Goal: Task Accomplishment & Management: Use online tool/utility

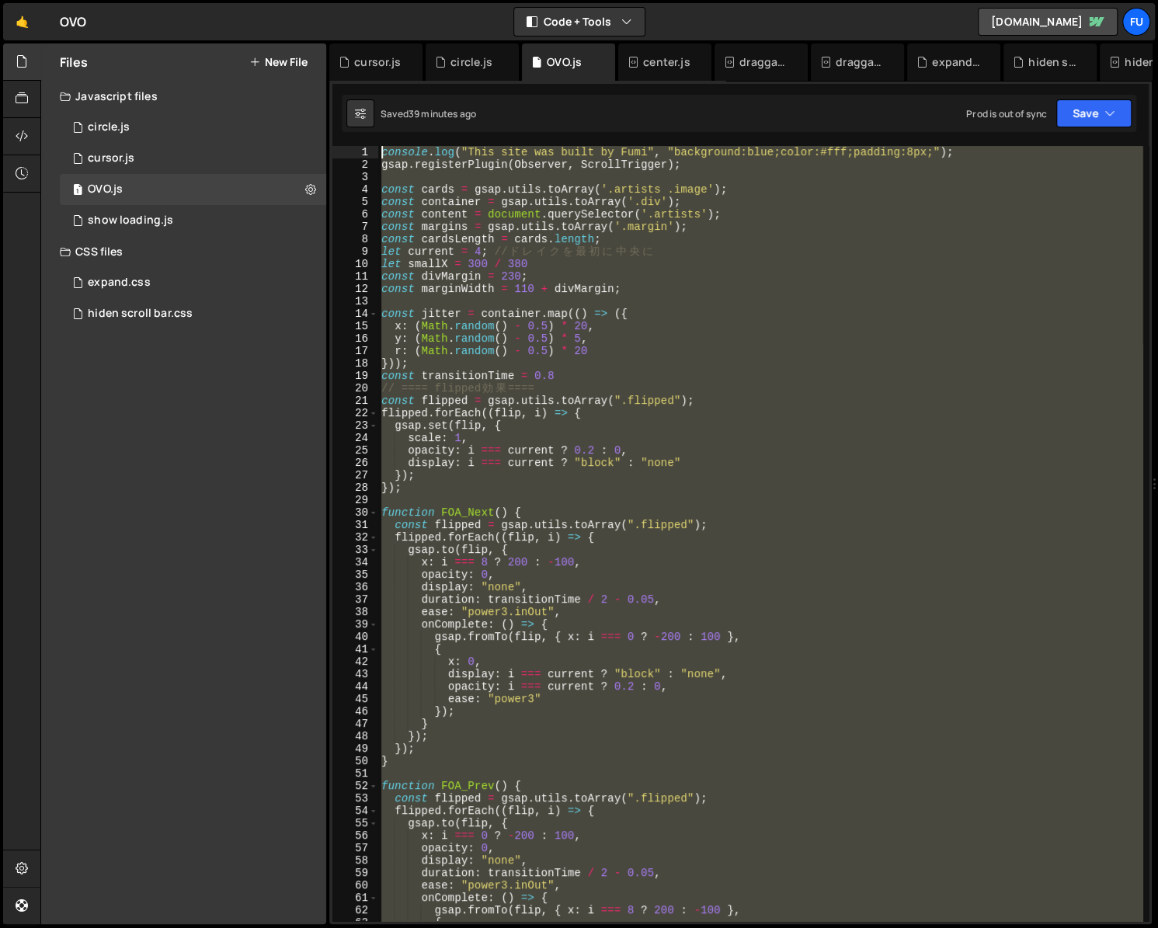
drag, startPoint x: 609, startPoint y: 651, endPoint x: 331, endPoint y: 30, distance: 680.8
click at [332, 6] on div "Hold on a sec... Are you certain you wish to leave this page? Any changes you'v…" at bounding box center [579, 464] width 1158 height 928
type textarea "console.log("This site was built by Fumi", "background:blue;color:#fff;padding:…"
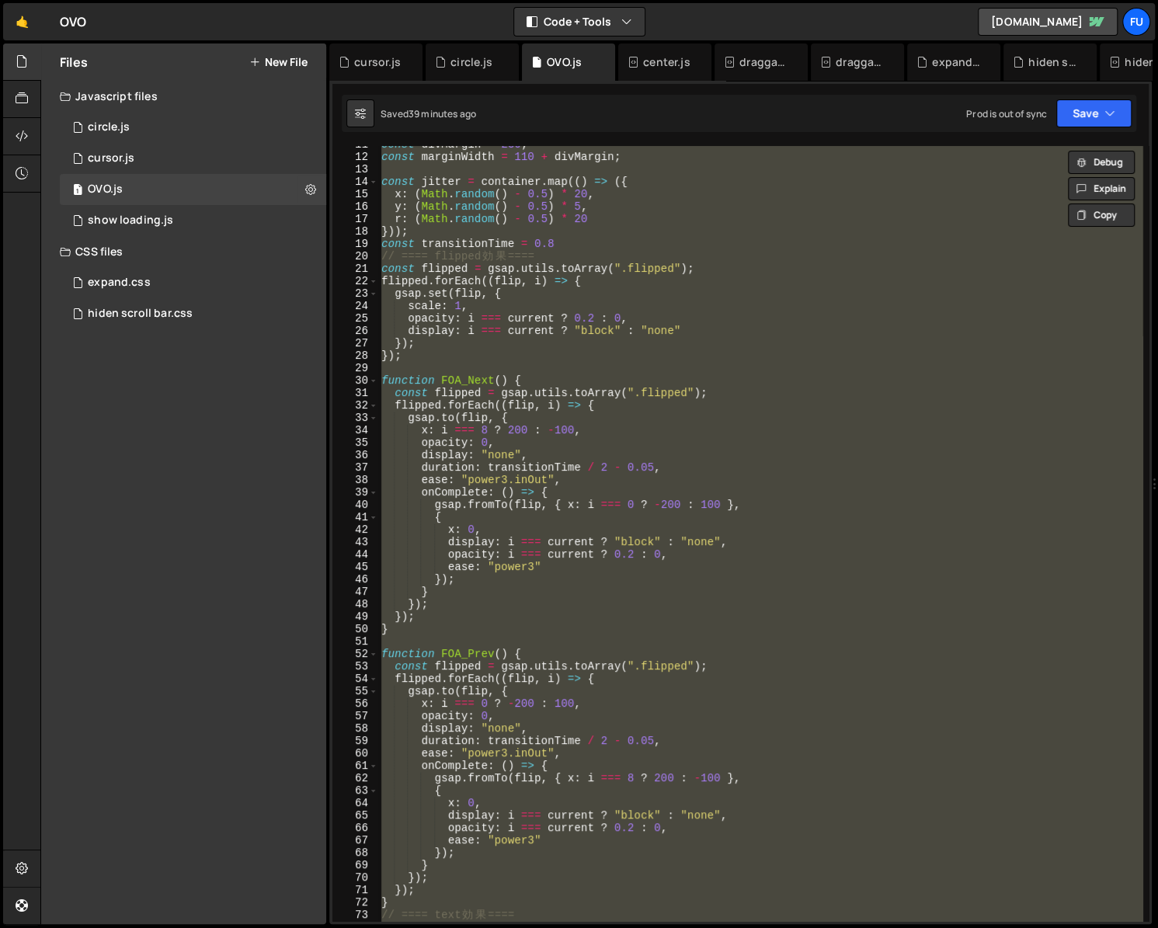
scroll to position [623, 0]
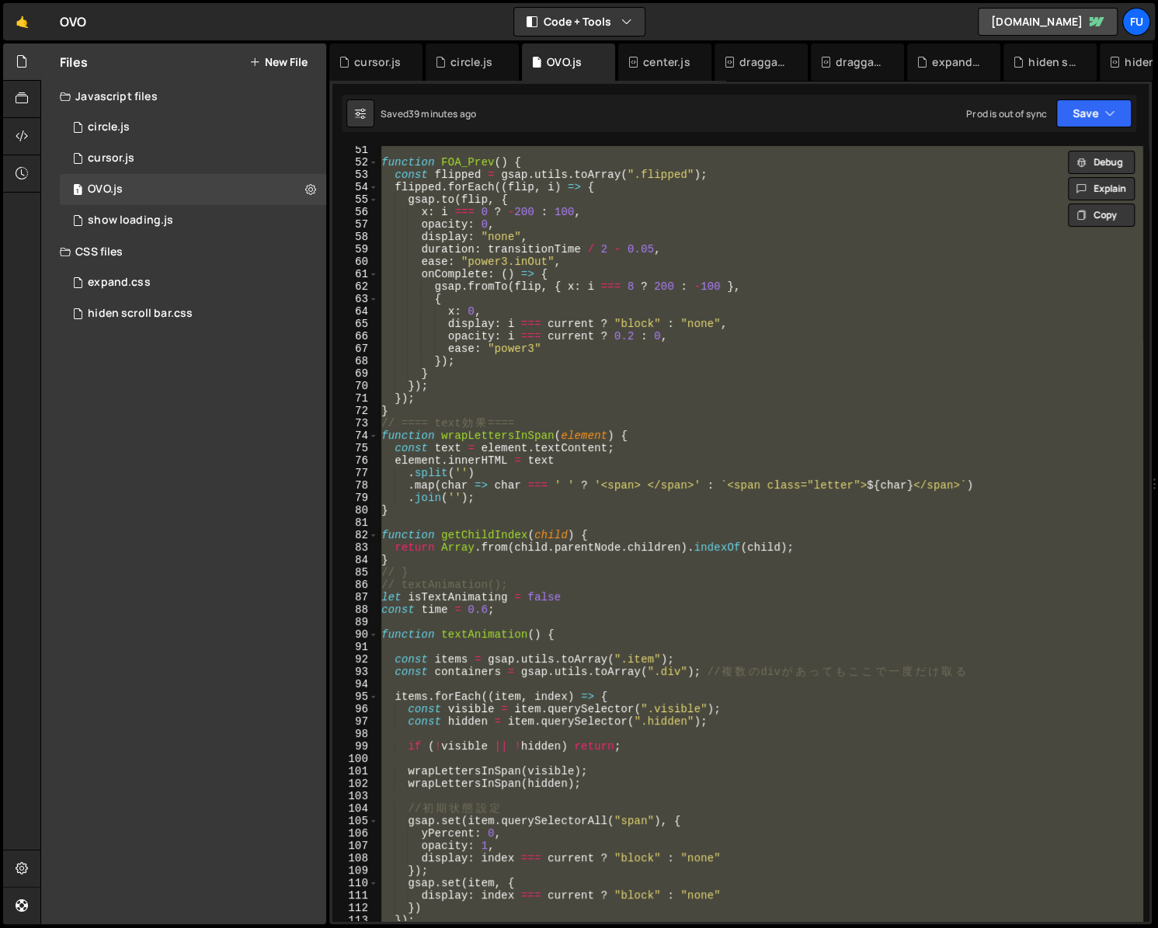
click at [488, 628] on div "function FOA_Prev ( ) { const flipped = gsap . utils . toArray ( ".flipped" ) ;…" at bounding box center [760, 533] width 764 height 775
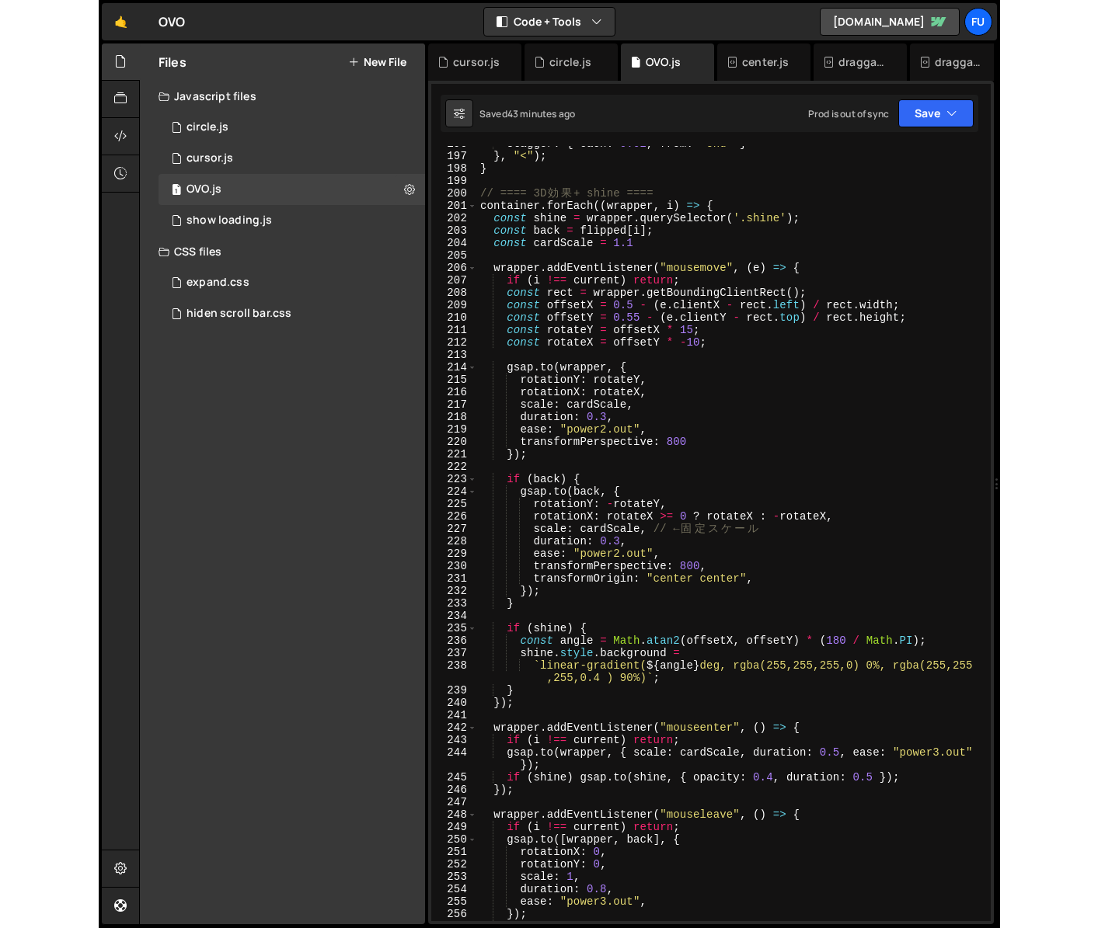
scroll to position [2494, 0]
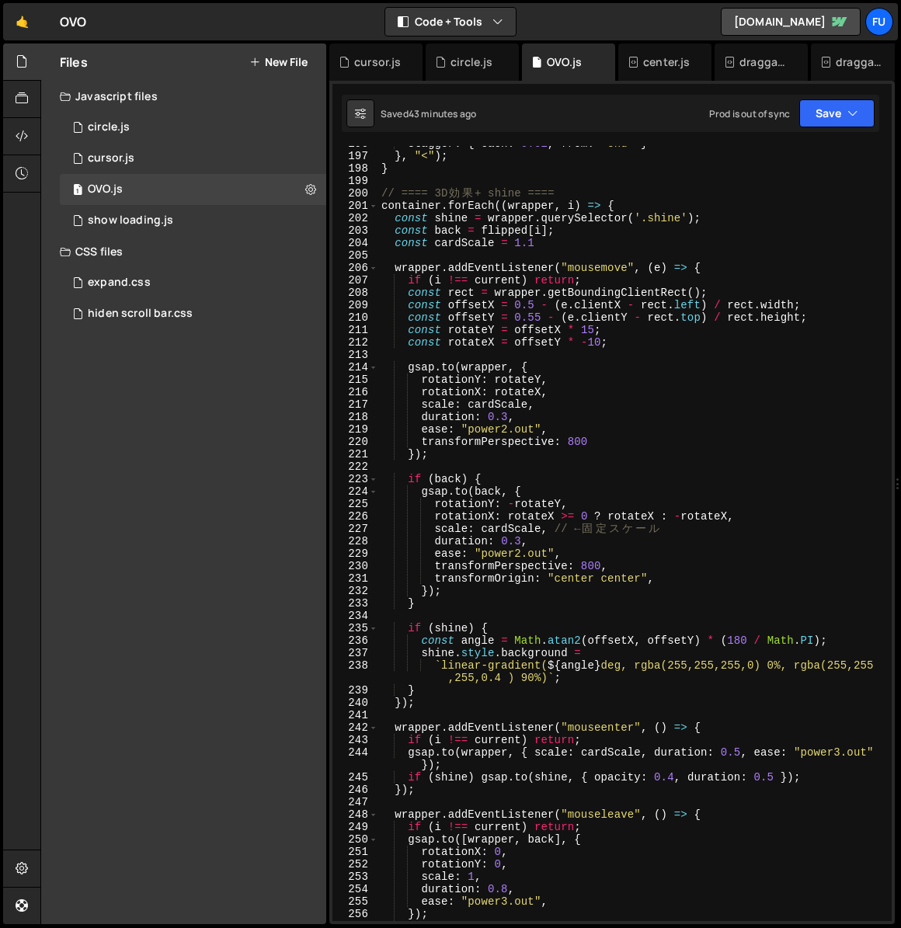
click at [627, 515] on div "stagger : { each : 0.02 , from : "end" } } , "<" ) ; } // ==== 3D 効 果 + shine =…" at bounding box center [631, 537] width 507 height 800
drag, startPoint x: 677, startPoint y: 516, endPoint x: 505, endPoint y: 516, distance: 171.7
click at [505, 516] on div "stagger : { each : 0.02 , from : "end" } } , "<" ) ; } // ==== 3D 効 果 + shine =…" at bounding box center [631, 537] width 507 height 800
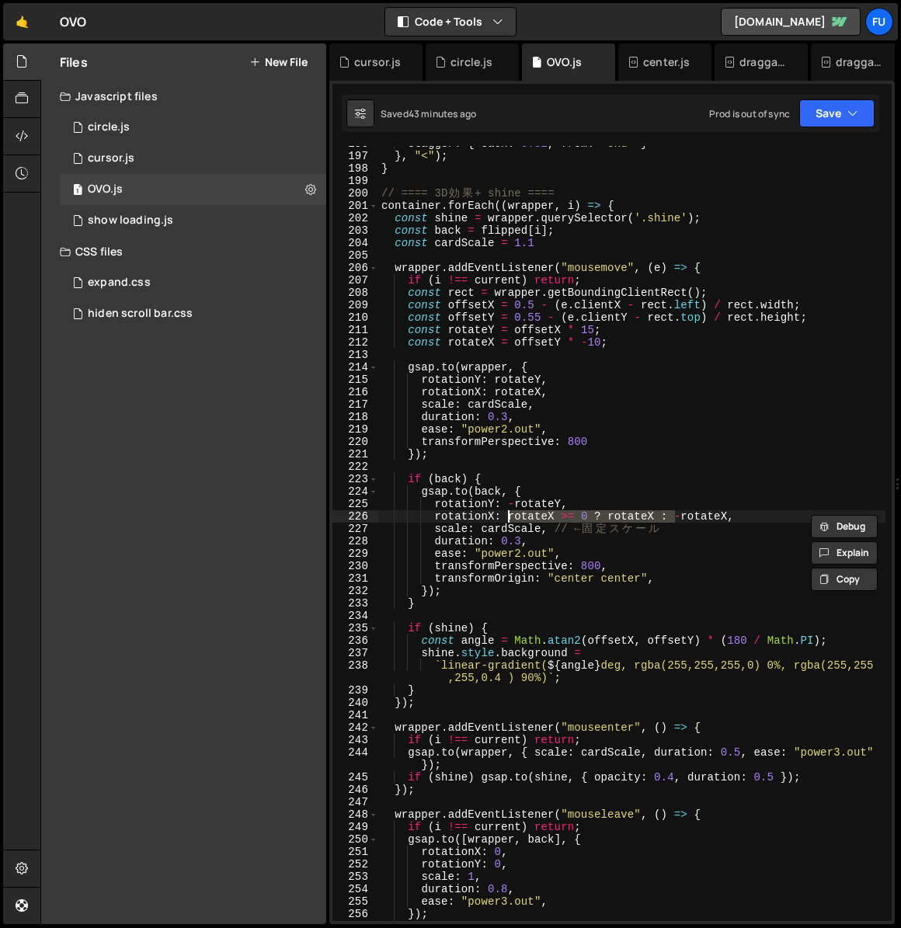
type textarea "rotationX: -rotateX,"
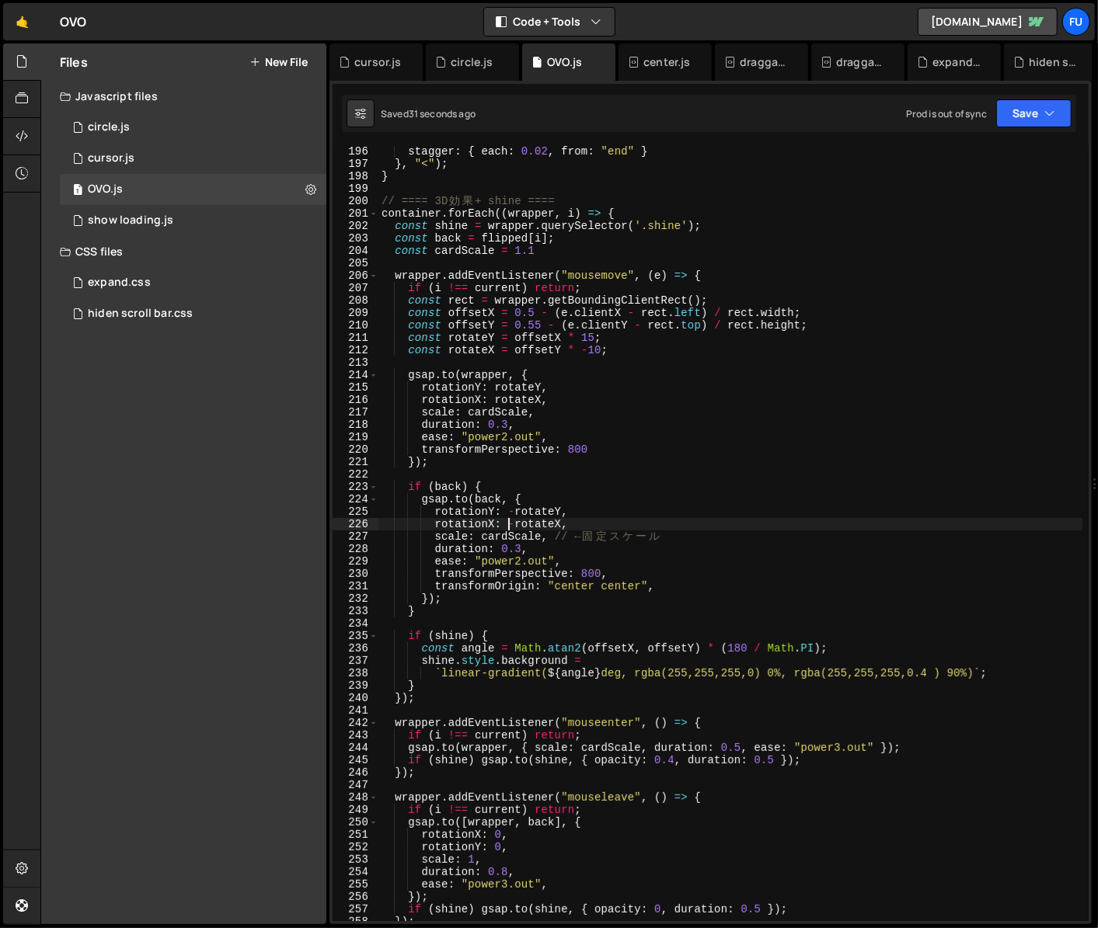
scroll to position [2424, 0]
click at [186, 291] on div "expand.css 0" at bounding box center [193, 282] width 266 height 31
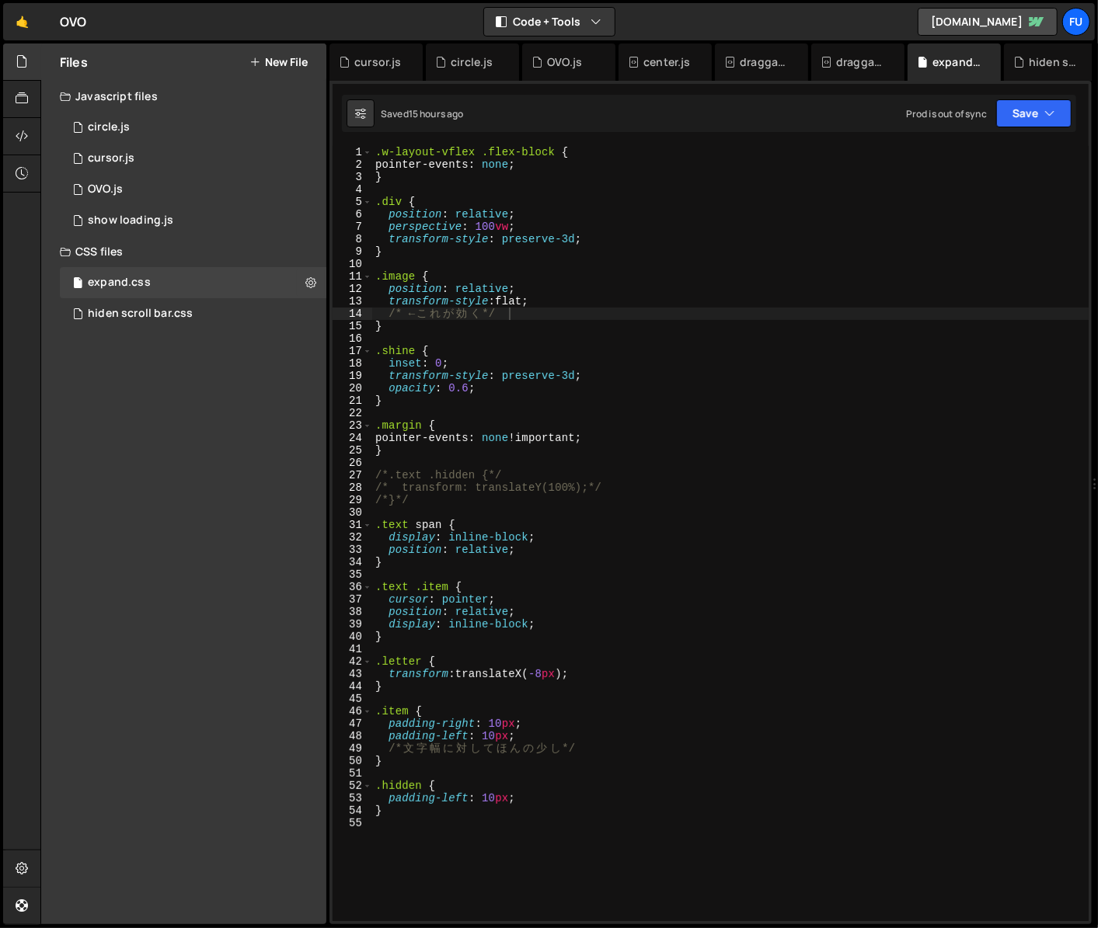
type textarea "/*}*/"
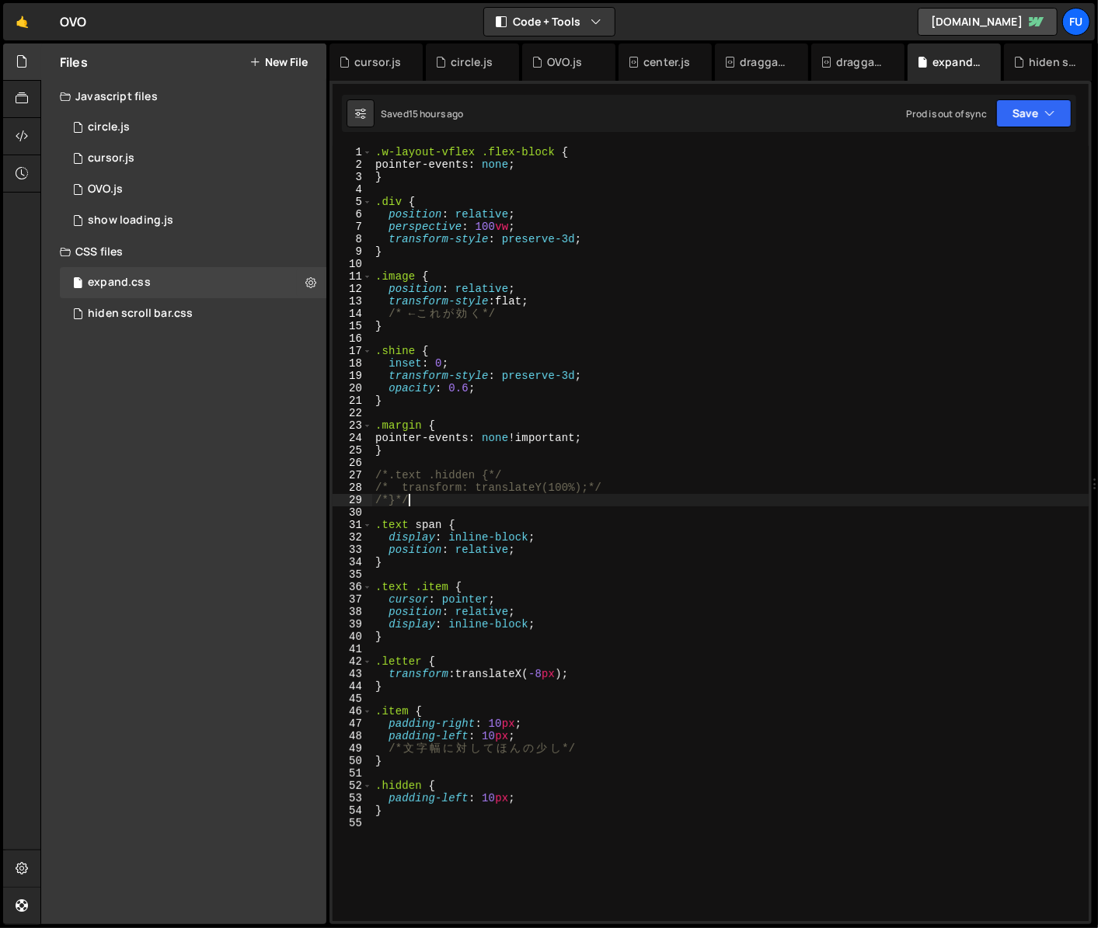
scroll to position [0, 2]
click at [608, 499] on div ".w-layout-vflex .flex-block { pointer-events : none ; } .div { position : relat…" at bounding box center [730, 546] width 716 height 800
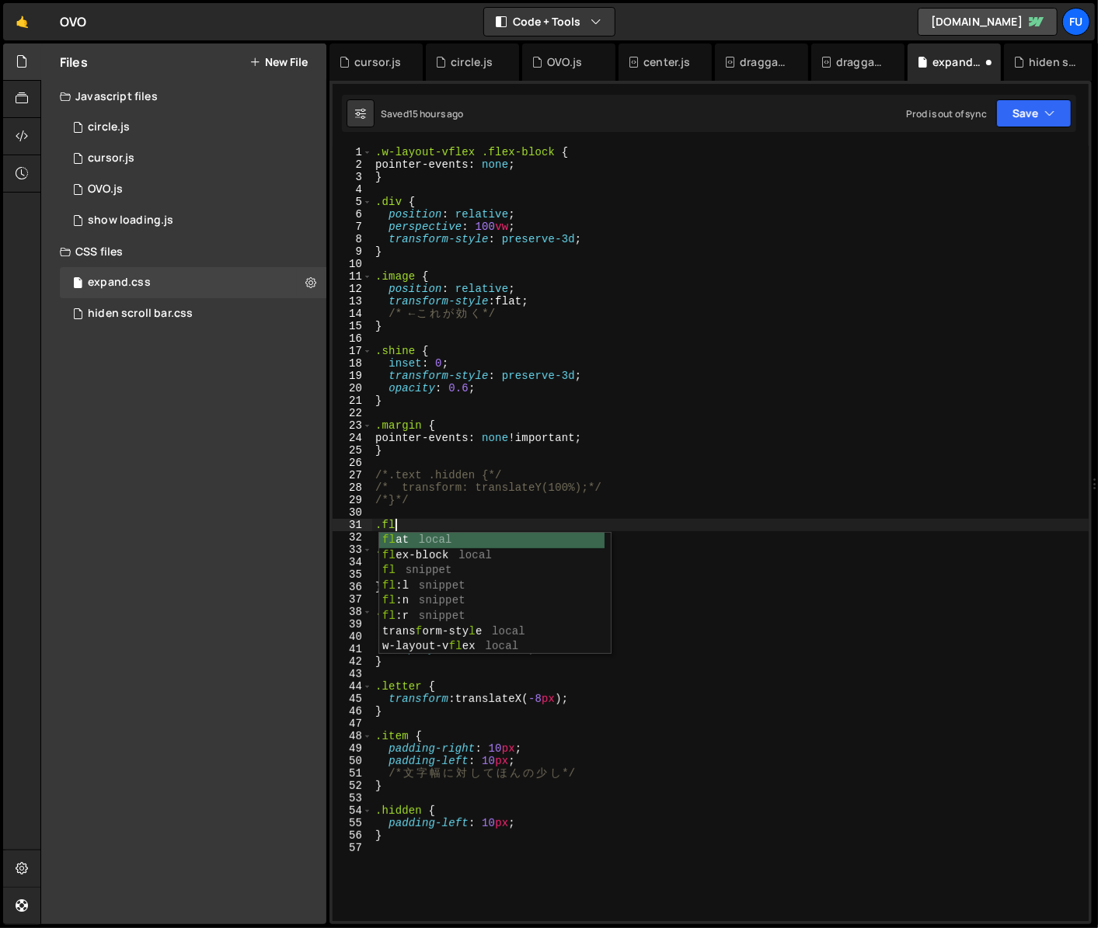
scroll to position [0, 0]
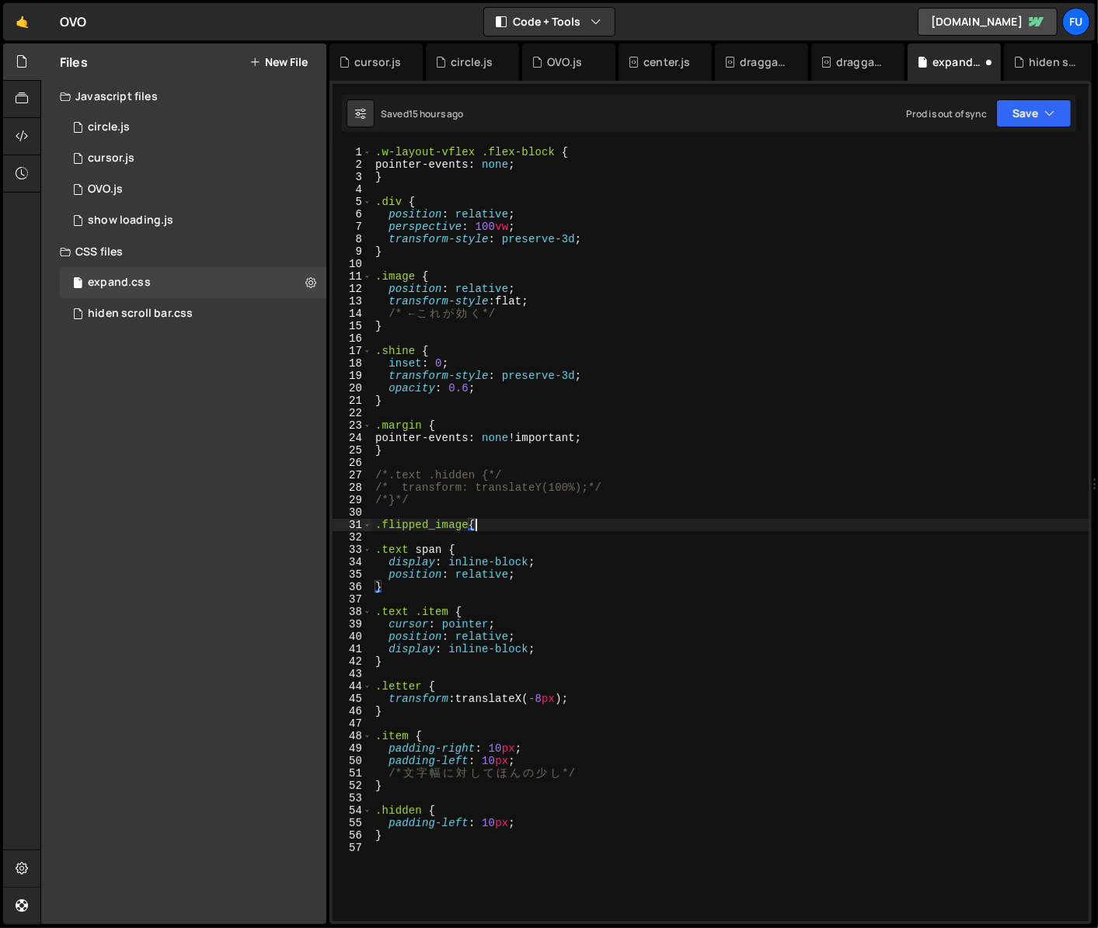
type textarea ".flipped_image{}"
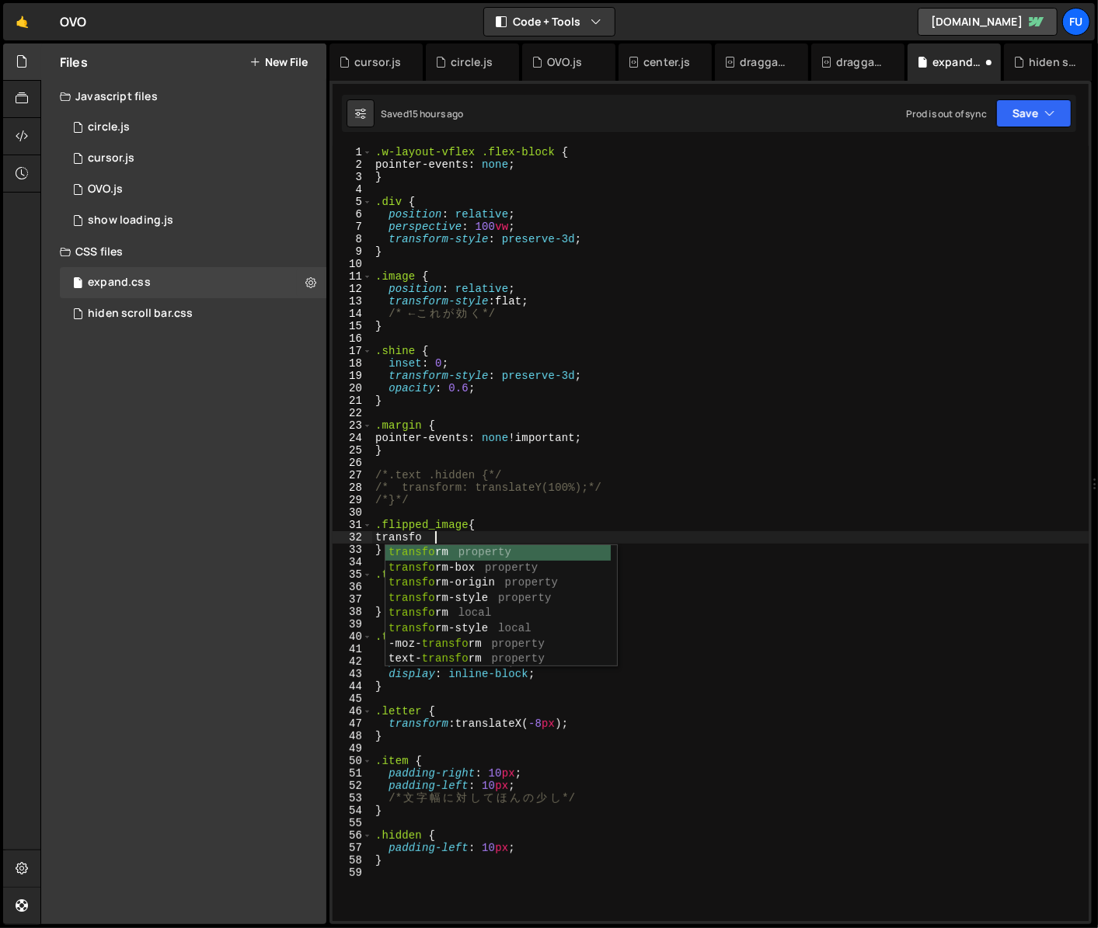
scroll to position [0, 4]
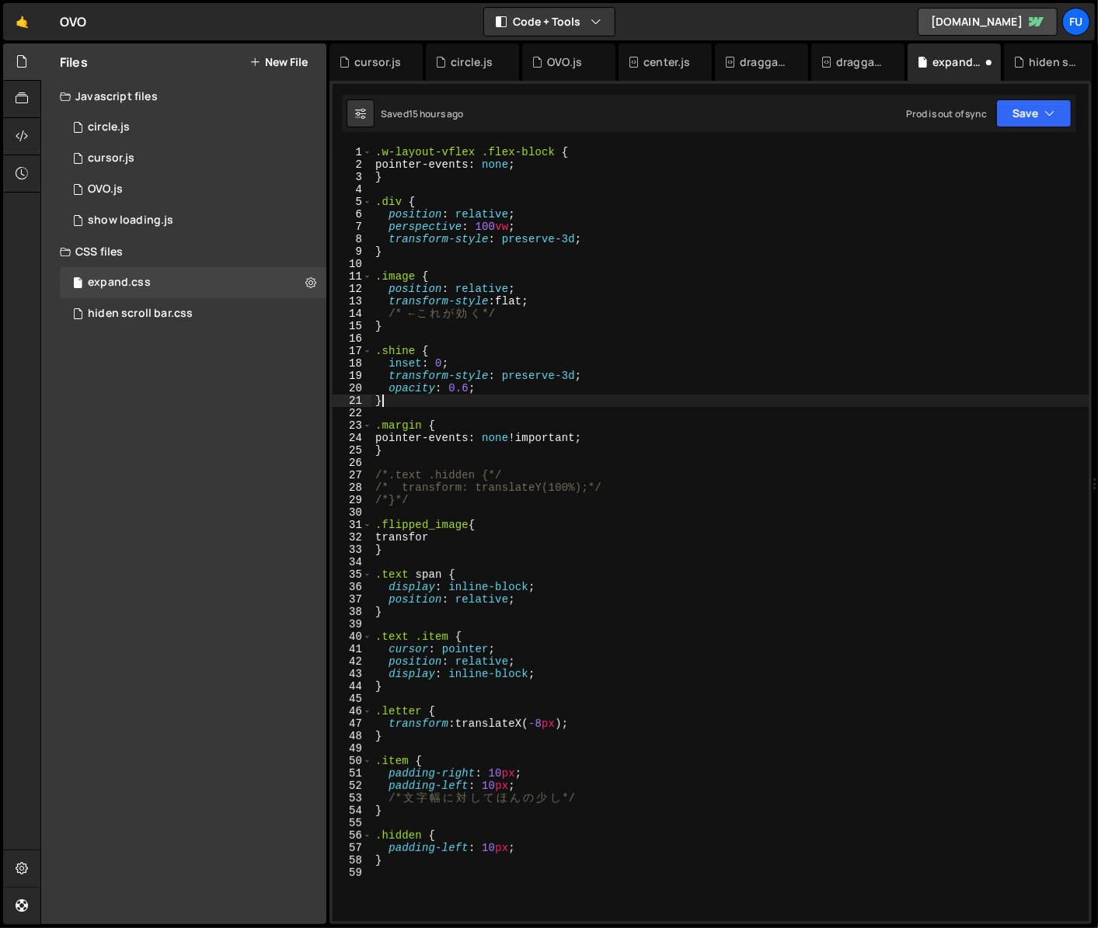
click at [566, 402] on div ".w-layout-vflex .flex-block { pointer-events : none ; } .div { position : relat…" at bounding box center [730, 546] width 716 height 800
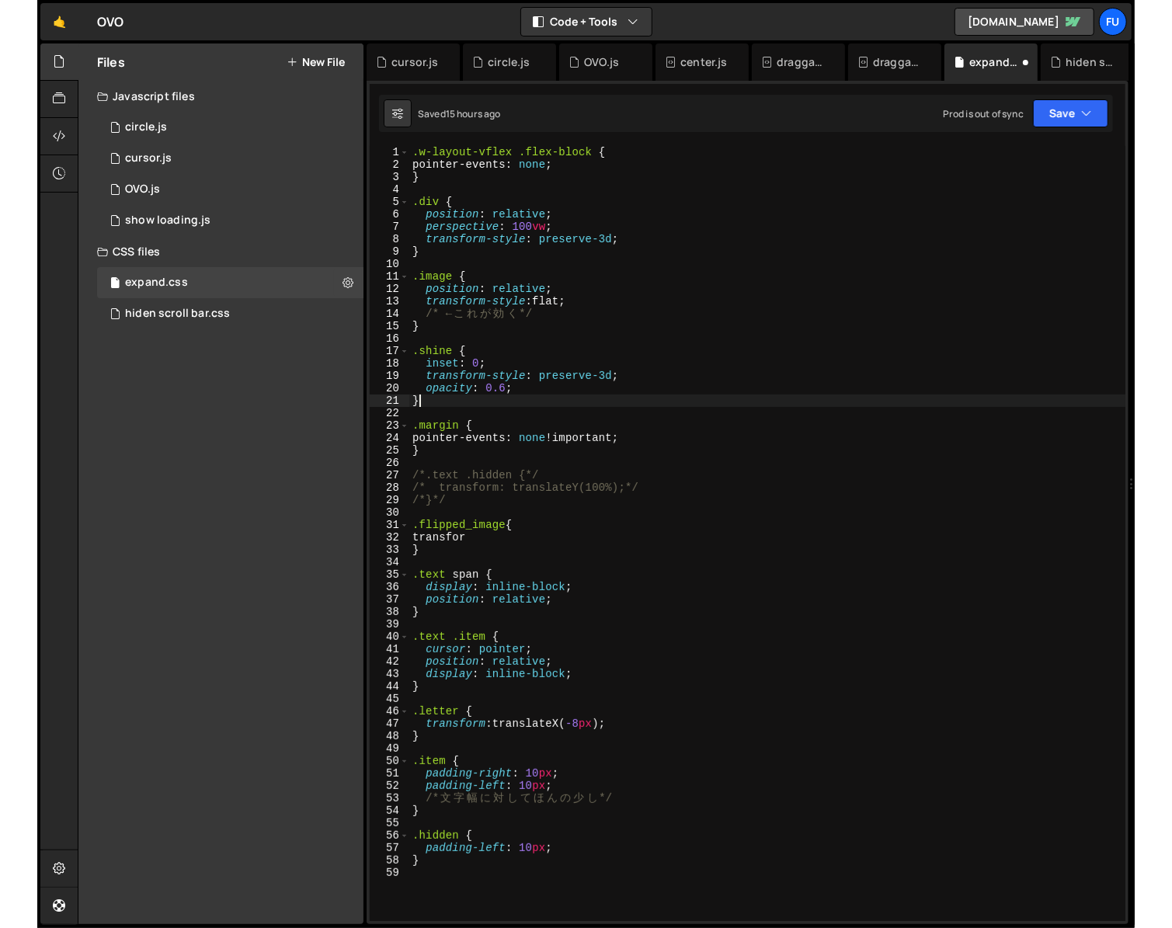
scroll to position [0, 0]
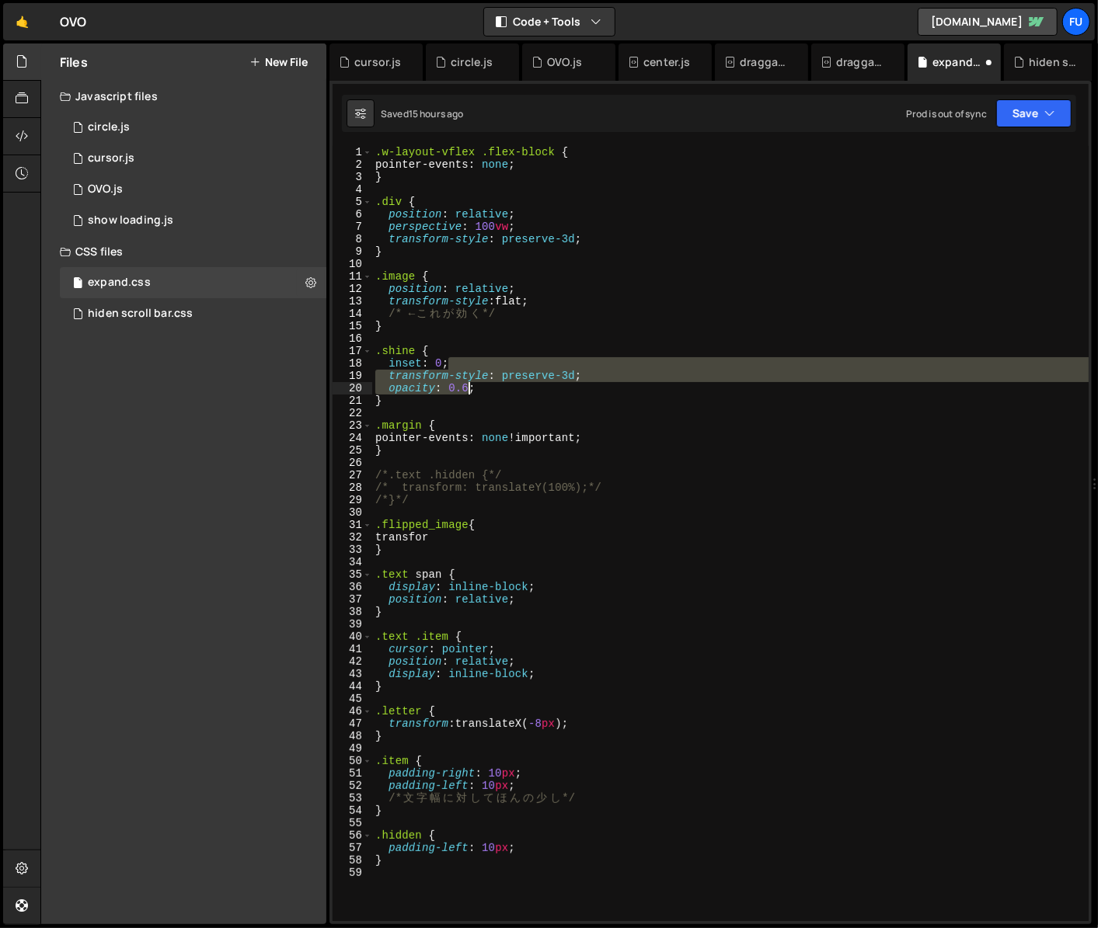
drag, startPoint x: 605, startPoint y: 364, endPoint x: 432, endPoint y: 393, distance: 175.6
click at [432, 393] on div ".w-layout-vflex .flex-block { pointer-events : none ; } .div { position : relat…" at bounding box center [730, 546] width 716 height 800
click at [569, 382] on div ".w-layout-vflex .flex-block { pointer-events : none ; } .div { position : relat…" at bounding box center [730, 546] width 716 height 800
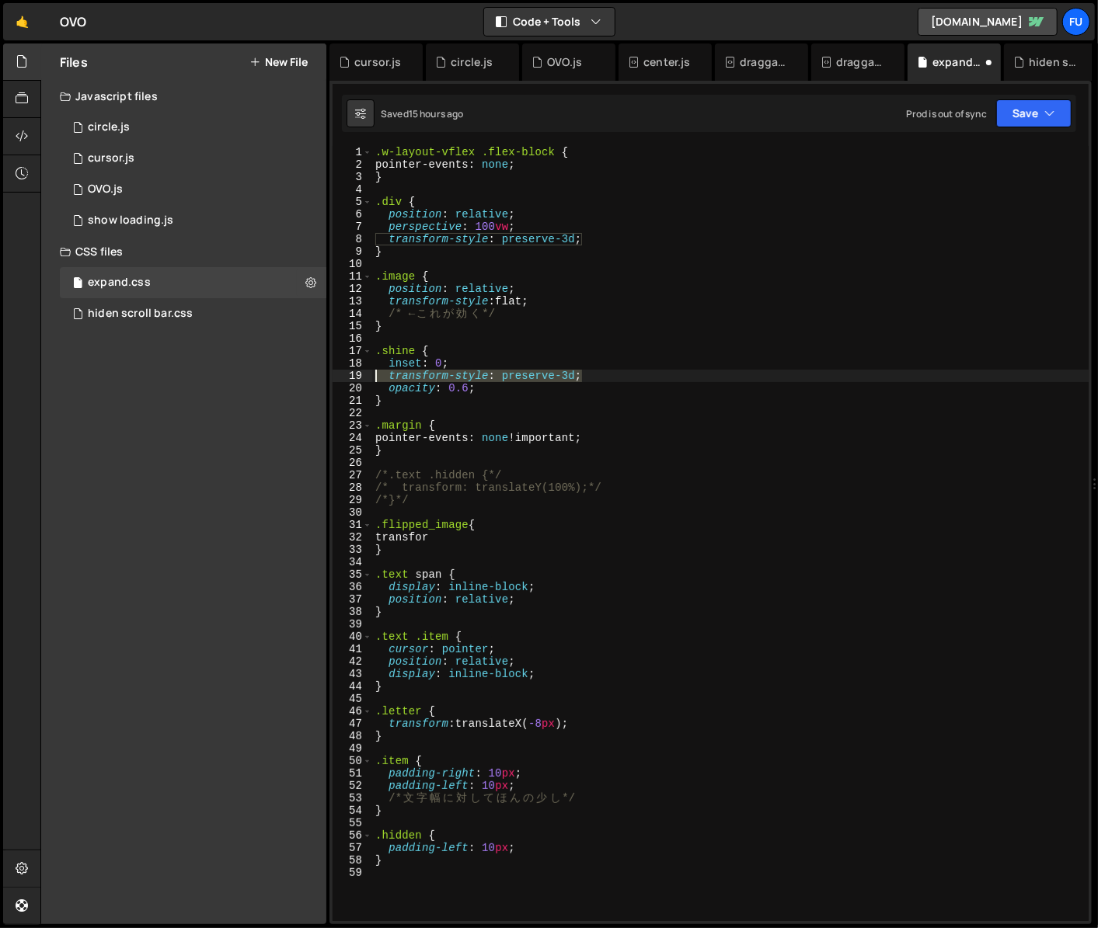
drag, startPoint x: 591, startPoint y: 375, endPoint x: 360, endPoint y: 371, distance: 231.5
click at [360, 371] on div "opacity: 0.6; 1 2 3 4 5 6 7 8 9 10 11 12 13 14 15 16 17 18 19 20 21 22 23 24 25…" at bounding box center [710, 533] width 756 height 775
click at [455, 540] on div ".w-layout-vflex .flex-block { pointer-events : none ; } .div { position : relat…" at bounding box center [730, 546] width 716 height 800
type textarea "t"
paste textarea "transform-style: preserve-3d;"
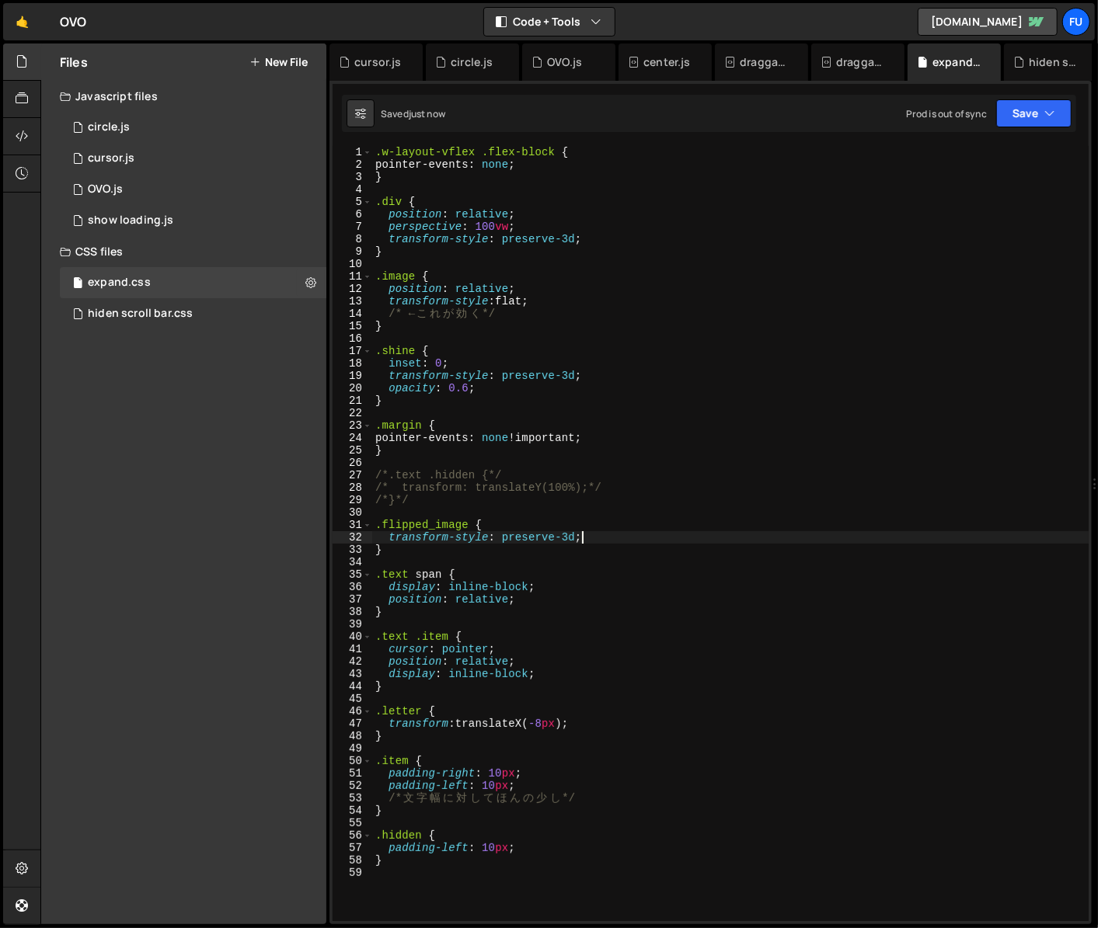
type textarea "transform-style: preserve-3d;"
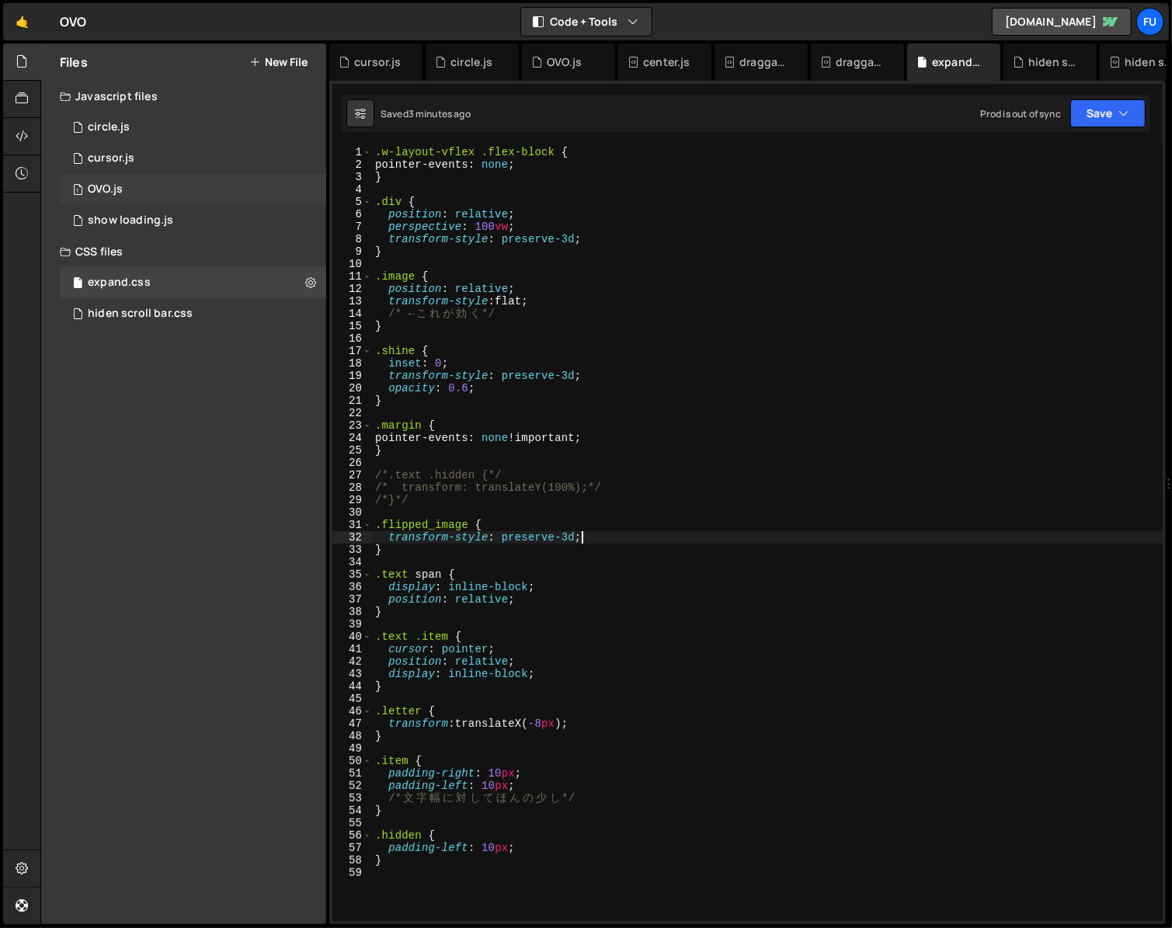
click at [161, 186] on div "1 OVO.js 0" at bounding box center [193, 189] width 266 height 31
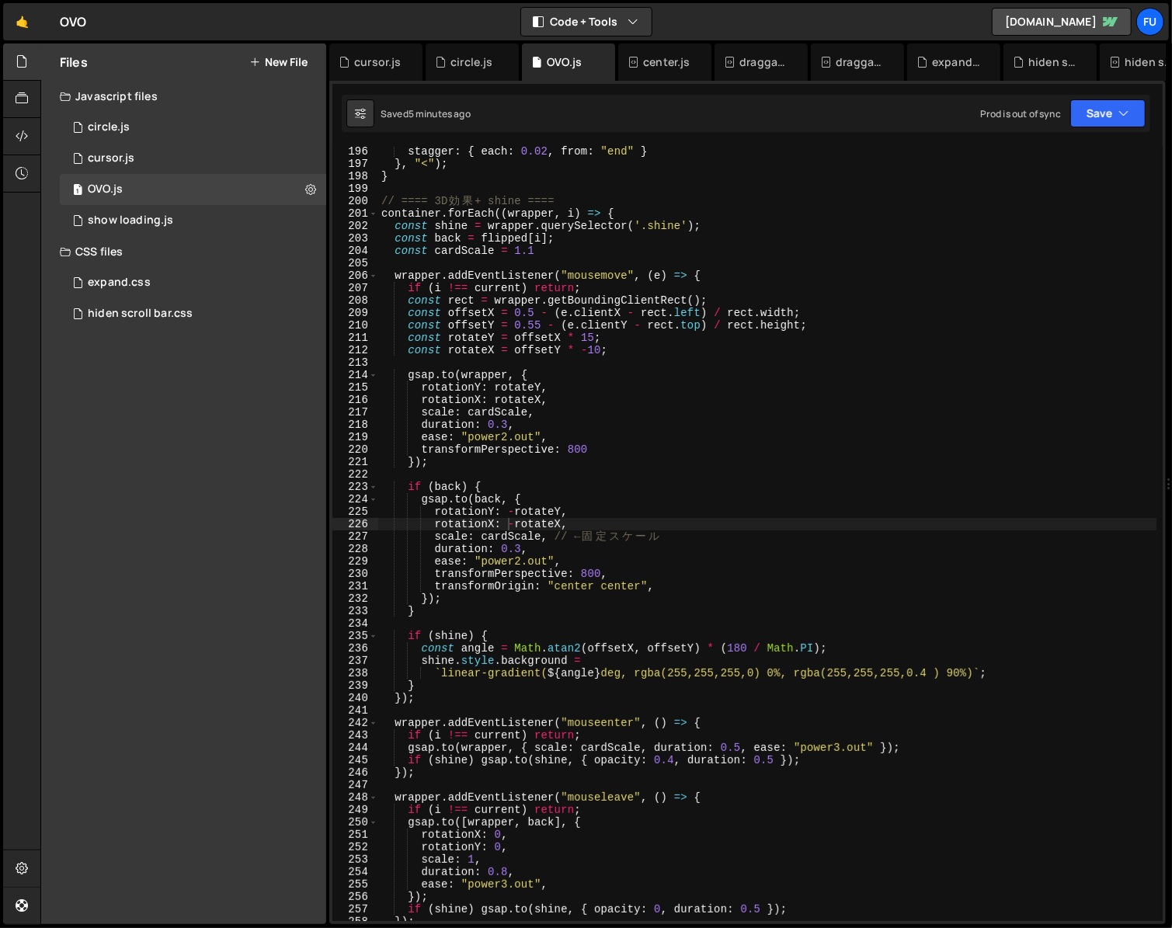
scroll to position [4821, 0]
click at [518, 522] on div "stagger : { each : 0.02 , from : "end" } } , "<" ) ; } // ==== 3D 効 果 + shine =…" at bounding box center [767, 545] width 778 height 800
click at [513, 513] on div "stagger : { each : 0.02 , from : "end" } } , "<" ) ; } // ==== 3D 効 果 + shine =…" at bounding box center [767, 545] width 778 height 800
click at [509, 527] on div "stagger : { each : 0.02 , from : "end" } } , "<" ) ; } // ==== 3D 効 果 + shine =…" at bounding box center [767, 545] width 778 height 800
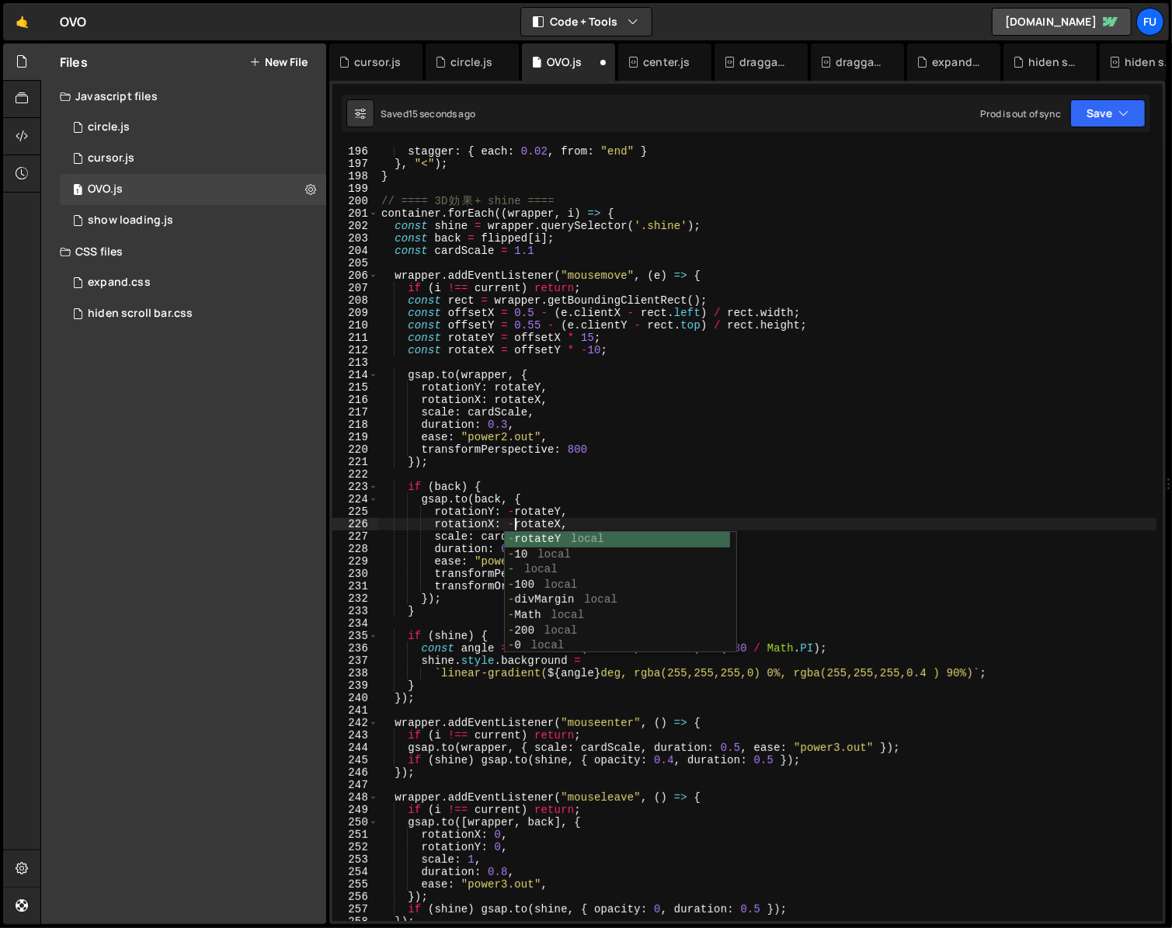
scroll to position [0, 9]
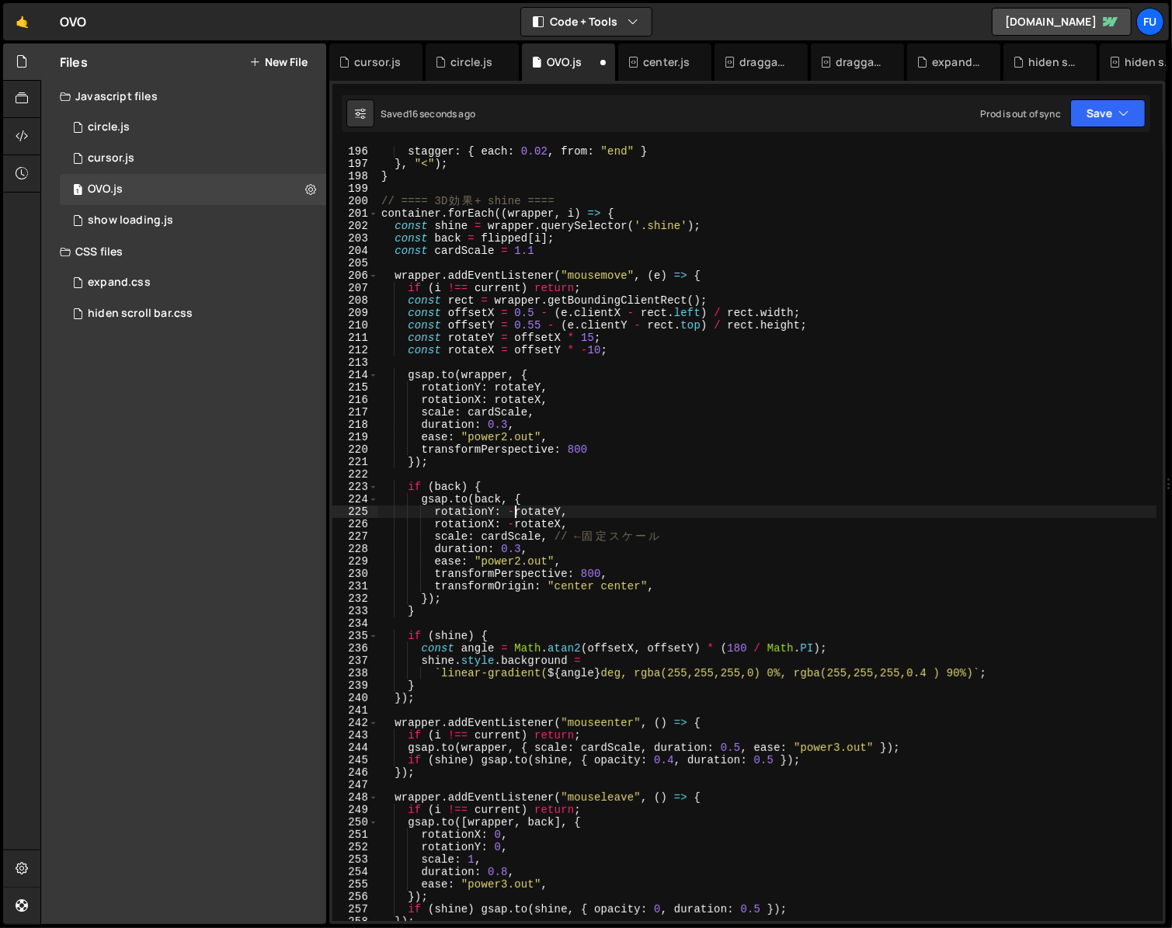
click at [513, 510] on div "stagger : { each : 0.02 , from : "end" } } , "<" ) ; } // ==== 3D 効 果 + shine =…" at bounding box center [767, 545] width 778 height 800
click at [510, 524] on div "stagger : { each : 0.02 , from : "end" } } , "<" ) ; } // ==== 3D 効 果 + shine =…" at bounding box center [767, 545] width 778 height 800
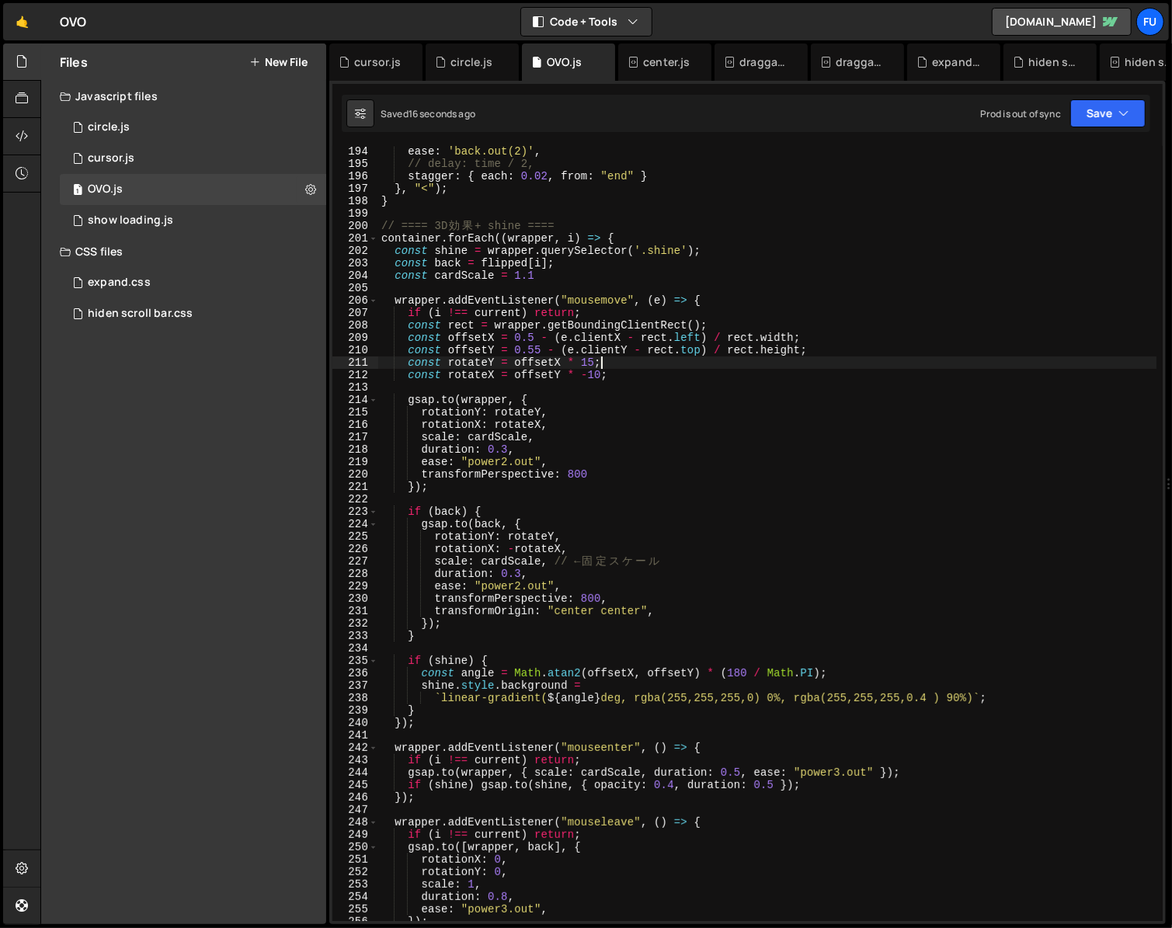
click at [871, 358] on div "ease : 'back.out(2)' , // delay: time / 2, stagger : { each : 0.02 , from : "en…" at bounding box center [767, 545] width 778 height 800
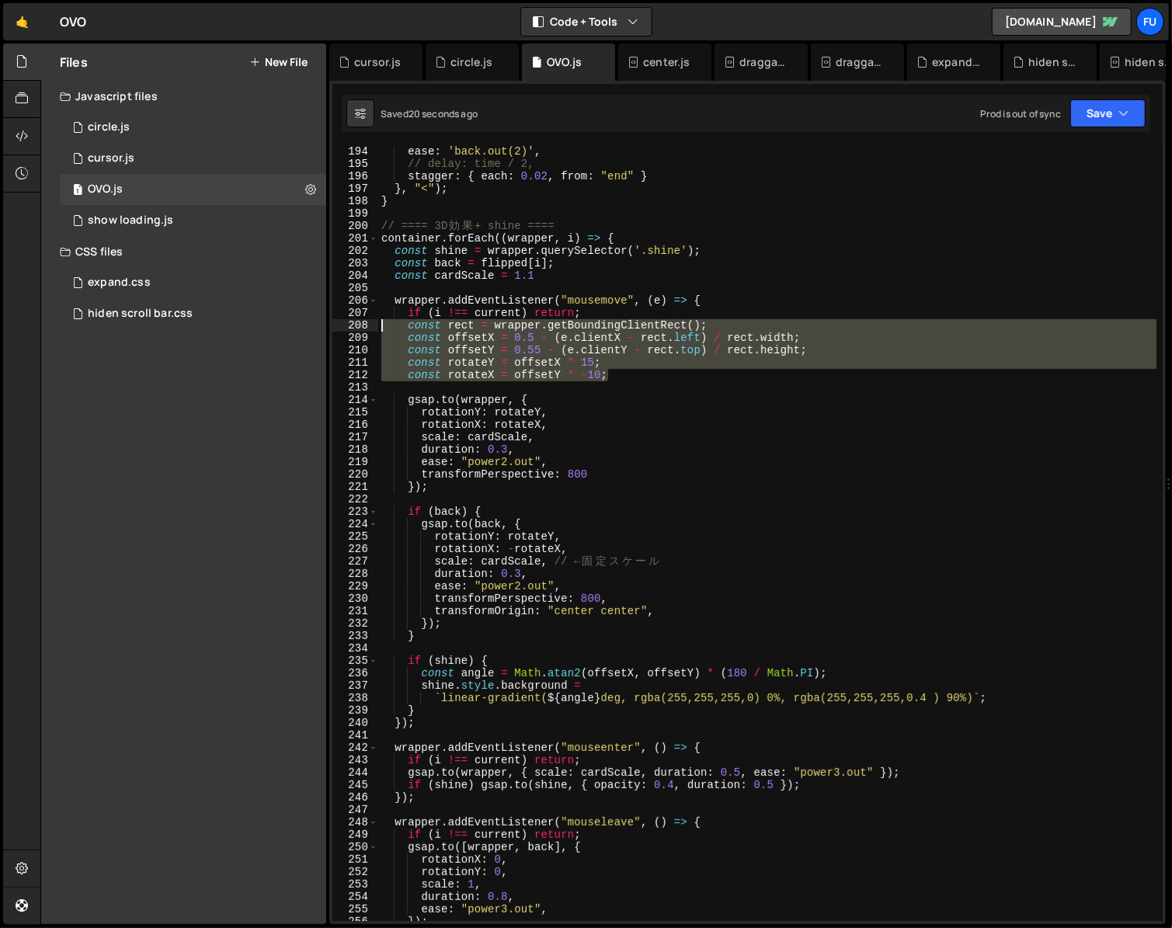
drag, startPoint x: 718, startPoint y: 374, endPoint x: 364, endPoint y: 325, distance: 356.9
click at [364, 325] on div "const rotateY = offsetX * 15; 194 195 196 197 198 199 200 201 202 203 204 205 2…" at bounding box center [747, 533] width 830 height 775
click at [670, 378] on div "ease : 'back.out(2)' , // delay: time / 2, stagger : { each : 0.02 , from : "en…" at bounding box center [767, 533] width 778 height 775
type textarea "const rotateX = offsetY * -10;"
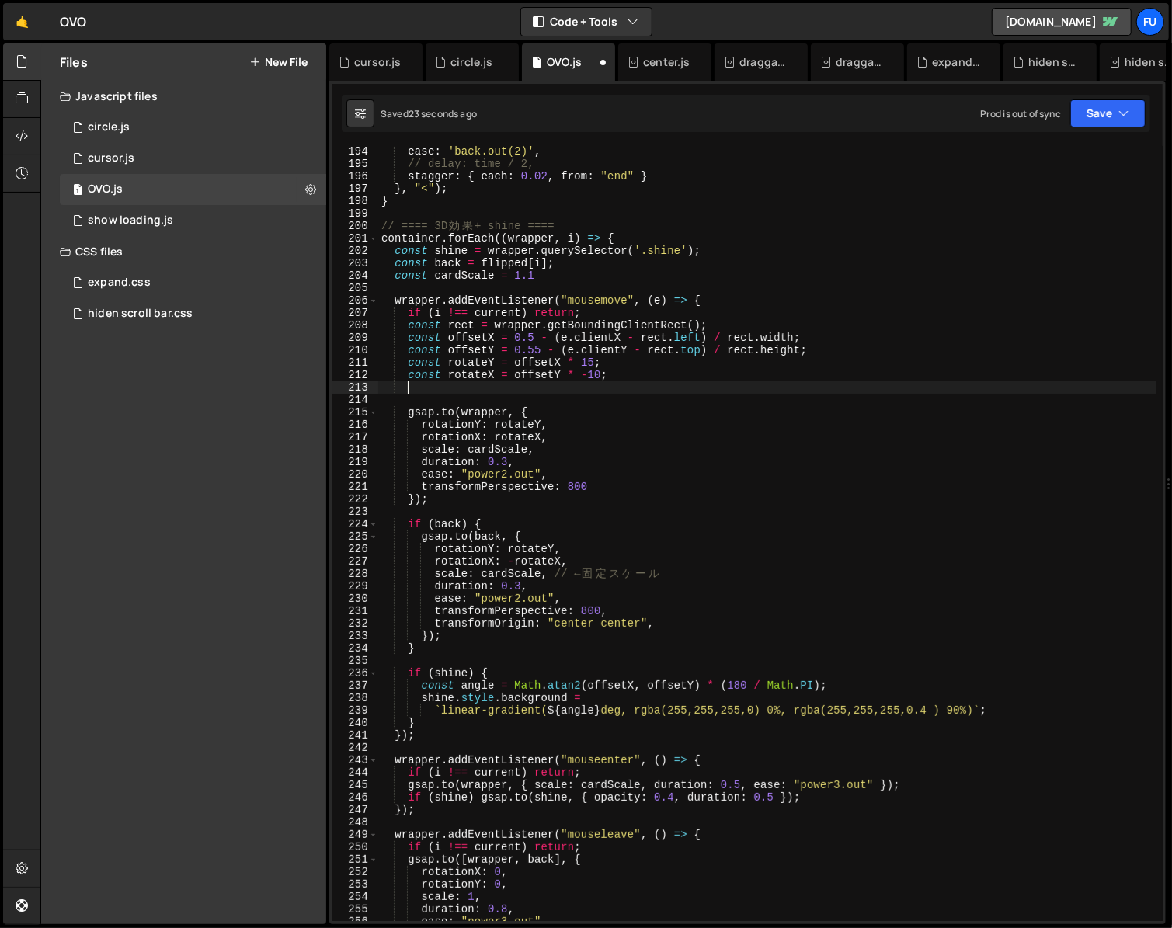
scroll to position [0, 1]
click at [586, 541] on div "ease : 'back.out(2)' , // delay: time / 2, stagger : { each : 0.02 , from : "en…" at bounding box center [767, 545] width 778 height 800
type textarea "[DOMAIN_NAME](back, {"
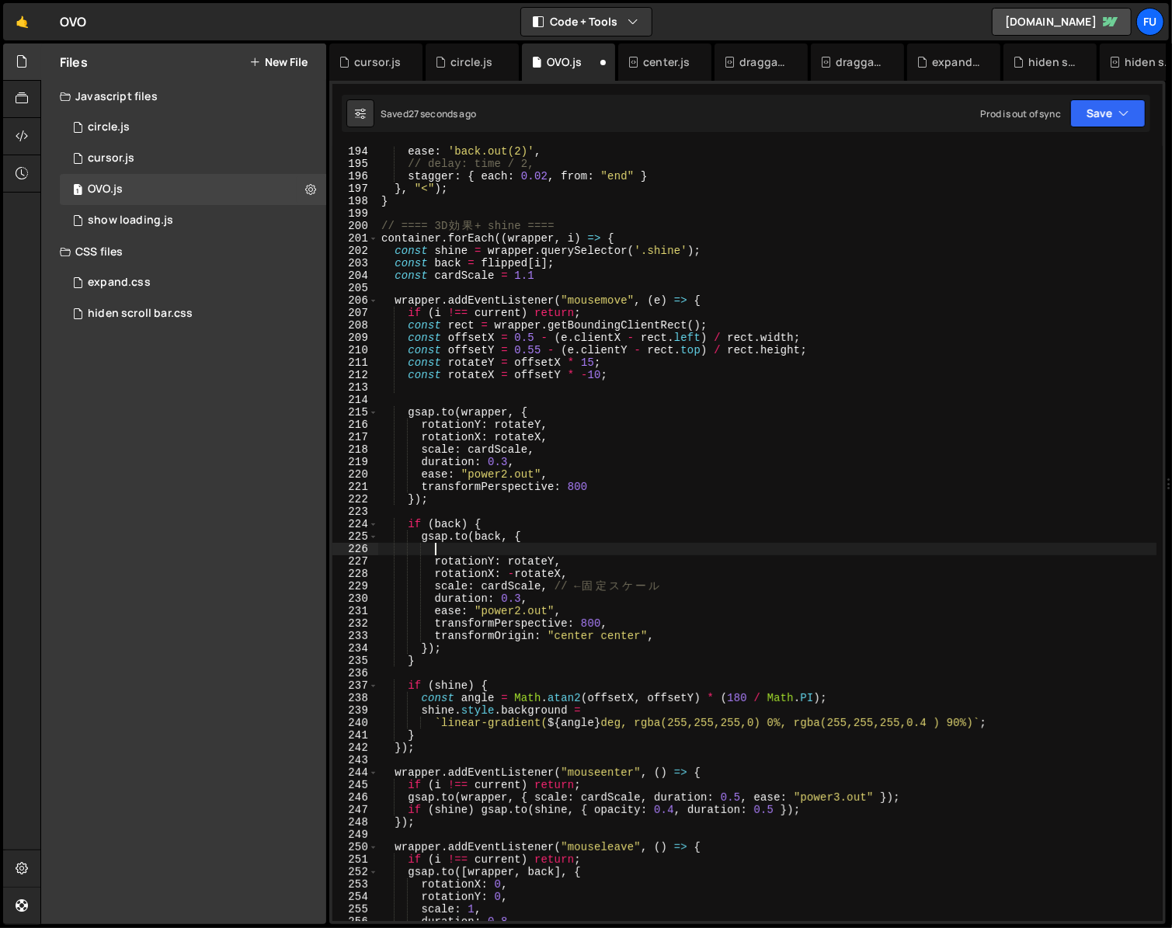
scroll to position [0, 3]
paste textarea "const rotateX = offsetY * -10;"
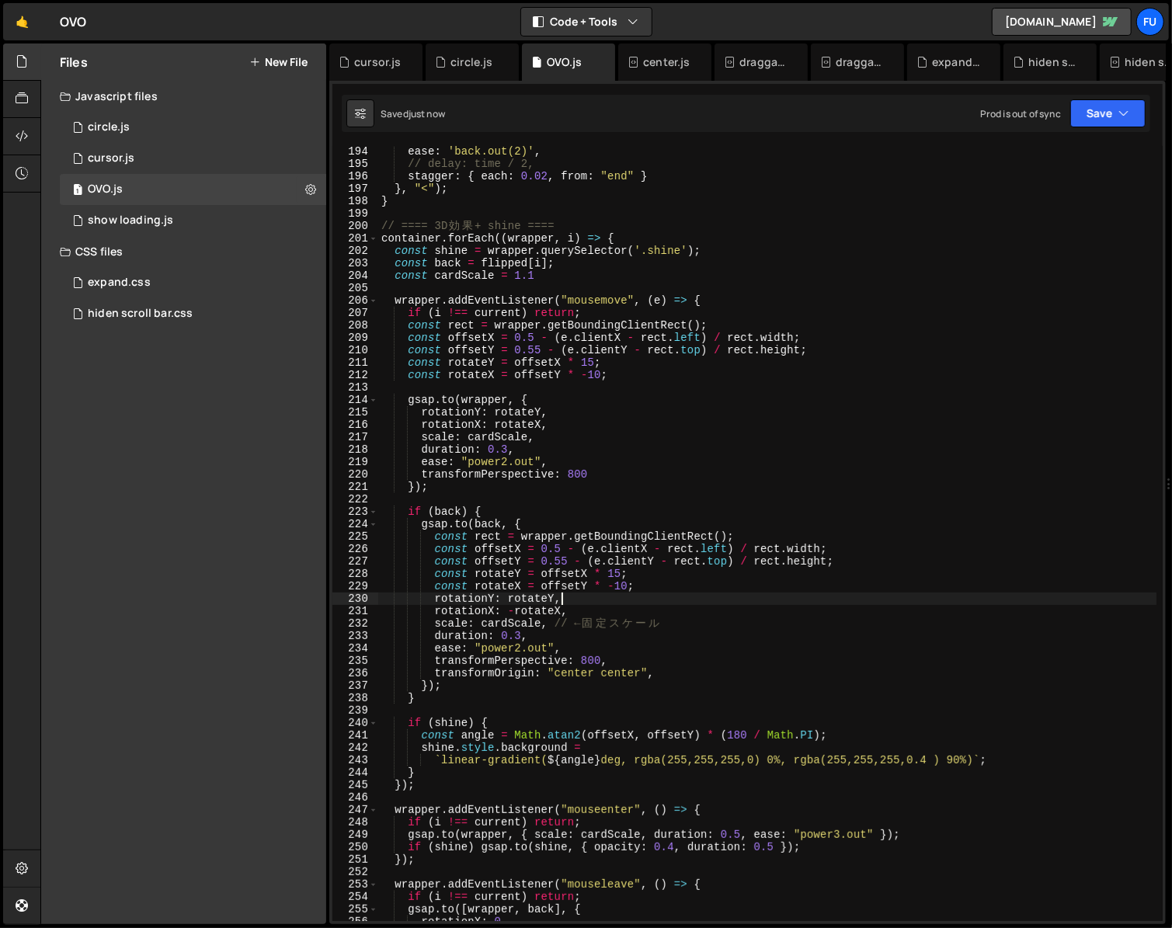
scroll to position [2396, 0]
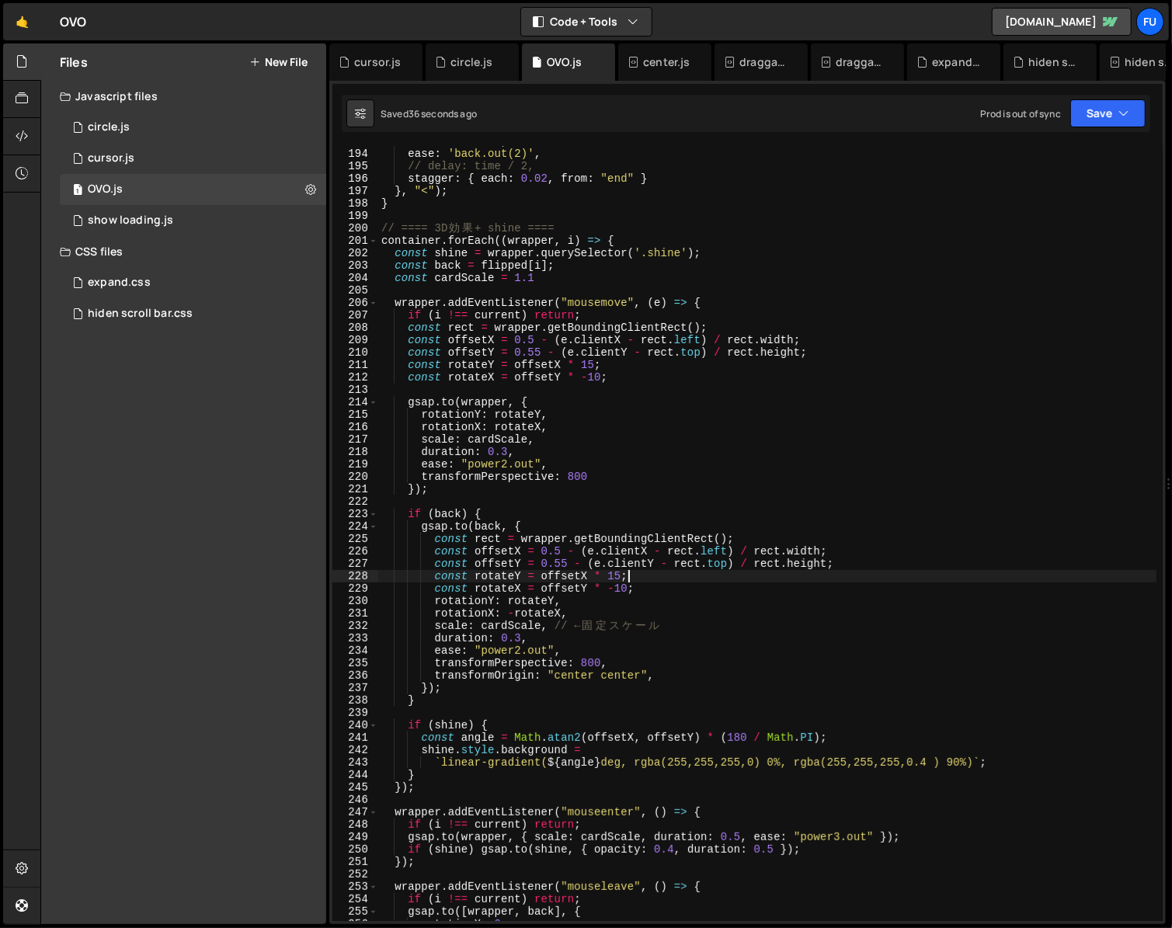
click at [646, 582] on div "duration : time , ease : 'back.out(2)' , // delay: time / 2, stagger : { each :…" at bounding box center [767, 535] width 778 height 800
click at [599, 578] on div "duration : time , ease : 'back.out(2)' , // delay: time / 2, stagger : { each :…" at bounding box center [767, 535] width 778 height 800
click at [607, 576] on div "duration : time , ease : 'back.out(2)' , // delay: time / 2, stagger : { each :…" at bounding box center [767, 535] width 778 height 800
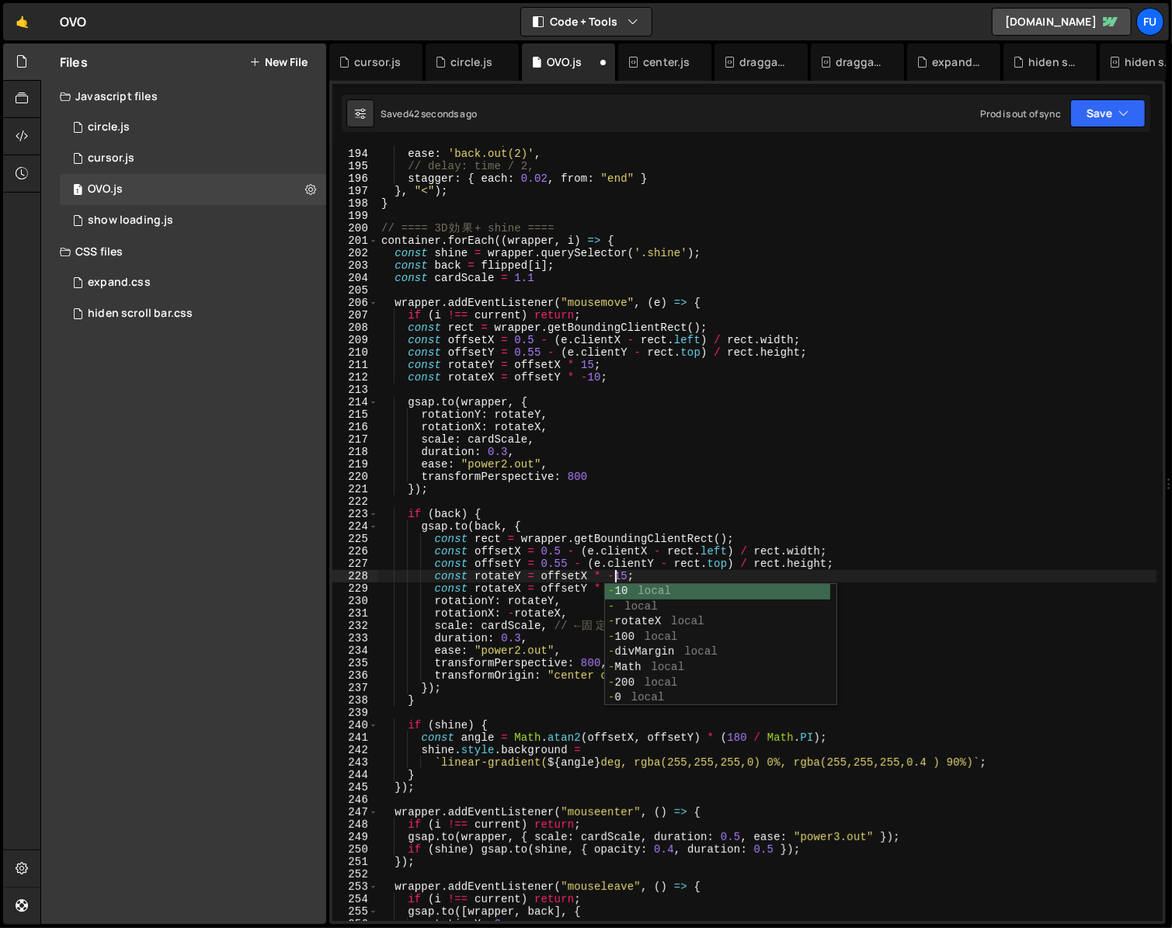
scroll to position [0, 16]
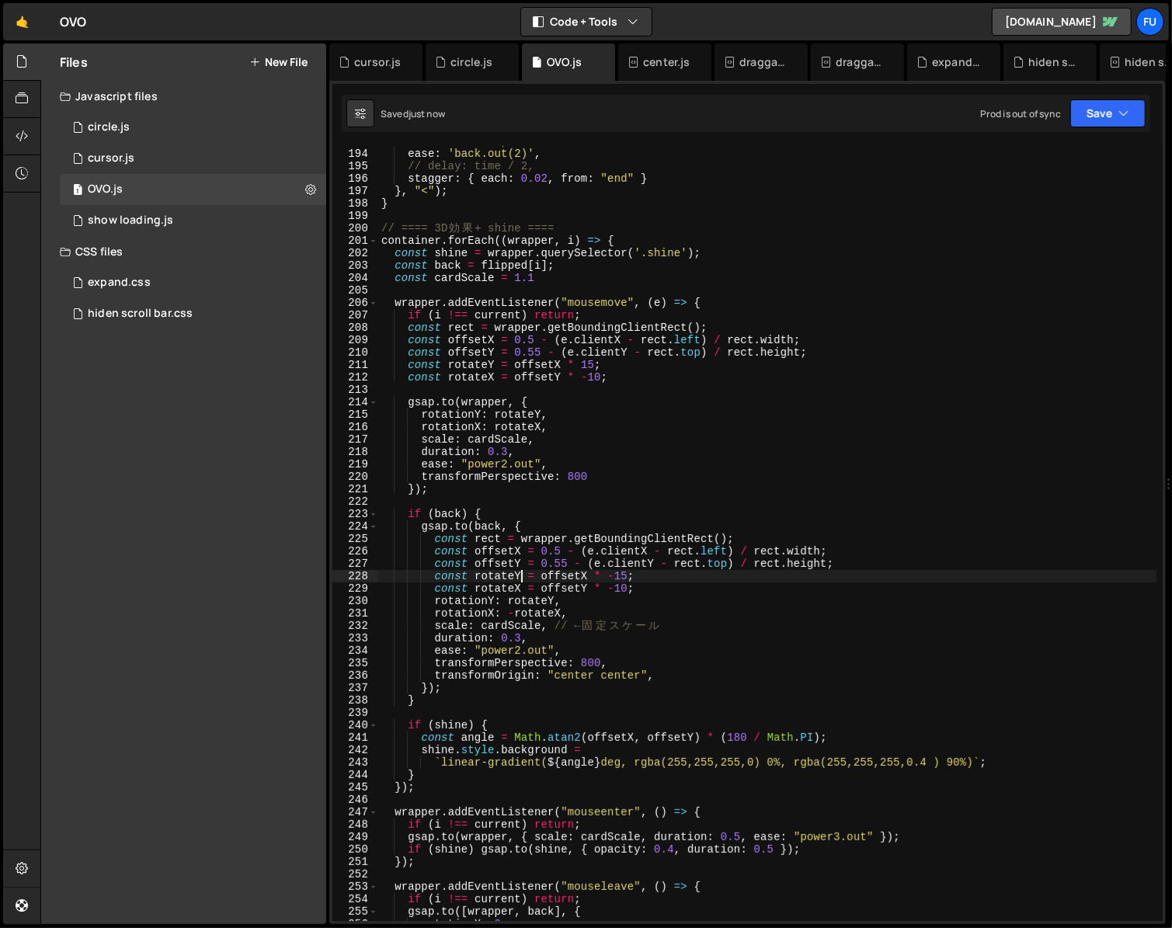
click at [522, 577] on div "duration : time , ease : 'back.out(2)' , // delay: time / 2, stagger : { each :…" at bounding box center [767, 535] width 778 height 800
click at [493, 601] on div "duration : time , ease : 'back.out(2)' , // delay: time / 2, stagger : { each :…" at bounding box center [767, 535] width 778 height 800
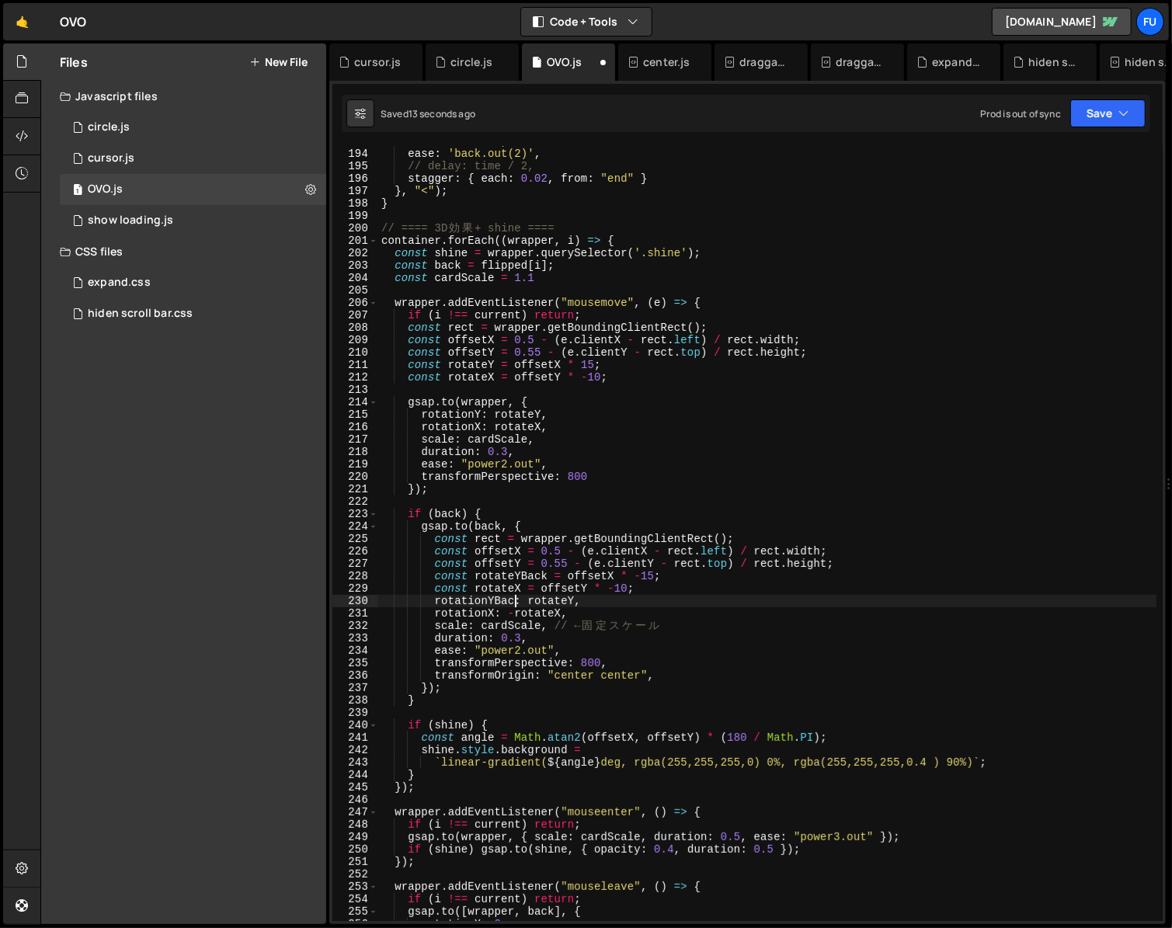
scroll to position [0, 9]
click at [680, 619] on div "duration : time , ease : 'back.out(2)' , // delay: time / 2, stagger : { each :…" at bounding box center [767, 535] width 778 height 800
click at [656, 581] on div "duration : time , ease : 'back.out(2)' , // delay: time / 2, stagger : { each :…" at bounding box center [767, 535] width 778 height 800
drag, startPoint x: 656, startPoint y: 590, endPoint x: 388, endPoint y: 590, distance: 268.0
click at [388, 590] on div "duration : time , ease : 'back.out(2)' , // delay: time / 2, stagger : { each :…" at bounding box center [767, 535] width 778 height 800
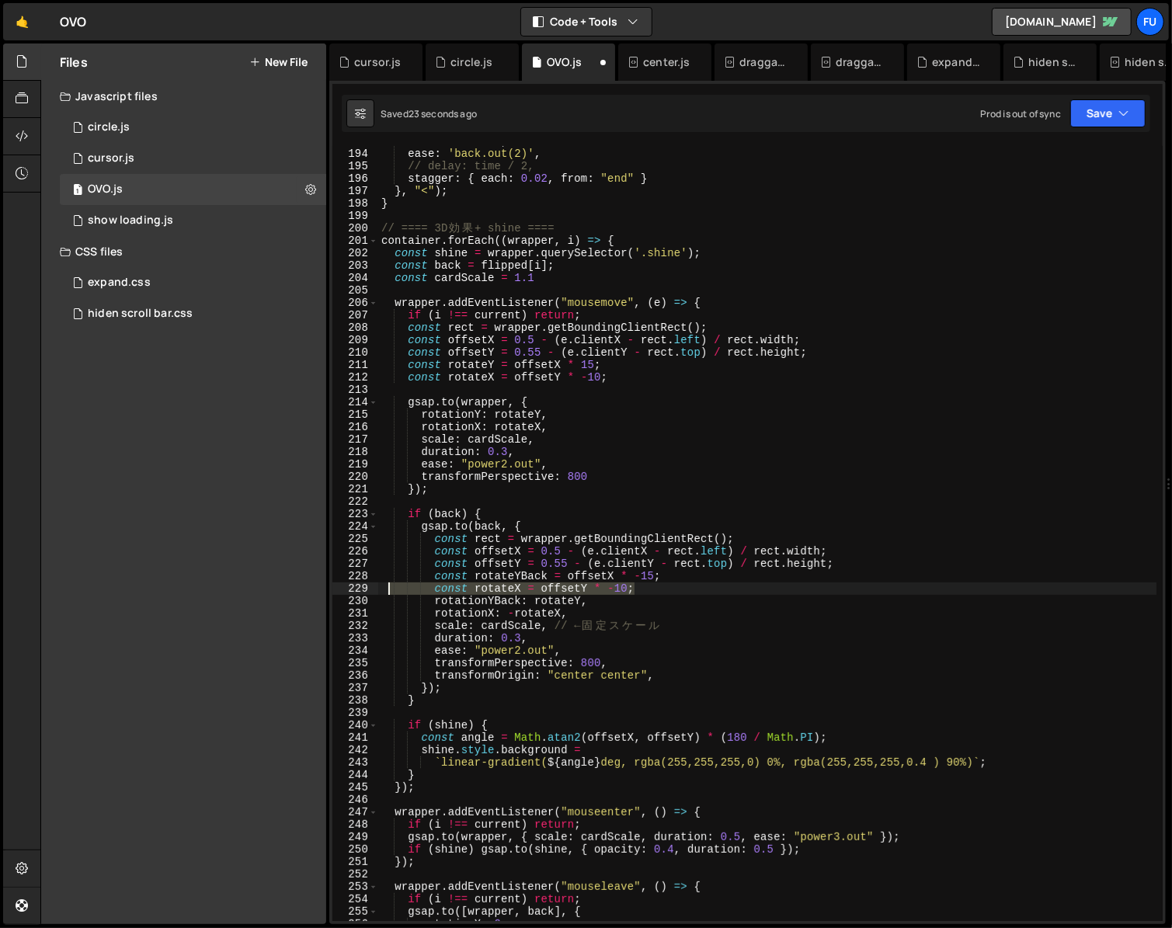
type textarea "const rotateX = offsetY * -10;"
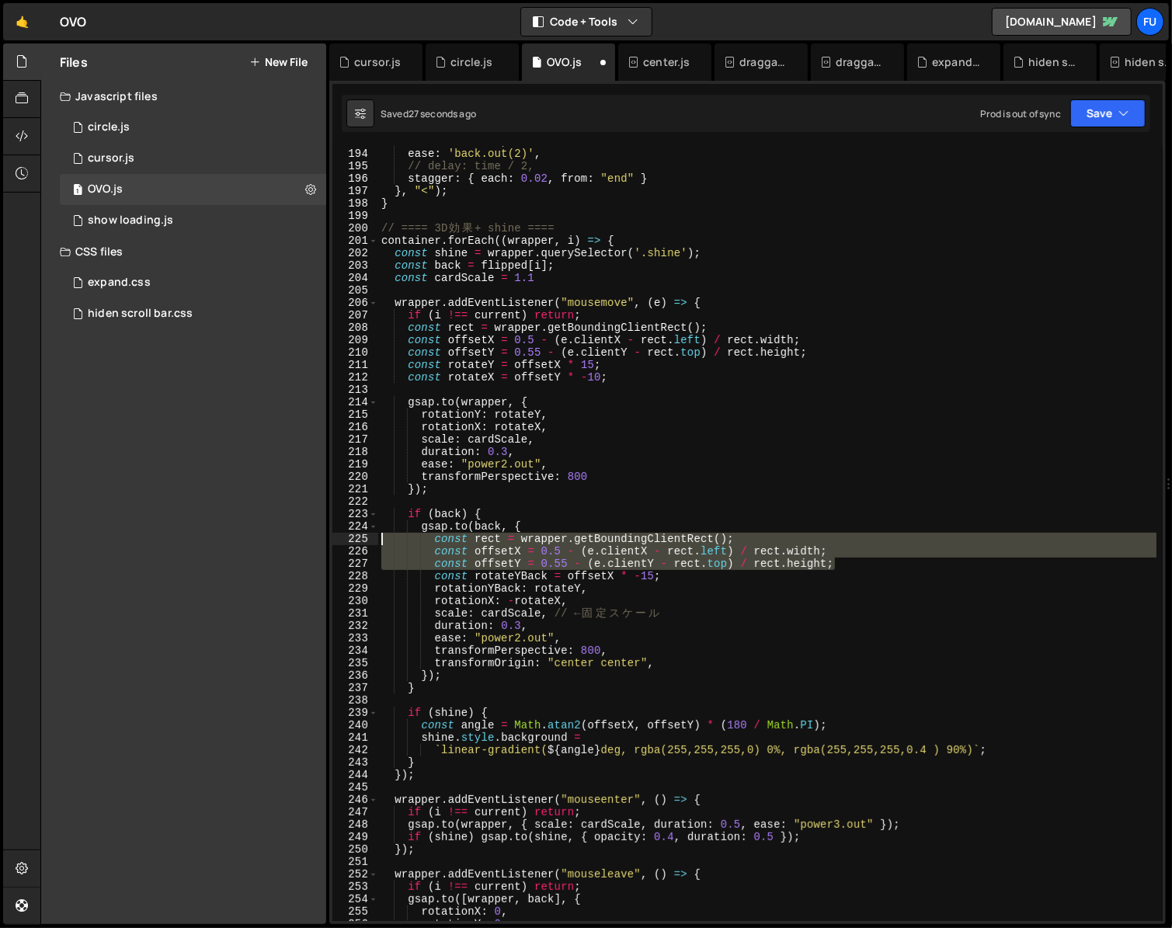
drag, startPoint x: 844, startPoint y: 565, endPoint x: 355, endPoint y: 537, distance: 490.2
click at [355, 537] on div "const rotateYBack = offsetX * -15; 193 194 195 196 197 198 199 200 201 202 203 …" at bounding box center [747, 533] width 830 height 775
type textarea "const rect = wrapper.getBoundingClientRect(); const offsetX = 0.5 - (e.clientX …"
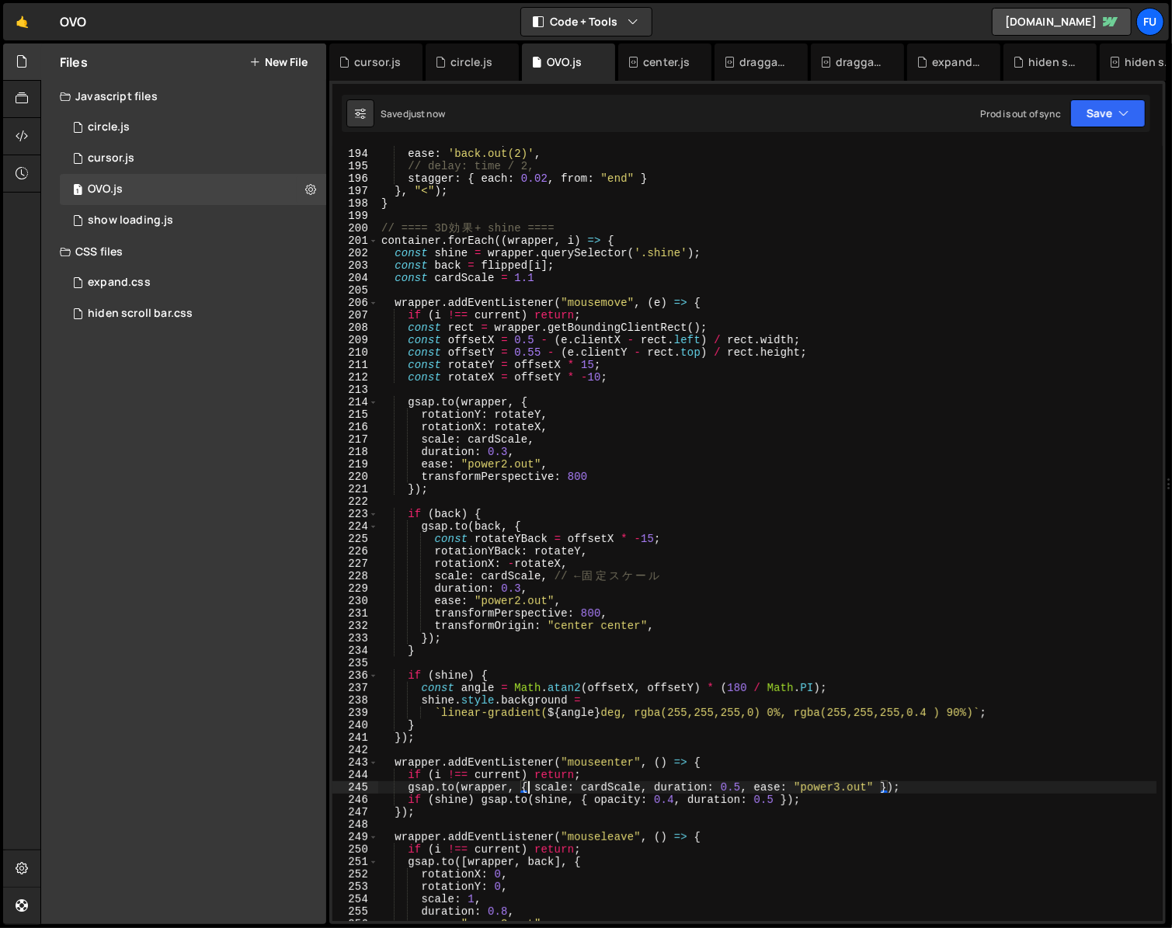
scroll to position [2382, 0]
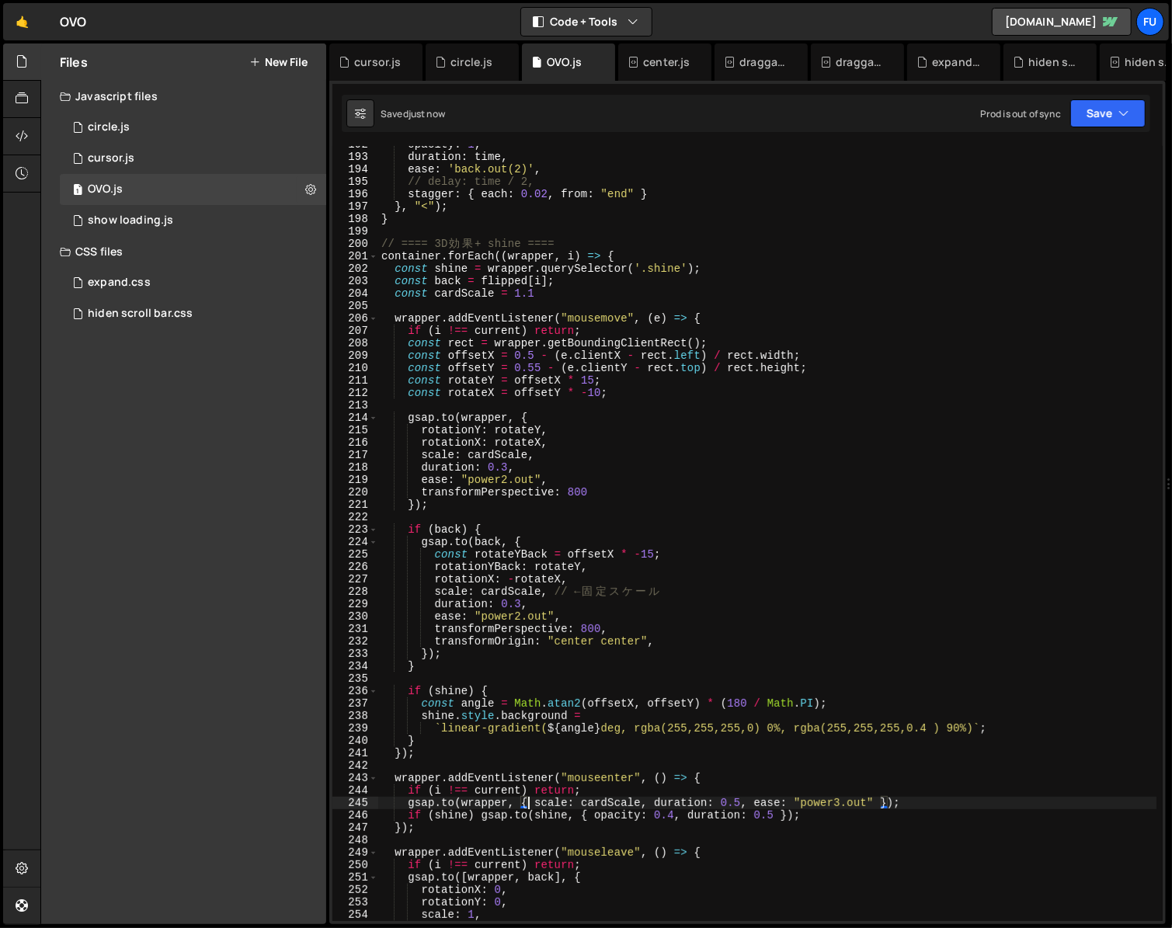
click at [693, 553] on div "opacity : 1 , duration : time , ease : 'back.out(2)' , // delay: time / 2, stag…" at bounding box center [767, 538] width 778 height 800
type textarea "const rotateYBack = offsetX * -15;"
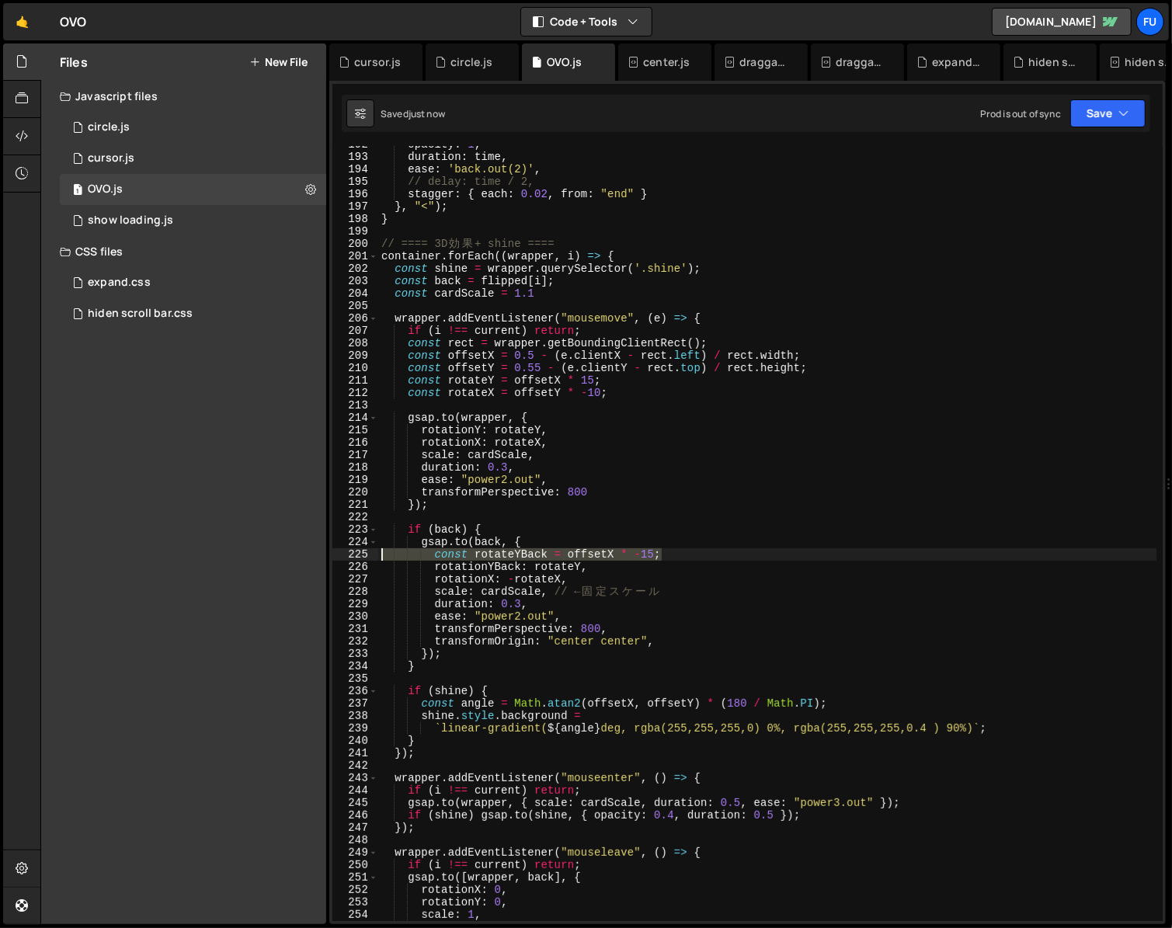
drag, startPoint x: 693, startPoint y: 553, endPoint x: 346, endPoint y: 554, distance: 346.5
click at [346, 554] on div "const rotateYBack = offsetX * -15; 192 193 194 195 196 197 198 199 200 201 202 …" at bounding box center [747, 533] width 830 height 775
click at [549, 529] on div "opacity : 1 , duration : time , ease : 'back.out(2)' , // delay: time / 2, stag…" at bounding box center [767, 538] width 778 height 800
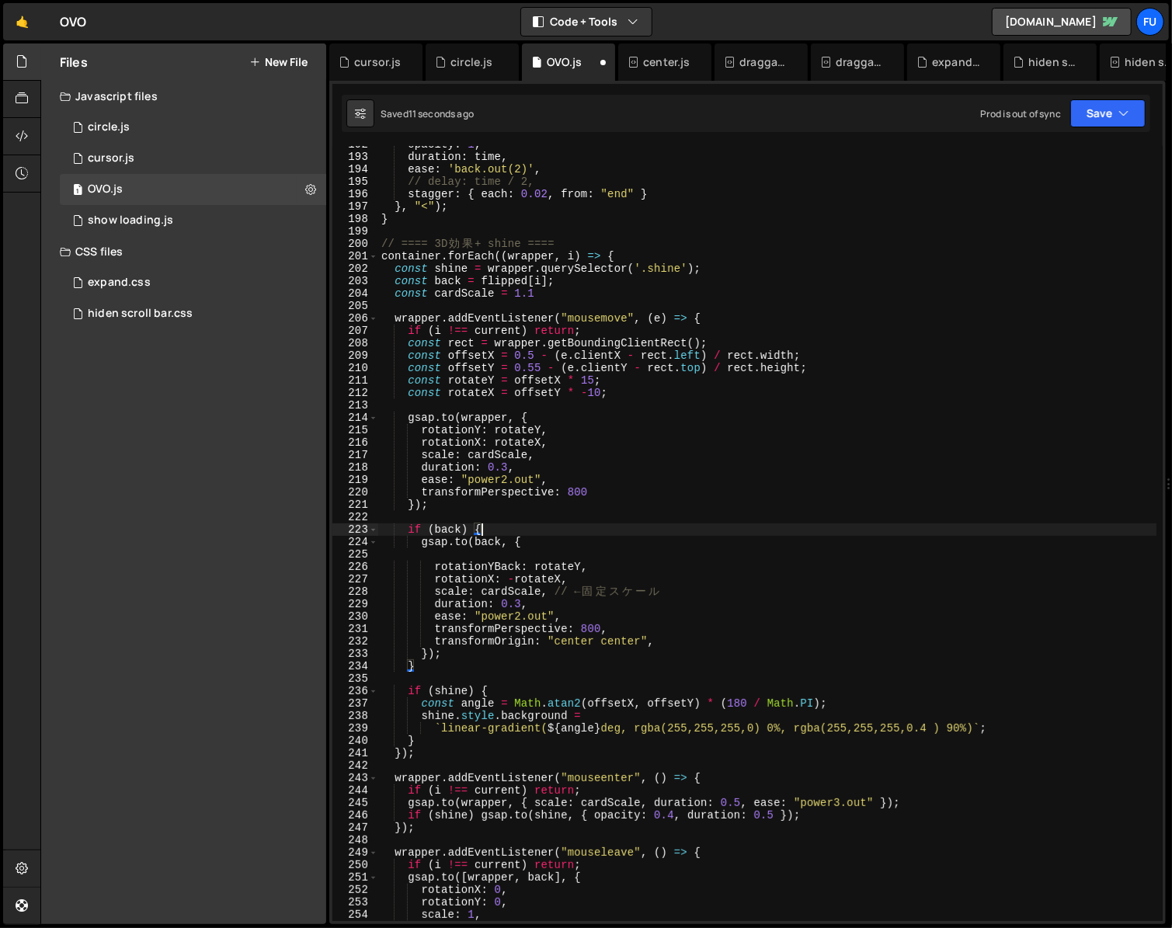
type textarea "if (back) {"
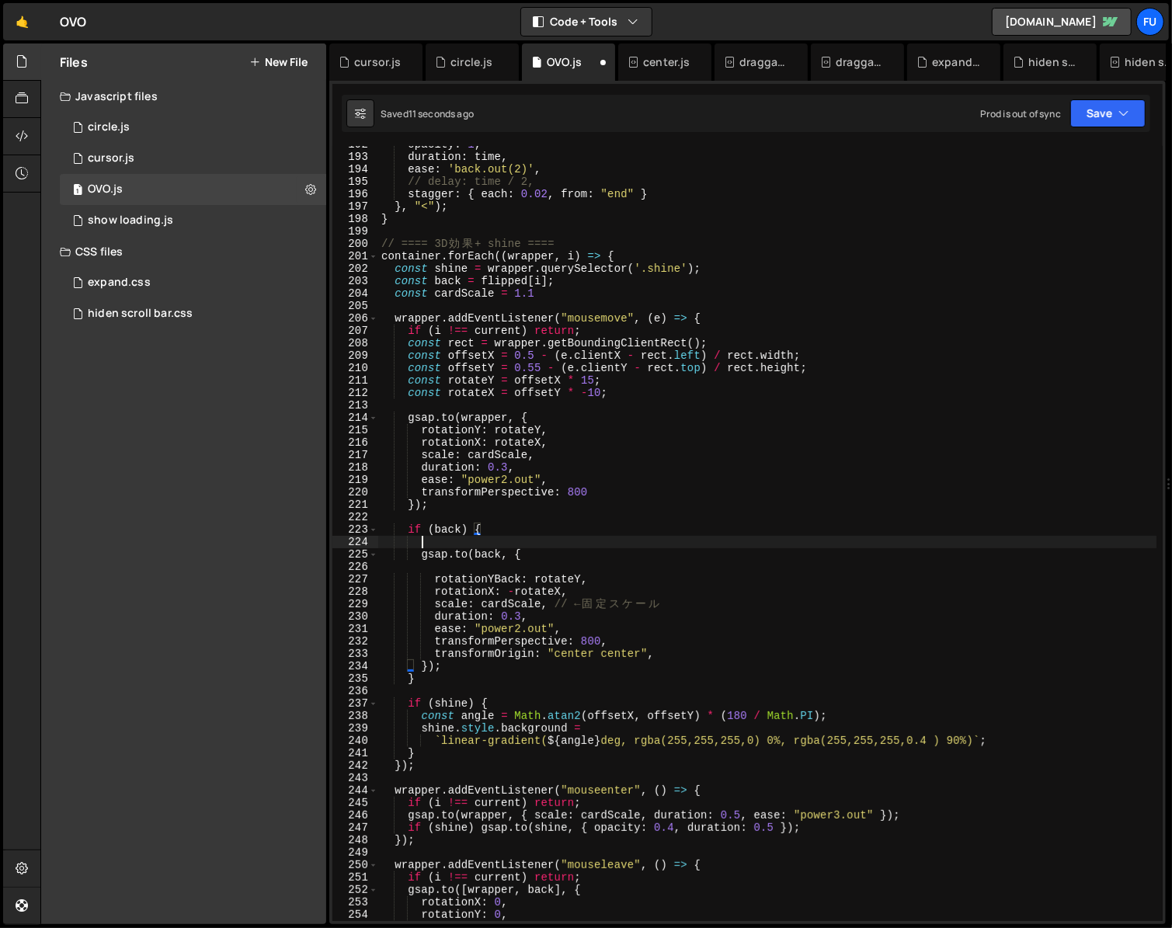
scroll to position [0, 2]
paste textarea "const rotateYBack = offsetX * -15;"
type textarea "const rotateYBack = offsetX * -15;"
click at [517, 562] on div "opacity : 1 , duration : time , ease : 'back.out(2)' , // delay: time / 2, stag…" at bounding box center [767, 538] width 778 height 800
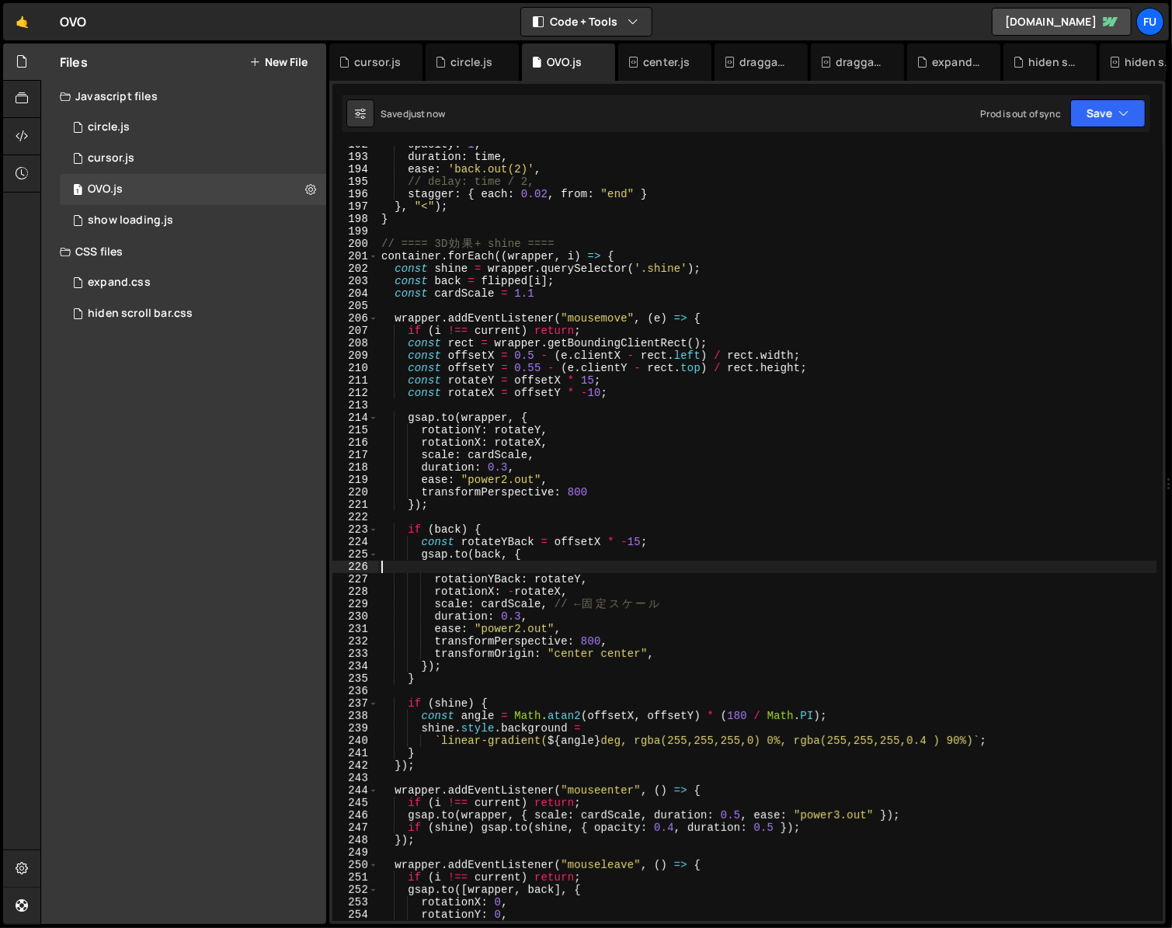
scroll to position [0, 0]
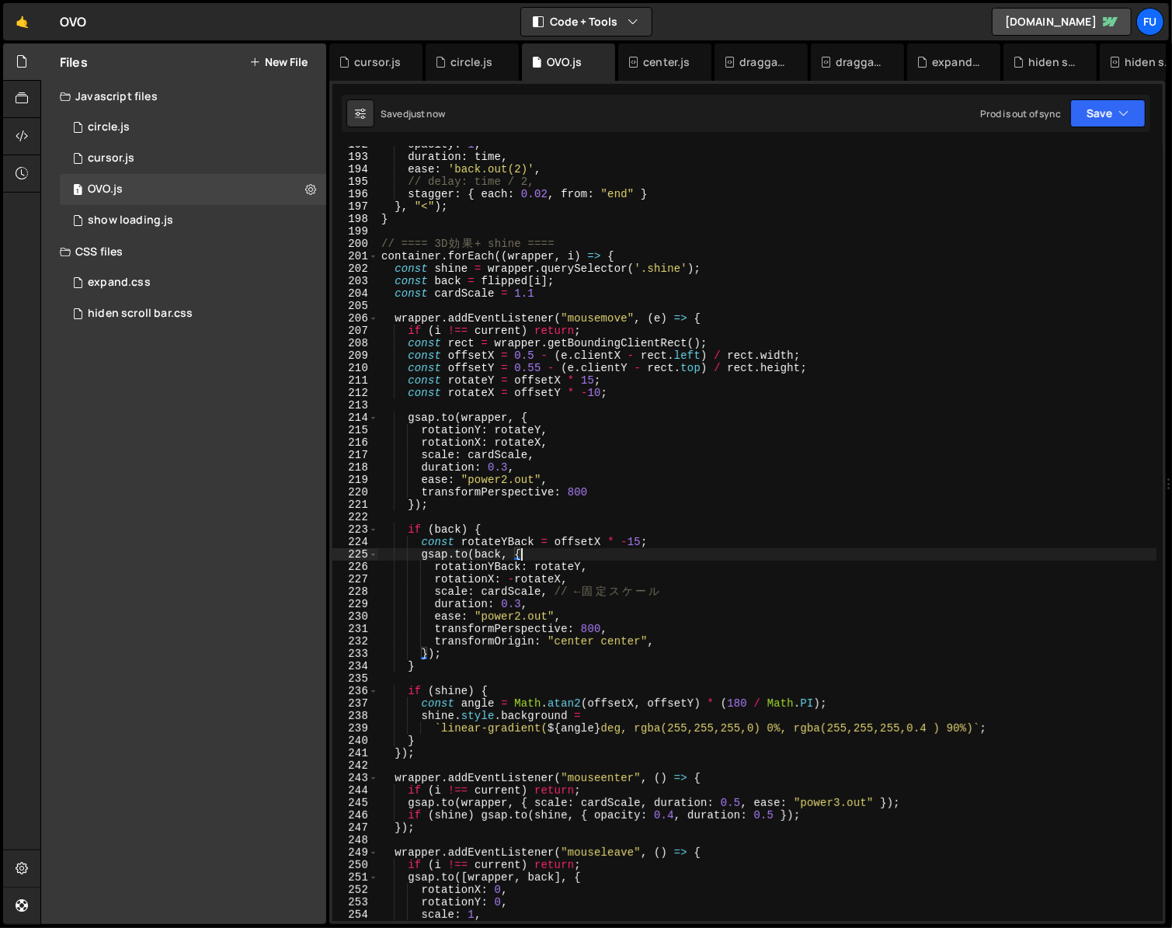
click at [527, 567] on div "opacity : 1 , duration : time , ease : 'back.out(2)' , // delay: time / 2, stag…" at bounding box center [767, 538] width 778 height 800
click at [556, 565] on div "opacity : 1 , duration : time , ease : 'back.out(2)' , // delay: time / 2, stag…" at bounding box center [767, 538] width 778 height 800
click at [632, 544] on div "opacity : 1 , duration : time , ease : 'back.out(2)' , // delay: time / 2, stag…" at bounding box center [767, 538] width 778 height 800
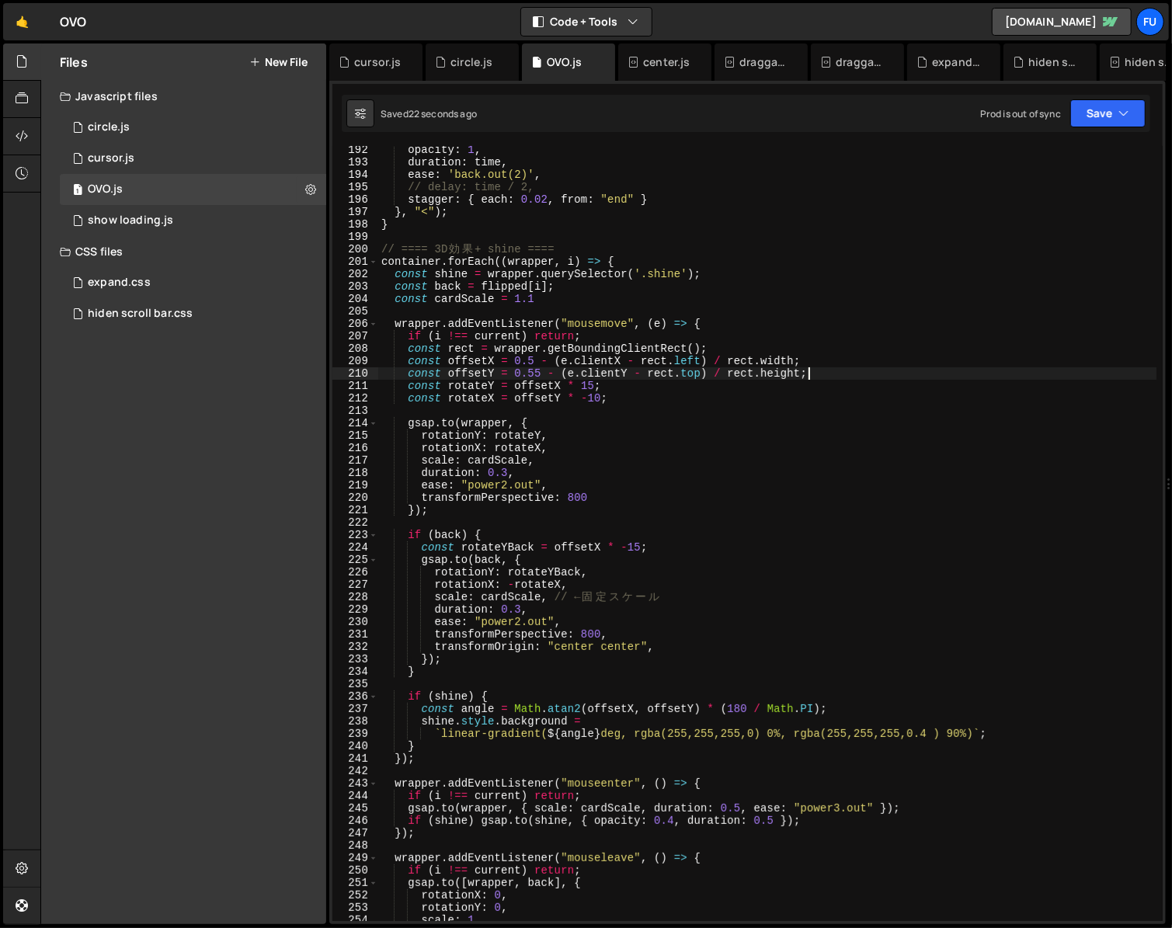
click at [821, 367] on div "opacity : 1 , duration : time , ease : 'back.out(2)' , // delay: time / 2, stag…" at bounding box center [767, 544] width 778 height 800
drag, startPoint x: 809, startPoint y: 363, endPoint x: 336, endPoint y: 360, distance: 473.1
click at [336, 360] on div "const offsetY = 0.55 - (e.clientY - [DOMAIN_NAME]) / [DOMAIN_NAME]; 192 193 194…" at bounding box center [747, 533] width 830 height 775
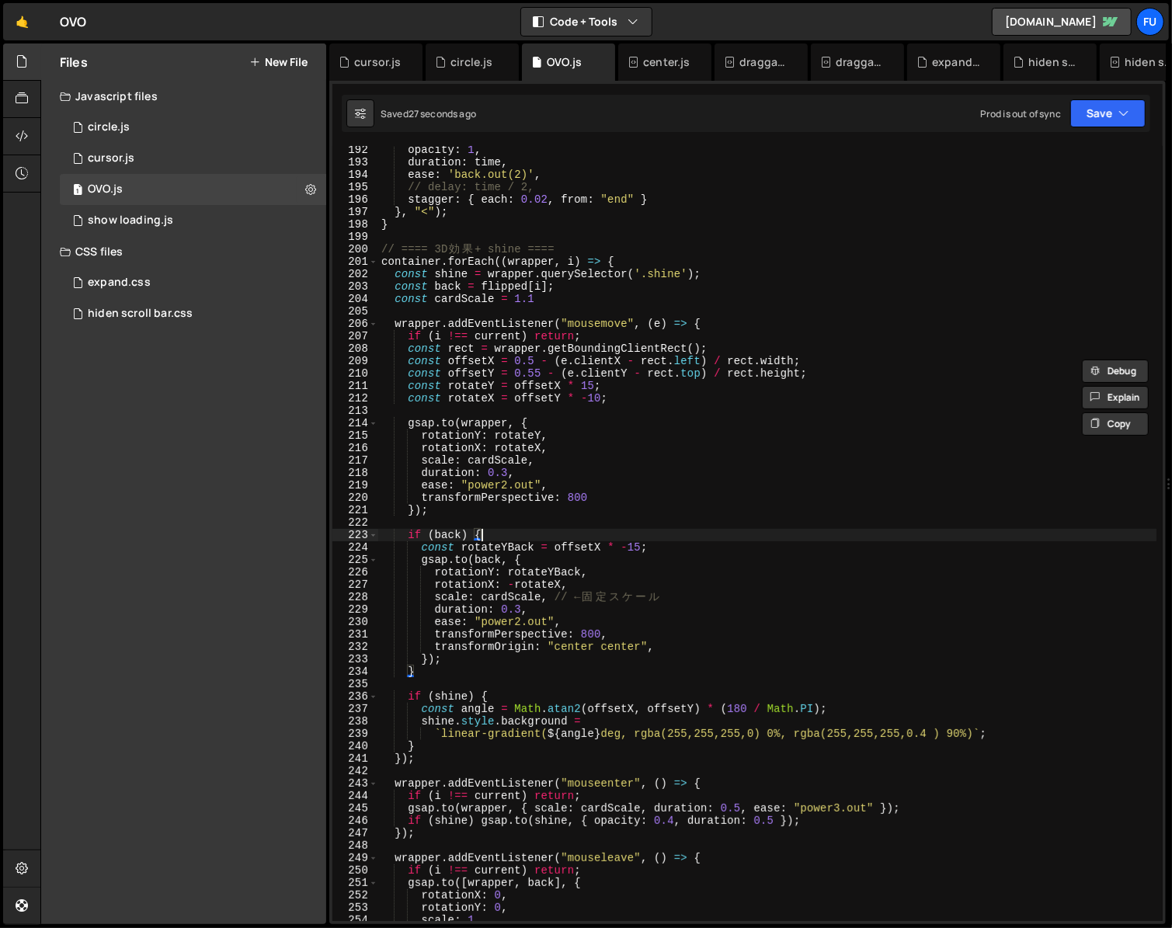
click at [569, 541] on div "opacity : 1 , duration : time , ease : 'back.out(2)' , // delay: time / 2, stag…" at bounding box center [767, 544] width 778 height 800
type textarea "if (back) {"
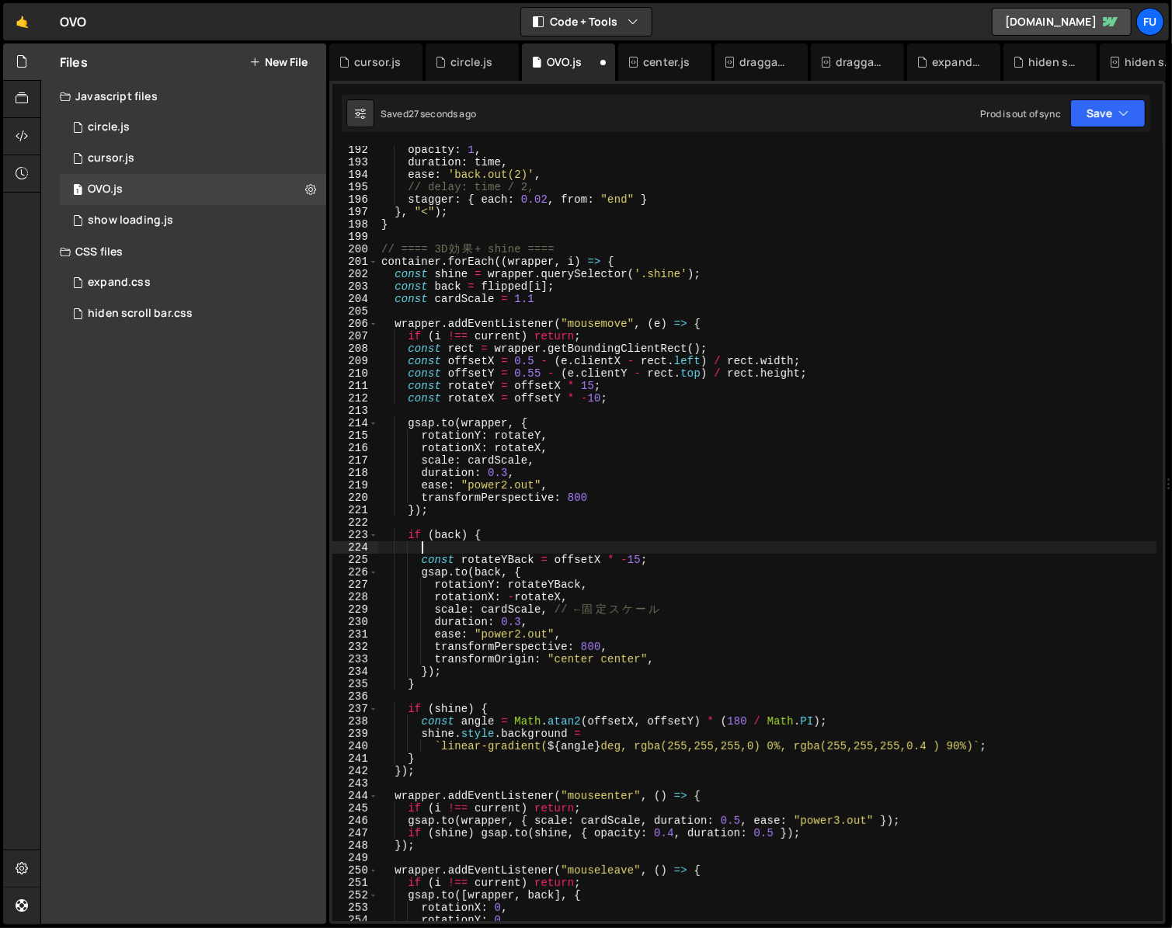
paste textarea "const offsetX = 0.5 - (e.clientX - rect.left) / rect.width;"
click at [760, 558] on div "opacity : 1 , duration : time , ease : 'back.out(2)' , // delay: time / 2, stag…" at bounding box center [767, 544] width 778 height 800
click at [627, 559] on div "opacity : 1 , duration : time , ease : 'back.out(2)' , // delay: time / 2, stag…" at bounding box center [767, 544] width 778 height 800
click at [711, 546] on div "opacity : 1 , duration : time , ease : 'back.out(2)' , // delay: time / 2, stag…" at bounding box center [767, 544] width 778 height 800
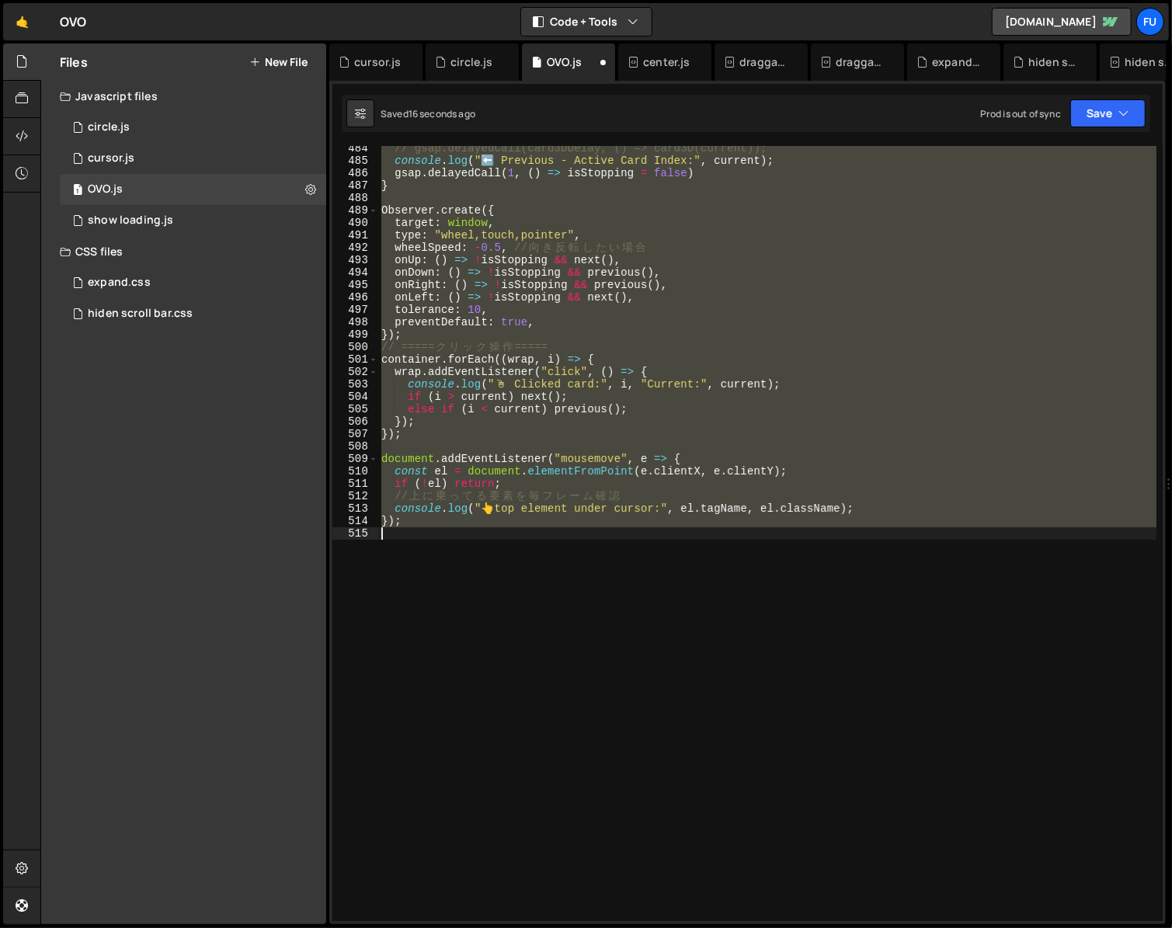
scroll to position [2384, 0]
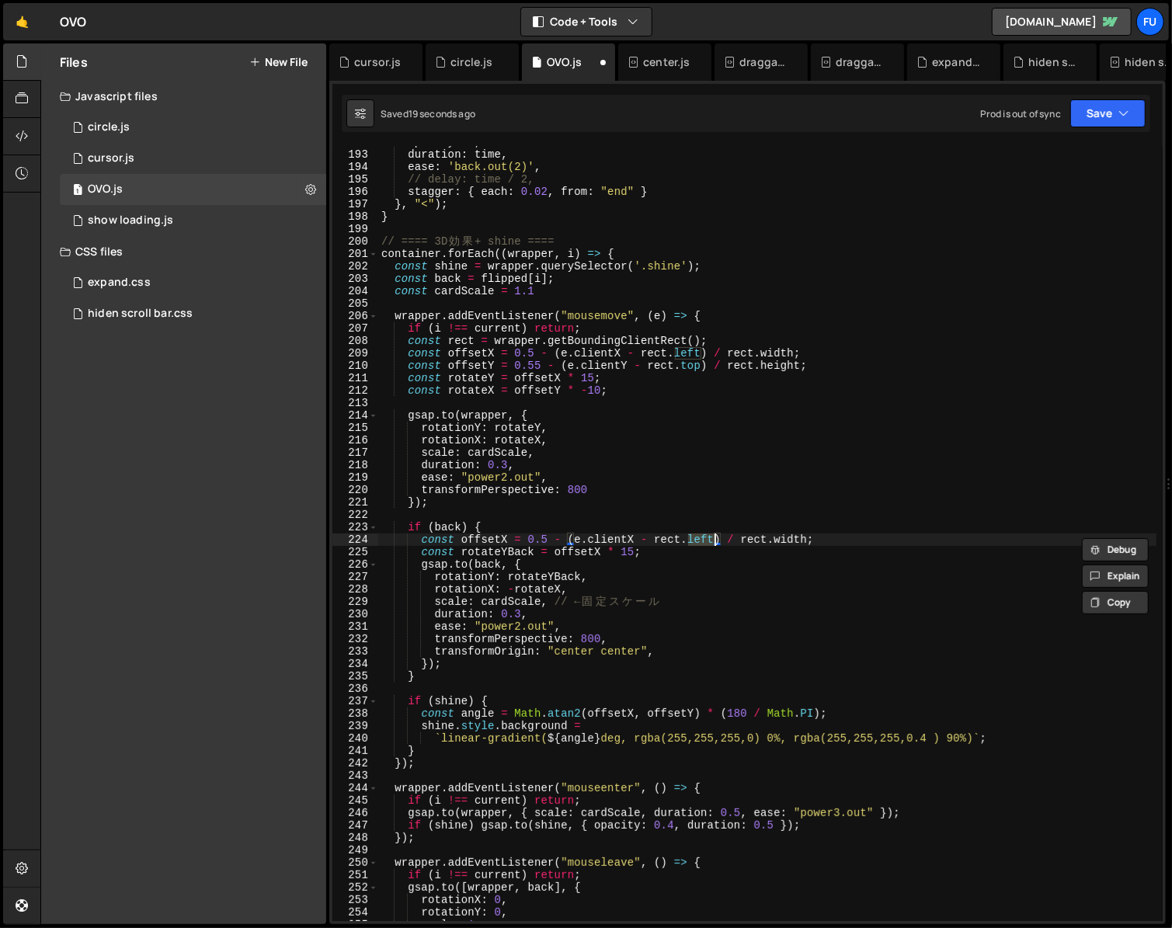
click at [688, 569] on div "opacity : 1 , duration : time , ease : 'back.out(2)' , // delay: time / 2, stag…" at bounding box center [767, 536] width 778 height 800
click at [647, 551] on div "opacity : 1 , duration : time , ease : 'back.out(2)' , // delay: time / 2, stag…" at bounding box center [767, 536] width 778 height 800
click at [625, 555] on div "opacity : 1 , duration : time , ease : 'back.out(2)' , // delay: time / 2, stag…" at bounding box center [767, 536] width 778 height 800
click at [697, 550] on div "opacity : 1 , duration : time , ease : 'back.out(2)' , // delay: time / 2, stag…" at bounding box center [767, 536] width 778 height 800
drag, startPoint x: 573, startPoint y: 538, endPoint x: 522, endPoint y: 536, distance: 51.3
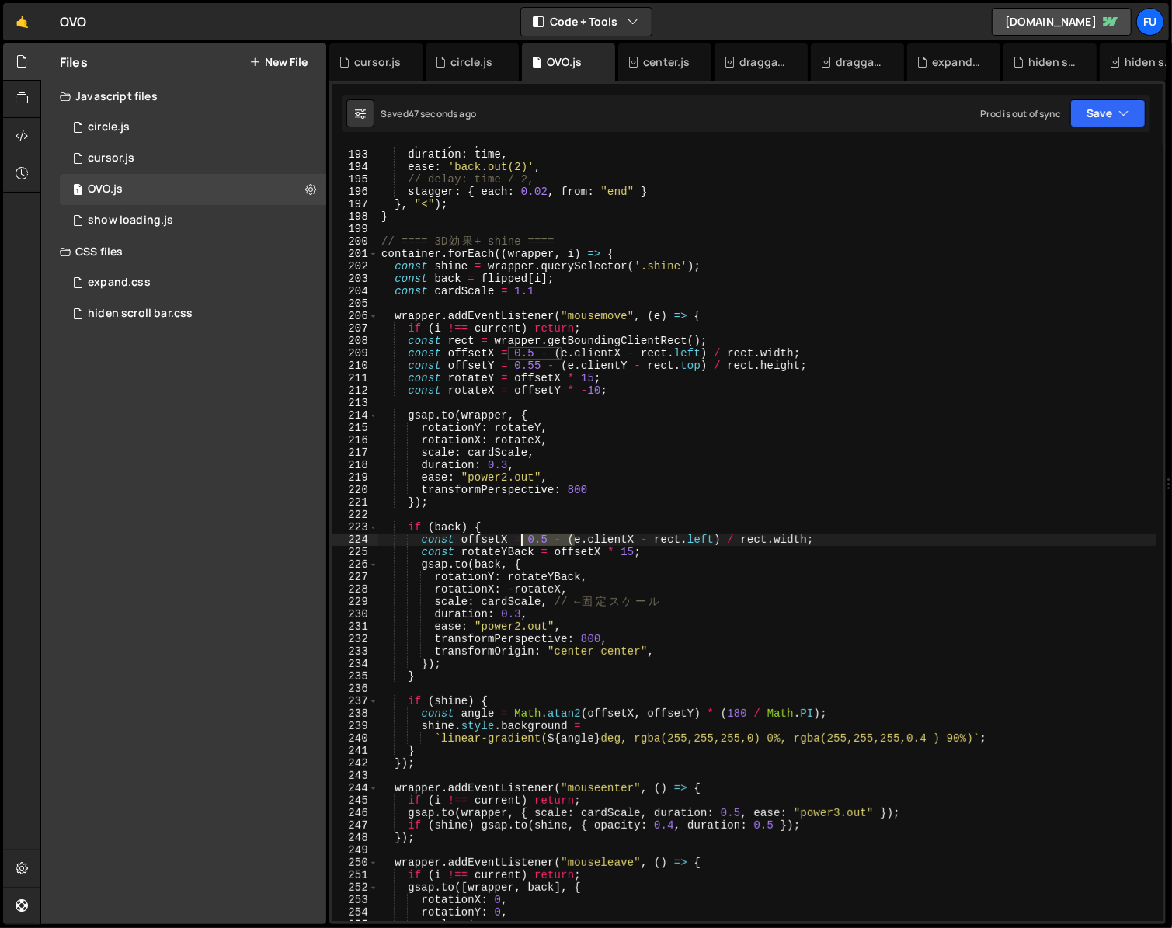
click at [522, 536] on div "opacity : 1 , duration : time , ease : 'back.out(2)' , // delay: time / 2, stag…" at bounding box center [767, 536] width 778 height 800
click at [600, 536] on div "opacity : 1 , duration : time , ease : 'back.out(2)' , // delay: time / 2, stag…" at bounding box center [767, 536] width 778 height 800
drag, startPoint x: 569, startPoint y: 540, endPoint x: 527, endPoint y: 540, distance: 41.2
click at [527, 540] on div "opacity : 1 , duration : time , ease : 'back.out(2)' , // delay: time / 2, stag…" at bounding box center [767, 536] width 778 height 800
click at [767, 541] on div "opacity : 1 , duration : time , ease : 'back.out(2)' , // delay: time / 2, stag…" at bounding box center [767, 536] width 778 height 800
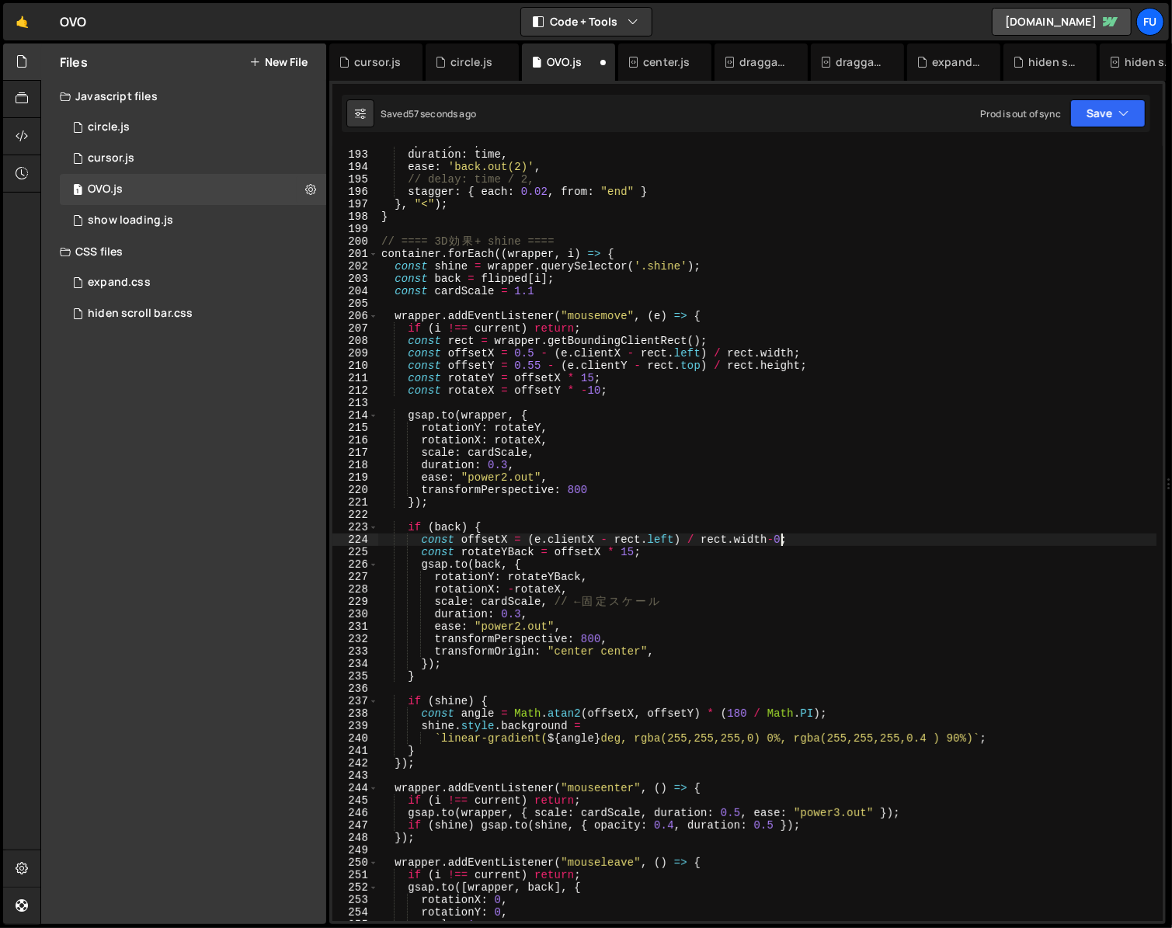
scroll to position [0, 28]
click at [508, 580] on div "opacity : 1 , duration : time , ease : 'back.out(2)' , // delay: time / 2, stag…" at bounding box center [767, 536] width 778 height 800
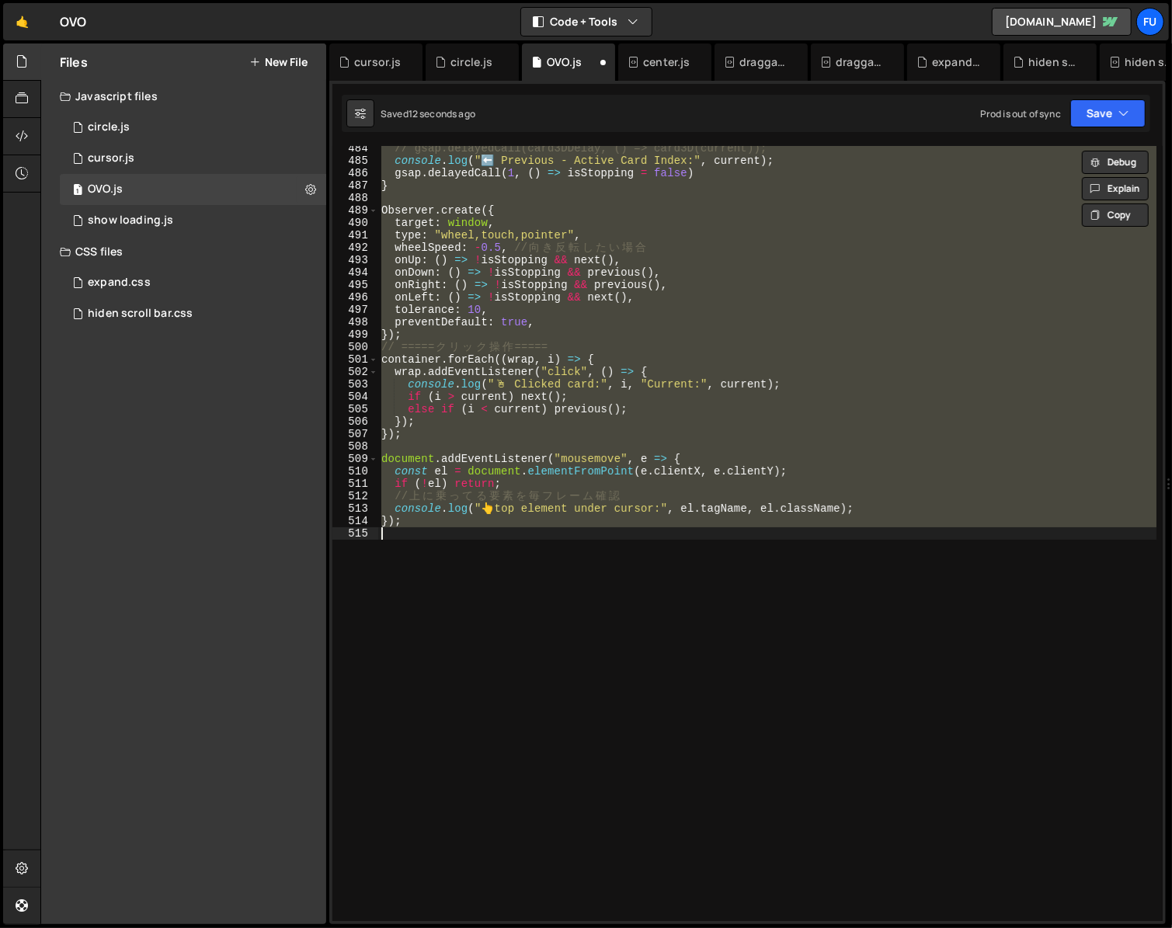
scroll to position [2384, 0]
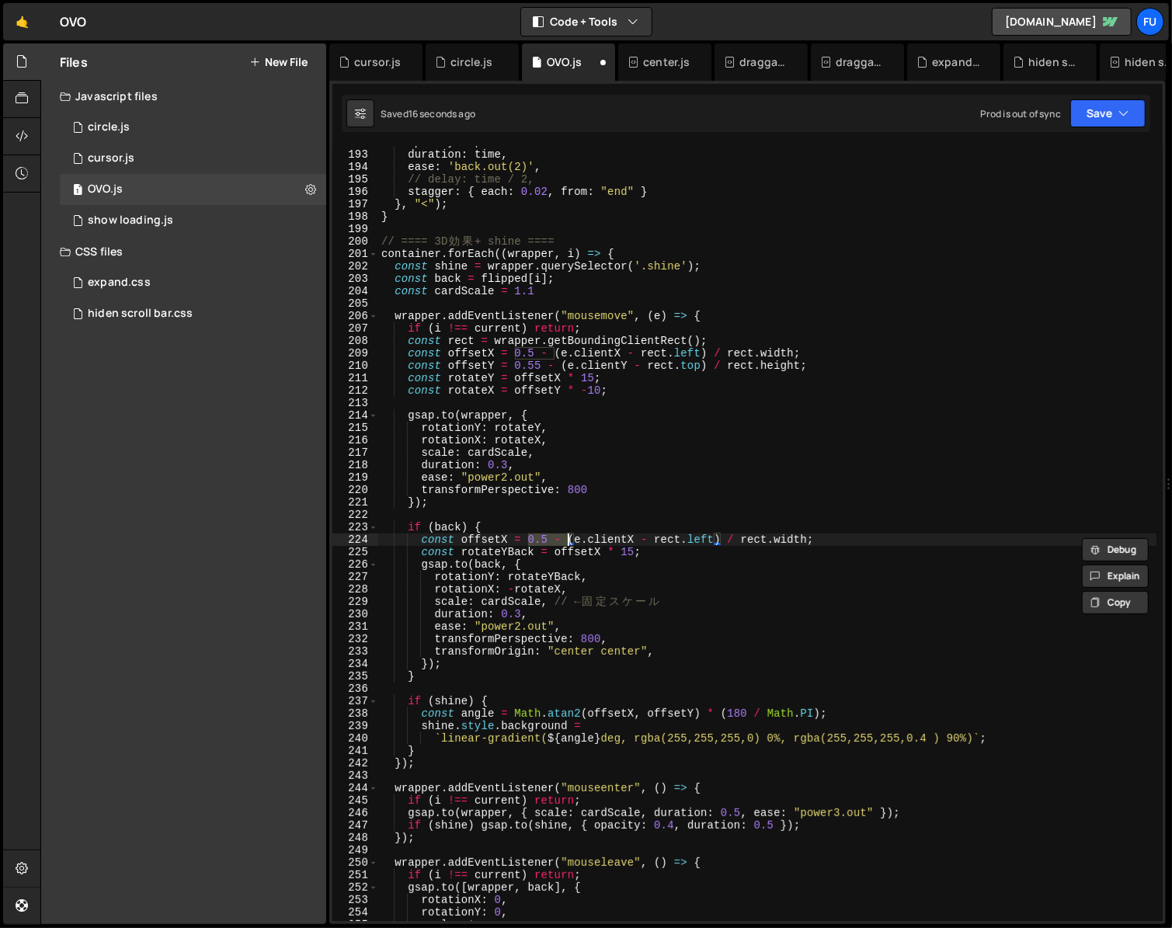
click at [679, 547] on div "opacity : 1 , duration : time , ease : 'back.out(2)' , // delay: time / 2, stag…" at bounding box center [767, 536] width 778 height 800
click at [829, 367] on div "opacity : 1 , duration : time , ease : 'back.out(2)' , // delay: time / 2, stag…" at bounding box center [767, 536] width 778 height 800
click at [831, 353] on div "opacity : 1 , duration : time , ease : 'back.out(2)' , // delay: time / 2, stag…" at bounding box center [767, 536] width 778 height 800
click at [597, 393] on div "opacity : 1 , duration : time , ease : 'back.out(2)' , // delay: time / 2, stag…" at bounding box center [767, 536] width 778 height 800
type textarea "const rotateX = offsetY * -10;"
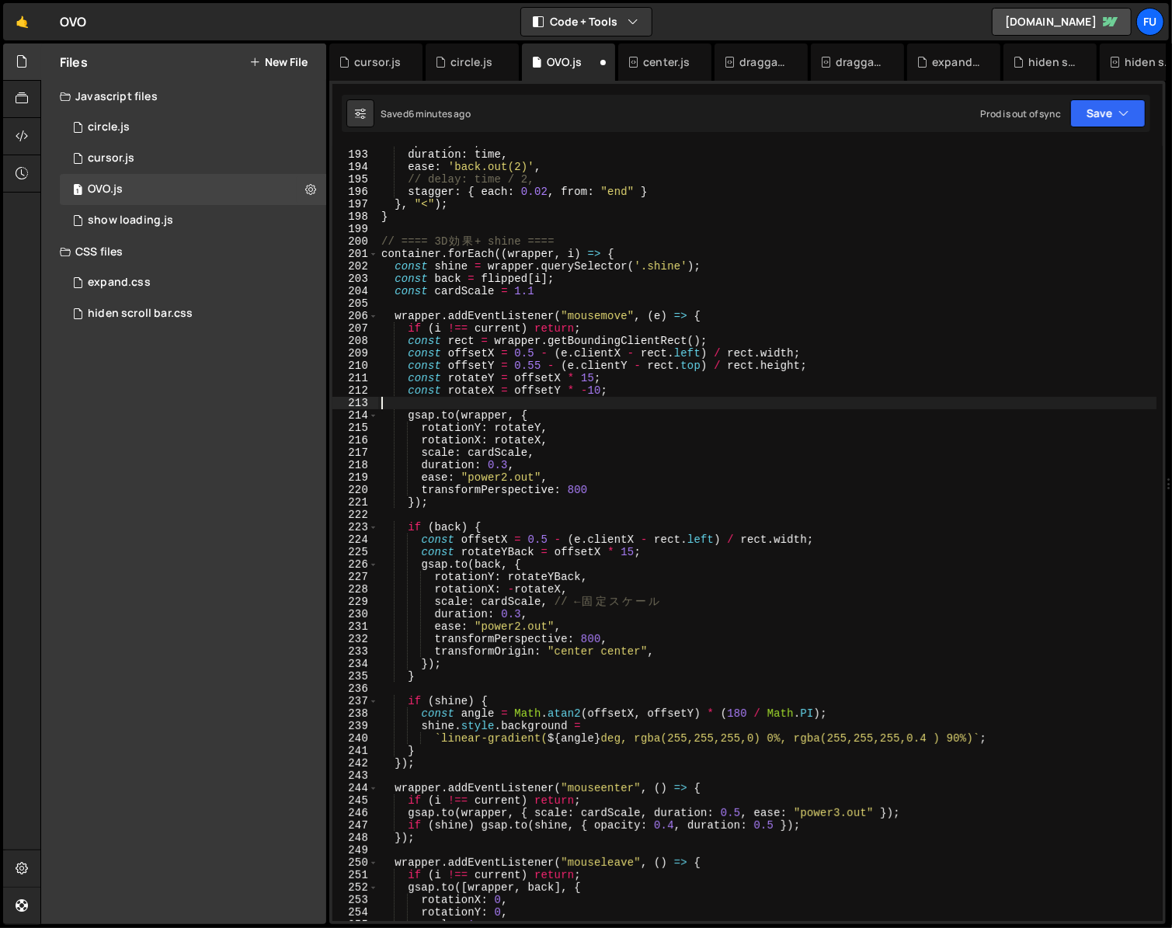
click at [628, 403] on div "opacity : 1 , duration : time , ease : 'back.out(2)' , // delay: time / 2, stag…" at bounding box center [767, 536] width 778 height 800
click at [655, 402] on div "opacity : 1 , duration : time , ease : 'back.out(2)' , // delay: time / 2, stag…" at bounding box center [767, 536] width 778 height 800
type textarea "console.log("offsetY",offsetY);"
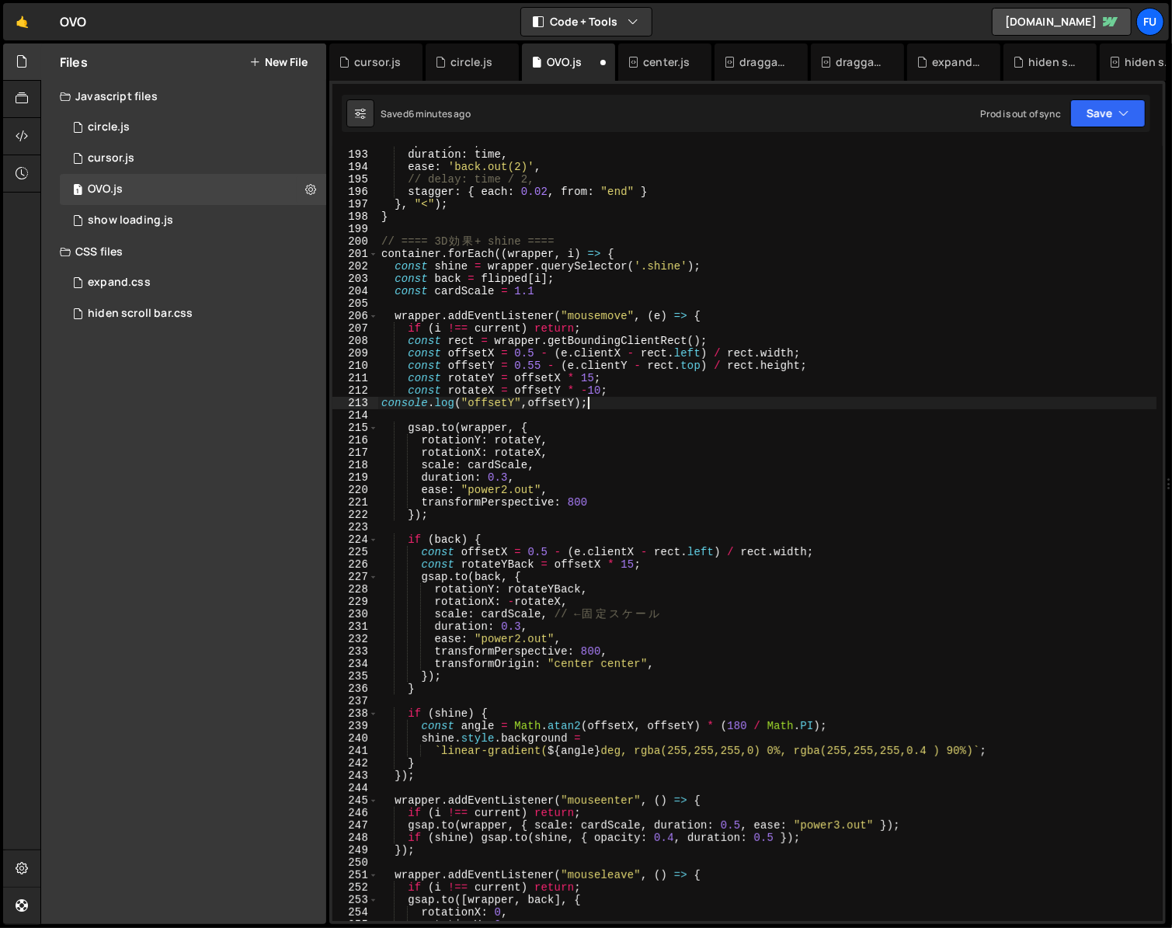
click at [599, 404] on div "opacity : 1 , duration : time , ease : 'back.out(2)' , // delay: time / 2, stag…" at bounding box center [767, 536] width 778 height 800
type textarea "console.log("offsetY",offsetY);"
click at [593, 418] on div "opacity : 1 , duration : time , ease : 'back.out(2)' , // delay: time / 2, stag…" at bounding box center [767, 536] width 778 height 800
paste textarea "0.5 -"
type textarea "0.5 -"
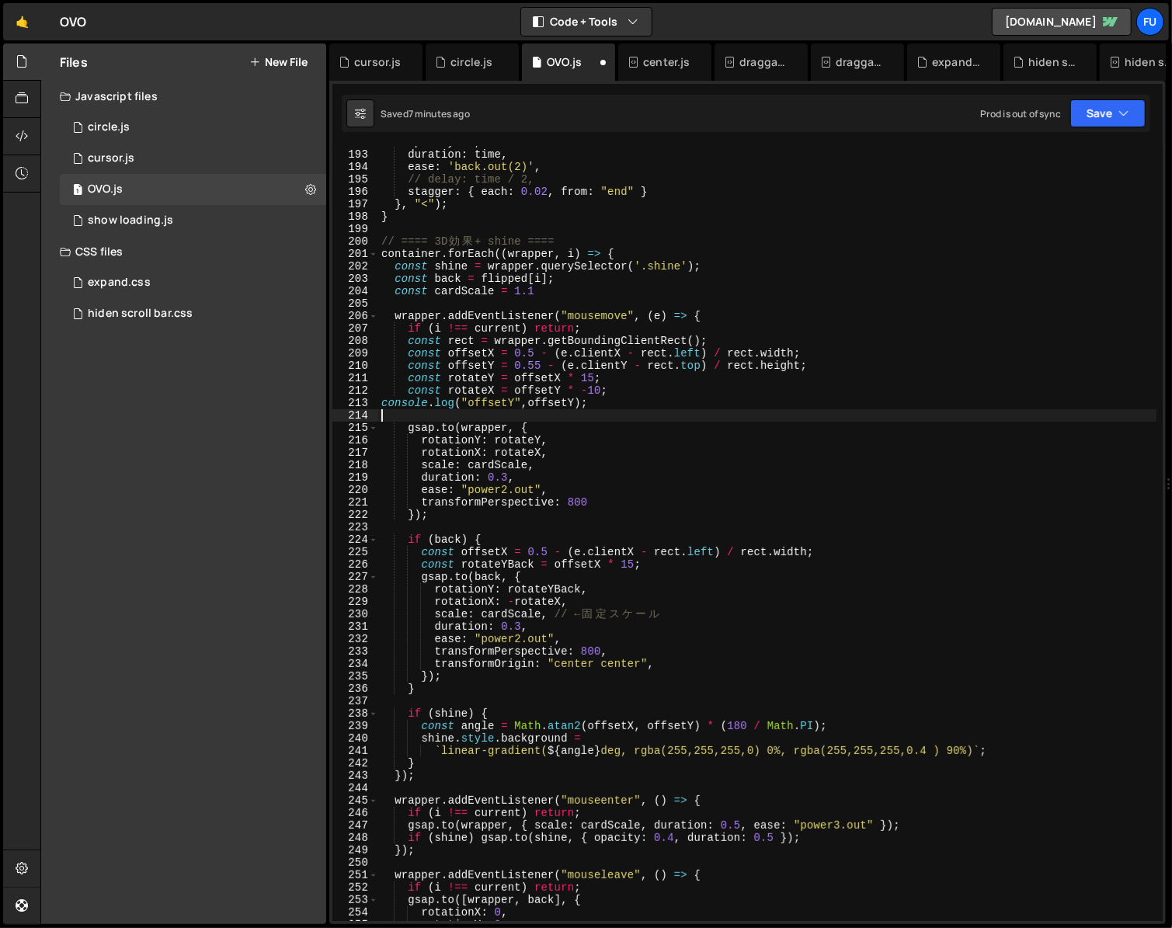
click at [594, 403] on div "opacity : 1 , duration : time , ease : 'back.out(2)' , // delay: time / 2, stag…" at bounding box center [767, 536] width 778 height 800
type textarea "});"
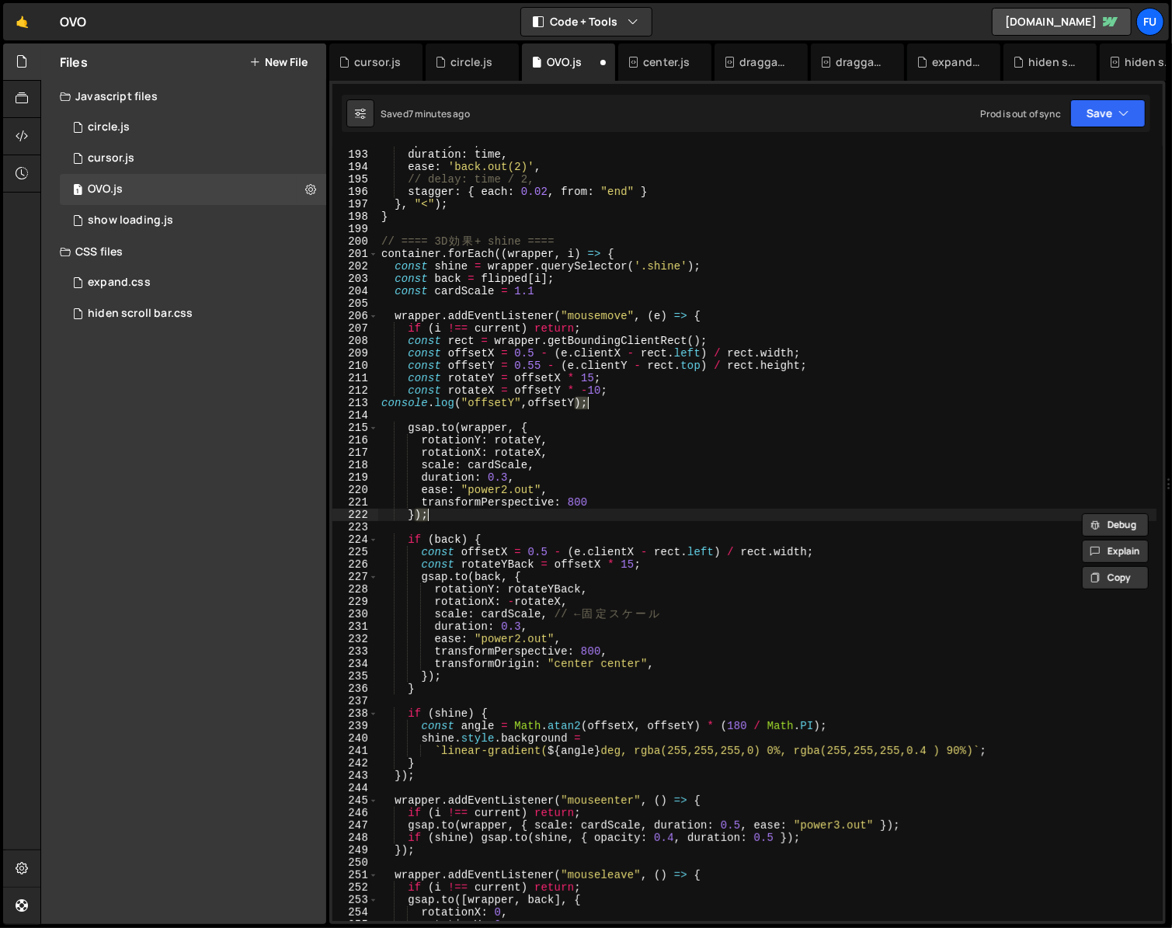
click at [586, 419] on div "opacity : 1 , duration : time , ease : 'back.out(2)' , // delay: time / 2, stag…" at bounding box center [767, 536] width 778 height 800
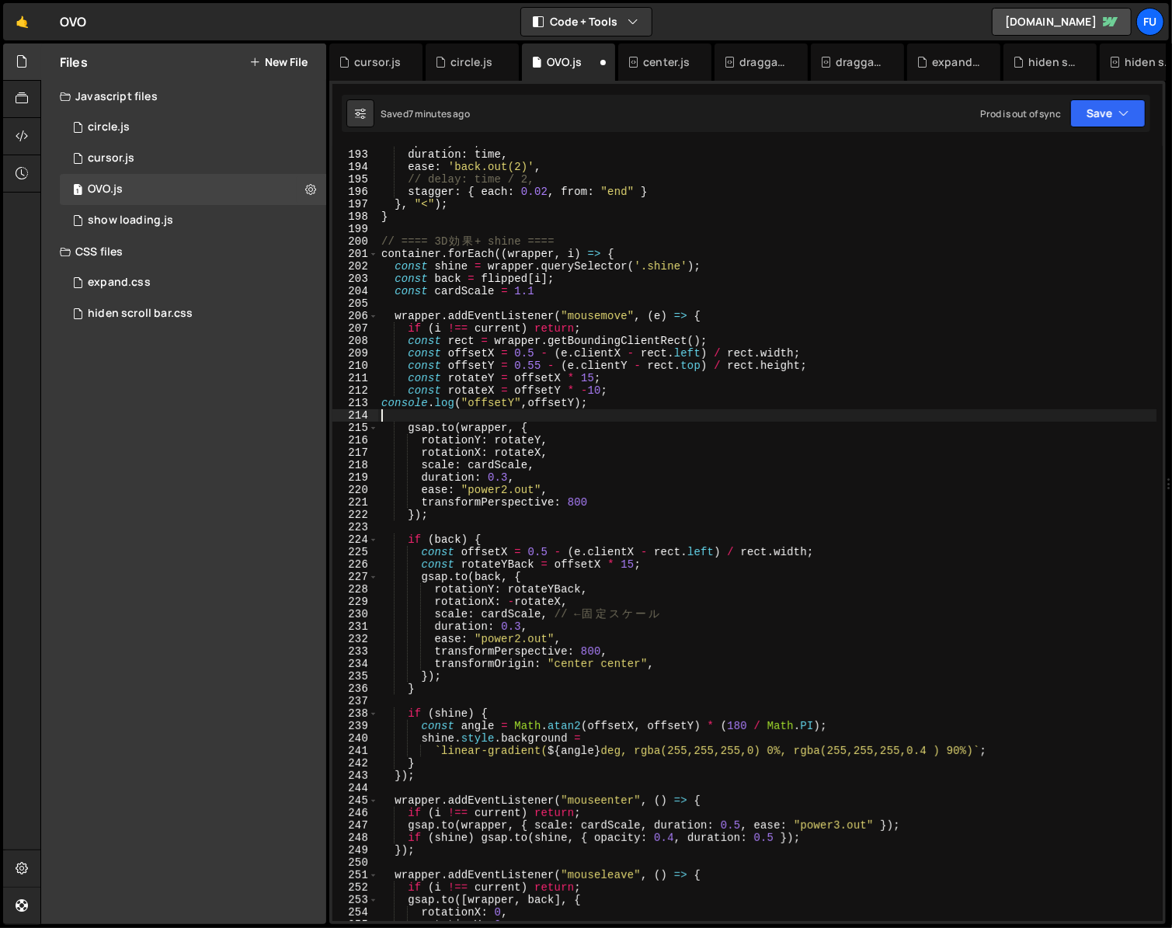
paste textarea "0.5 -"
type textarea "0.5 -"
click at [600, 413] on div "opacity : 1 , duration : time , ease : 'back.out(2)' , // delay: time / 2, stag…" at bounding box center [767, 536] width 778 height 800
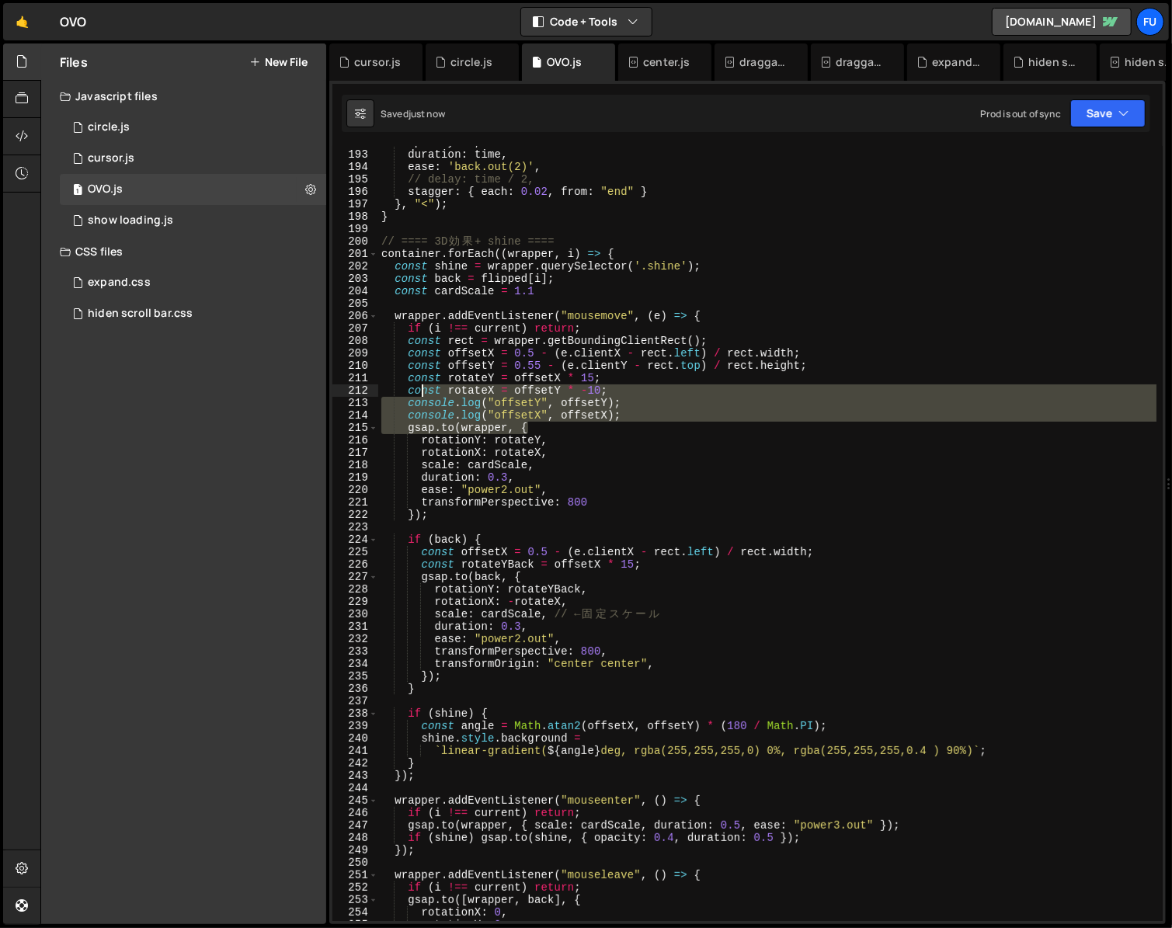
drag, startPoint x: 643, startPoint y: 423, endPoint x: 419, endPoint y: 395, distance: 225.6
click at [419, 395] on div "opacity : 1 , duration : time , ease : 'back.out(2)' , // delay: time / 2, stag…" at bounding box center [767, 536] width 778 height 800
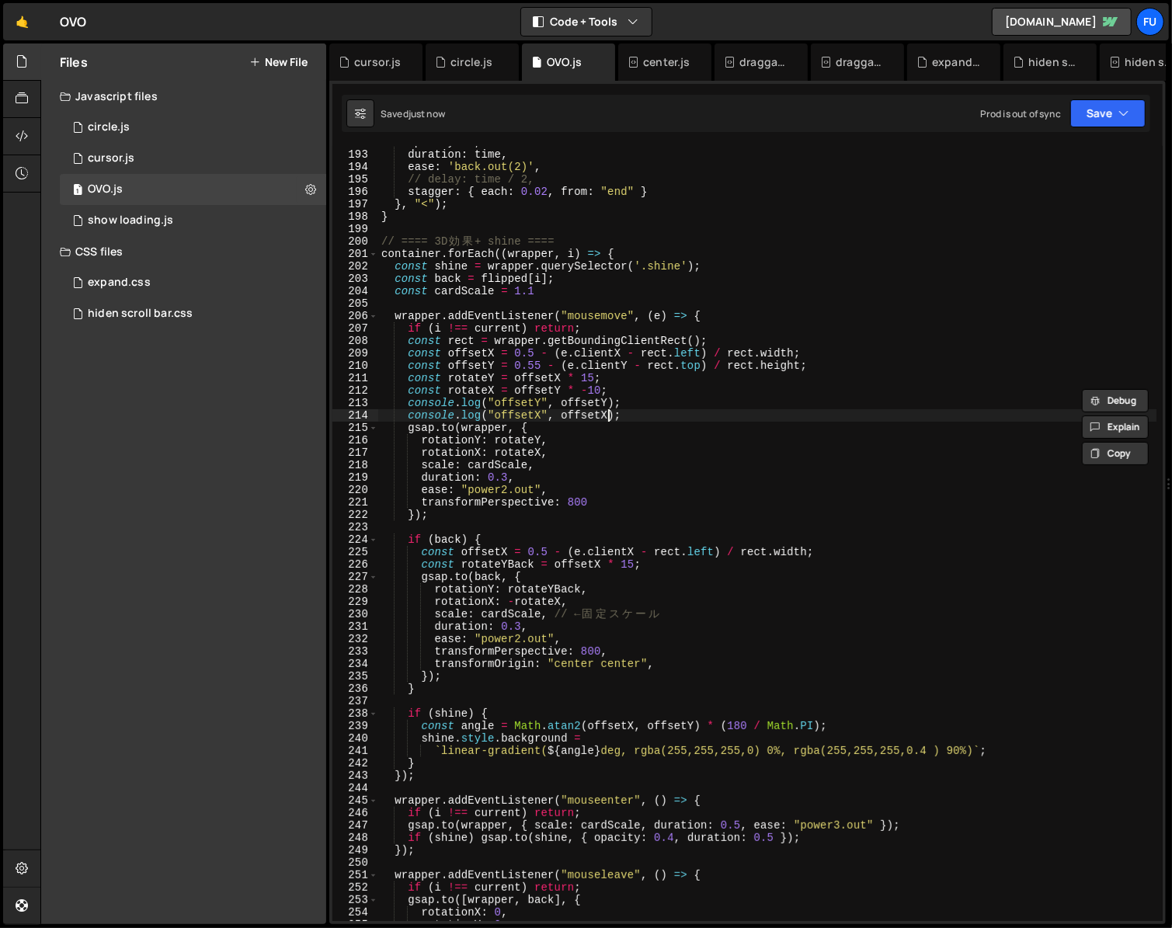
click at [610, 418] on div "opacity : 1 , duration : time , ease : 'back.out(2)' , // delay: time / 2, stag…" at bounding box center [767, 536] width 778 height 800
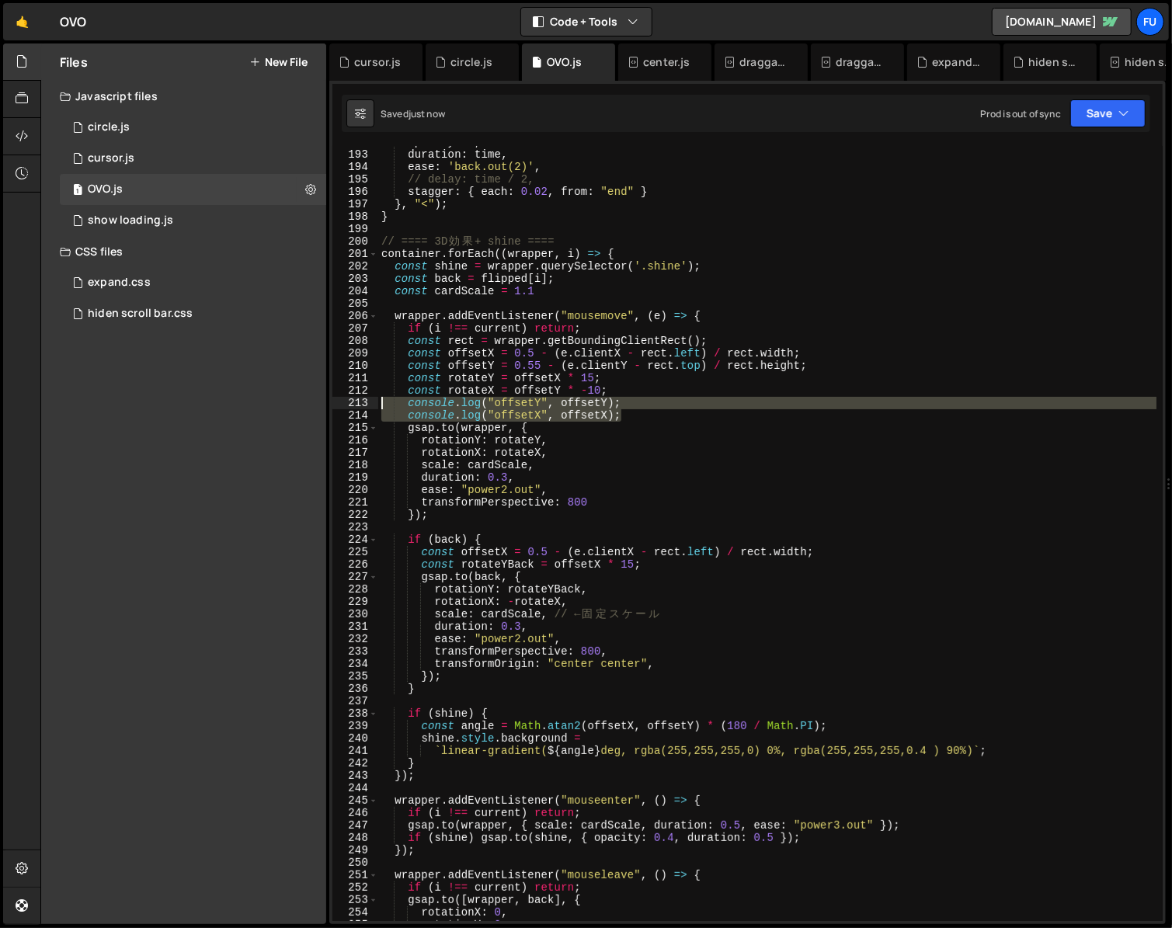
drag, startPoint x: 659, startPoint y: 409, endPoint x: 354, endPoint y: 406, distance: 304.5
click at [354, 406] on div "console.log("offsetX", offsetX); 192 193 194 195 196 197 198 199 200 201 202 20…" at bounding box center [747, 533] width 830 height 775
click at [724, 413] on div "opacity : 1 , duration : time , ease : 'back.out(2)' , // delay: time / 2, stag…" at bounding box center [767, 533] width 778 height 775
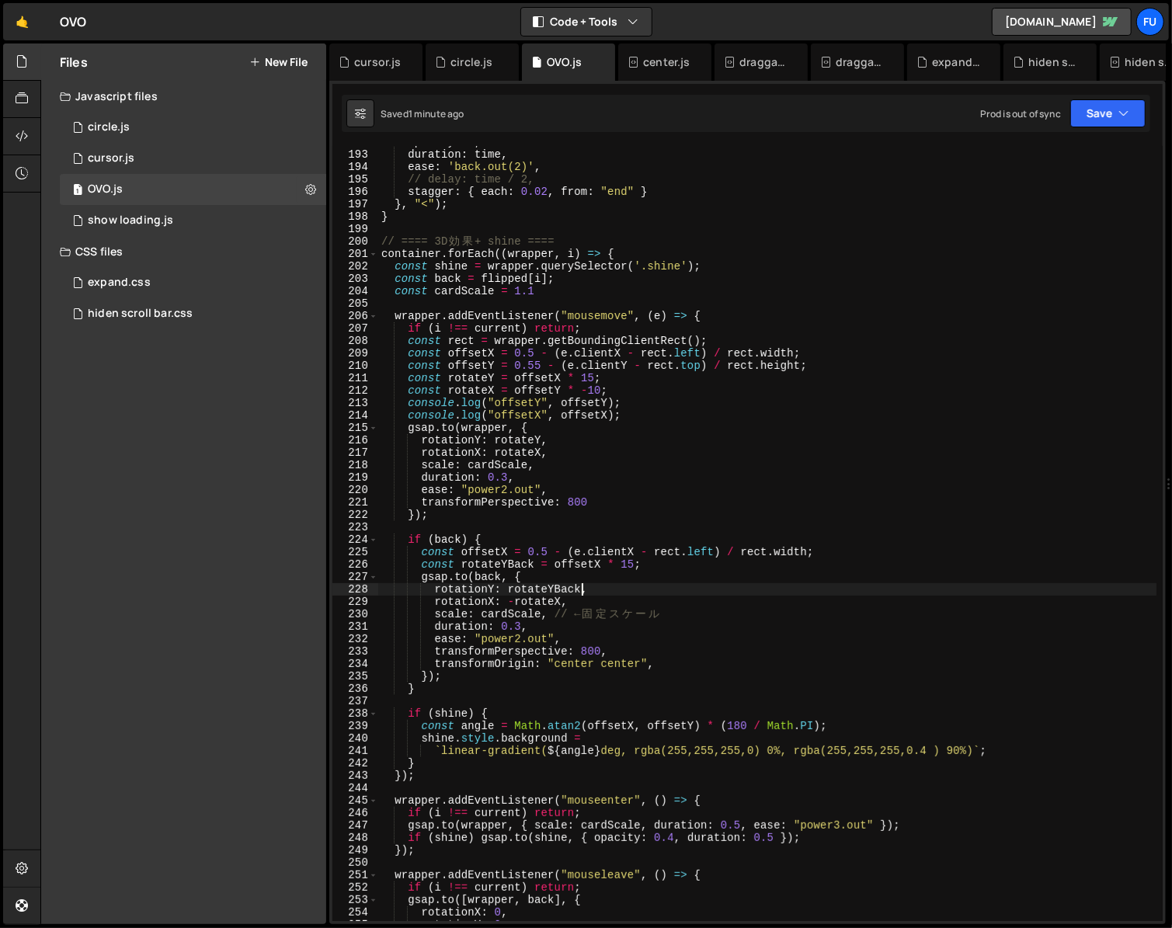
click at [580, 587] on div "opacity : 1 , duration : time , ease : 'back.out(2)' , // delay: time / 2, stag…" at bounding box center [767, 536] width 778 height 800
click at [517, 600] on div "opacity : 1 , duration : time , ease : 'back.out(2)' , // delay: time / 2, stag…" at bounding box center [767, 536] width 778 height 800
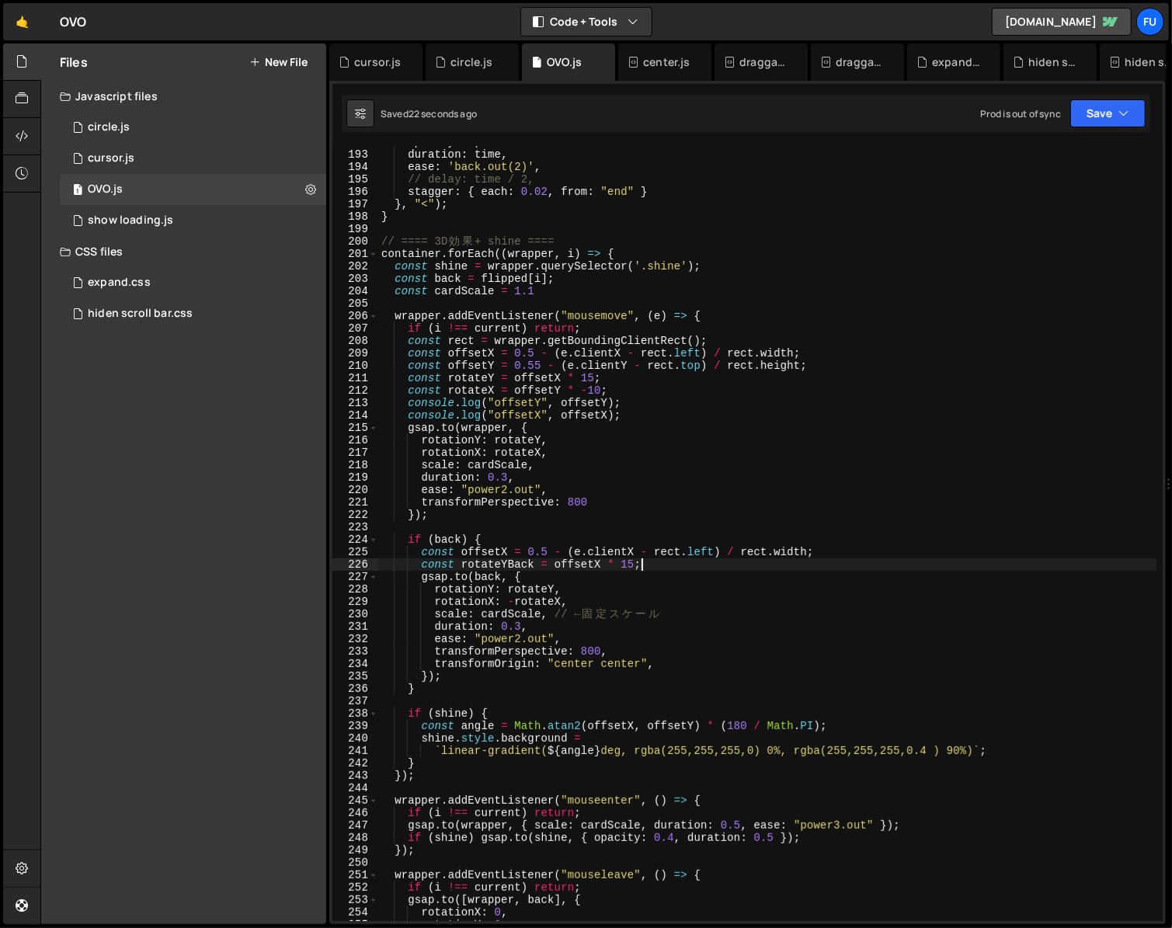
click at [716, 563] on div "opacity : 1 , duration : time , ease : 'back.out(2)' , // delay: time / 2, stag…" at bounding box center [767, 536] width 778 height 800
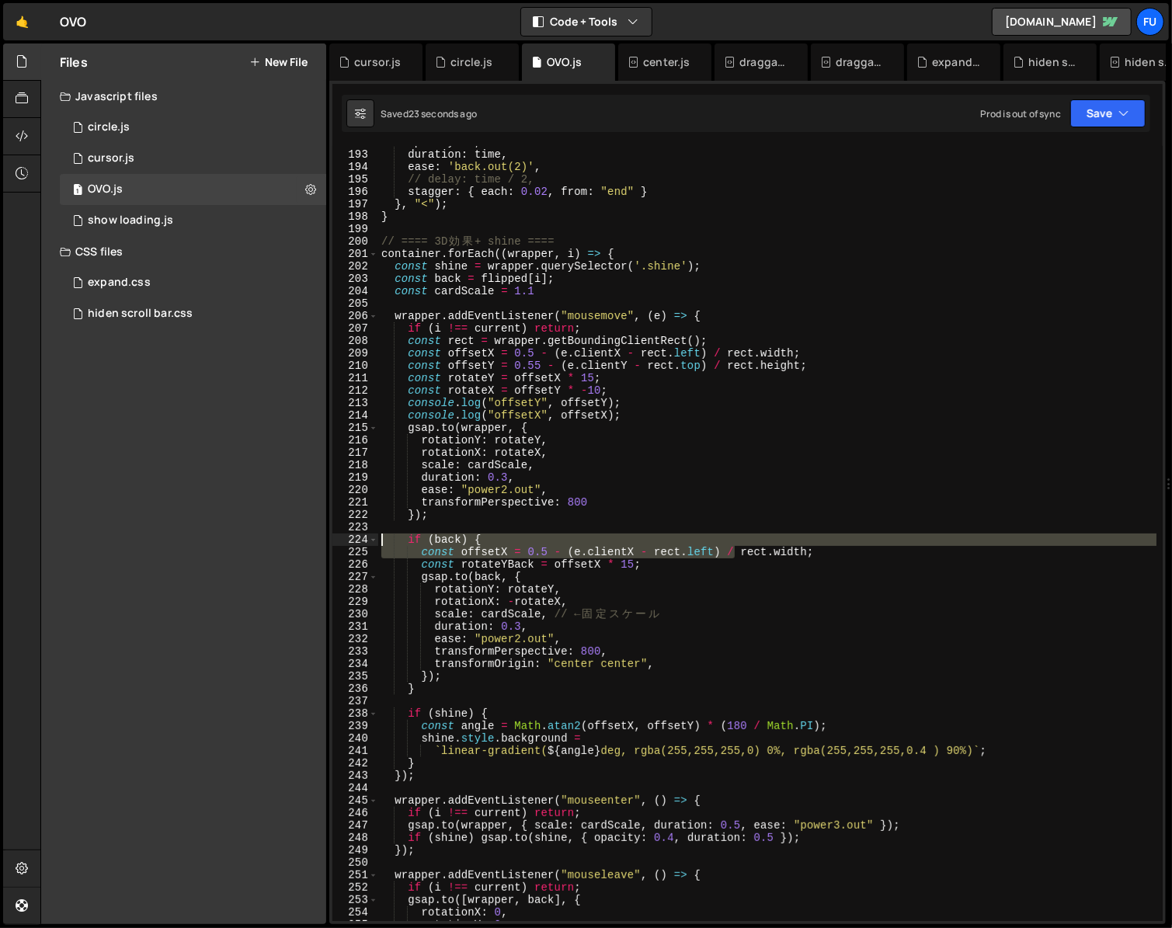
drag, startPoint x: 708, startPoint y: 561, endPoint x: 318, endPoint y: 566, distance: 390.0
click at [318, 566] on div "Files New File Javascript files 1 circle.js 0 1 cursor.js 0 1 OVO.js 0 1 0" at bounding box center [606, 485] width 1132 height 882
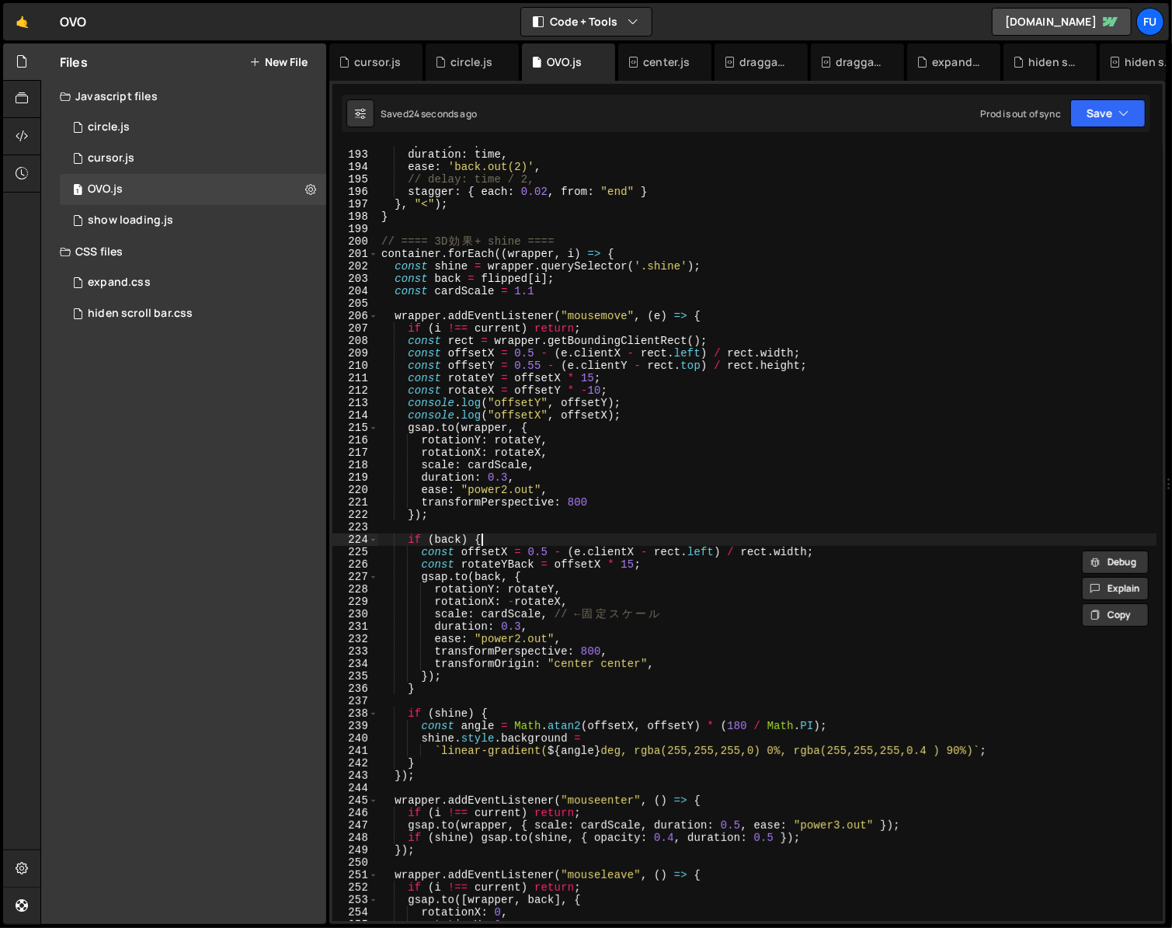
click at [663, 542] on div "opacity : 1 , duration : time , ease : 'back.out(2)' , // delay: time / 2, stag…" at bounding box center [767, 536] width 778 height 800
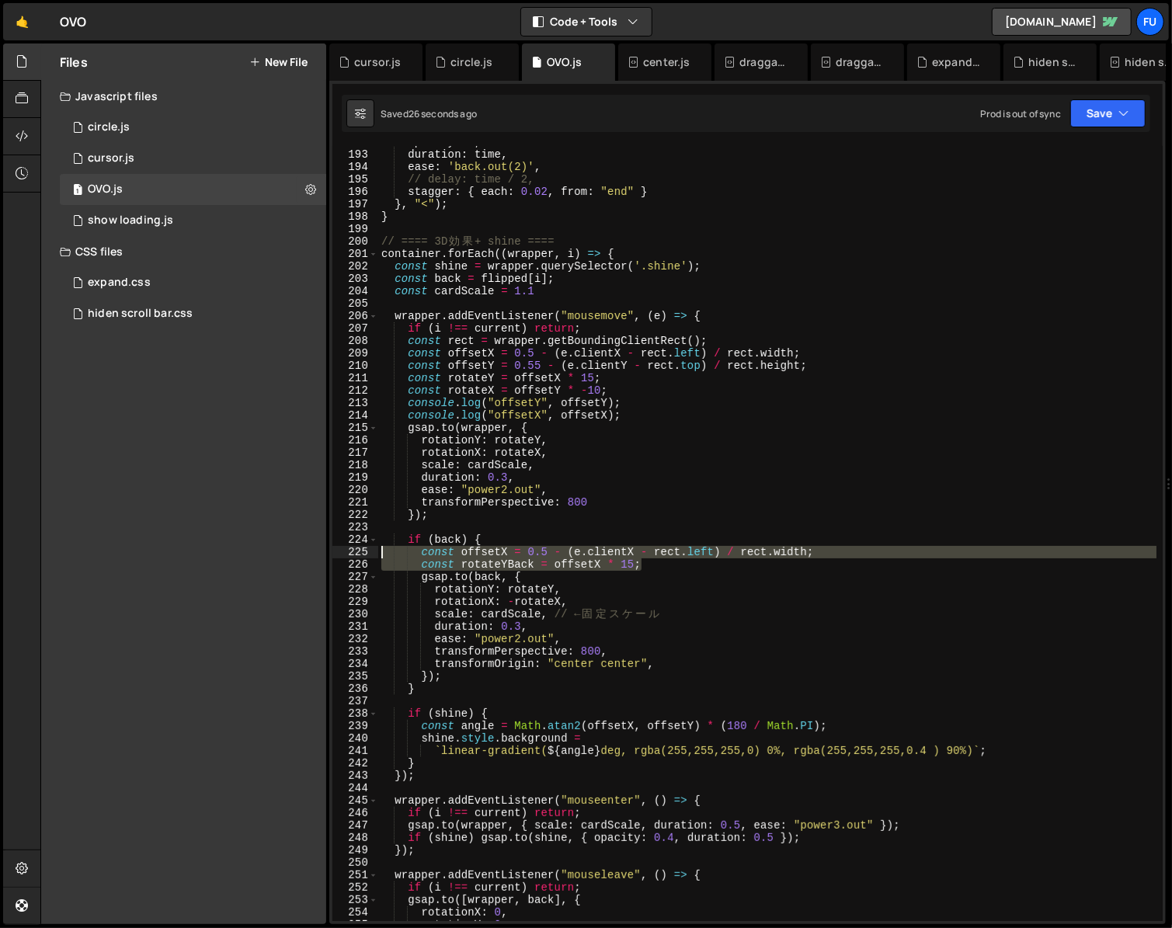
drag, startPoint x: 647, startPoint y: 564, endPoint x: 293, endPoint y: 554, distance: 354.4
click at [293, 554] on div "Files New File Javascript files 1 circle.js 0 1 cursor.js 0 1 OVO.js 0 1 0" at bounding box center [606, 485] width 1132 height 882
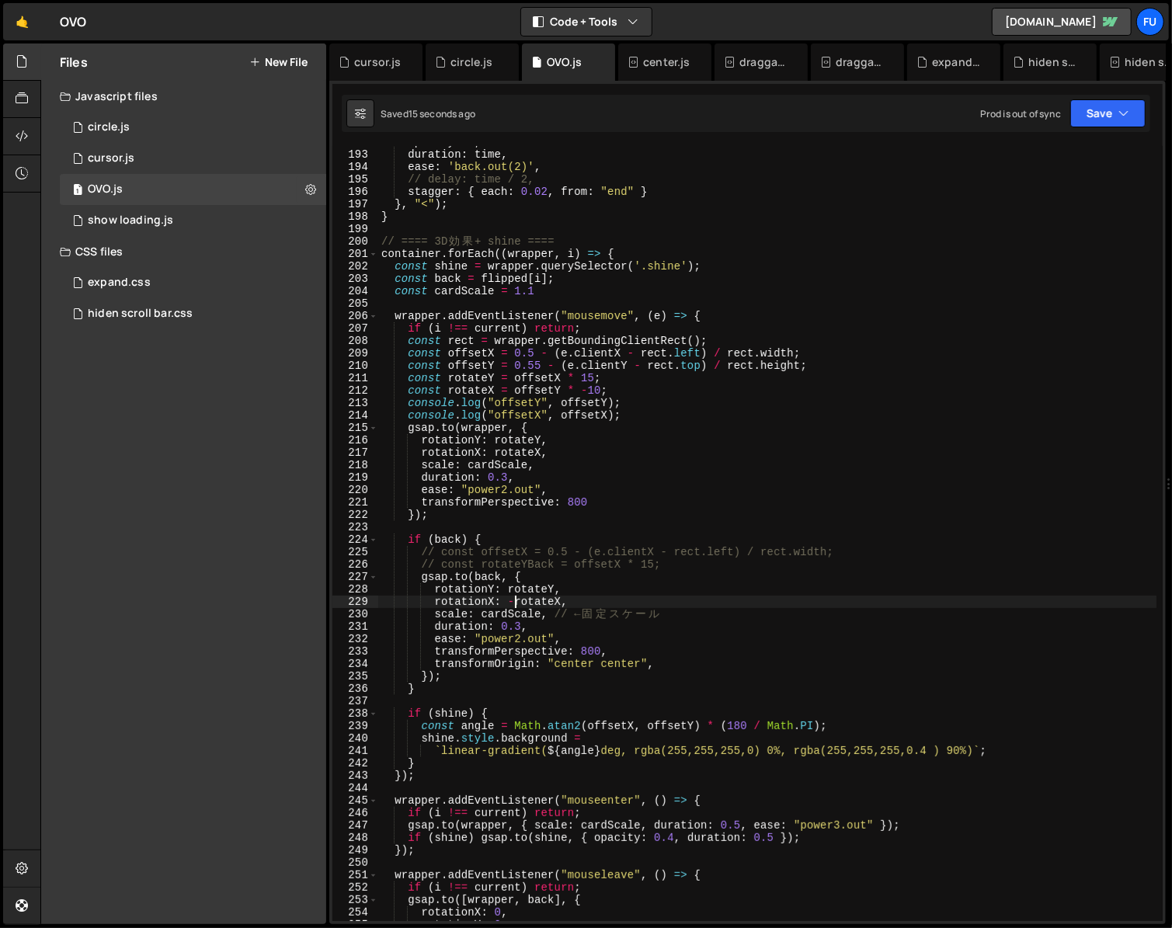
click at [514, 607] on div "opacity : 1 , duration : time , ease : 'back.out(2)' , // delay: time / 2, stag…" at bounding box center [767, 536] width 778 height 800
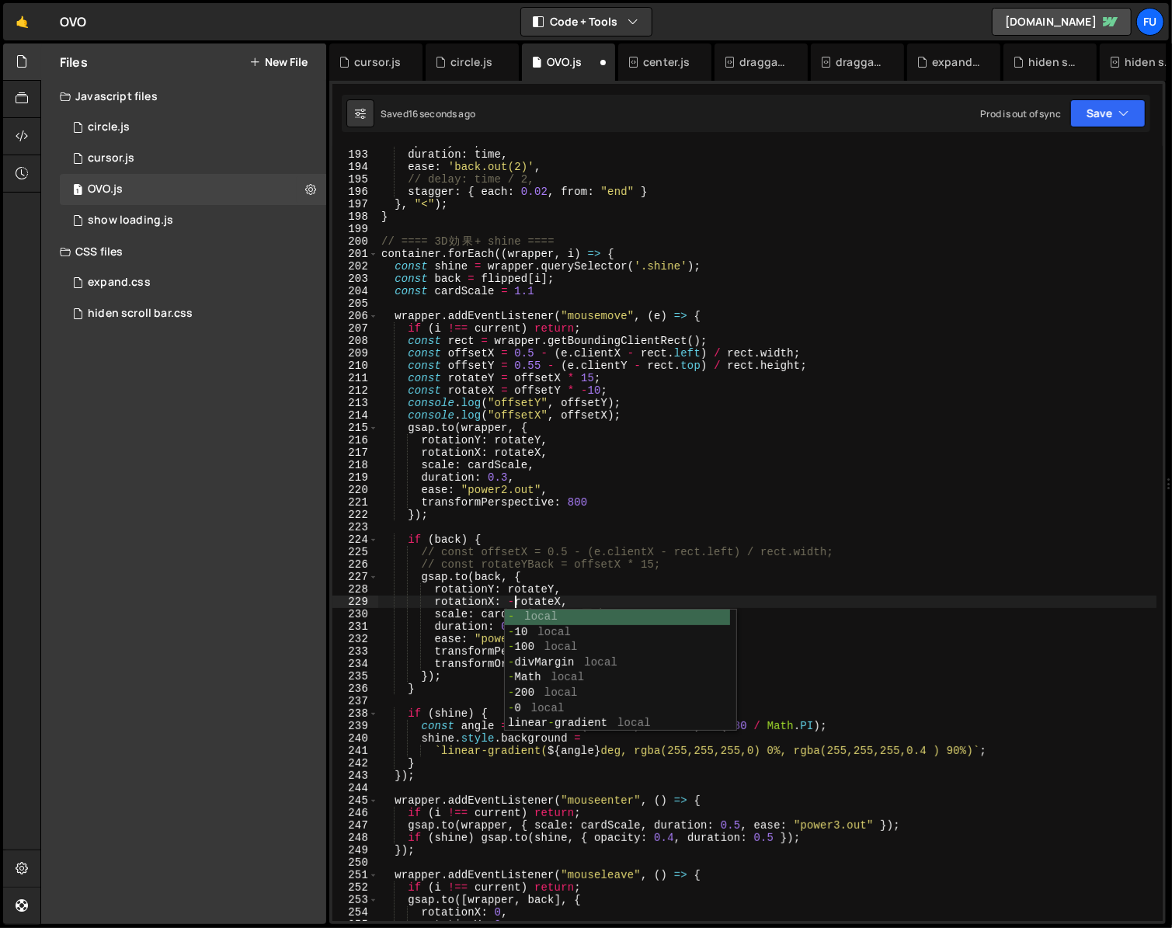
scroll to position [0, 9]
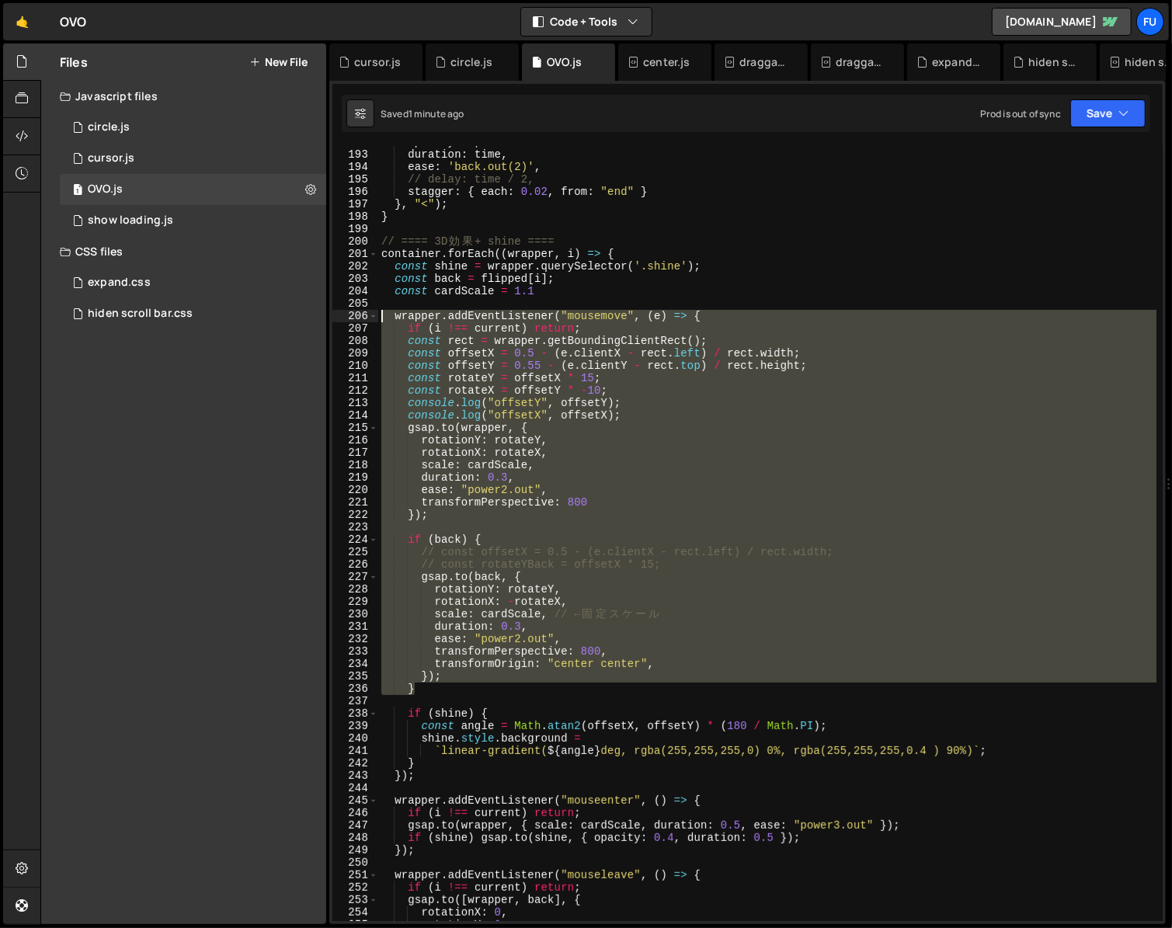
drag, startPoint x: 475, startPoint y: 694, endPoint x: 343, endPoint y: 321, distance: 396.3
click at [343, 321] on div "rotationX: -rotateX, 192 193 194 195 196 197 198 199 200 201 202 203 204 205 20…" at bounding box center [747, 533] width 830 height 775
click at [634, 581] on div "opacity : 1 , duration : time , ease : 'back.out(2)' , // delay: time / 2, stag…" at bounding box center [767, 533] width 778 height 775
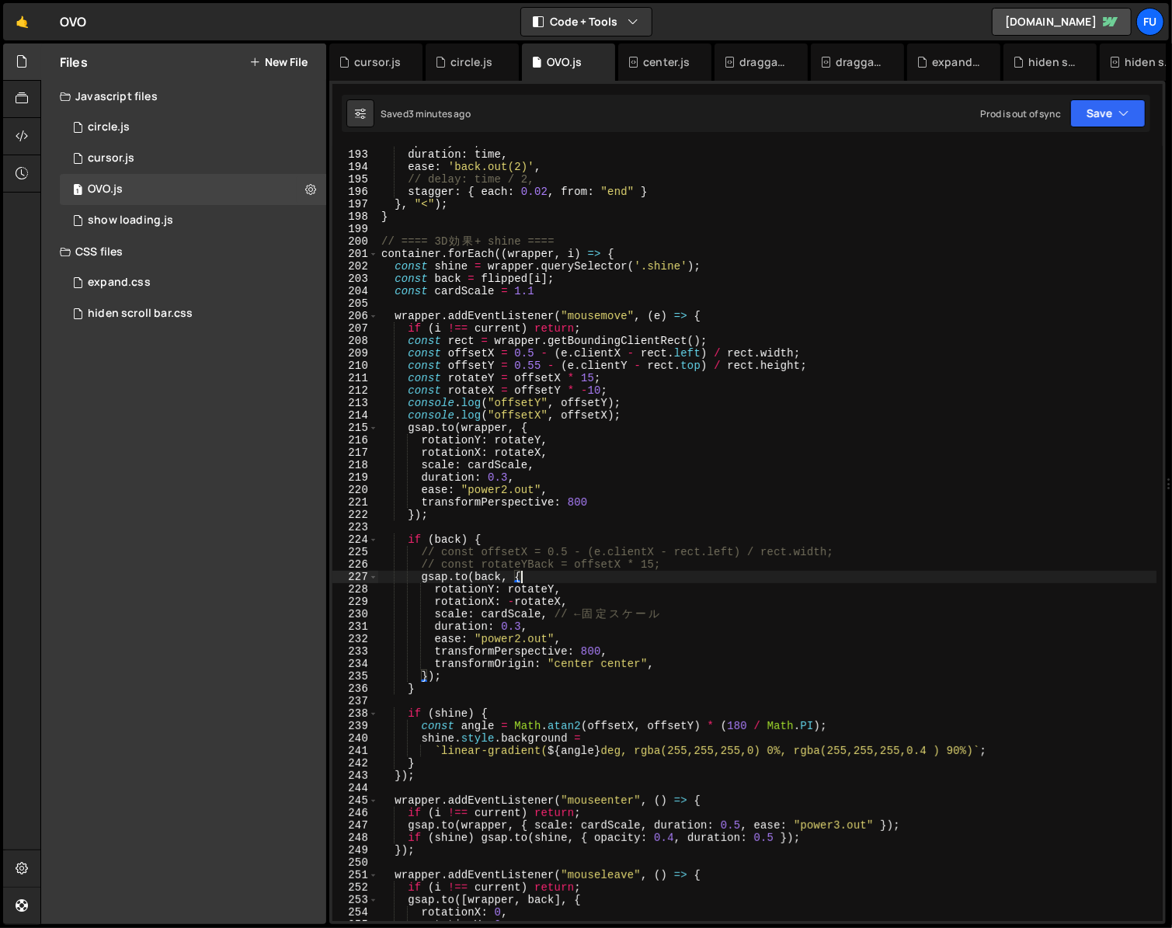
click at [729, 559] on div "opacity : 1 , duration : time , ease : 'back.out(2)' , // delay: time / 2, stag…" at bounding box center [767, 536] width 778 height 800
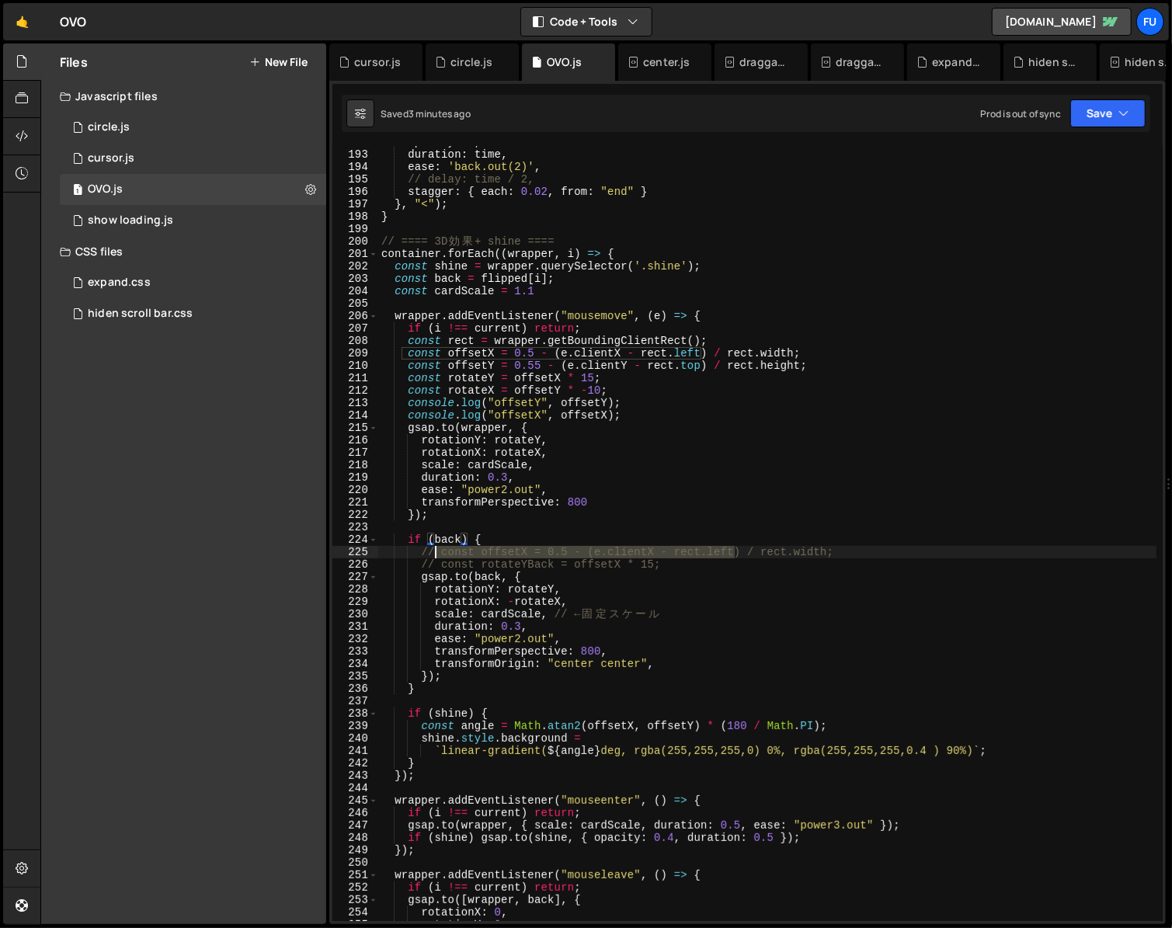
drag, startPoint x: 737, startPoint y: 557, endPoint x: 435, endPoint y: 546, distance: 302.4
click at [435, 546] on div "opacity : 1 , duration : time , ease : 'back.out(2)' , // delay: time / 2, stag…" at bounding box center [767, 536] width 778 height 800
click at [785, 570] on div "opacity : 1 , duration : time , ease : 'back.out(2)' , // delay: time / 2, stag…" at bounding box center [767, 536] width 778 height 800
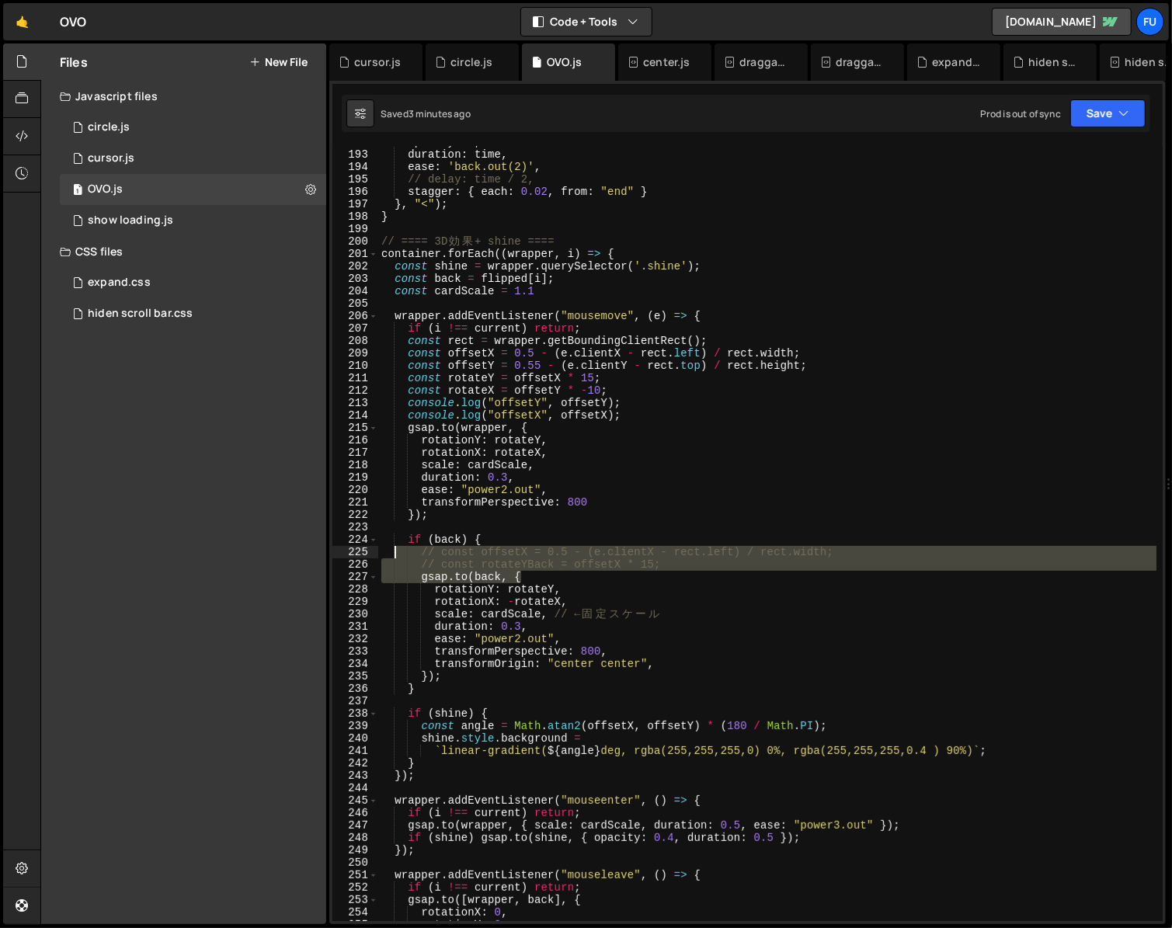
drag, startPoint x: 750, startPoint y: 571, endPoint x: 390, endPoint y: 552, distance: 361.0
click at [390, 552] on div "opacity : 1 , duration : time , ease : 'back.out(2)' , // delay: time / 2, stag…" at bounding box center [767, 536] width 778 height 800
click at [545, 577] on div "opacity : 1 , duration : time , ease : 'back.out(2)' , // delay: time / 2, stag…" at bounding box center [767, 533] width 778 height 775
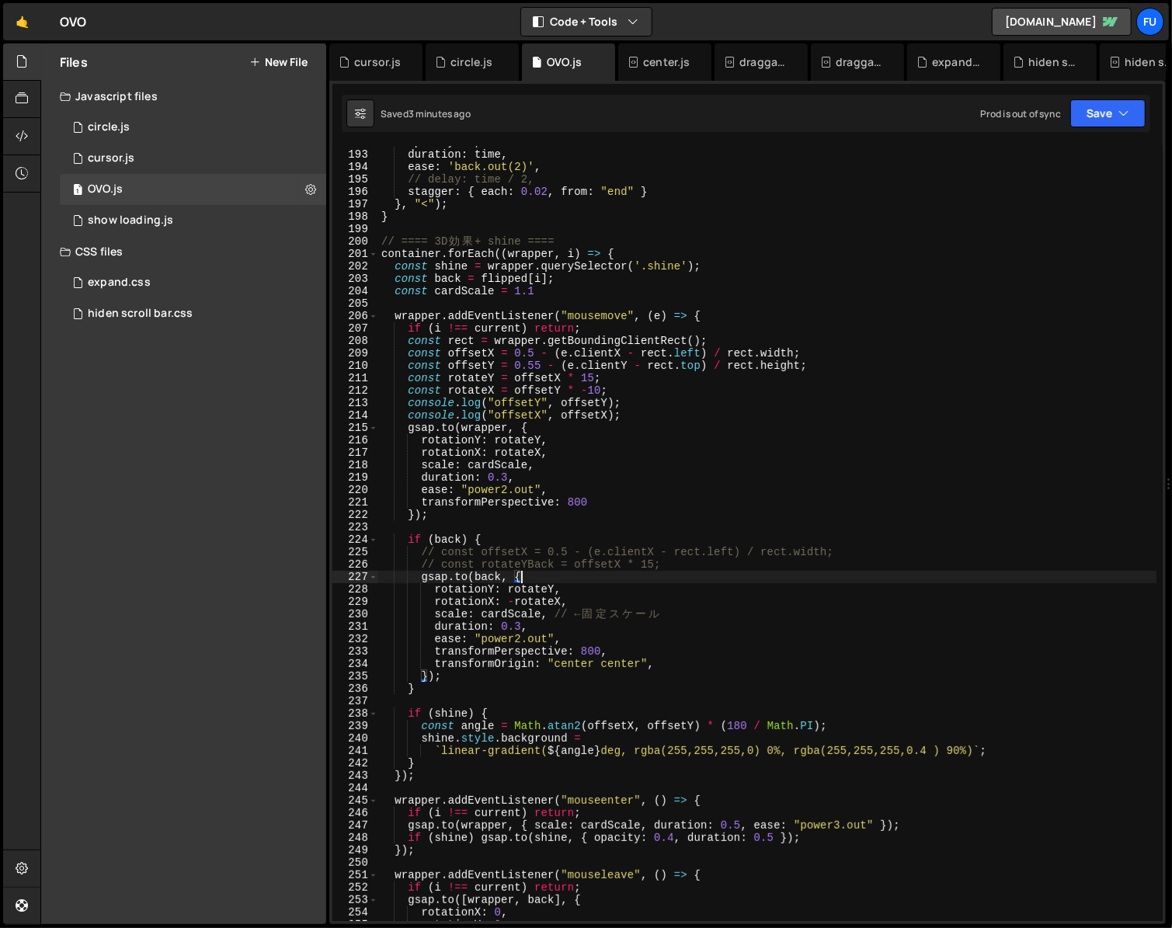
click at [691, 562] on div "opacity : 1 , duration : time , ease : 'back.out(2)' , // delay: time / 2, stag…" at bounding box center [767, 536] width 778 height 800
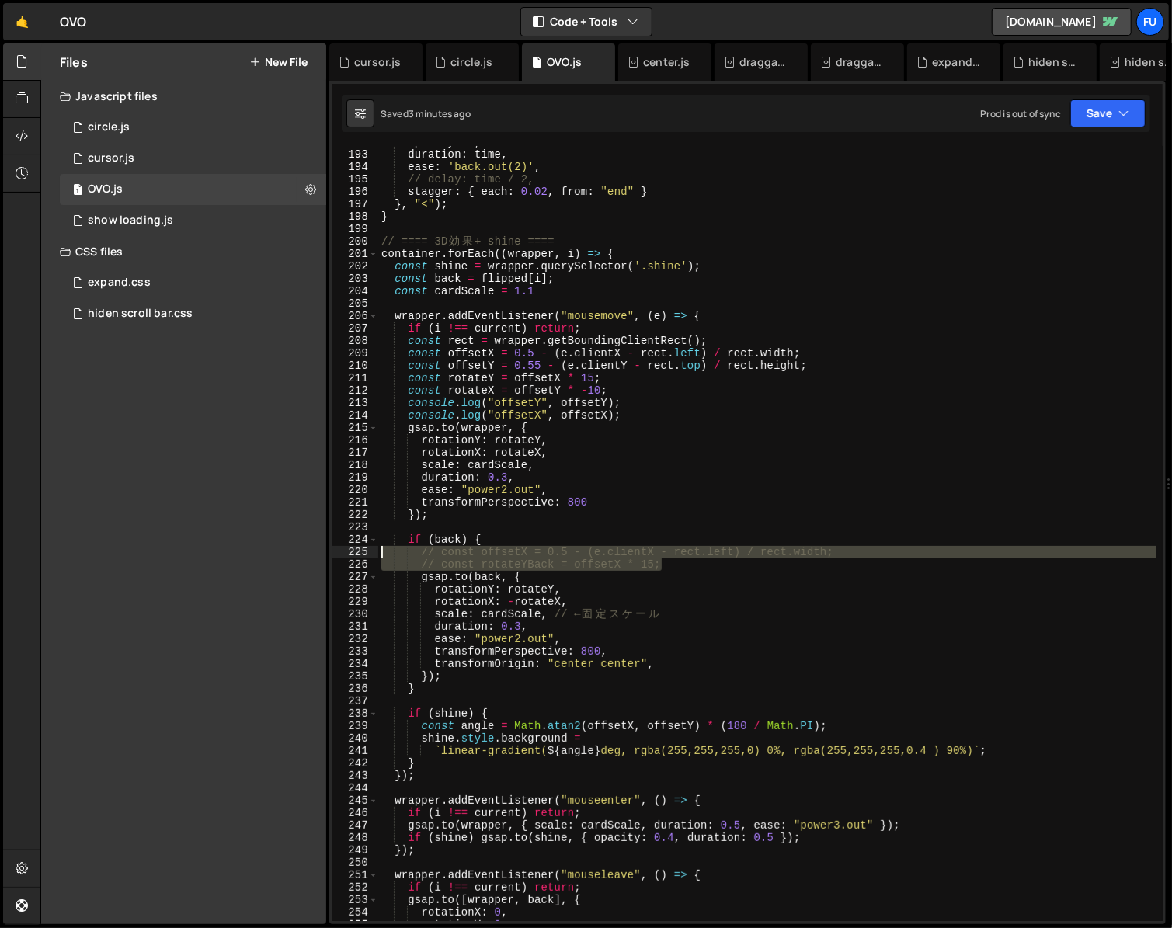
drag, startPoint x: 695, startPoint y: 564, endPoint x: 367, endPoint y: 551, distance: 328.1
click at [367, 551] on div "// const rotateYBack = offsetX * 15; 192 193 194 195 196 197 198 199 200 201 20…" at bounding box center [747, 533] width 830 height 775
type textarea "// const offsetX = 0.5 - (e.clientX - rect.left) / rect.width; // const rotateY…"
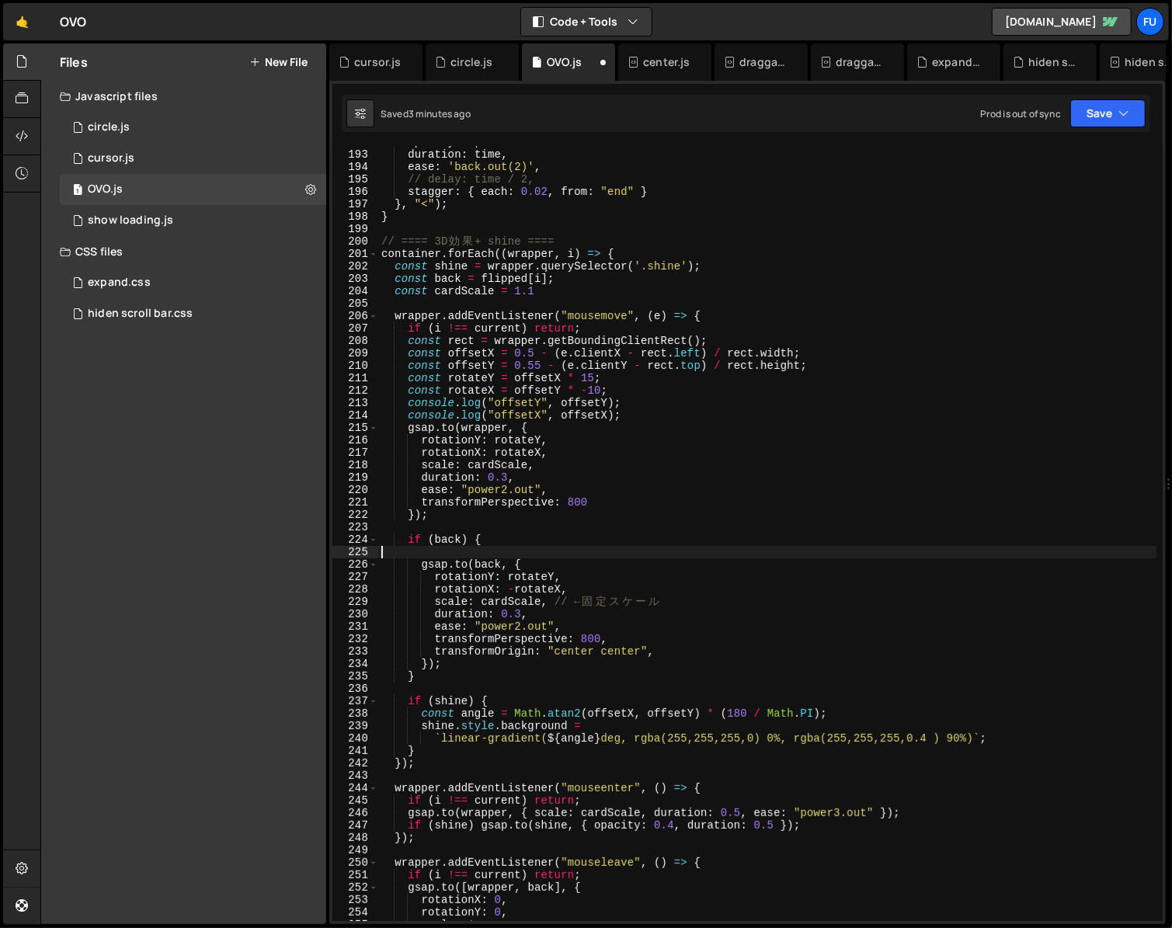
scroll to position [0, 0]
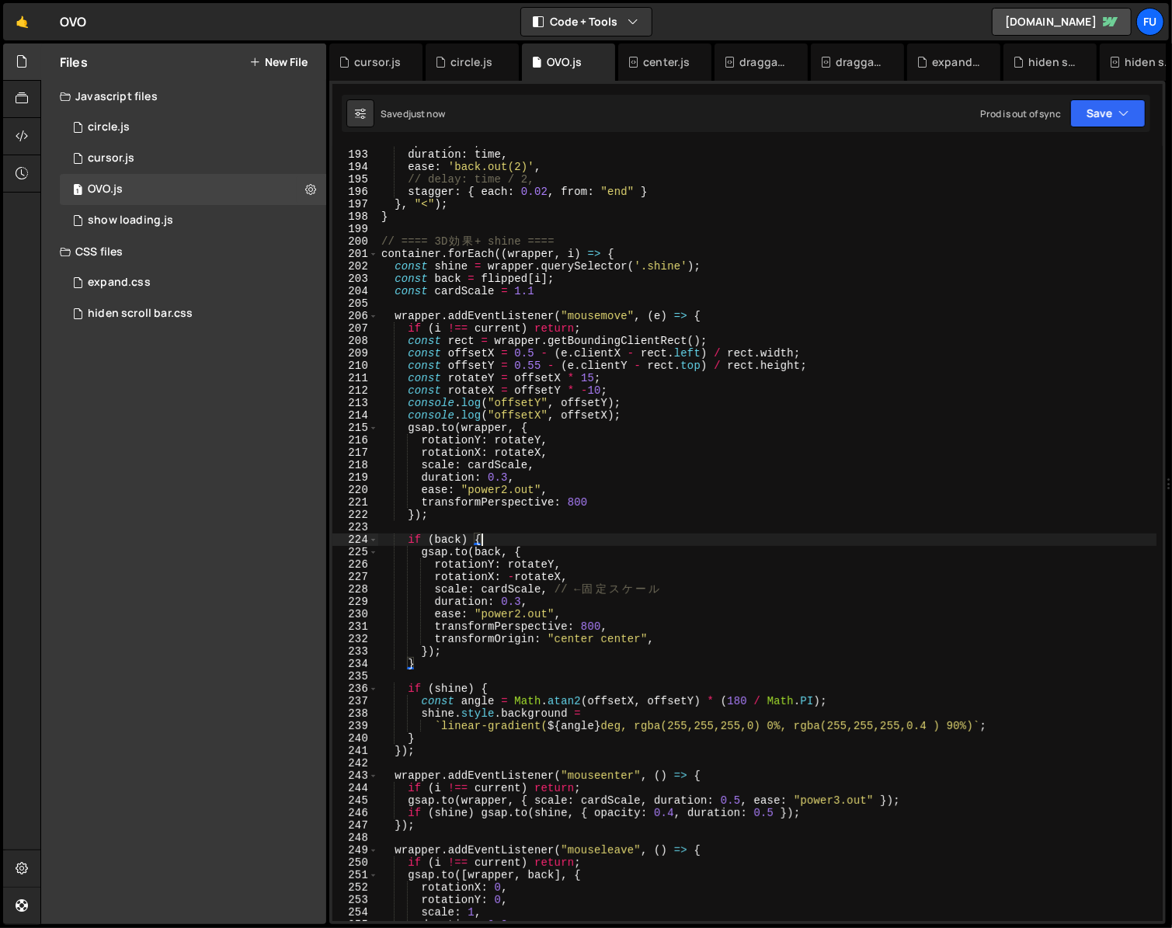
click at [499, 569] on div "opacity : 1 , duration : time , ease : 'back.out(2)' , // delay: time / 2, stag…" at bounding box center [767, 536] width 778 height 800
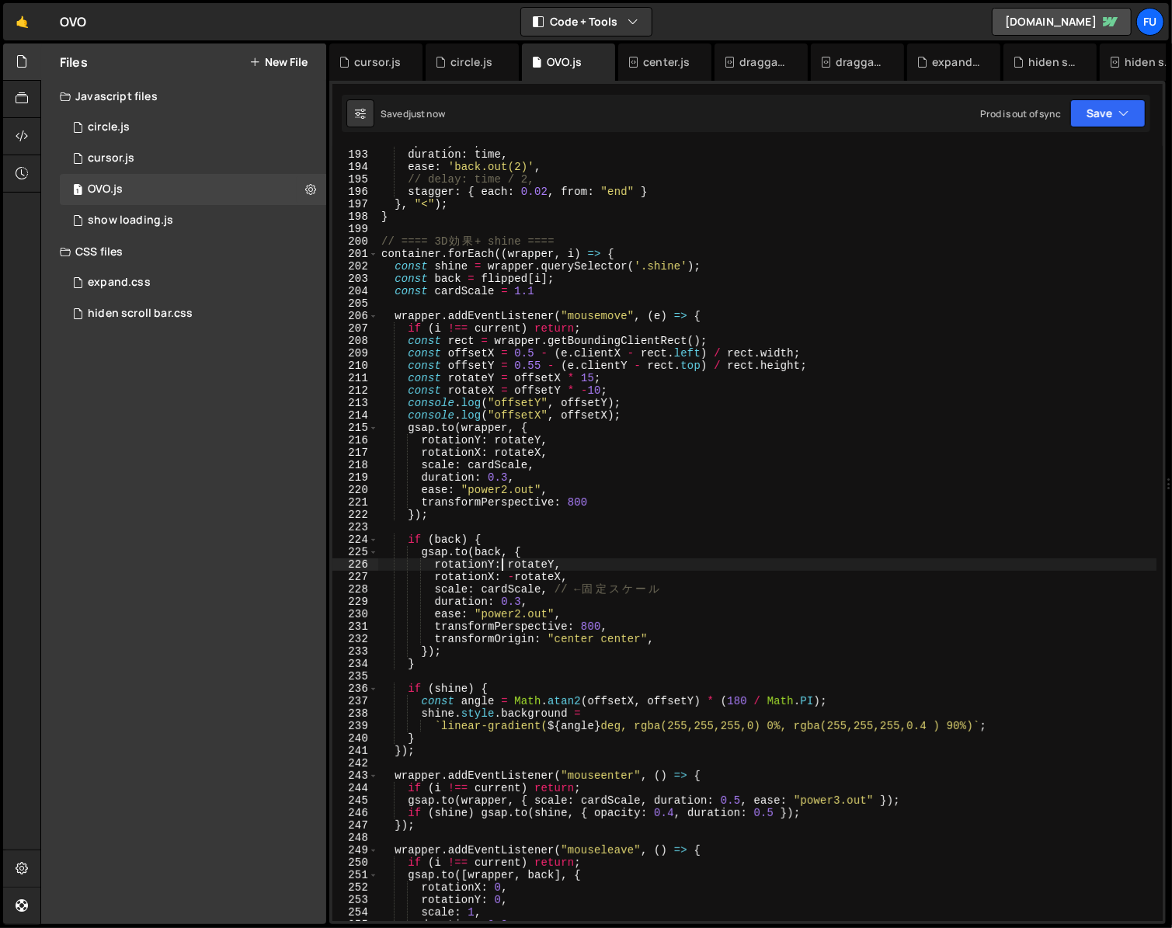
click at [510, 564] on div "opacity : 1 , duration : time , ease : 'back.out(2)' , // delay: time / 2, stag…" at bounding box center [767, 536] width 778 height 800
click at [517, 580] on div "opacity : 1 , duration : time , ease : 'back.out(2)' , // delay: time / 2, stag…" at bounding box center [767, 536] width 778 height 800
click at [552, 579] on div "opacity : 1 , duration : time , ease : 'back.out(2)' , // delay: time / 2, stag…" at bounding box center [767, 536] width 778 height 800
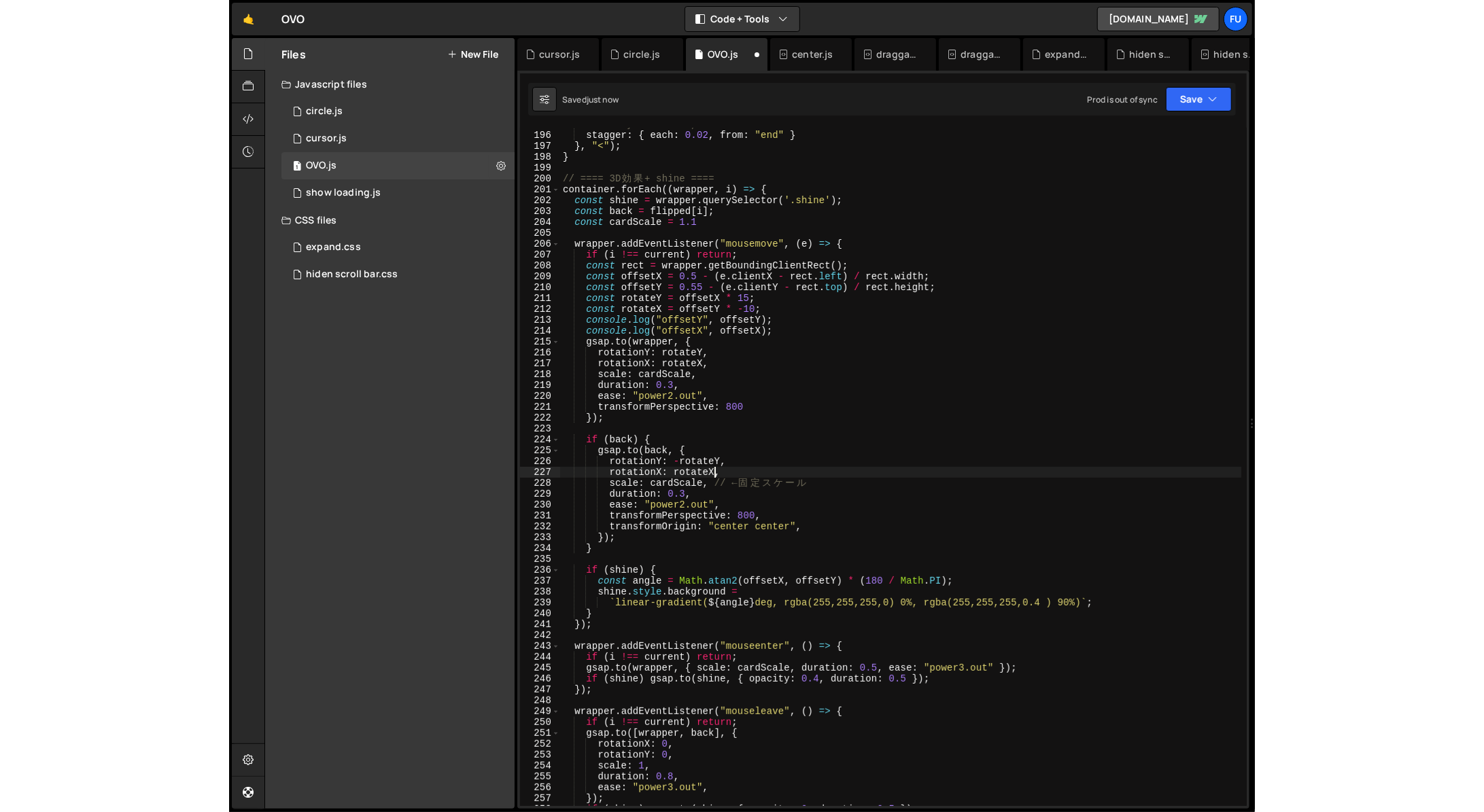
scroll to position [2118, 0]
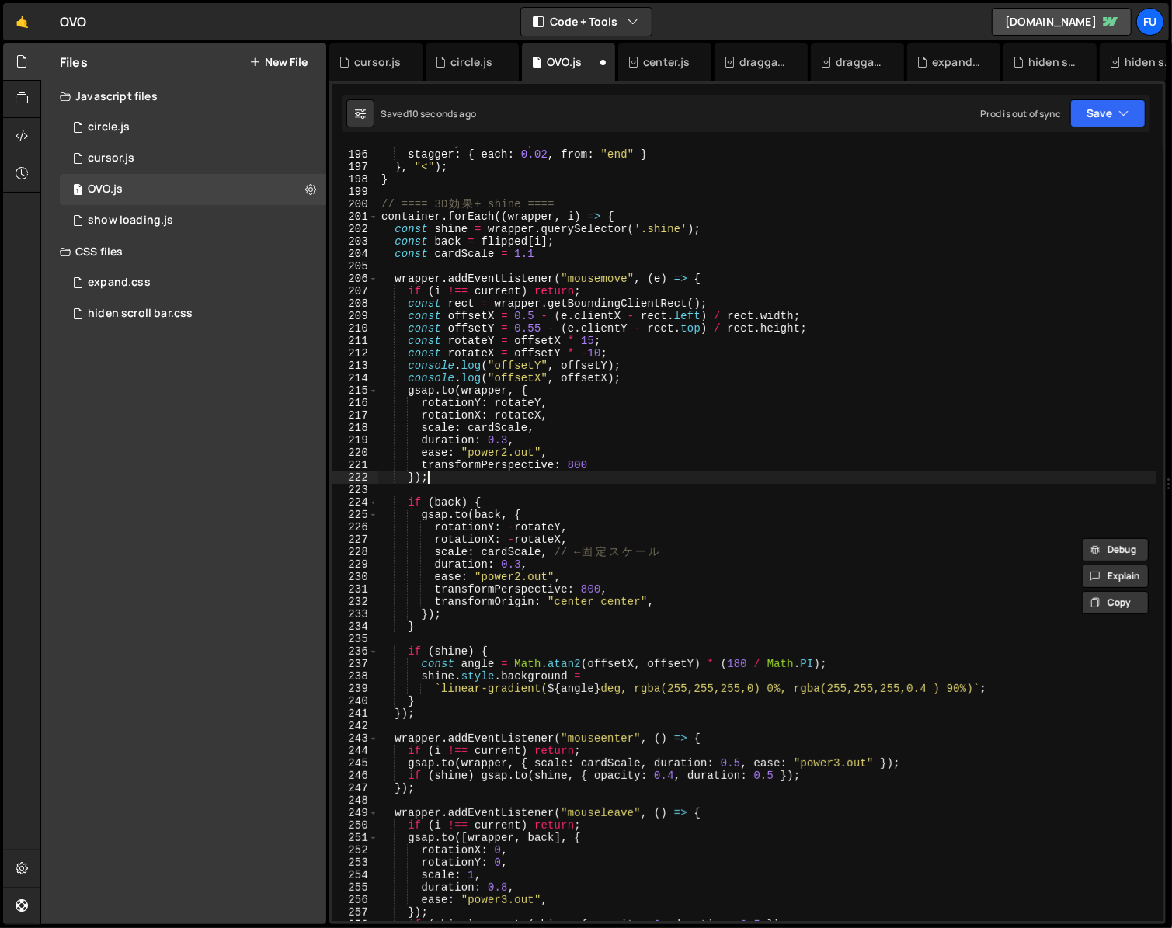
click at [638, 472] on div "// delay: time / 2, stagger : { each : 0.02 , from : "end" } } , "<" ) ; } // =…" at bounding box center [767, 536] width 778 height 800
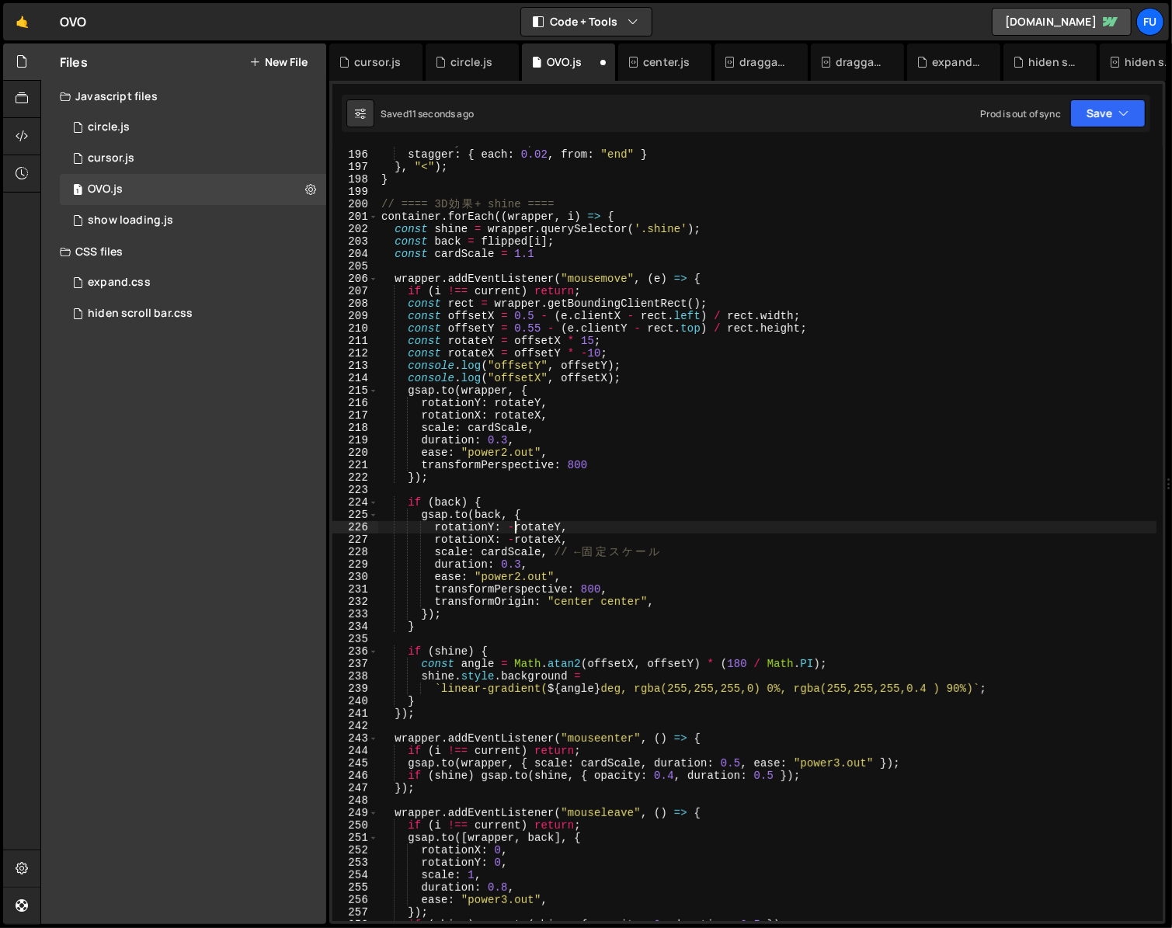
click at [514, 532] on div "// delay: time / 2, stagger : { each : 0.02 , from : "end" } } , "<" ) ; } // =…" at bounding box center [767, 536] width 778 height 800
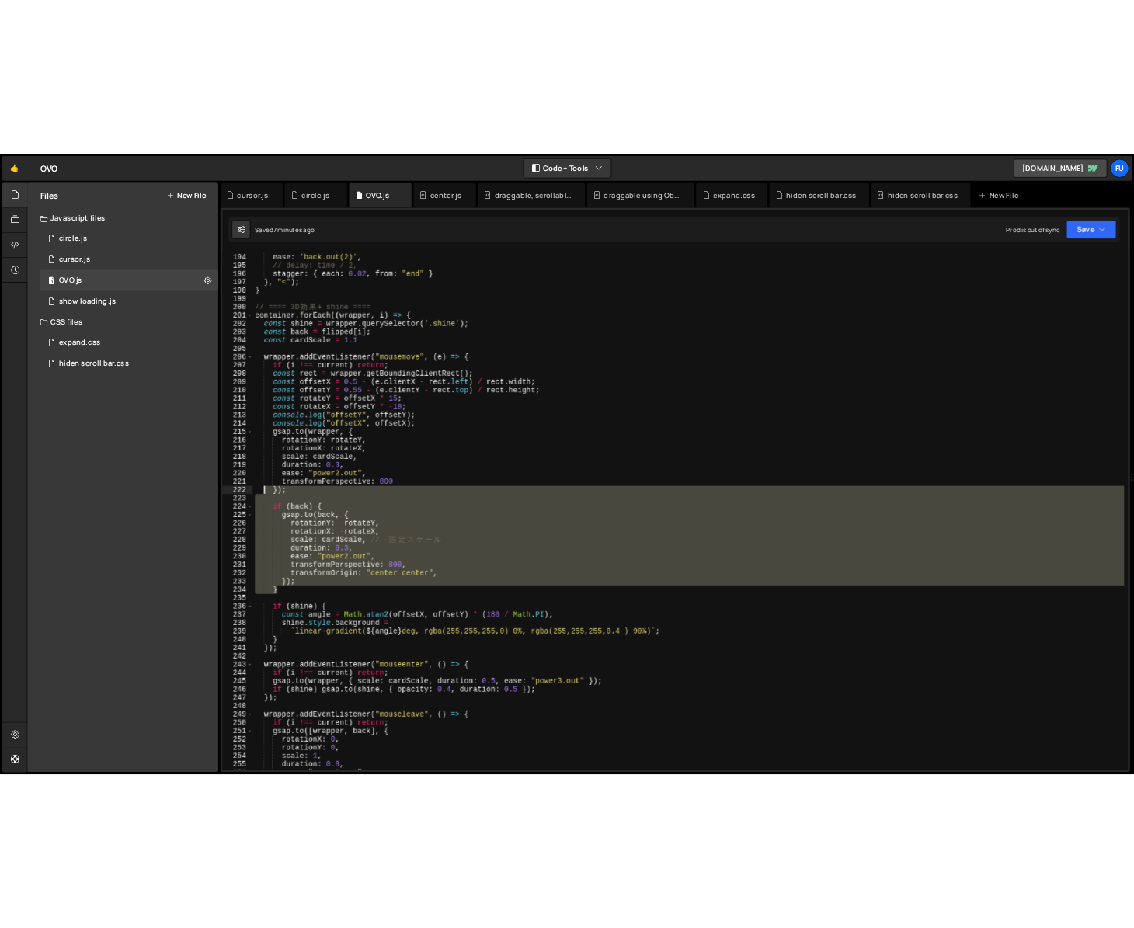
scroll to position [2396, 0]
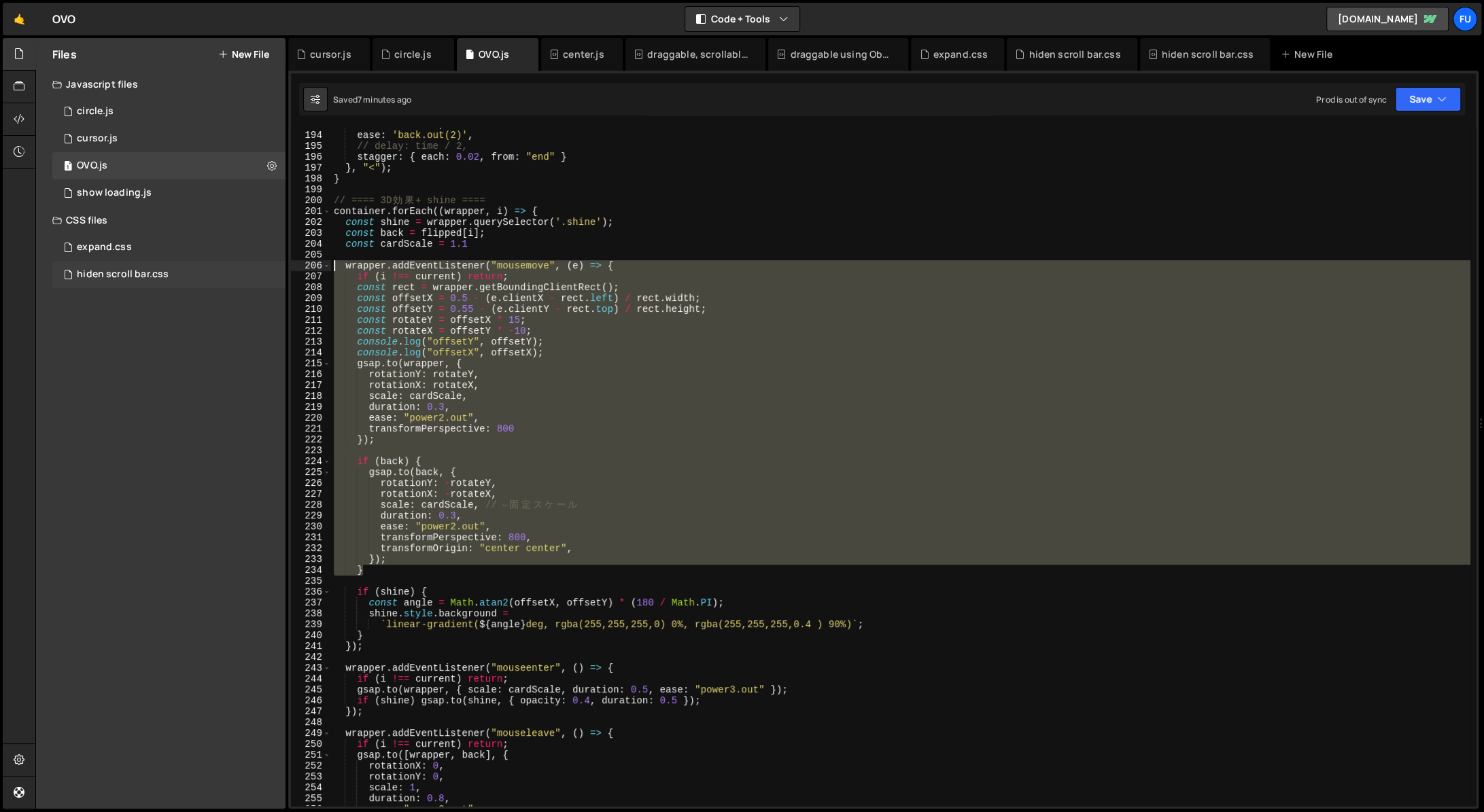
drag, startPoint x: 420, startPoint y: 549, endPoint x: 270, endPoint y: 261, distance: 324.7
click at [270, 261] on div "Files New File Javascript files 1 circle.js 0 1 cursor.js 0 1 OVO.js 0 1 0" at bounding box center [759, 424] width 1448 height 772
click at [839, 431] on div "duration : time , ease : 'back.out(2)' , // delay: time / 2, stagger : { each :…" at bounding box center [900, 466] width 1139 height 678
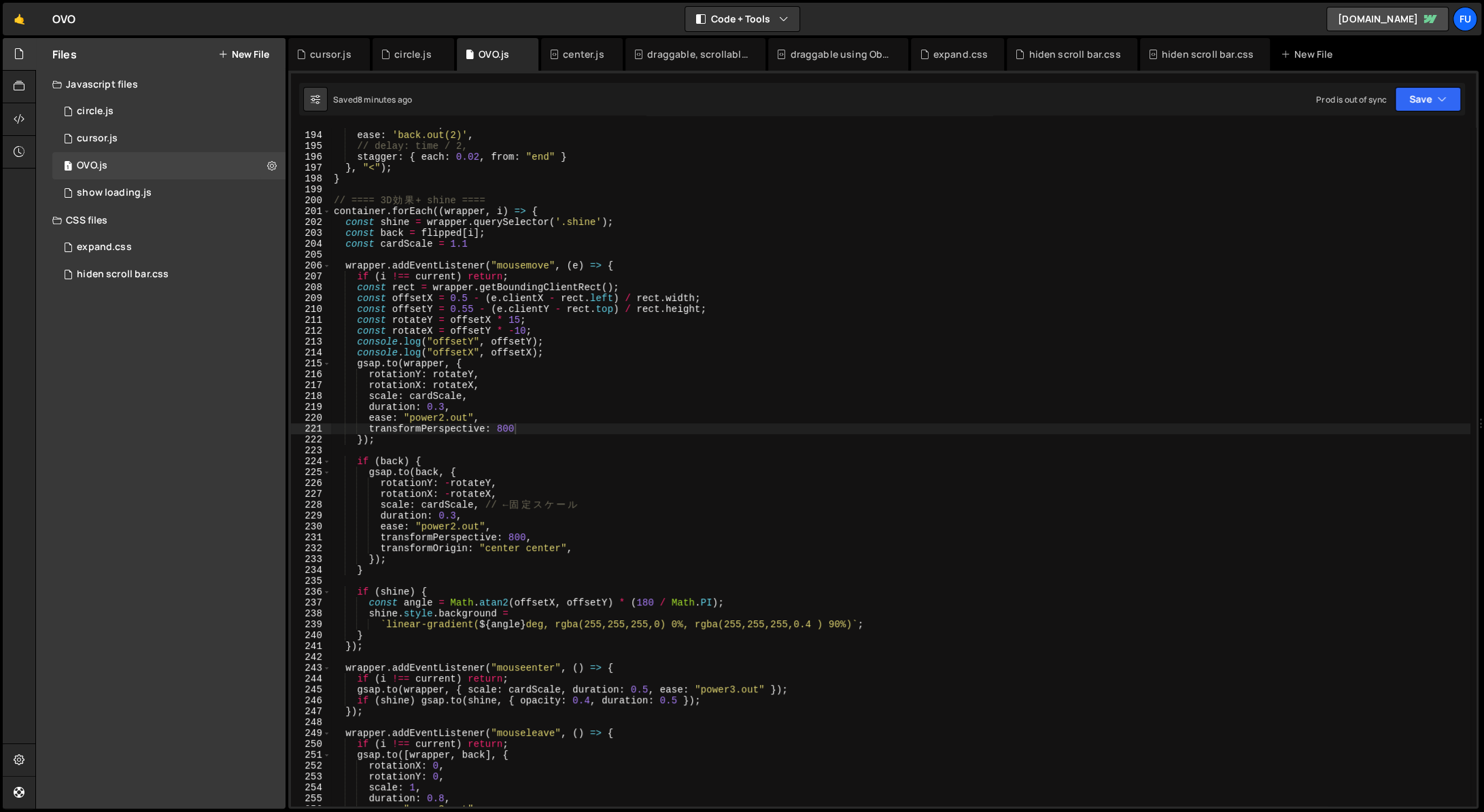
click at [30, 201] on div at bounding box center [18, 424] width 32 height 772
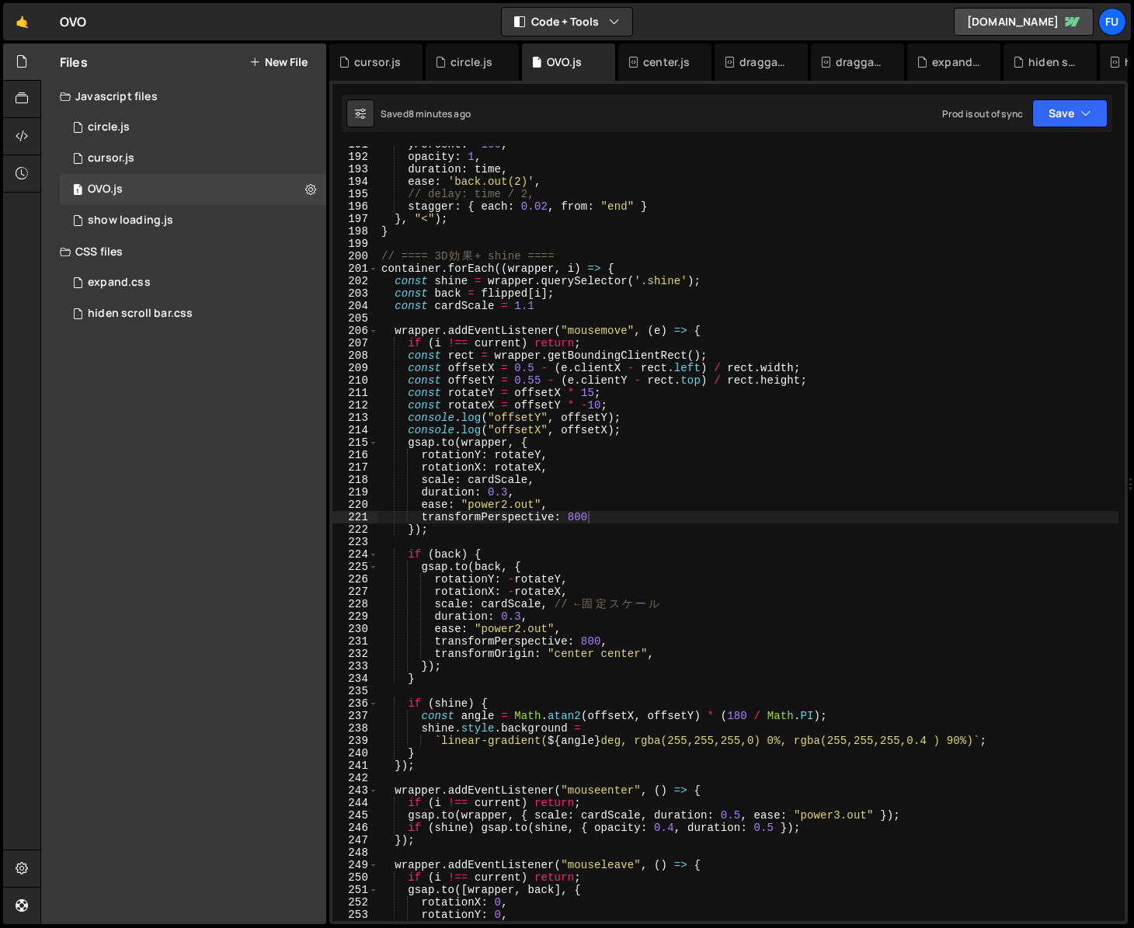
scroll to position [2391, 0]
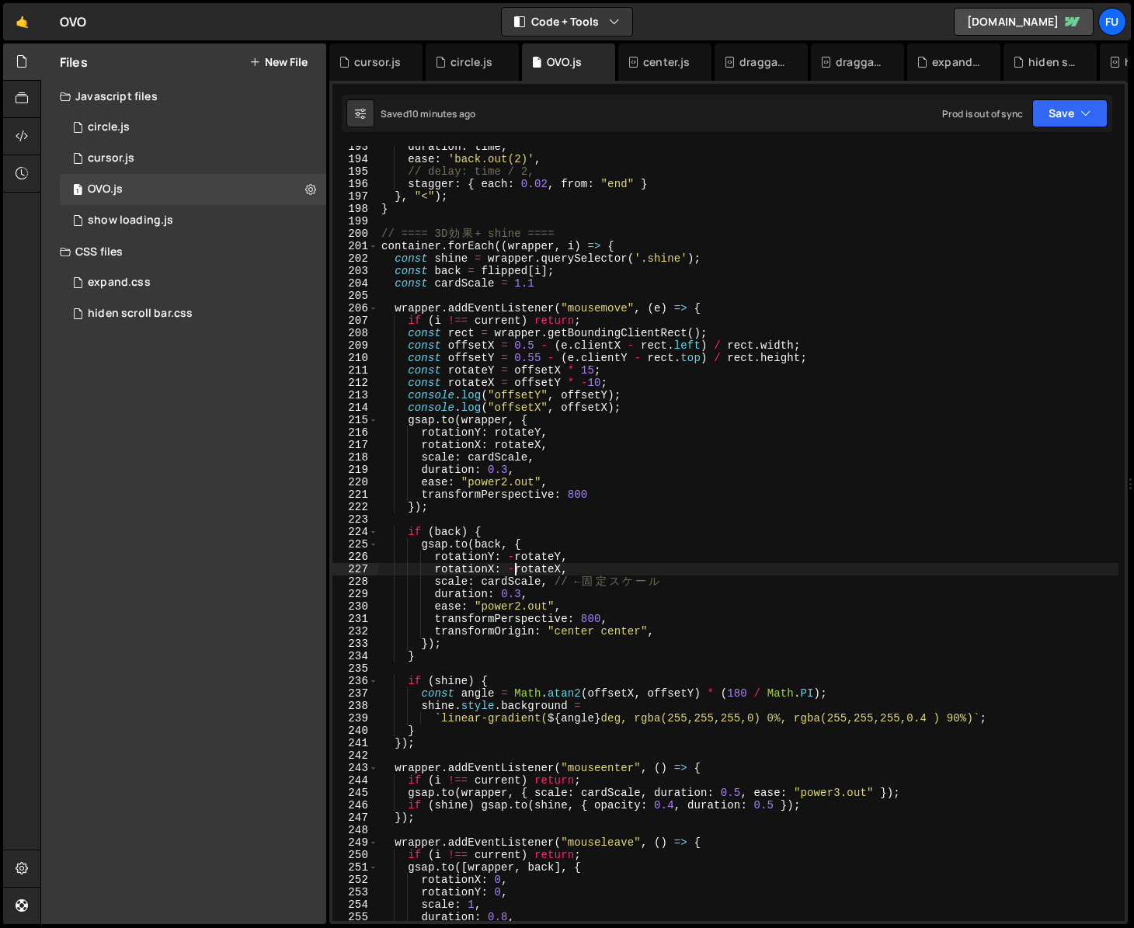
click at [514, 569] on div "duration : time , ease : 'back.out(2)' , // delay: time / 2, stagger : { each :…" at bounding box center [748, 541] width 740 height 800
click at [520, 562] on div "duration : time , ease : 'back.out(2)' , // delay: time / 2, stagger : { each :…" at bounding box center [748, 541] width 740 height 800
click at [509, 557] on div "duration : time , ease : 'back.out(2)' , // delay: time / 2, stagger : { each :…" at bounding box center [748, 541] width 740 height 800
click at [513, 557] on div "duration : time , ease : 'back.out(2)' , // delay: time / 2, stagger : { each :…" at bounding box center [748, 541] width 740 height 800
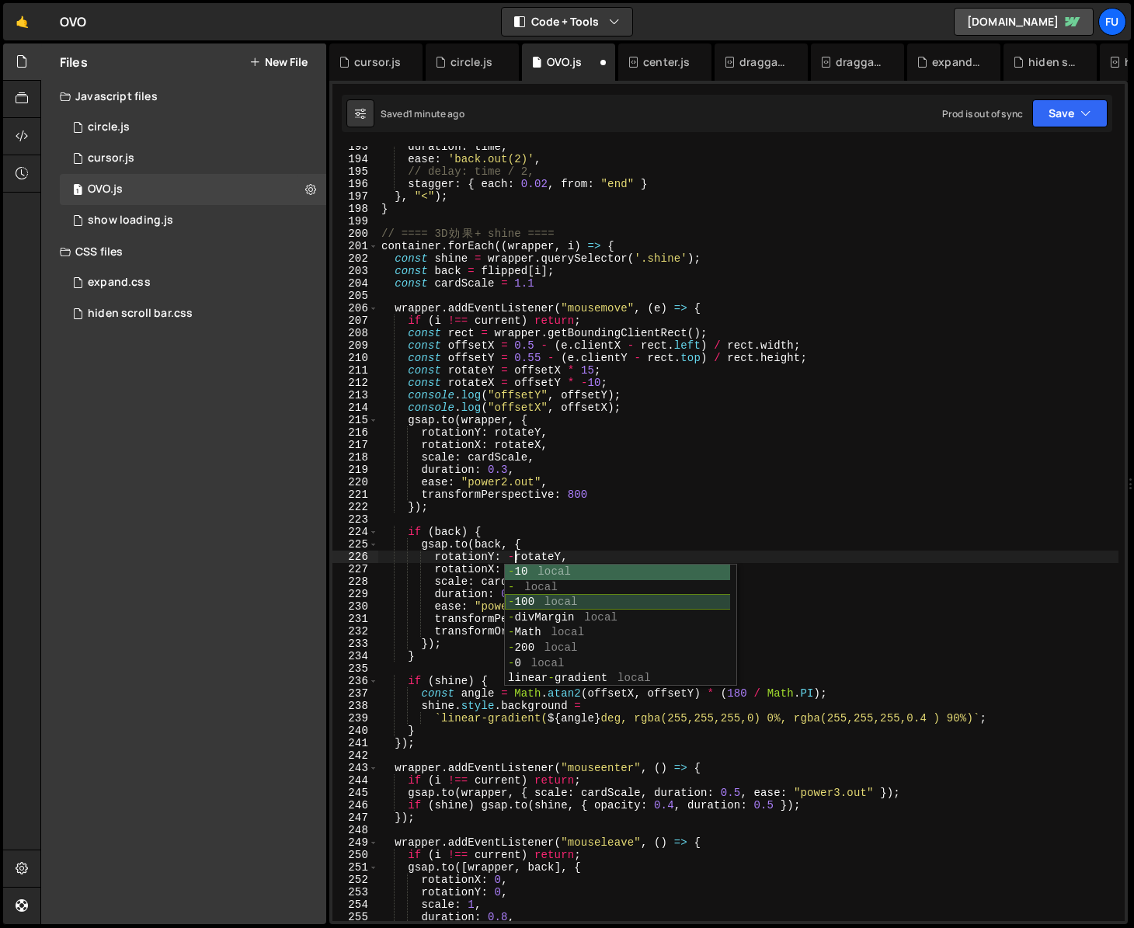
scroll to position [0, 9]
click at [490, 559] on div "duration : time , ease : 'back.out(2)' , // delay: time / 2, stagger : { each :…" at bounding box center [748, 541] width 740 height 800
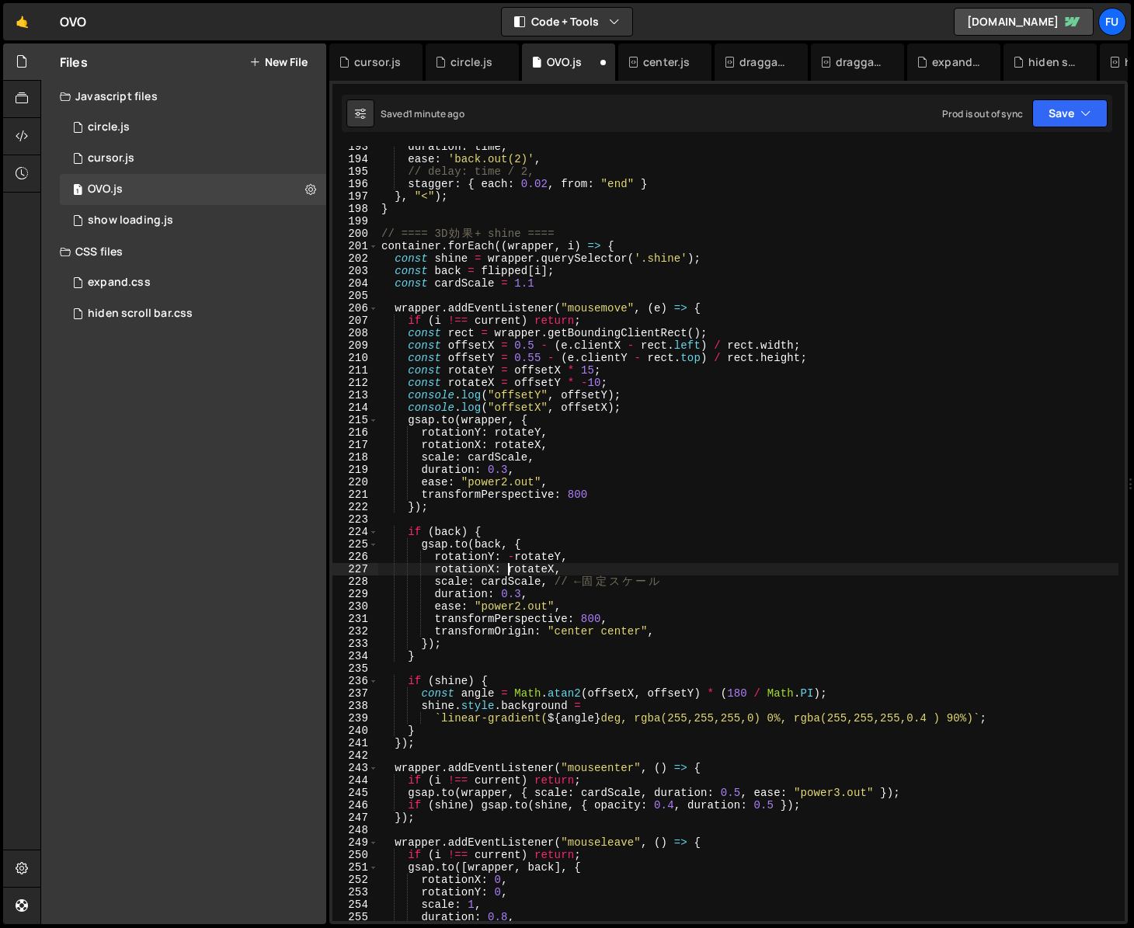
click at [505, 569] on div "duration : time , ease : 'back.out(2)' , // delay: time / 2, stagger : { each :…" at bounding box center [748, 541] width 740 height 800
type textarea "rotationX: -rotateX,"
click at [117, 281] on div "expand.css" at bounding box center [119, 283] width 63 height 14
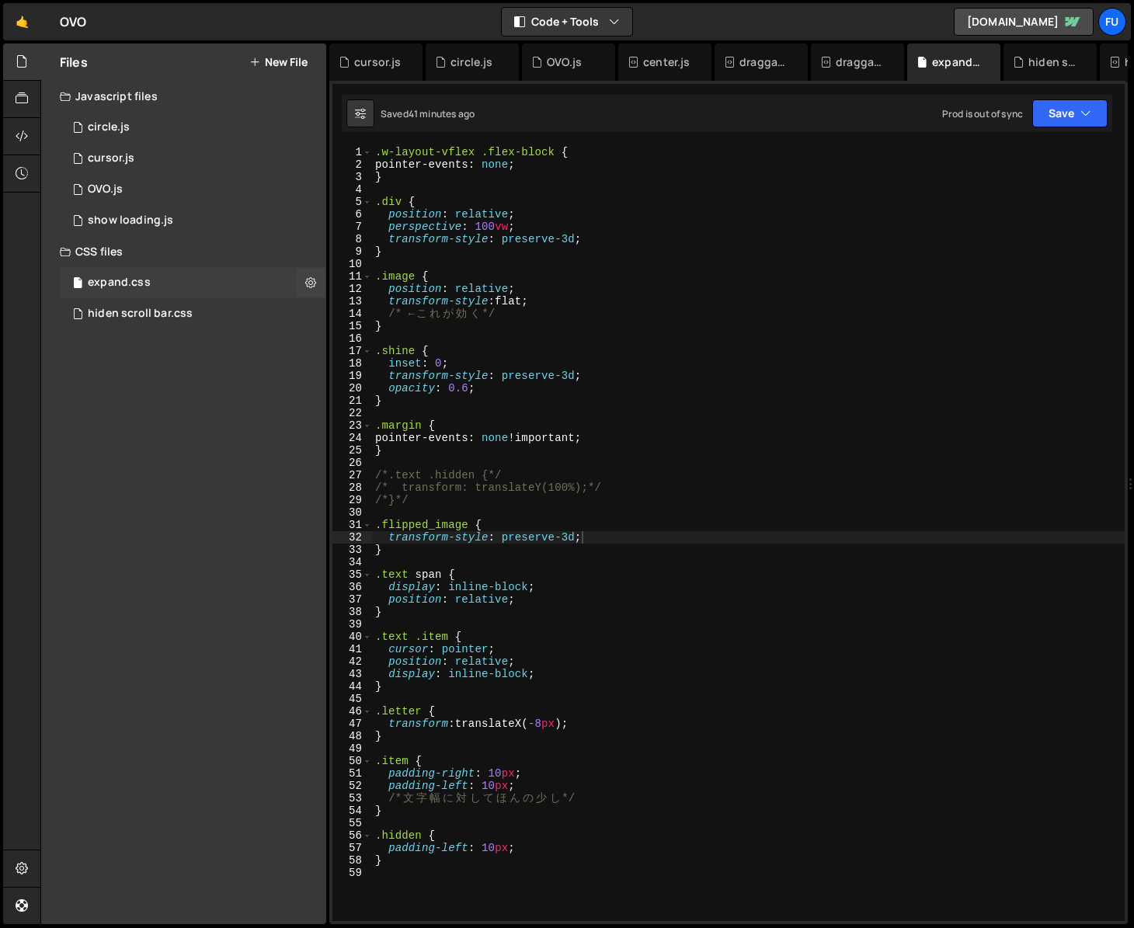
scroll to position [0, 0]
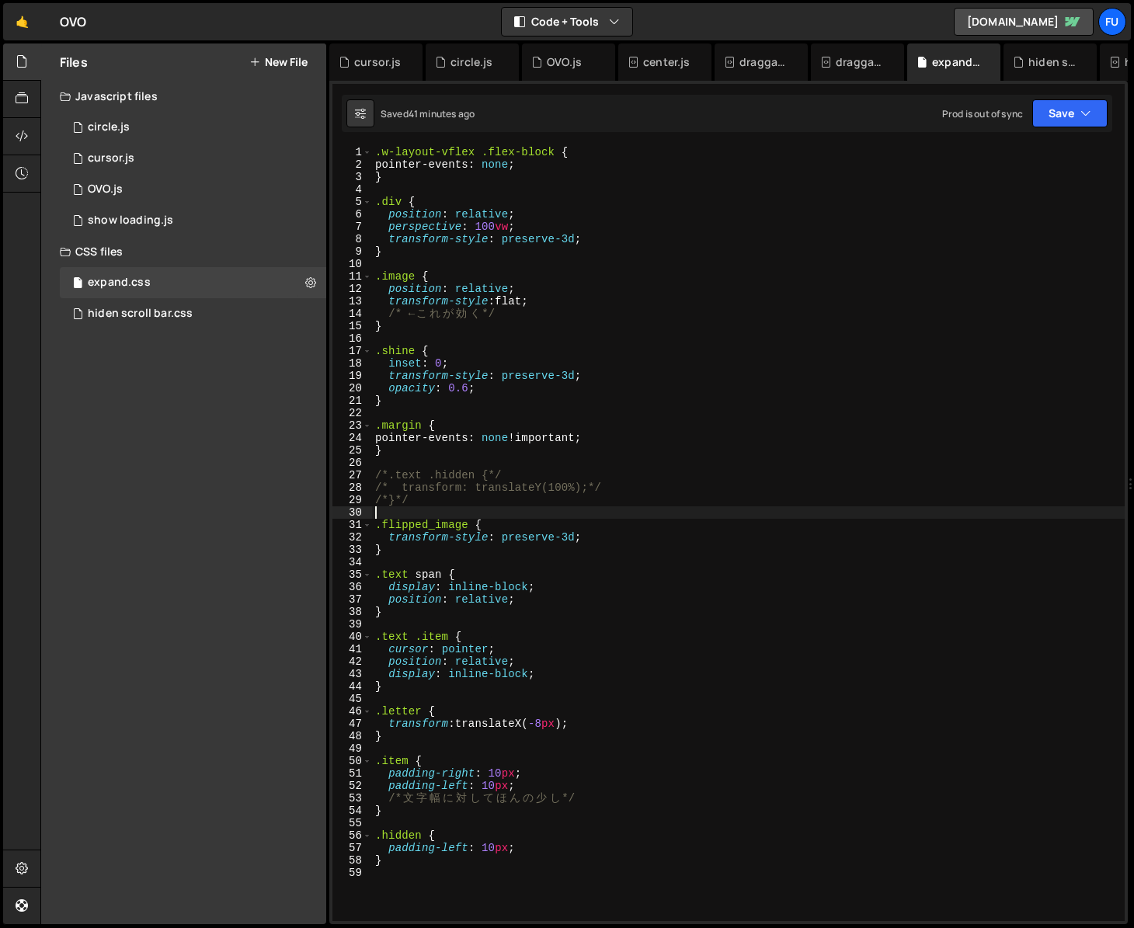
click at [628, 511] on div ".w-layout-vflex .flex-block { pointer-events : none ; } .div { position : relat…" at bounding box center [748, 546] width 753 height 800
type textarea ".camera{}"
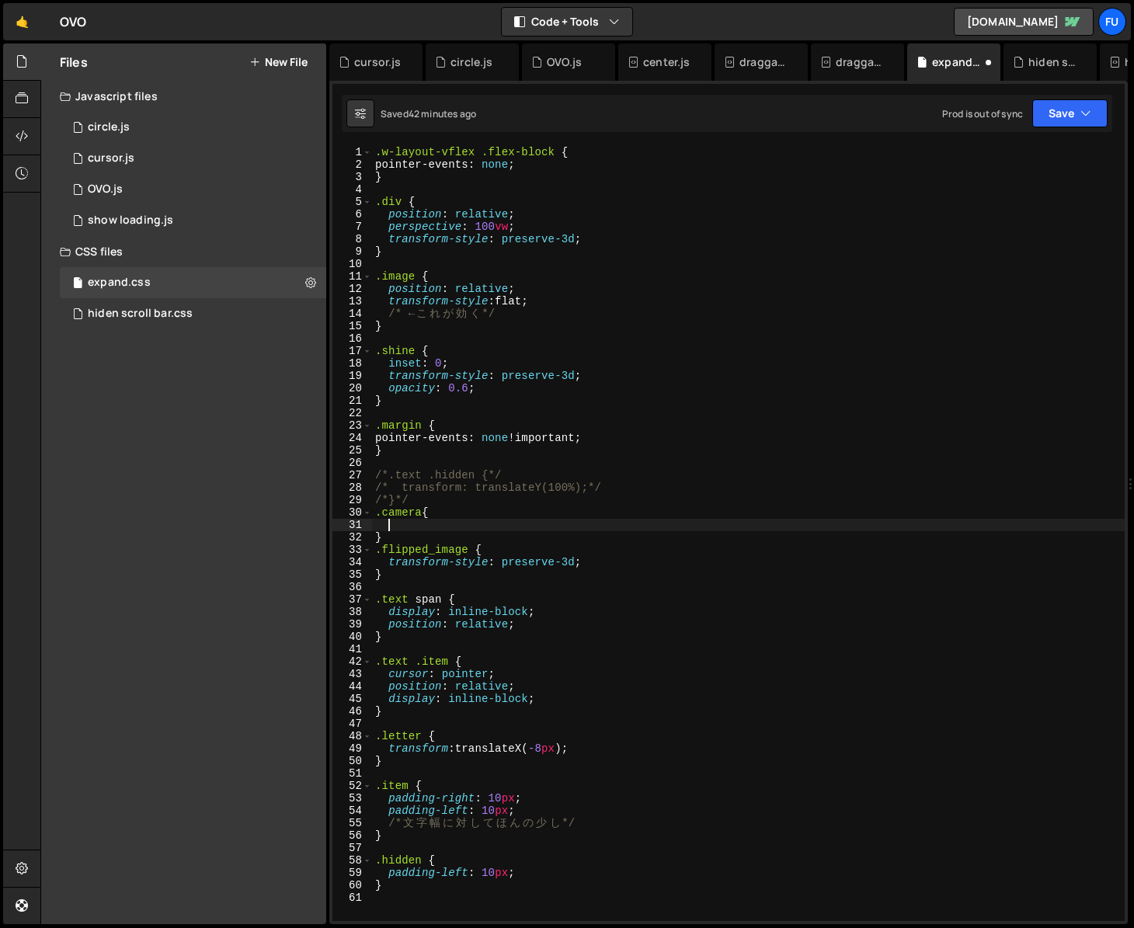
paste textarea "transform-style: preserve-3d;"
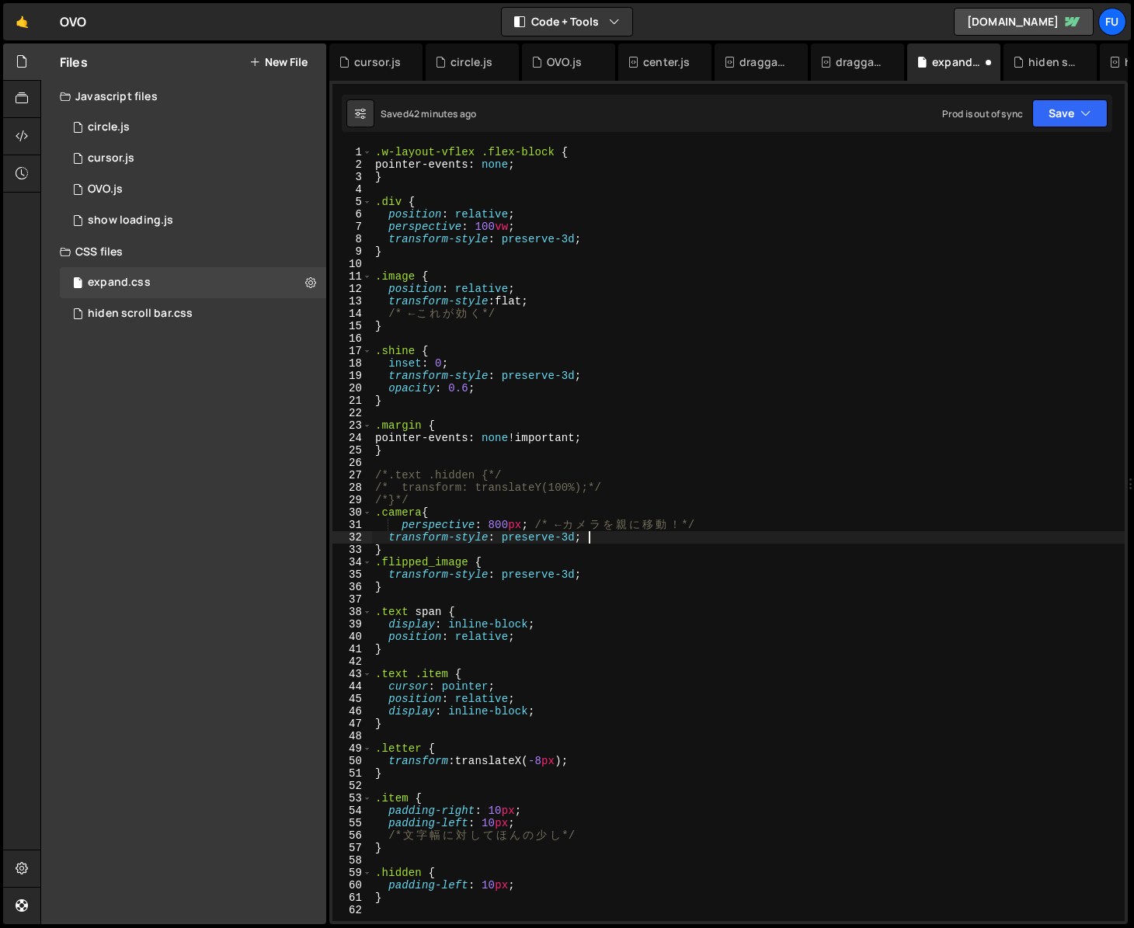
type textarea "/* ← カメラを親に移動！ */"
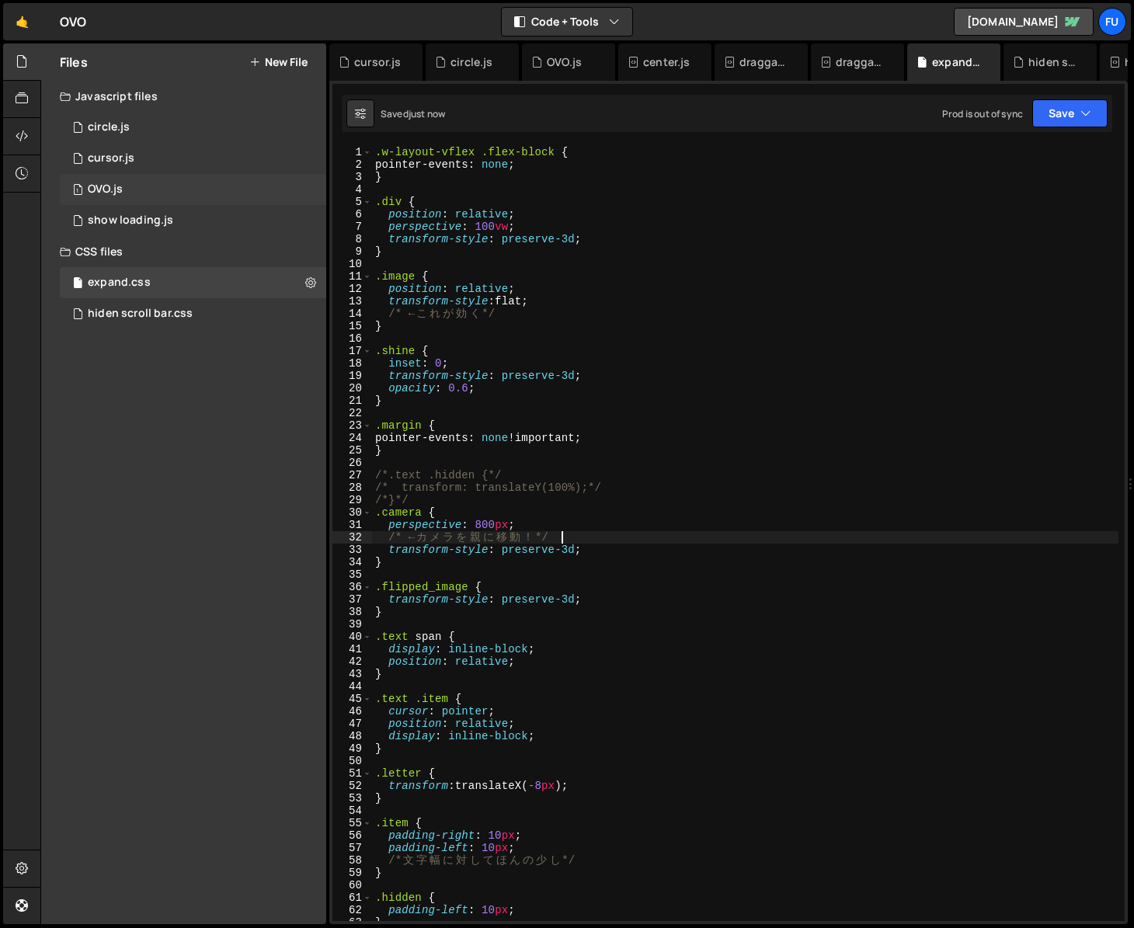
click at [140, 176] on div "1 OVO.js 0" at bounding box center [193, 189] width 266 height 31
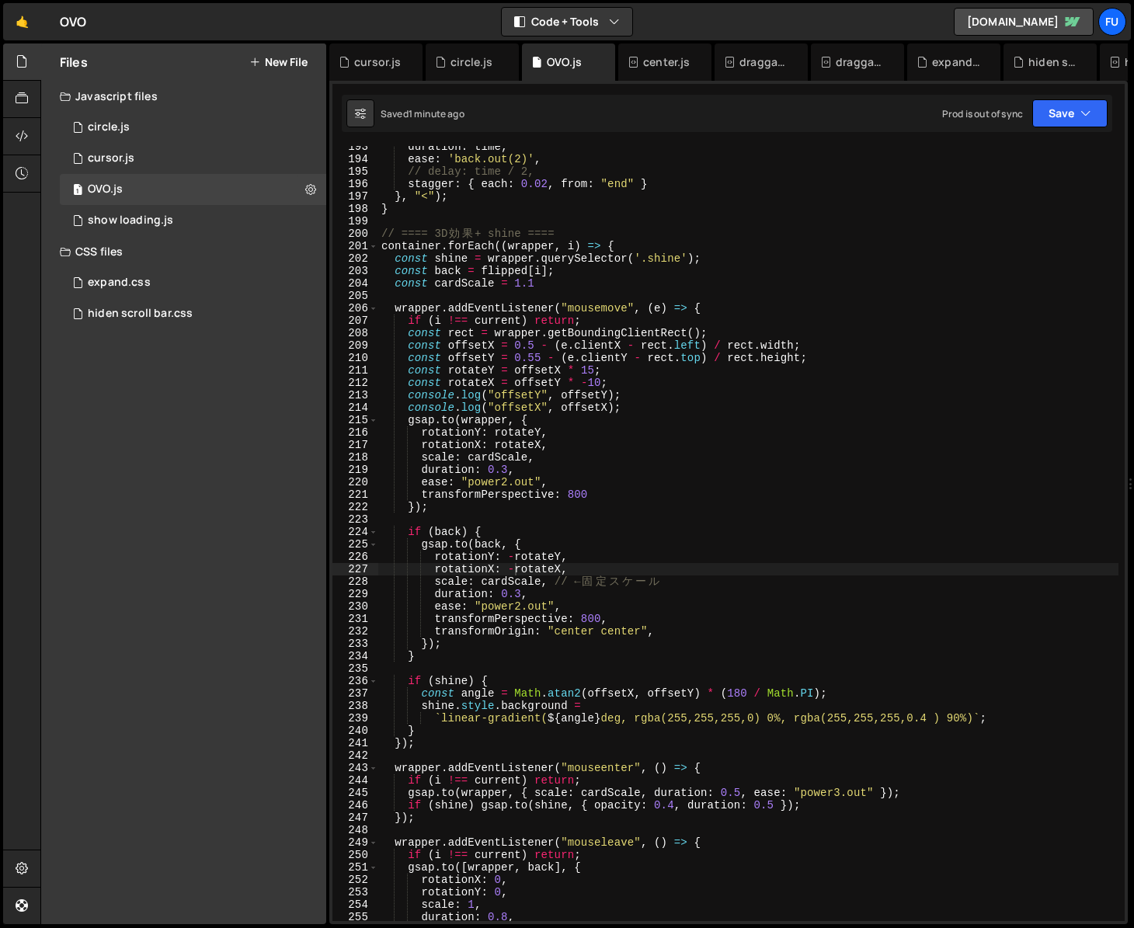
scroll to position [4821, 0]
type textarea "transformPerspective: 800,"
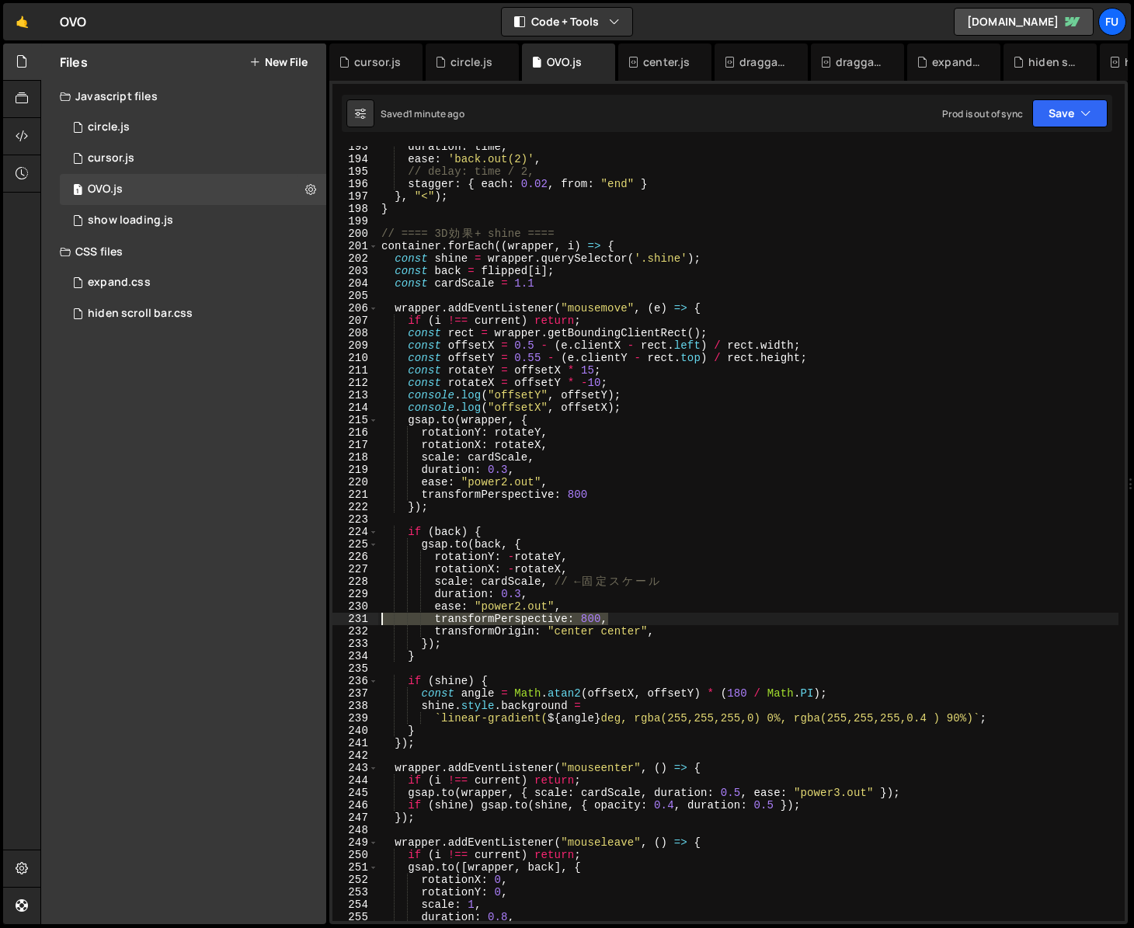
drag, startPoint x: 614, startPoint y: 615, endPoint x: 369, endPoint y: 619, distance: 244.7
click at [369, 619] on div "transformPerspective: 800, 193 194 195 196 197 198 199 200 201 202 203 204 205 …" at bounding box center [728, 533] width 792 height 775
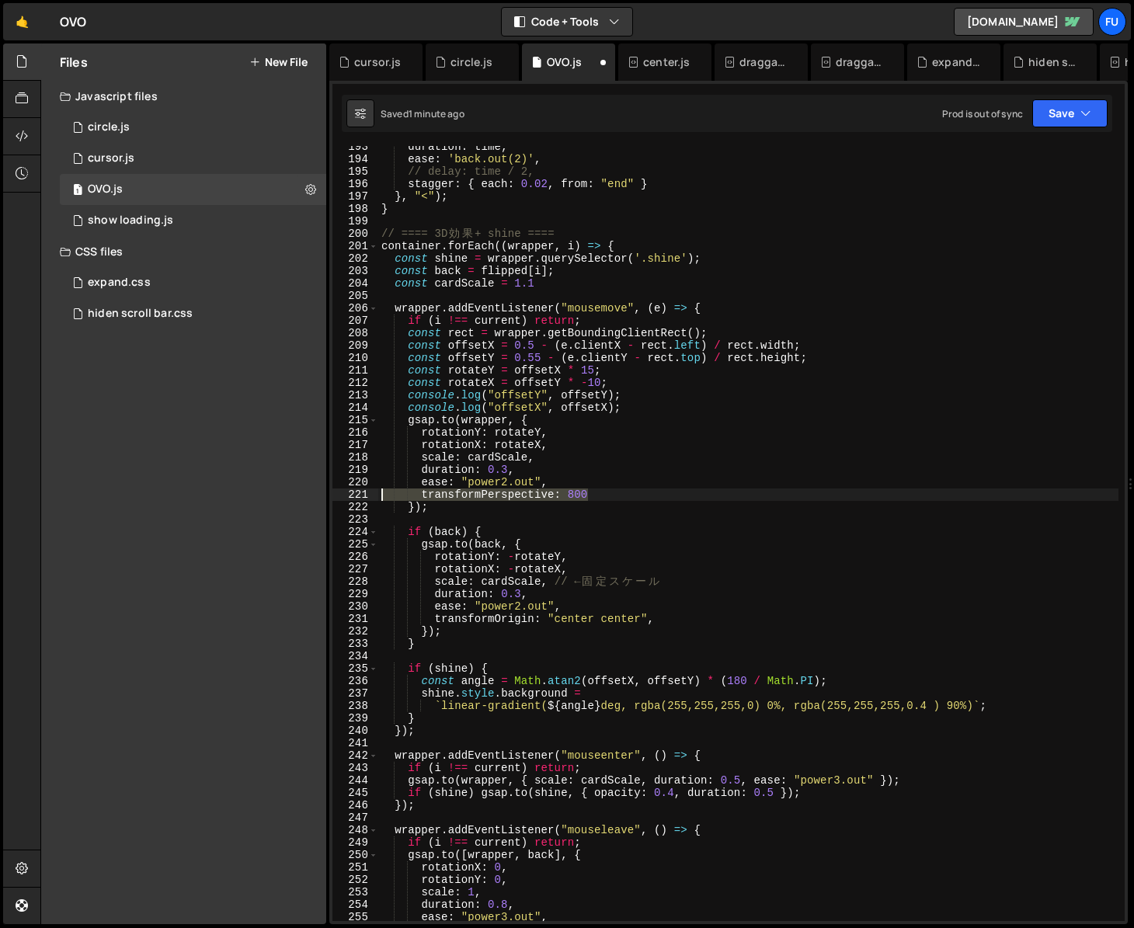
drag, startPoint x: 616, startPoint y: 497, endPoint x: 295, endPoint y: 498, distance: 320.8
click at [295, 497] on div "Files New File Javascript files 1 circle.js 0 1 cursor.js 0 1 OVO.js 0 1 0" at bounding box center [587, 485] width 1094 height 882
type textarea "transformPerspective: 800"
type textarea "ease: "power2.out","
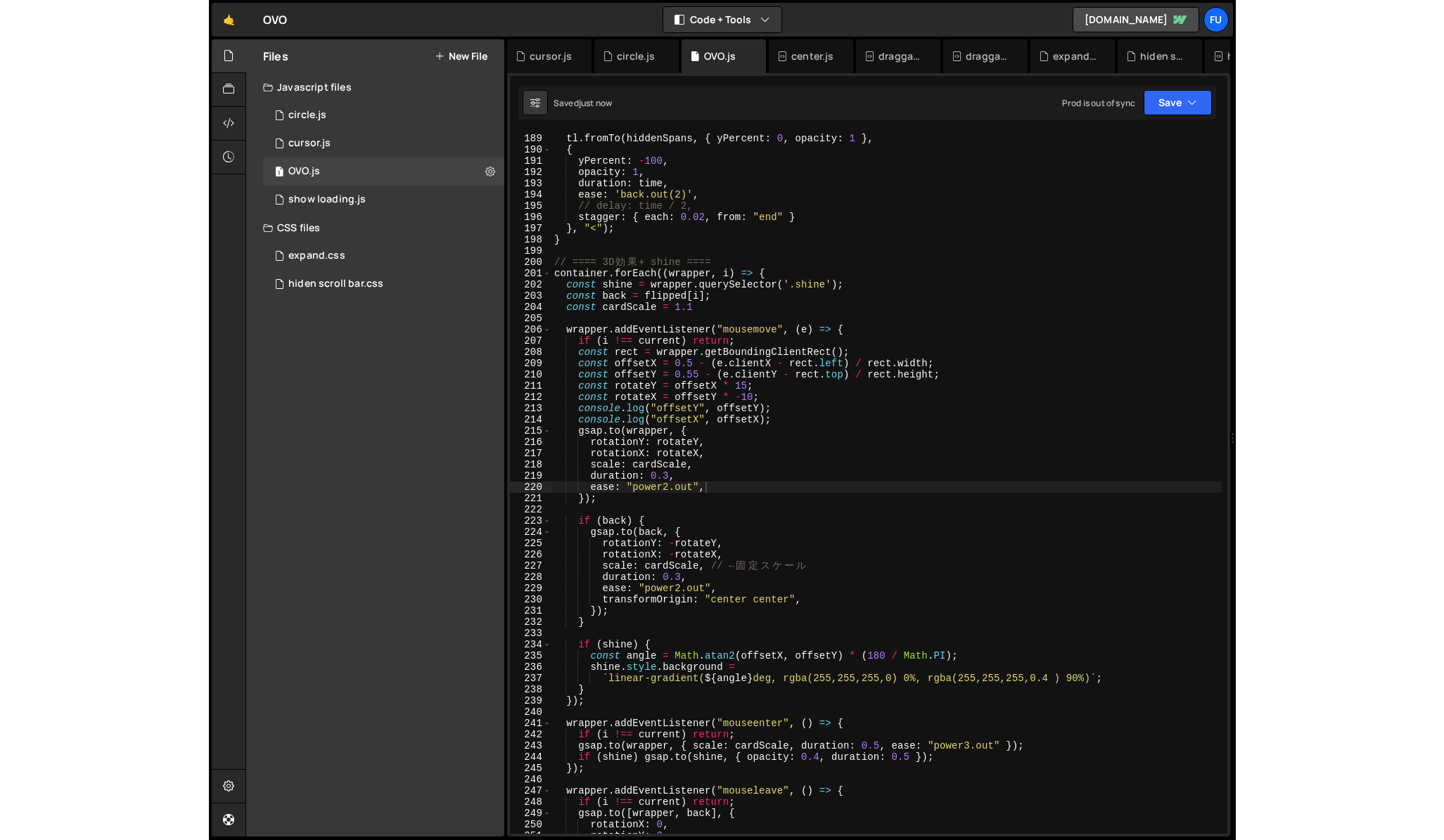
scroll to position [2207, 0]
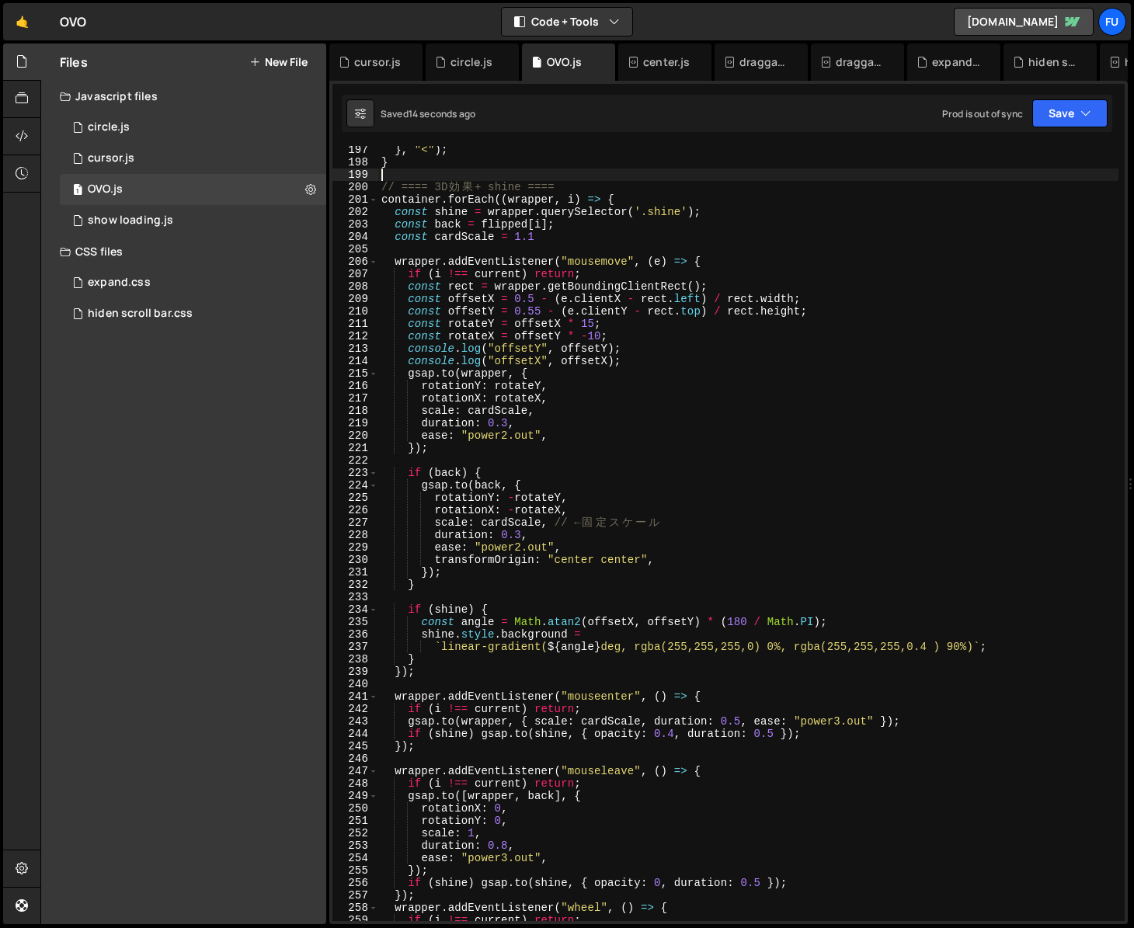
click at [959, 171] on div "} , "<" ) ; } // ==== 3D 効 果 + shine ==== container . forEach (( wrapper , i ) …" at bounding box center [748, 544] width 740 height 800
click at [959, 130] on div "Saved 14 seconds ago Prod is out of sync Upgrade to Edit Save Save to Staging S…" at bounding box center [727, 113] width 771 height 37
drag, startPoint x: 1046, startPoint y: 112, endPoint x: 1039, endPoint y: 137, distance: 25.6
click at [959, 111] on button "Save" at bounding box center [1069, 113] width 75 height 28
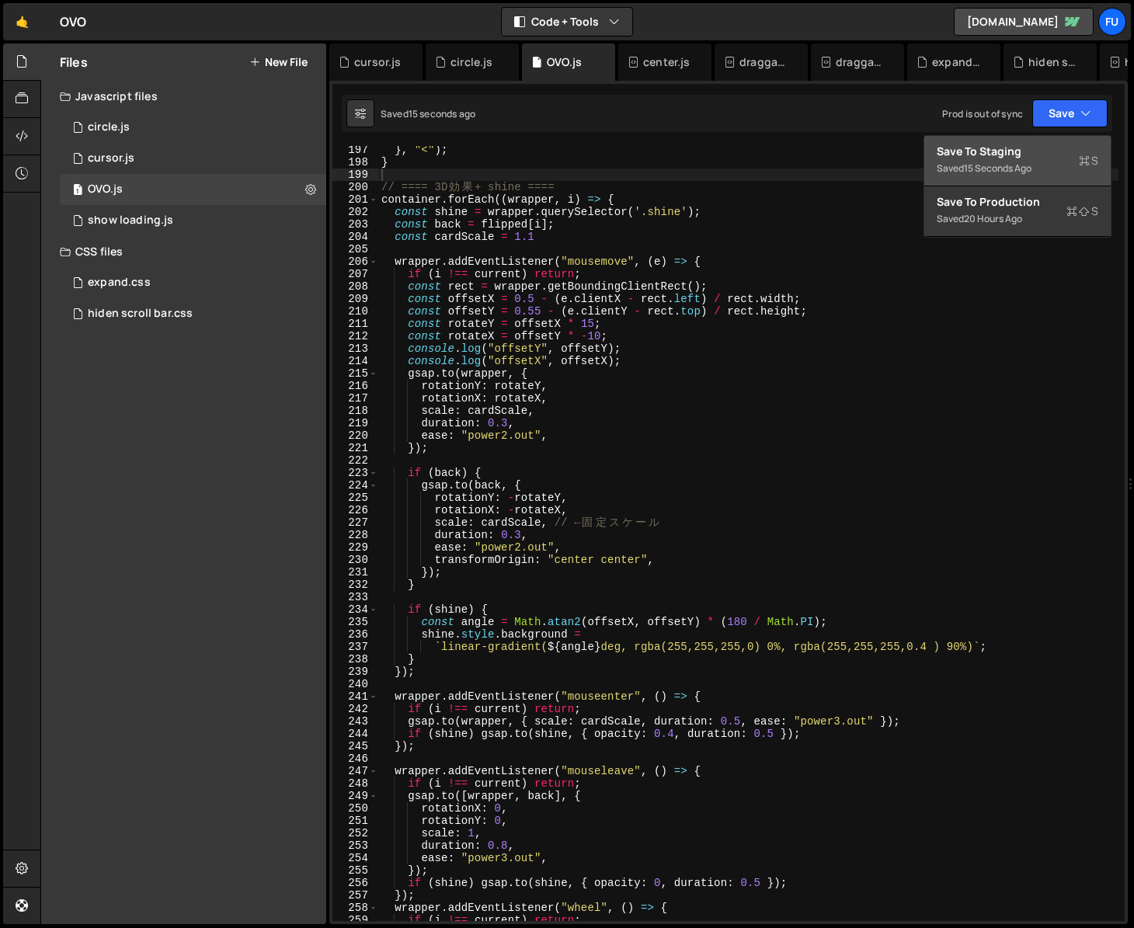
click at [959, 169] on div "15 seconds ago" at bounding box center [998, 168] width 68 height 13
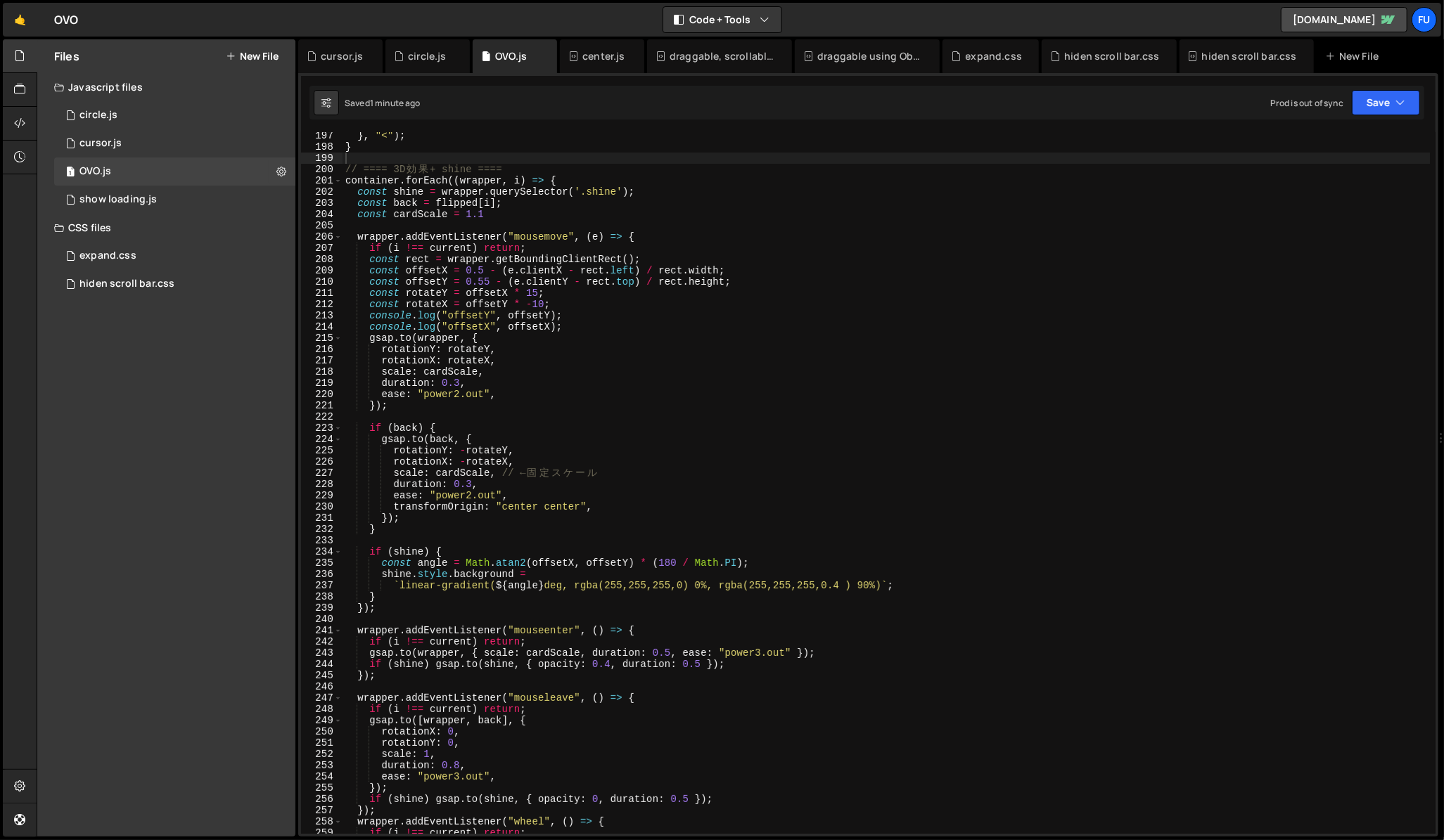
click at [525, 383] on div "} , "<" ) ; } // ==== 3D 効 果 + shine ==== container . forEach (( wrapper , i ) …" at bounding box center [885, 492] width 1087 height 724
click at [522, 392] on div "} , "<" ) ; } // ==== 3D 効 果 + shine ==== container . forEach (( wrapper , i ) …" at bounding box center [885, 492] width 1087 height 724
click at [534, 494] on div "} , "<" ) ; } // ==== 3D 効 果 + shine ==== container . forEach (( wrapper , i ) …" at bounding box center [885, 492] width 1087 height 724
drag, startPoint x: 495, startPoint y: 392, endPoint x: 677, endPoint y: 396, distance: 182.0
click at [496, 392] on div "} , "<" ) ; } // ==== 3D 効 果 + shine ==== container . forEach (( wrapper , i ) …" at bounding box center [885, 492] width 1087 height 724
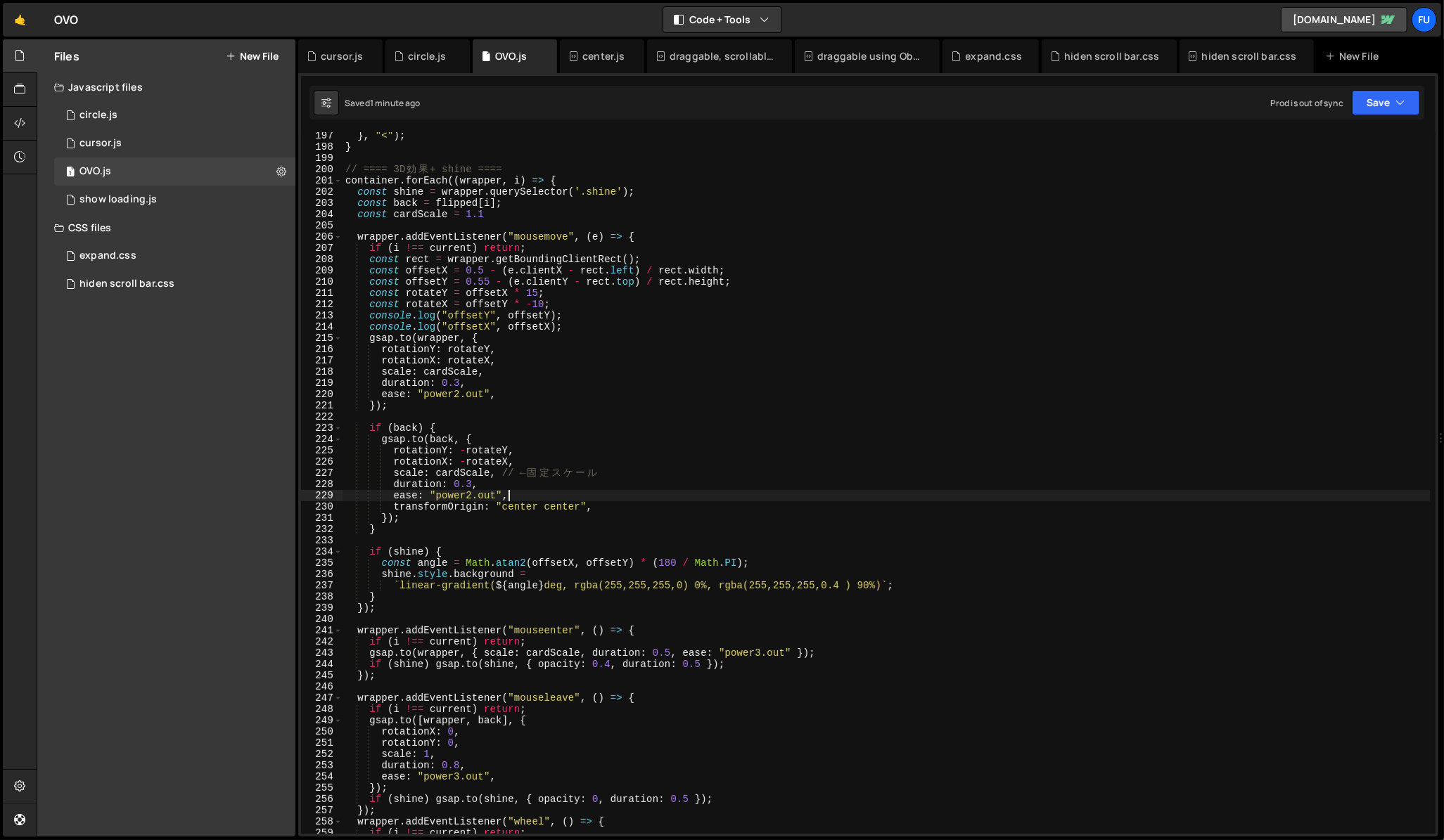
type textarea "ease: "power2.out","
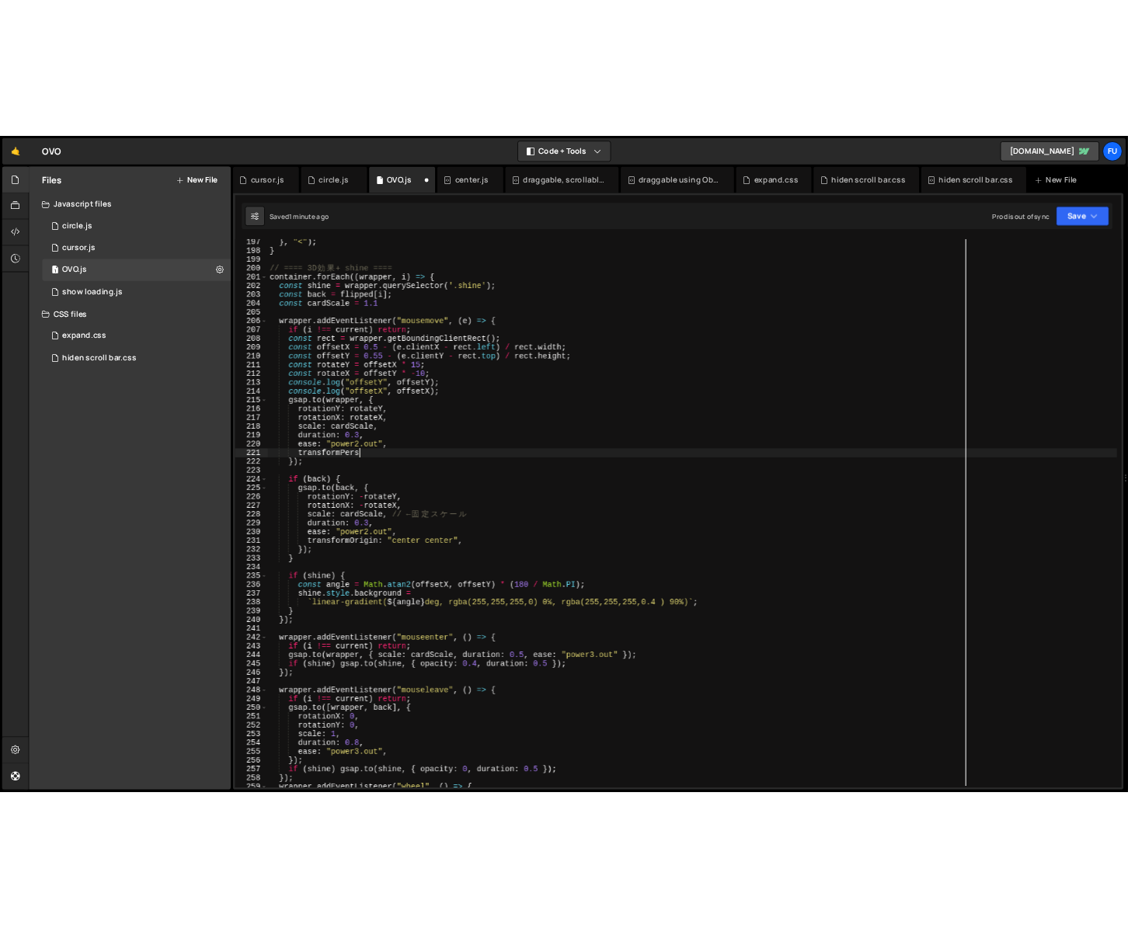
scroll to position [0, 8]
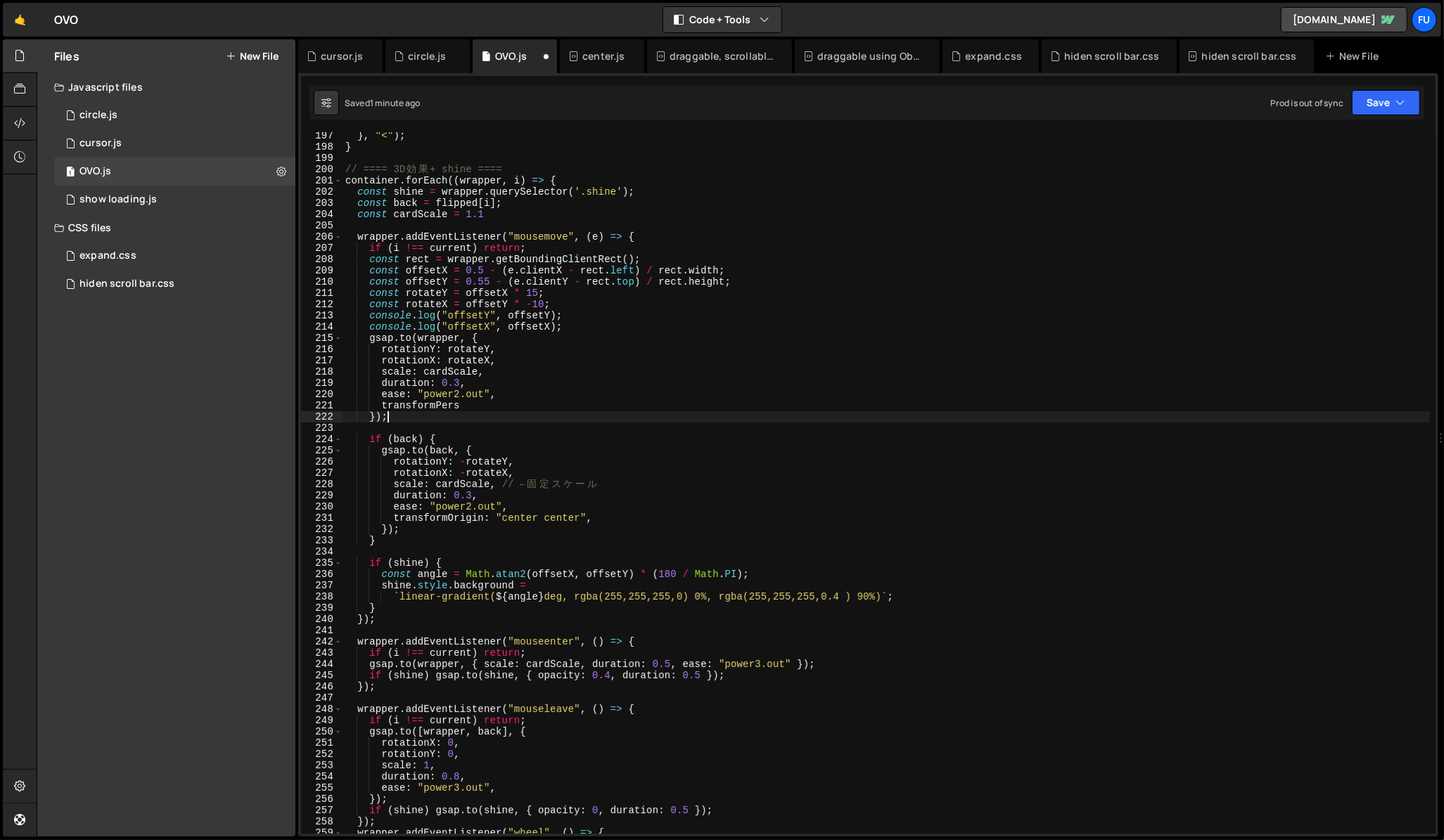
drag, startPoint x: 477, startPoint y: 411, endPoint x: 400, endPoint y: 410, distance: 77.0
click at [400, 410] on div "} , "<" ) ; } // ==== 3D 効 果 + shine ==== container . forEach (( wrapper , i ) …" at bounding box center [885, 492] width 1087 height 724
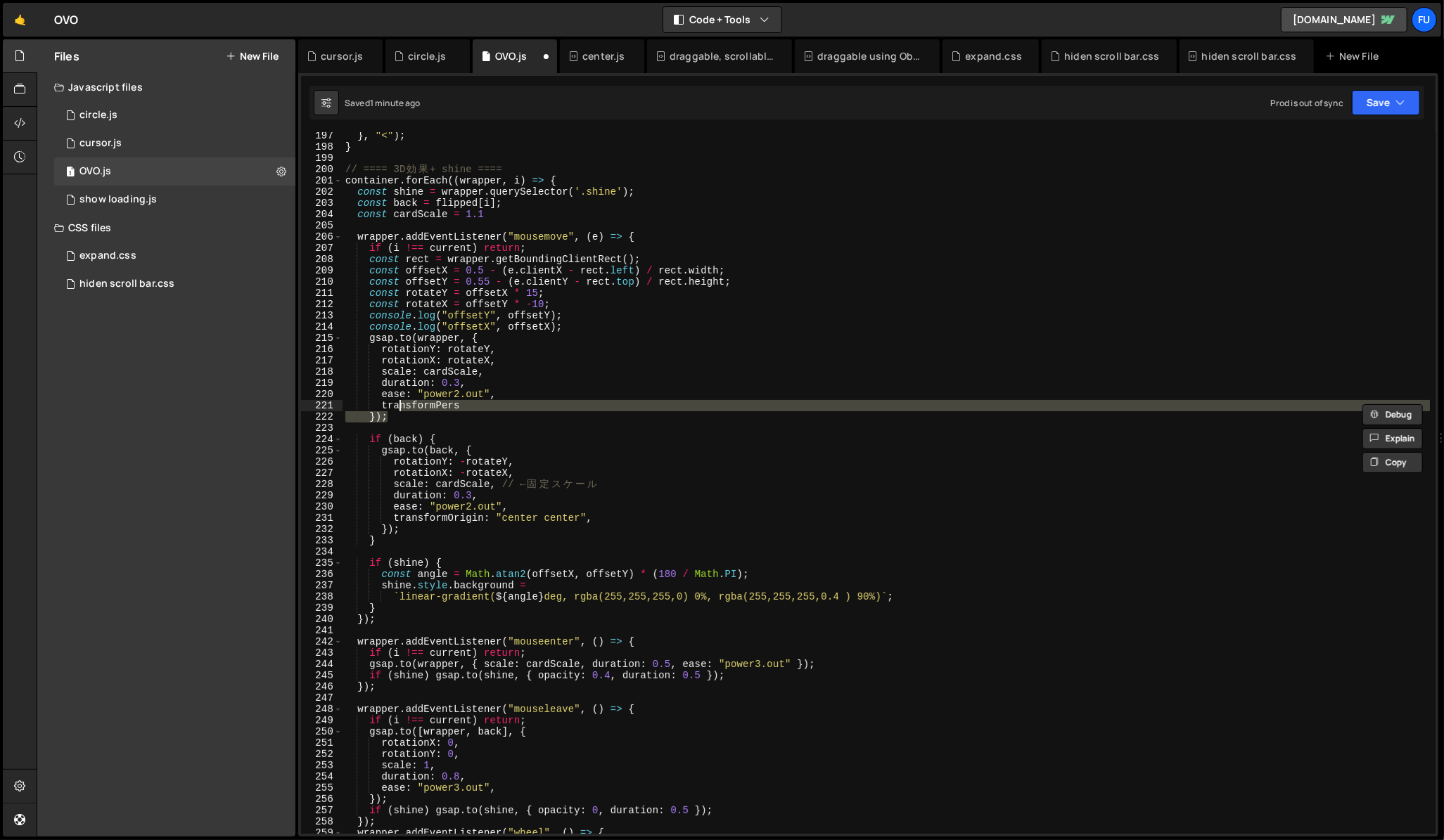
click at [464, 405] on div "} , "<" ) ; } // ==== 3D 効 果 + shine ==== container . forEach (( wrapper , i ) …" at bounding box center [885, 482] width 1087 height 702
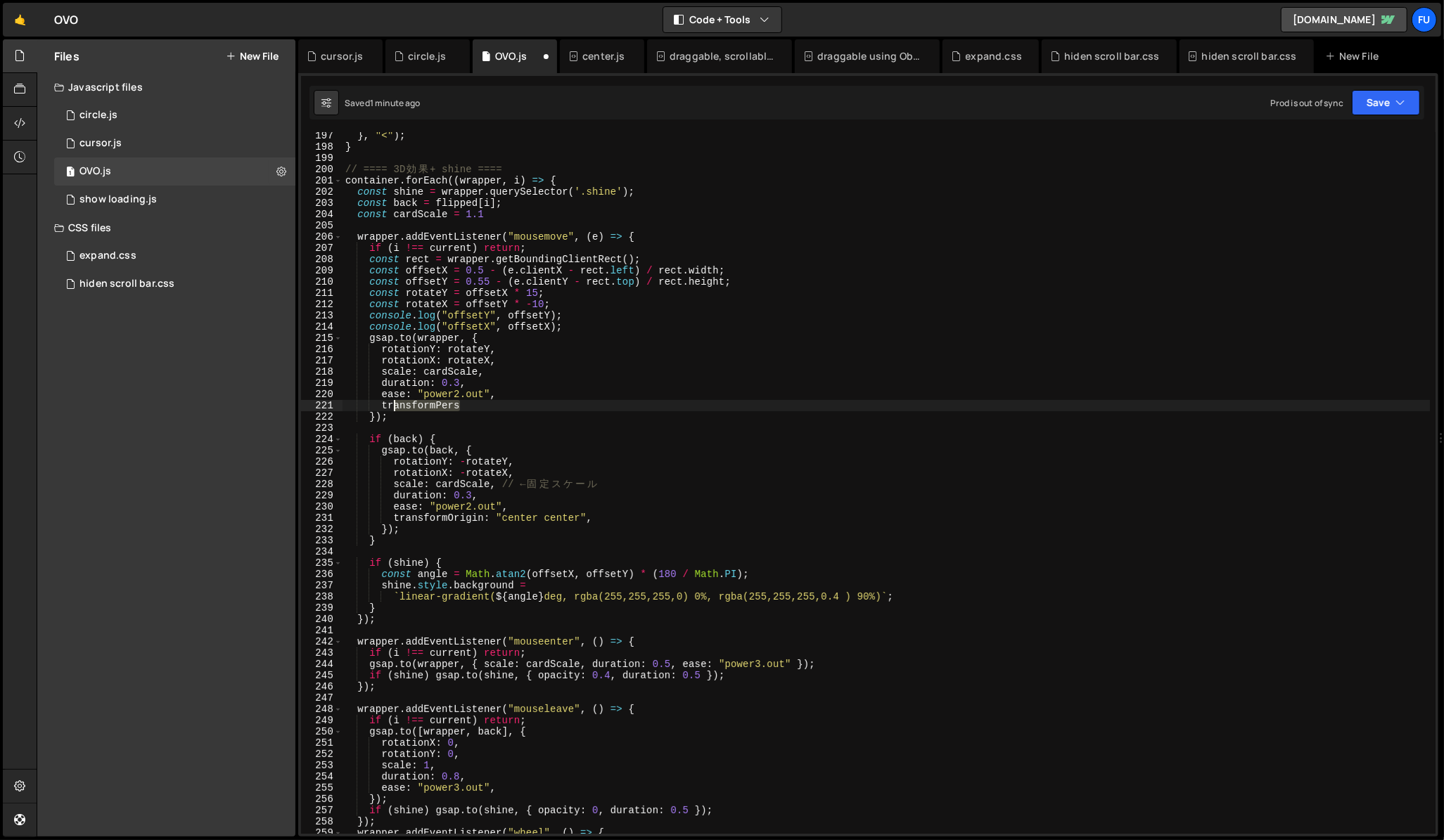
drag, startPoint x: 458, startPoint y: 405, endPoint x: 379, endPoint y: 405, distance: 79.0
click at [379, 405] on div "} , "<" ) ; } // ==== 3D 効 果 + shine ==== container . forEach (( wrapper , i ) …" at bounding box center [885, 492] width 1087 height 724
paste textarea "pective: 800"
click at [468, 463] on div "} , "<" ) ; } // ==== 3D 効 果 + shine ==== container . forEach (( wrapper , i ) …" at bounding box center [885, 492] width 1087 height 724
click at [543, 406] on div "} , "<" ) ; } // ==== 3D 効 果 + shine ==== container . forEach (( wrapper , i ) …" at bounding box center [885, 492] width 1087 height 724
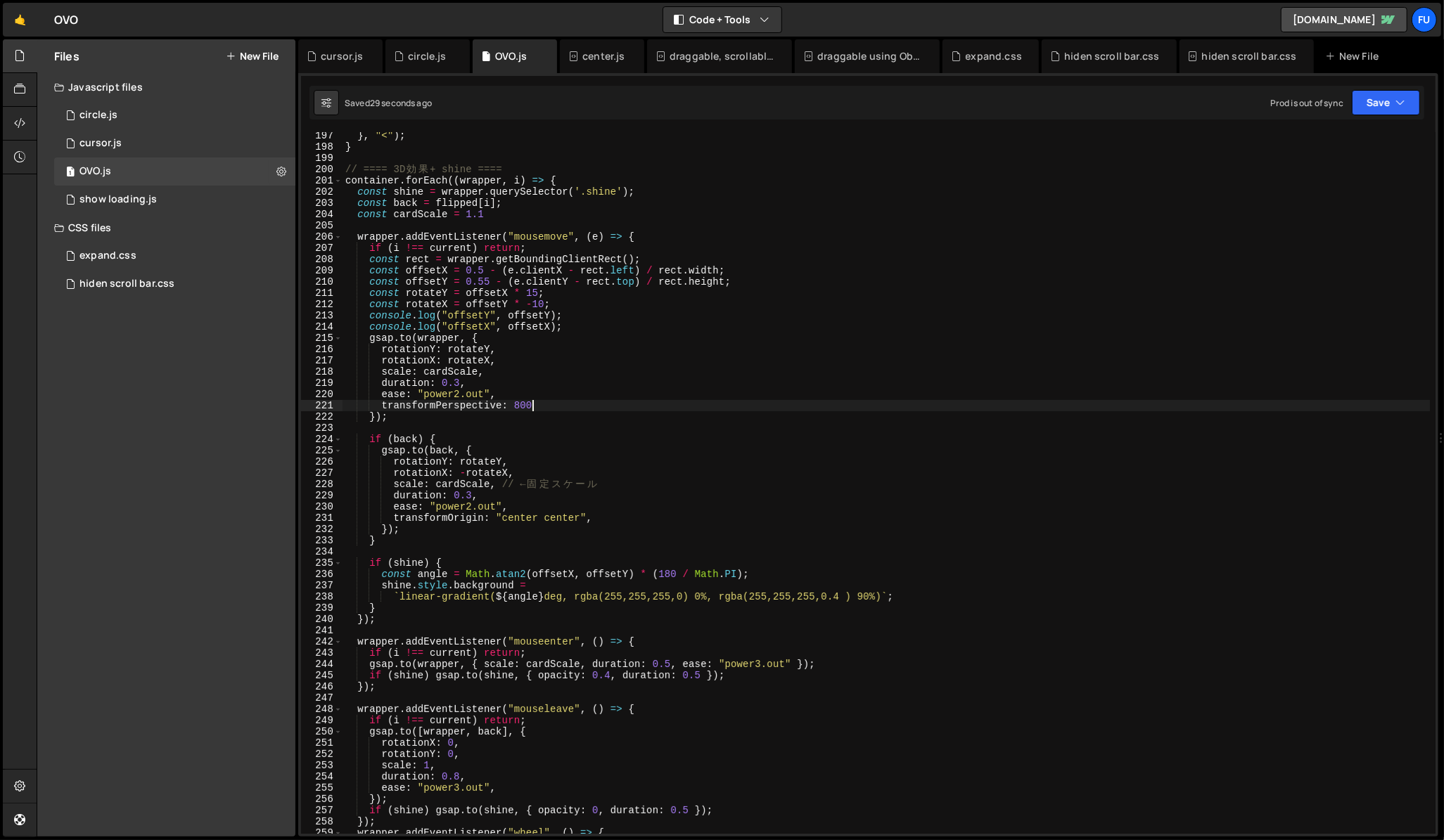
type textarea "// transformPerspective: 800"
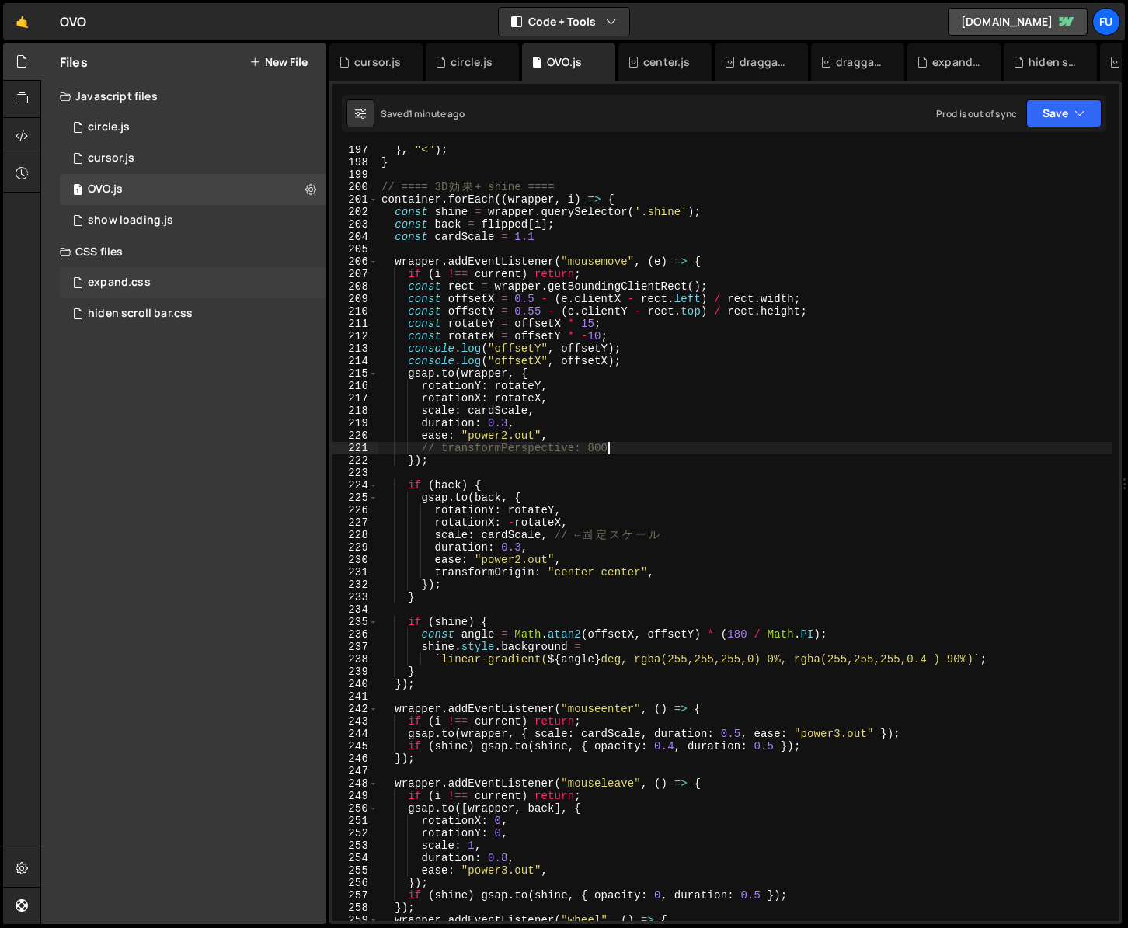
click at [200, 288] on div "expand.css 0" at bounding box center [193, 282] width 266 height 31
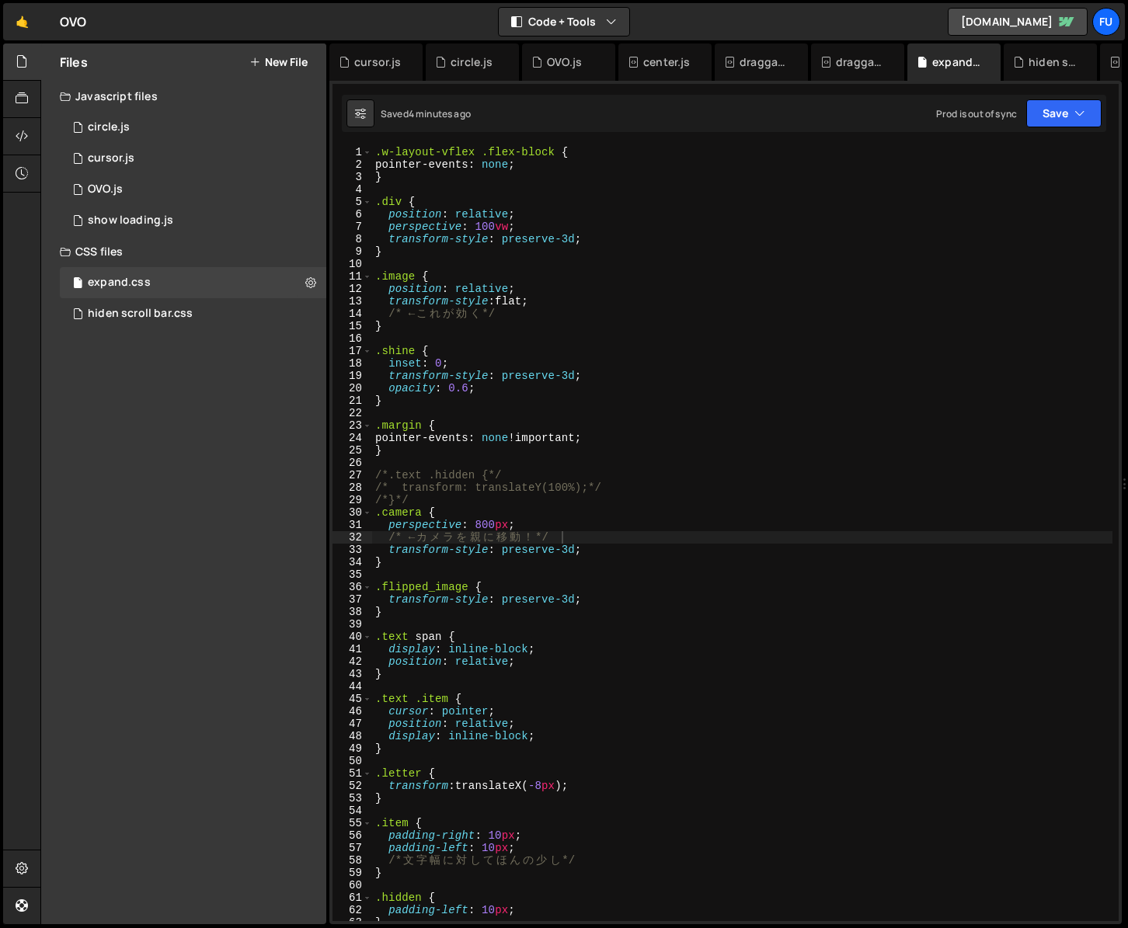
click at [480, 521] on div ".w-layout-vflex .flex-block { pointer-events : none ; } .div { position : relat…" at bounding box center [745, 546] width 747 height 800
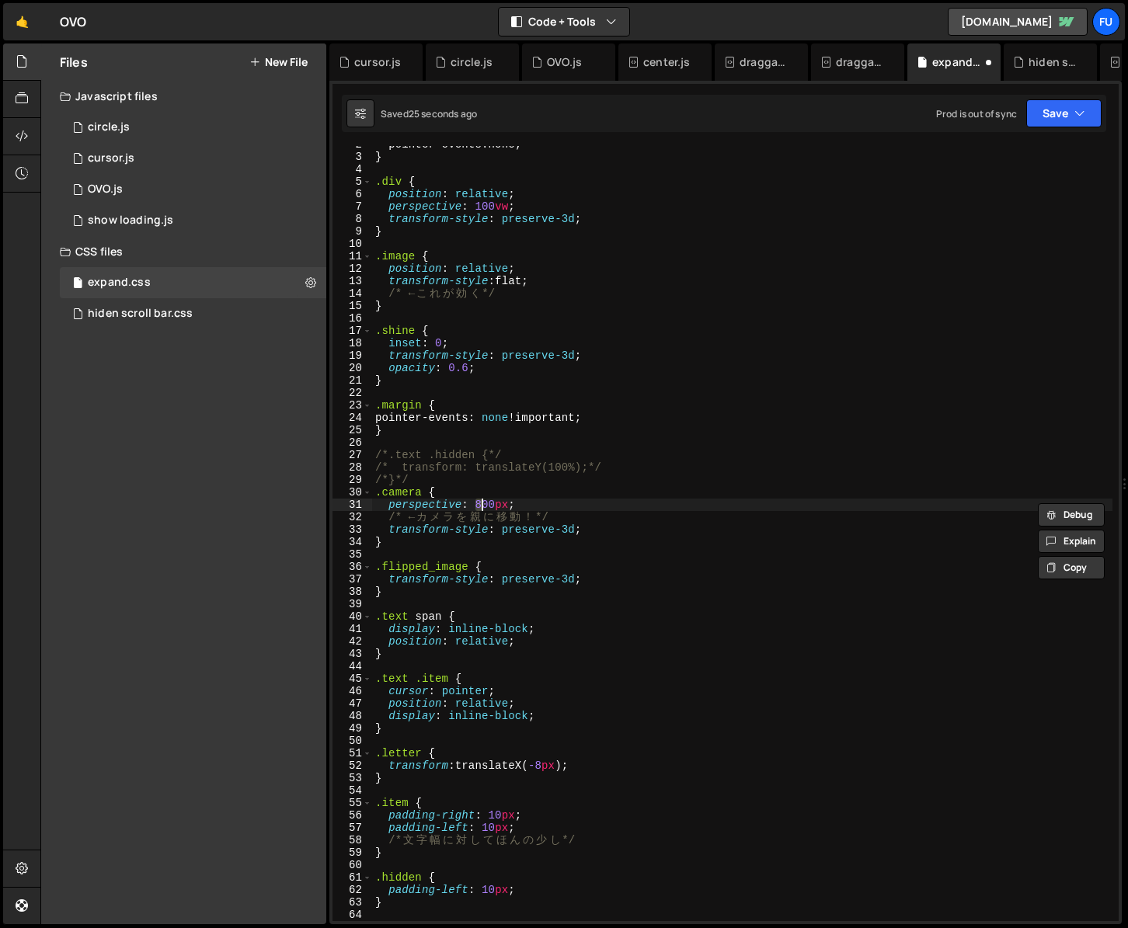
type textarea "}"
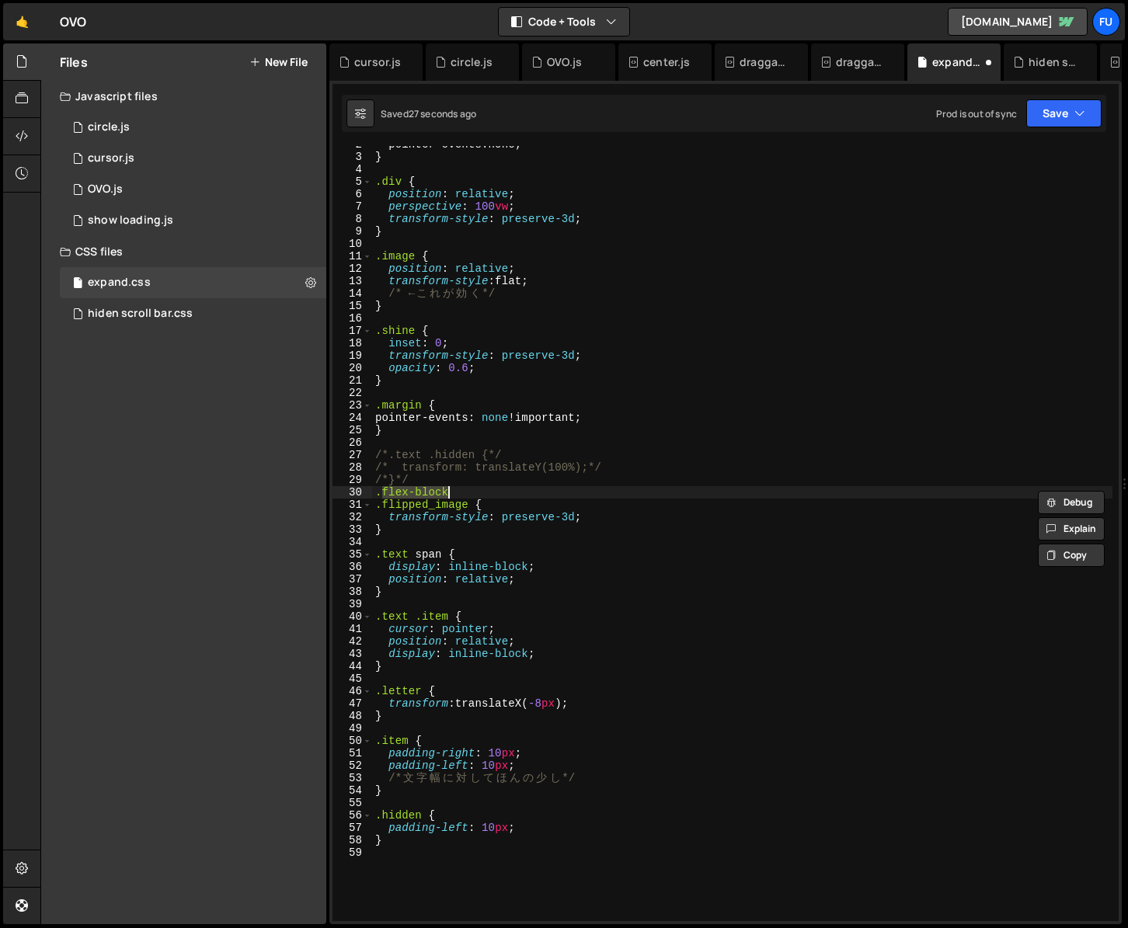
type textarea ".Flex"
type textarea "}"
type textarea "transfo"
type textarea "transfor"
click at [400, 294] on div "pointer-events : none ; } .div { position : relative ; perspective : 100 vw ; t…" at bounding box center [742, 538] width 740 height 800
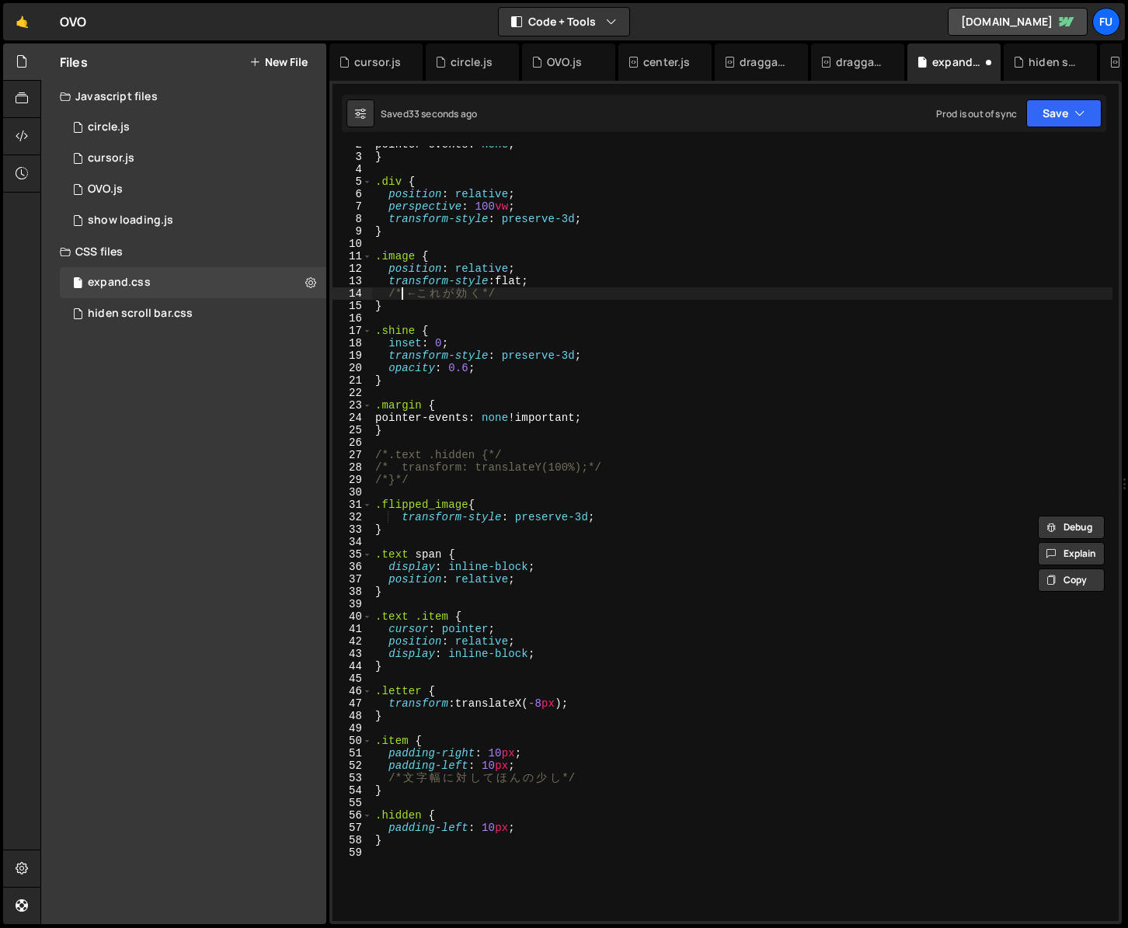
type textarea "/* ← これが効く */"
click at [155, 177] on div "1 OVO.js 0" at bounding box center [193, 189] width 266 height 31
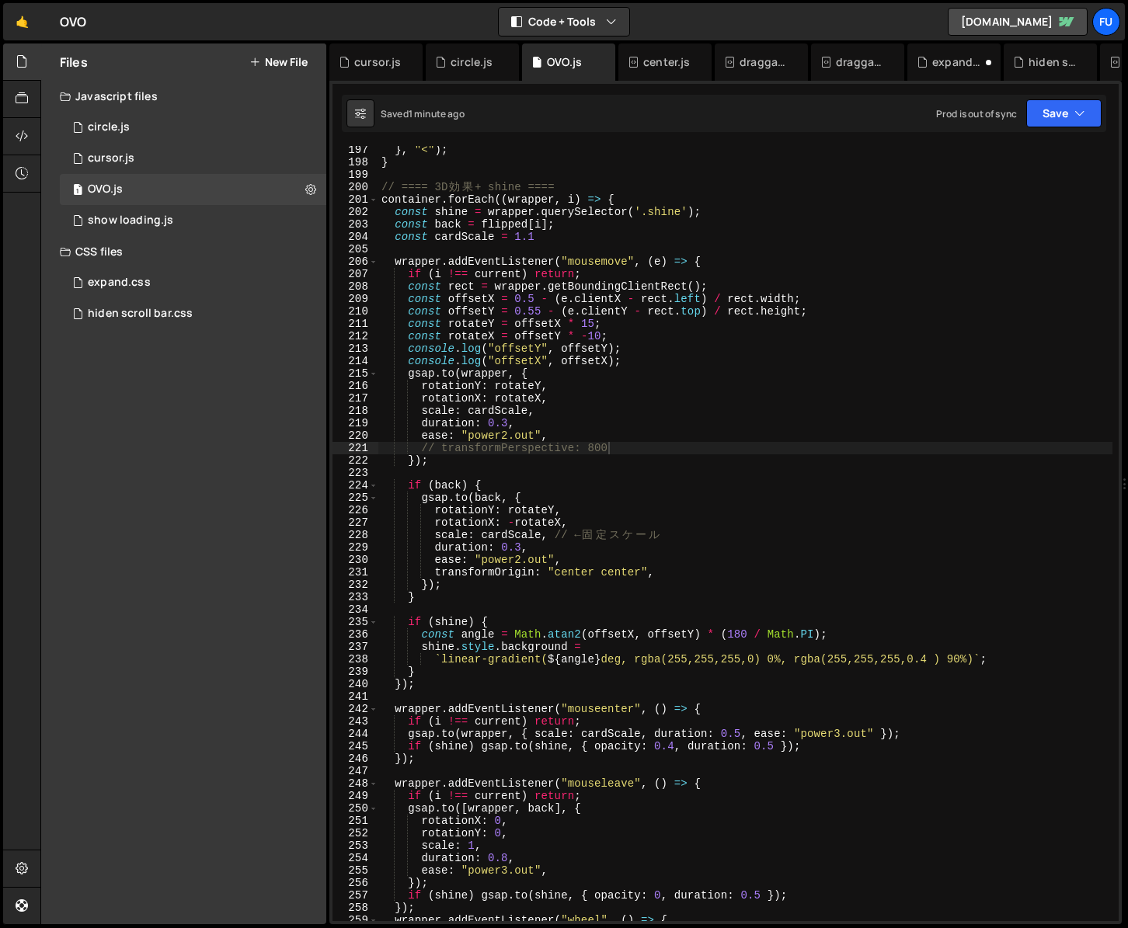
scroll to position [4821, 0]
click at [638, 444] on div "} , "<" ) ; } // ==== 3D 効 果 + shine ==== container . forEach (( wrapper , i ) …" at bounding box center [745, 544] width 734 height 800
drag, startPoint x: 609, startPoint y: 444, endPoint x: 371, endPoint y: 449, distance: 238.5
click at [371, 449] on div "transformPerspective: 800 197 198 199 200 201 202 203 204 205 206 207 208 209 2…" at bounding box center [725, 533] width 786 height 775
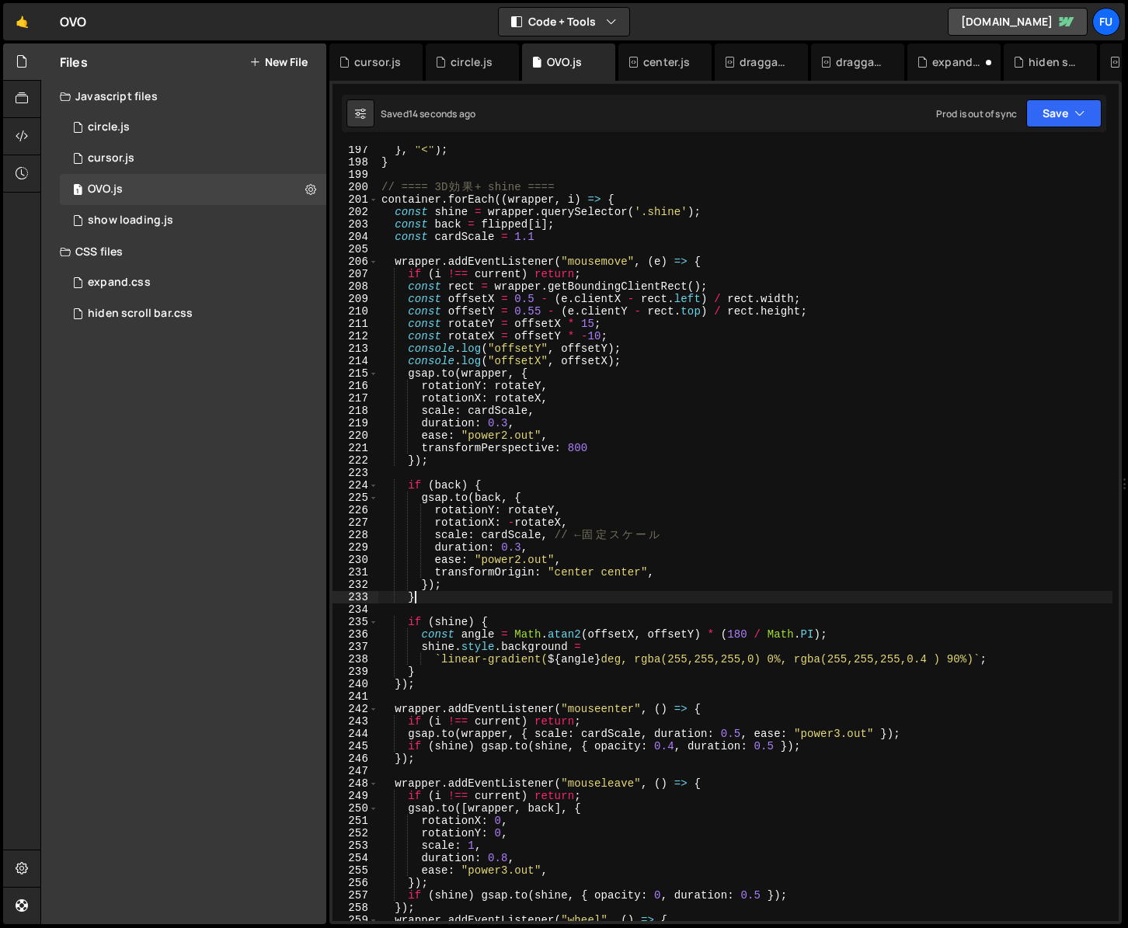
click at [494, 596] on div "} , "<" ) ; } // ==== 3D 効 果 + shine ==== container . forEach (( wrapper , i ) …" at bounding box center [745, 544] width 734 height 800
type textarea "}"
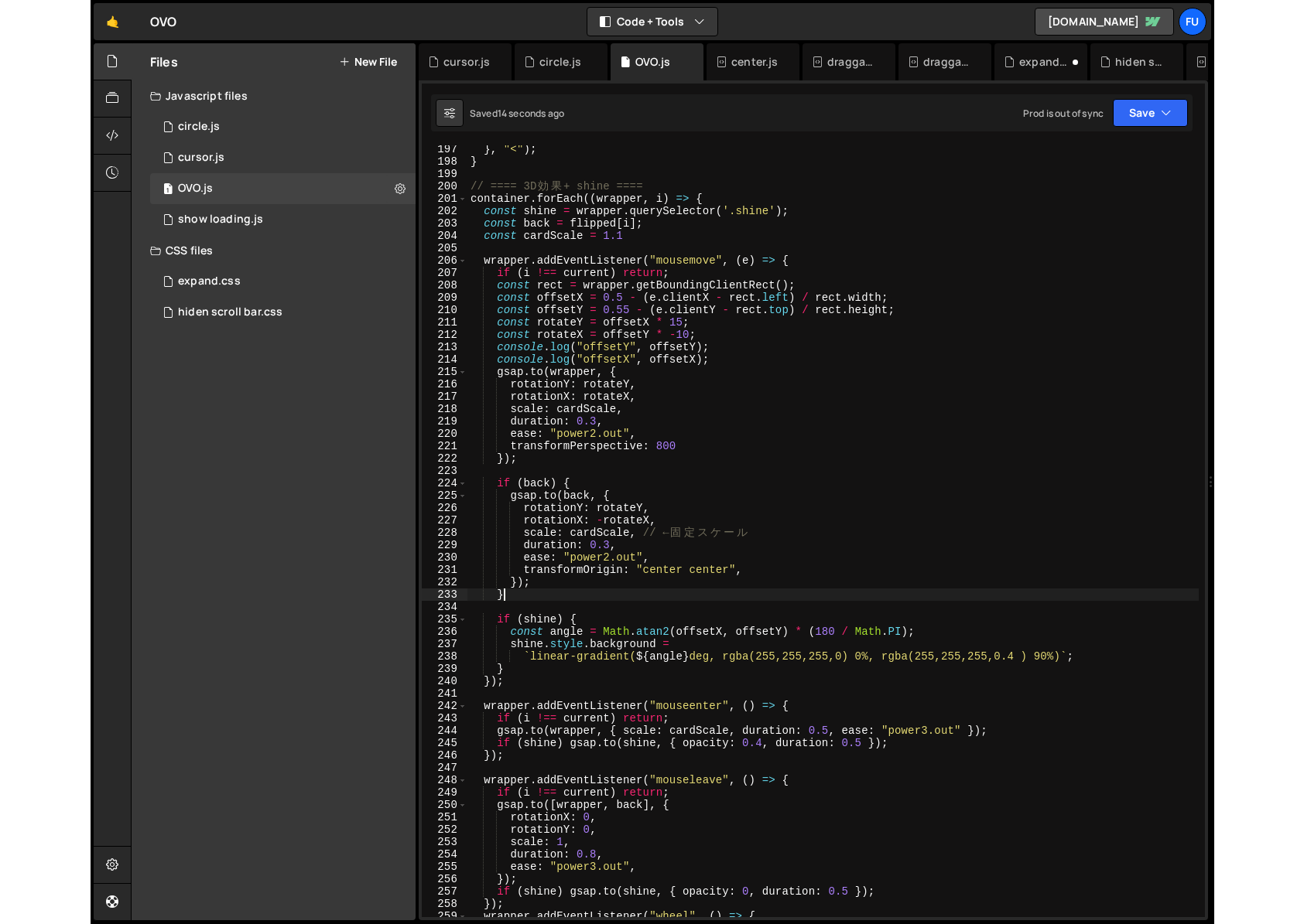
scroll to position [0, 2]
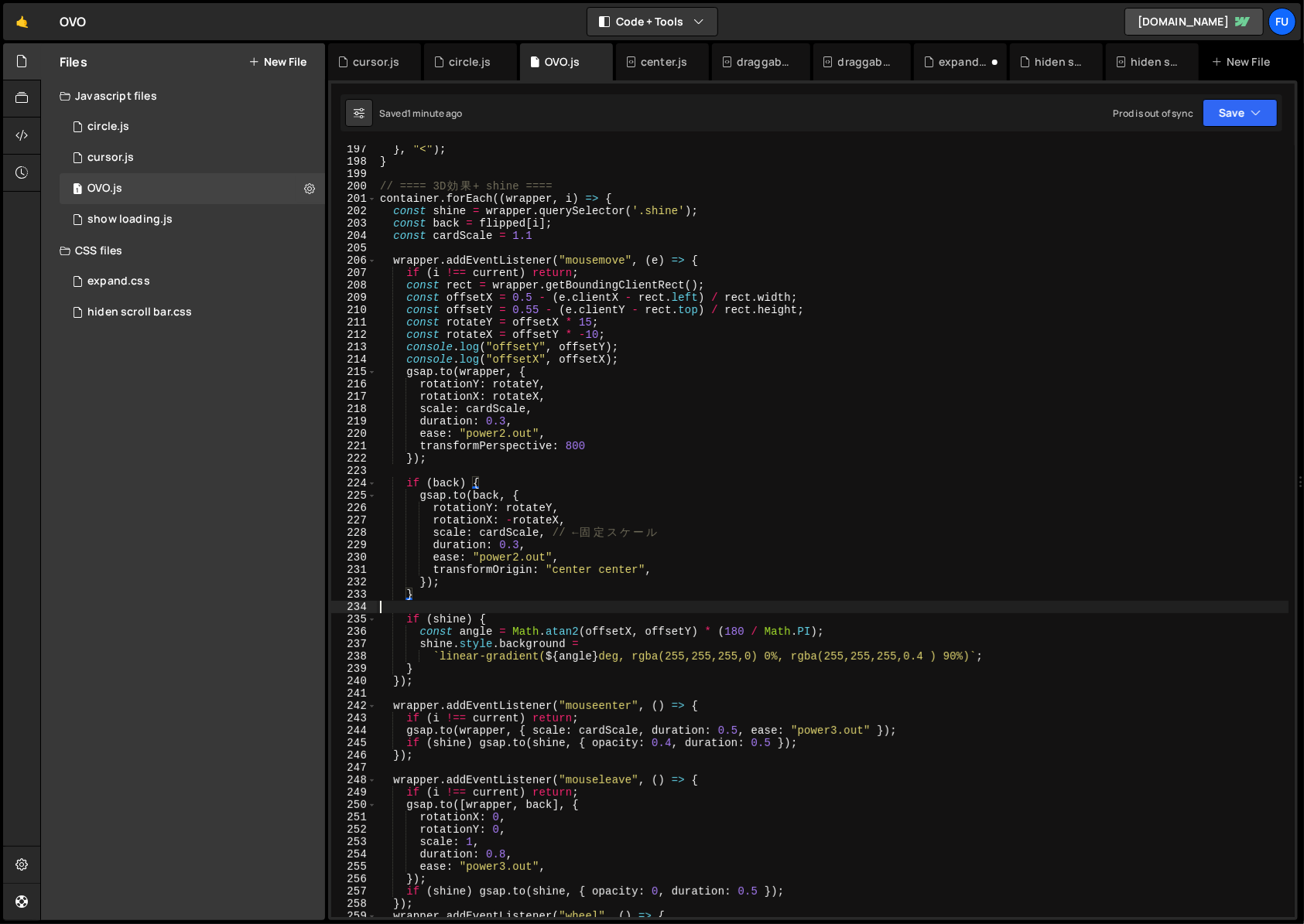
drag, startPoint x: 485, startPoint y: 608, endPoint x: 485, endPoint y: 598, distance: 10.0
click at [485, 605] on div "} , "<" ) ; } // ==== 3D 効 果 + shine ==== container . forEach (( wrapper , i ) …" at bounding box center [832, 542] width 912 height 797
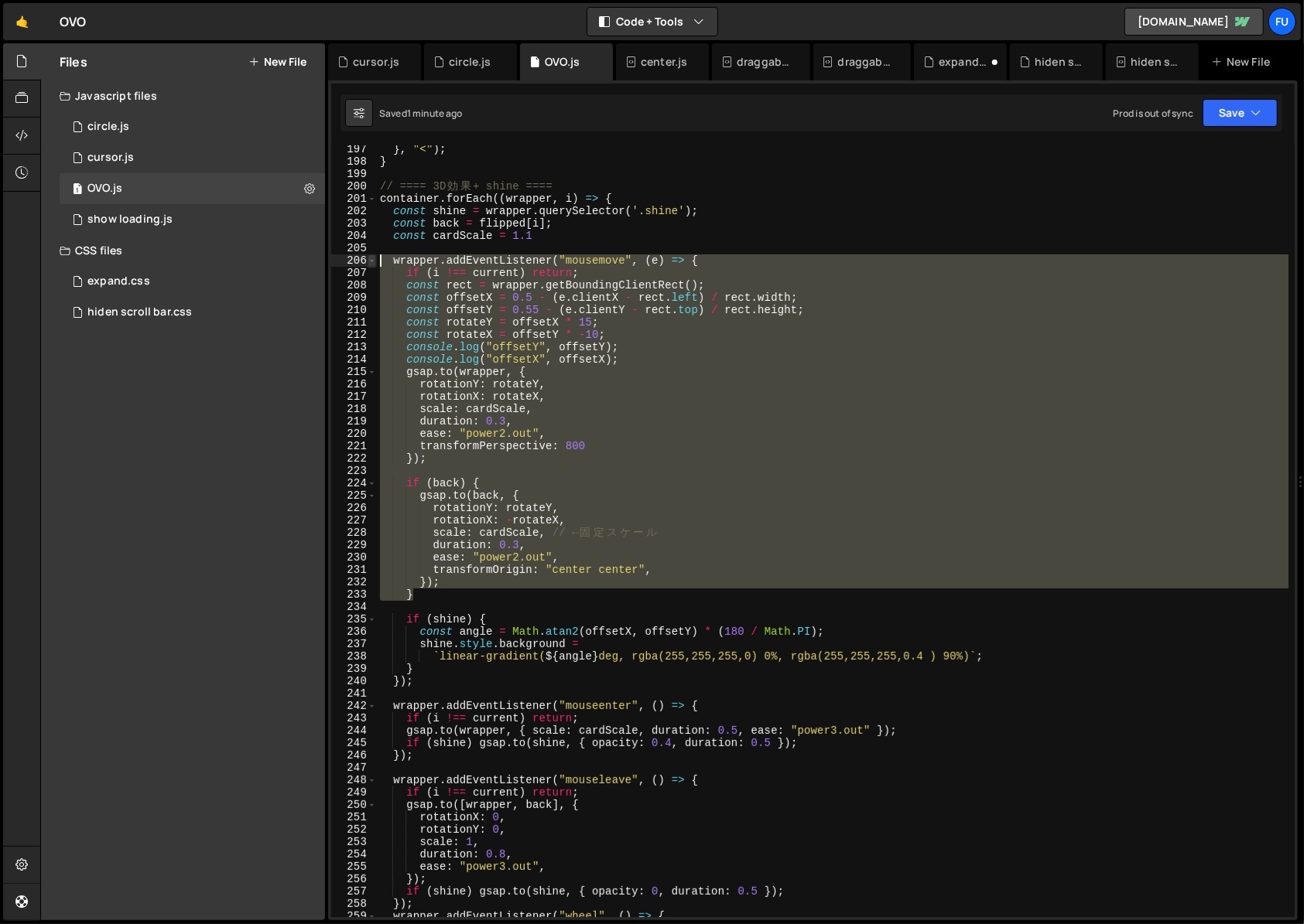
drag, startPoint x: 485, startPoint y: 597, endPoint x: 376, endPoint y: 258, distance: 356.1
click at [376, 258] on div "197 198 199 200 201 202 203 204 205 206 207 208 209 210 211 212 213 214 215 216…" at bounding box center [812, 531] width 963 height 772
click at [501, 314] on div "} , "<" ) ; } // ==== 3D 効 果 + shine ==== container . forEach (( wrapper , i ) …" at bounding box center [832, 531] width 912 height 772
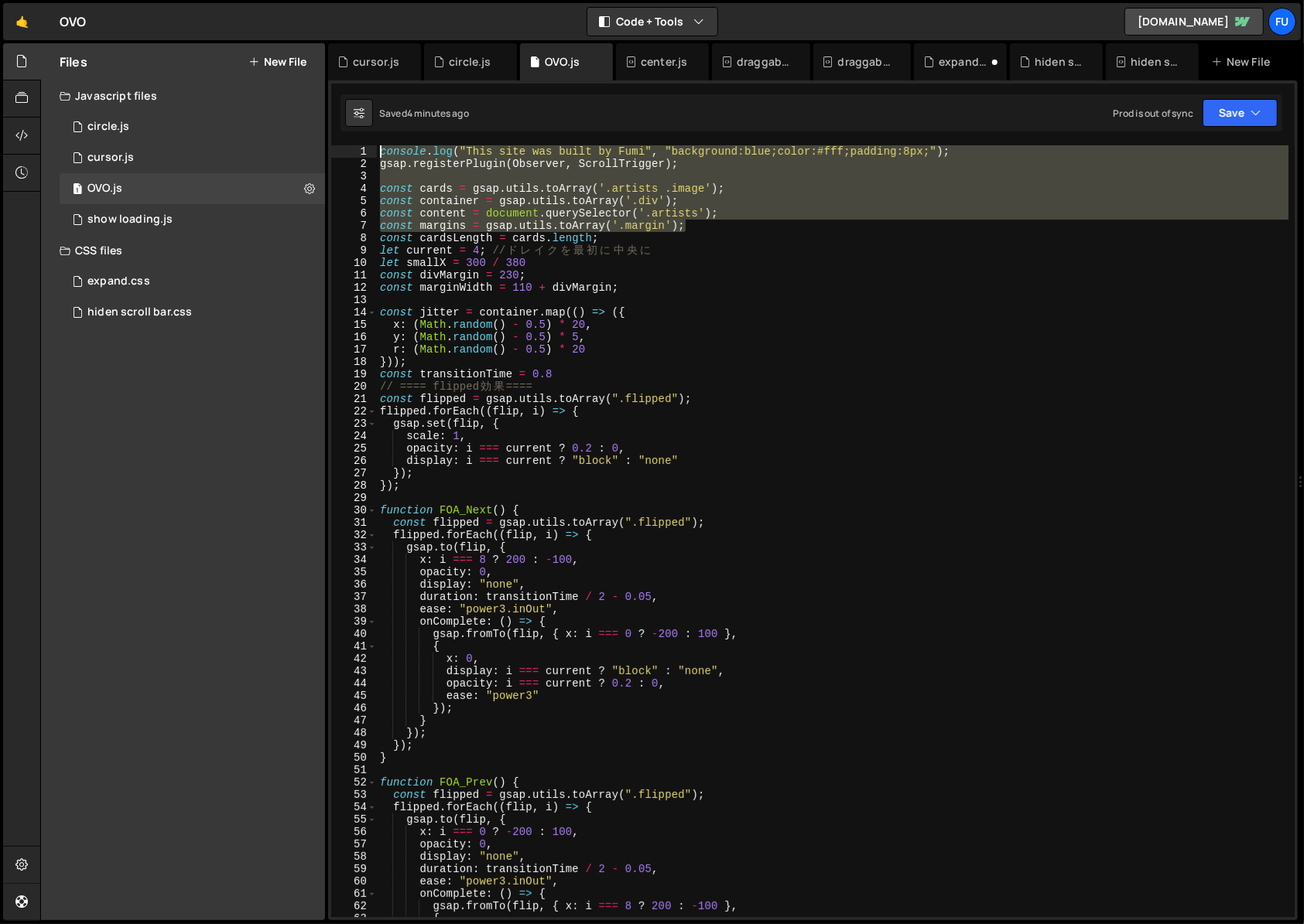
drag, startPoint x: 706, startPoint y: 225, endPoint x: 369, endPoint y: 133, distance: 349.3
click at [369, 132] on div "XXXXXXXXXXXXXXXXXXXXXXXXXXXXXXXXXXXXXXXXXXXXXXXXXXXXXXXXXXXXXXXXXXXXXXXXXXXXXXX…" at bounding box center [812, 501] width 969 height 840
click at [567, 283] on div "console . log ( "This site was built by Fumi" , "background:blue;color:#fff;pad…" at bounding box center [832, 544] width 912 height 797
type textarea "const marginWidth = 110 + divMargin;"
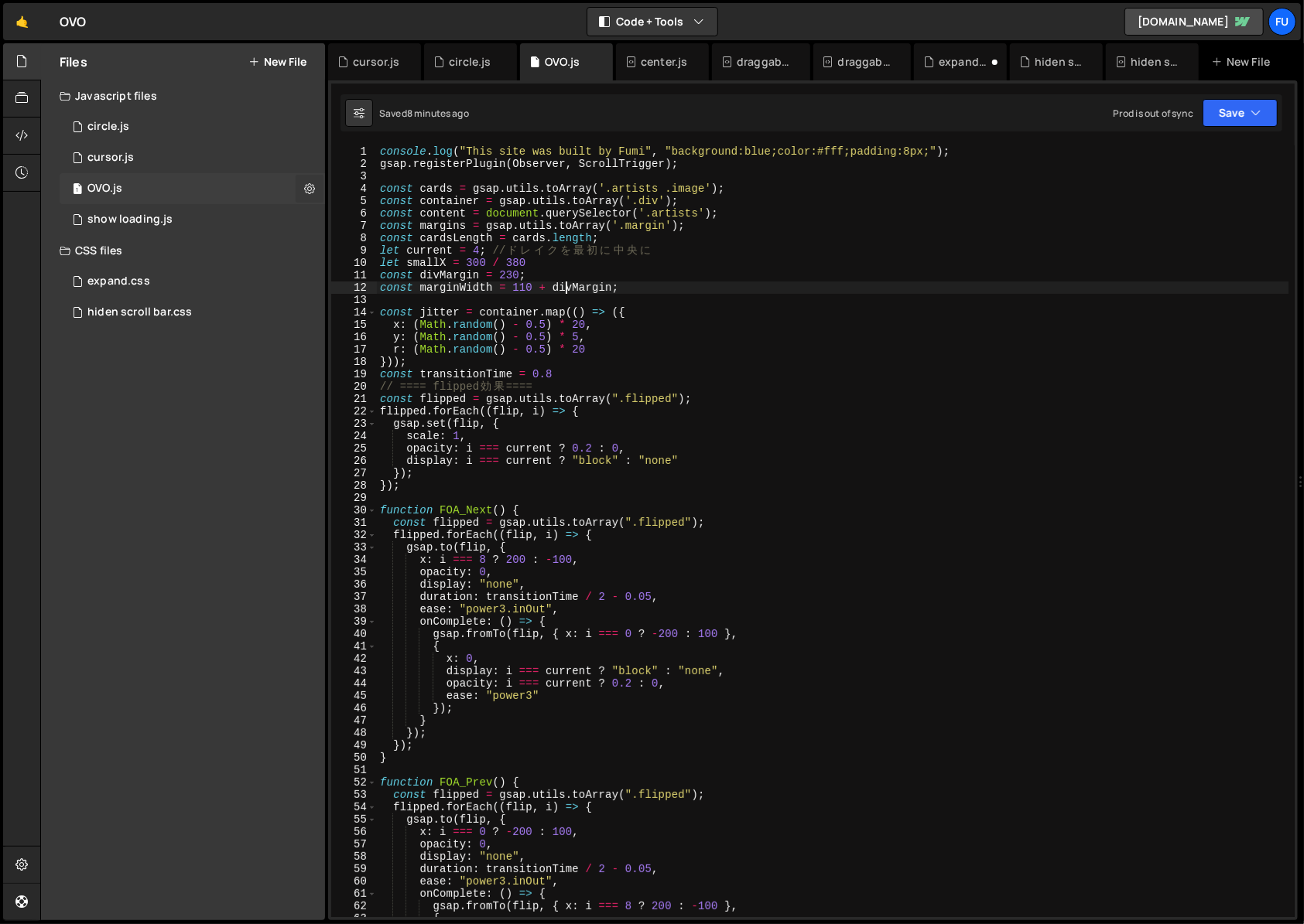
click at [301, 186] on button at bounding box center [310, 189] width 28 height 28
click at [274, 207] on div "1 show loading.js 0" at bounding box center [192, 219] width 265 height 31
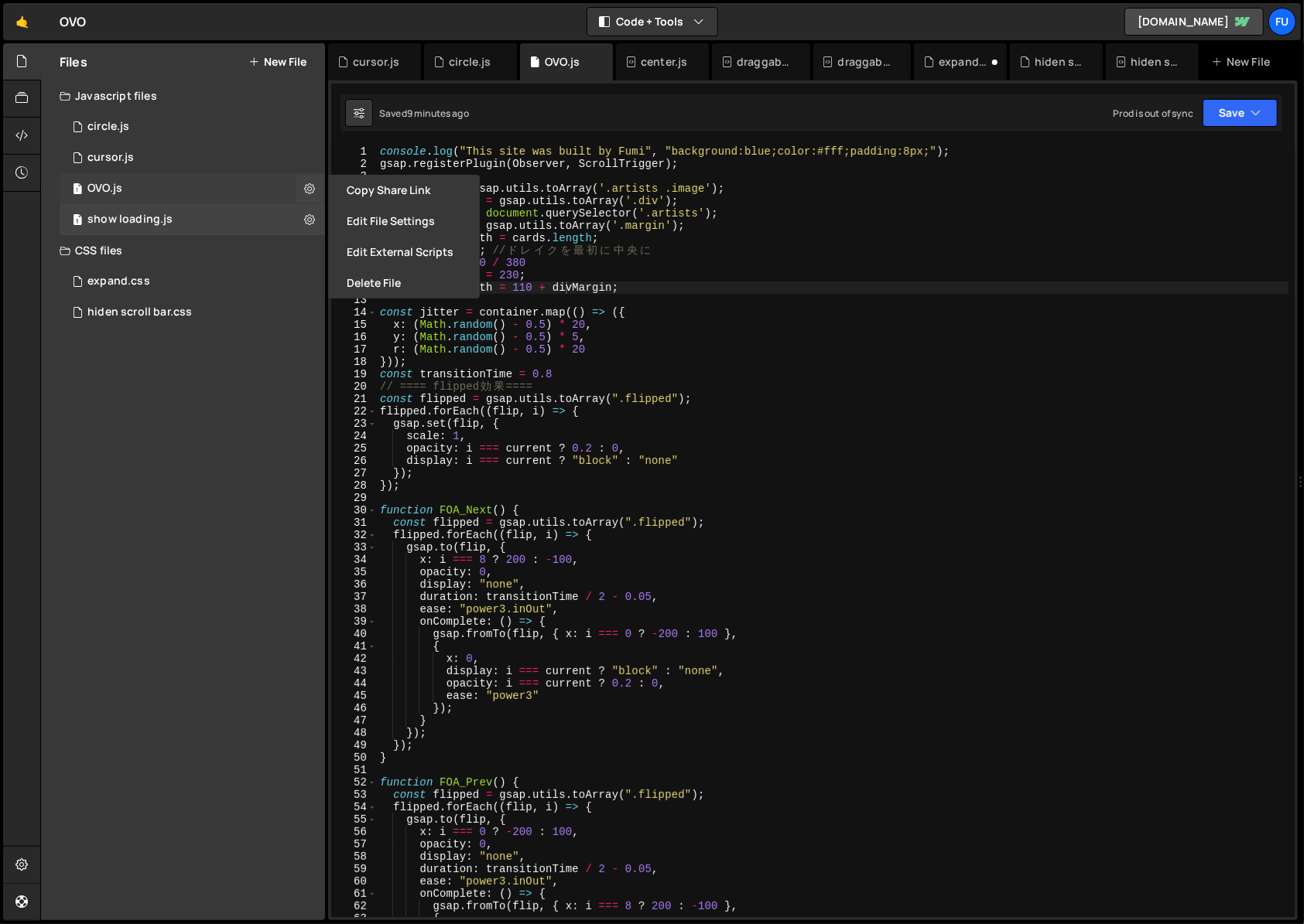
checkbox input "false"
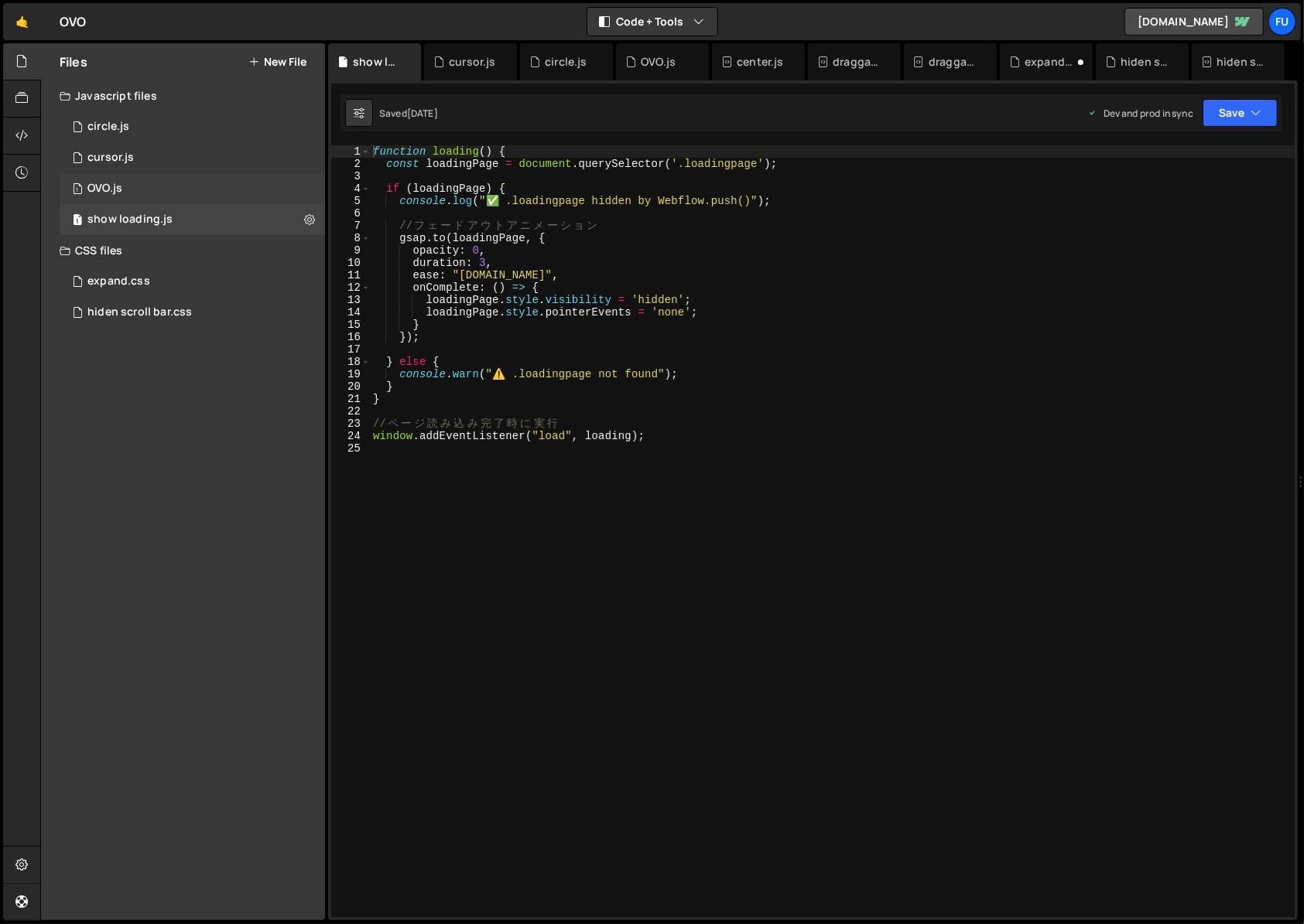
click at [272, 191] on div "1 OVO.js 0" at bounding box center [192, 188] width 265 height 31
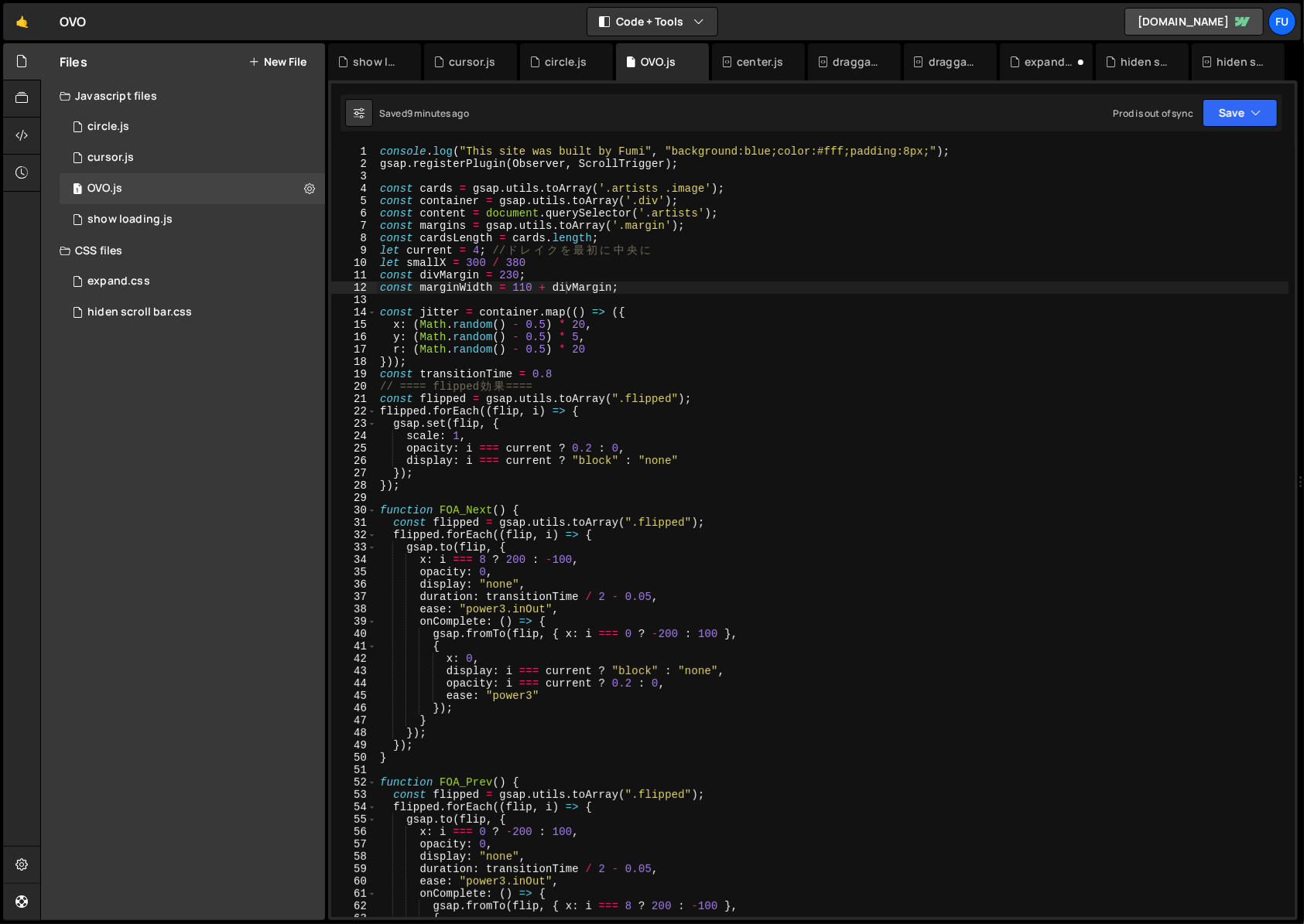
click at [281, 83] on div "Javascript files" at bounding box center [182, 96] width 284 height 31
click at [283, 56] on button "New File" at bounding box center [277, 62] width 58 height 12
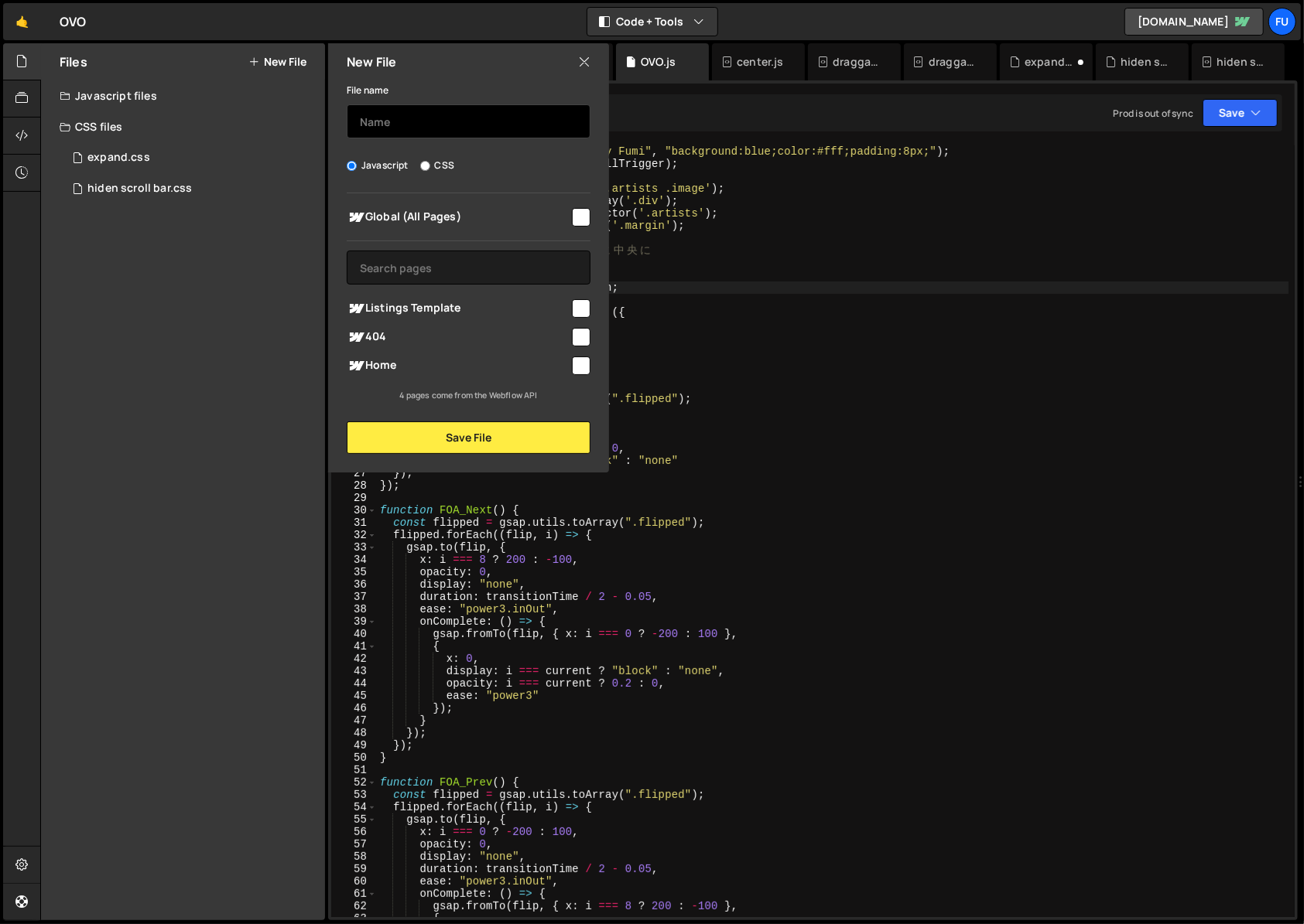
click at [369, 133] on input "text" at bounding box center [468, 121] width 244 height 34
type input "three.js"
click at [407, 436] on button "Save File" at bounding box center [468, 437] width 244 height 33
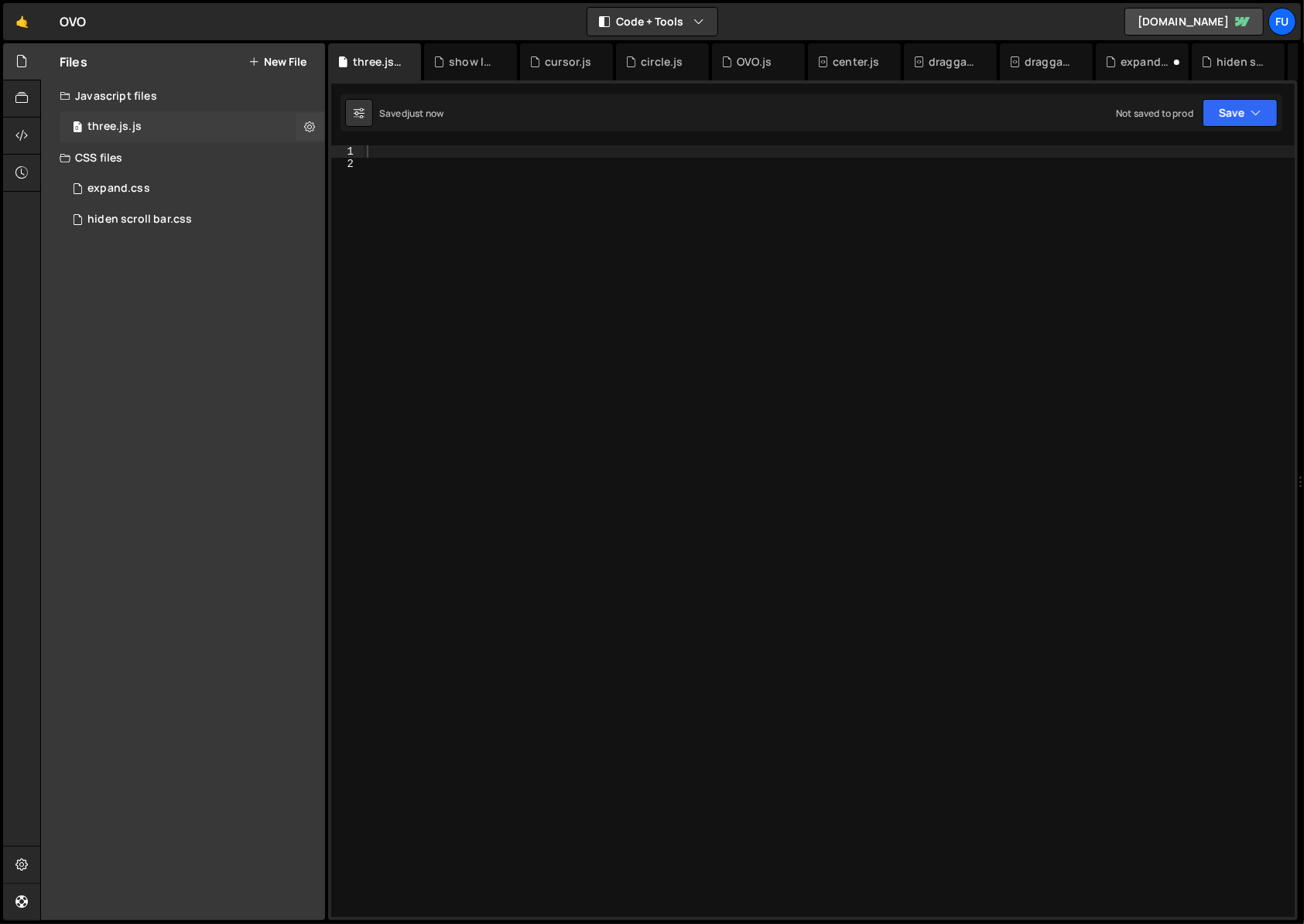
click at [199, 112] on div "0 three.js.js 0" at bounding box center [192, 126] width 265 height 31
click at [196, 93] on div "Javascript files" at bounding box center [182, 96] width 284 height 31
click at [182, 191] on div "0 OVO.js 0" at bounding box center [195, 188] width 271 height 31
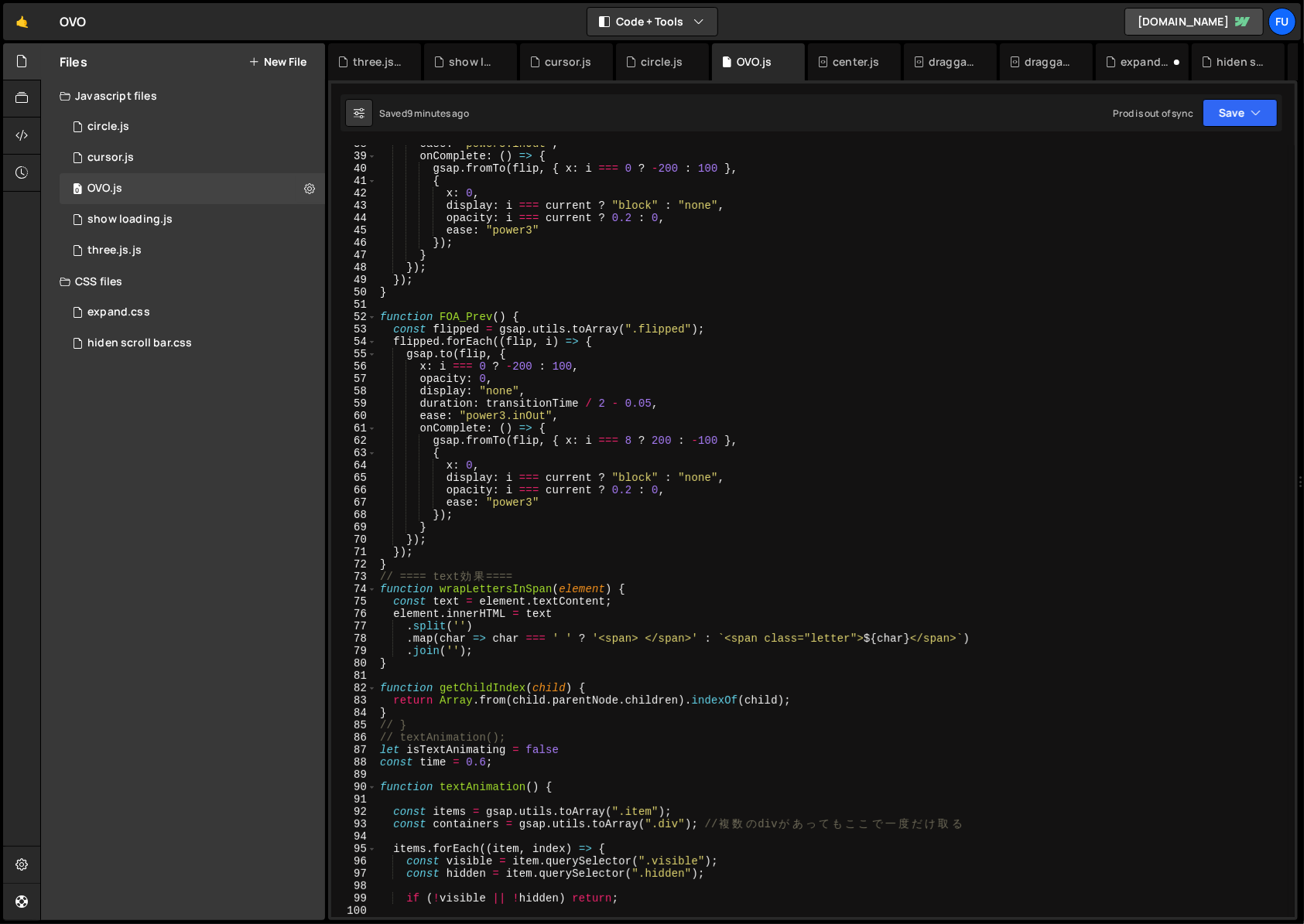
scroll to position [4800, 0]
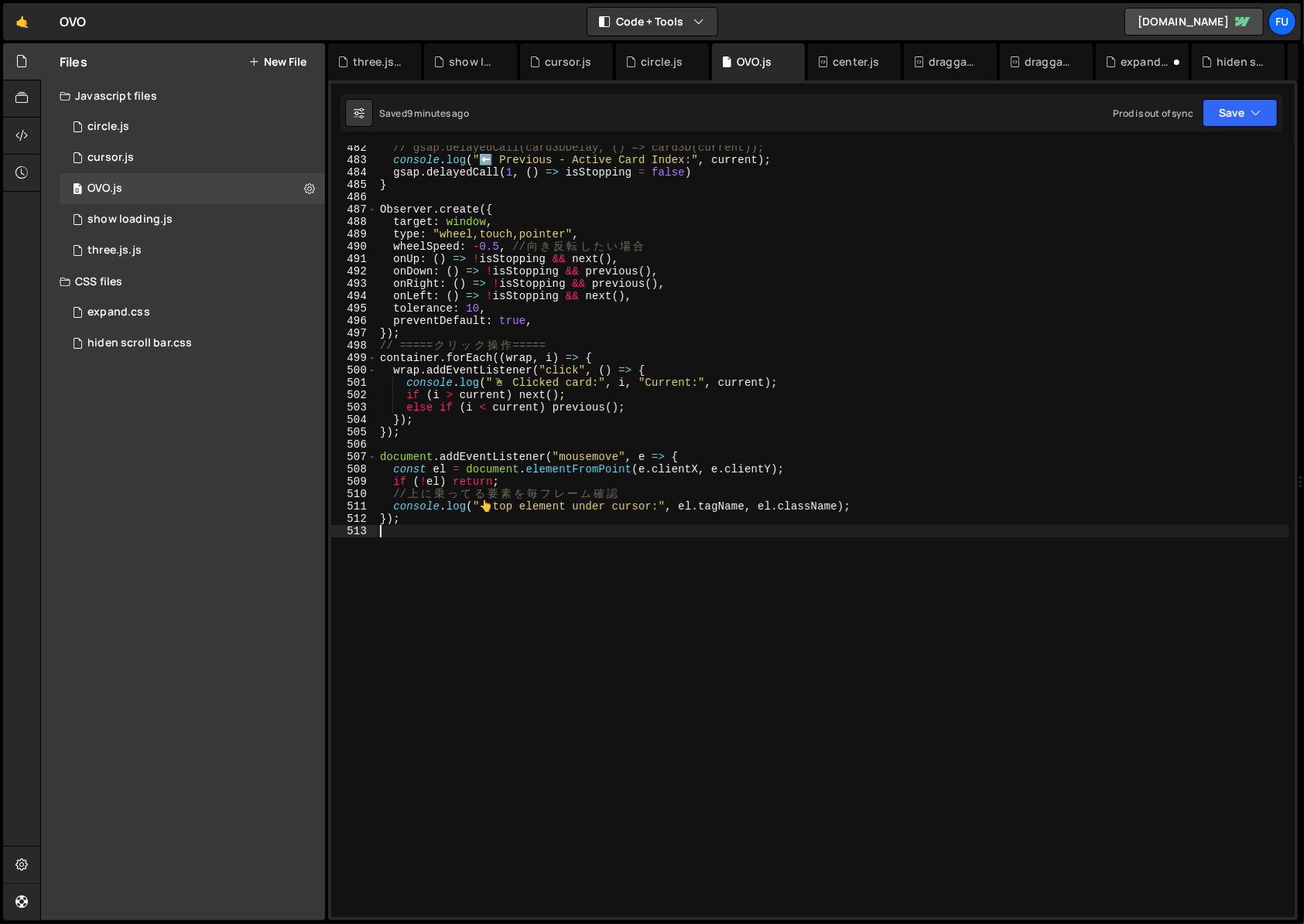
drag, startPoint x: 643, startPoint y: 618, endPoint x: 647, endPoint y: 561, distance: 57.1
click at [647, 561] on div "// gsap.delayedCall(card3DDelay, () => card3D(current)); console . log ( "⬅️ Pr…" at bounding box center [832, 540] width 912 height 797
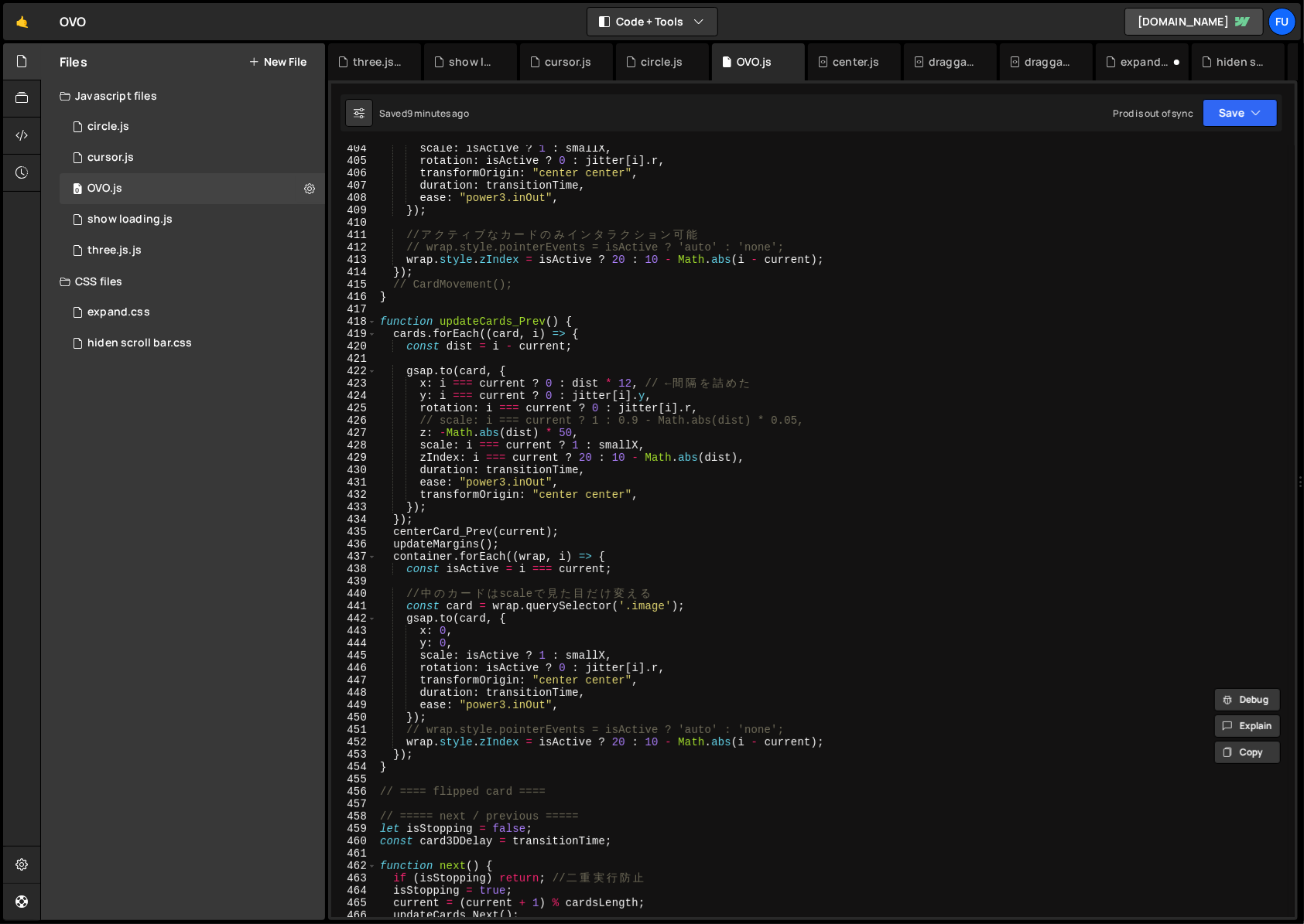
click at [647, 561] on div "scale : isActive ? 1 : smallX , rotation : isActive ? 0 : jitter [ i ] . r , tr…" at bounding box center [832, 541] width 912 height 797
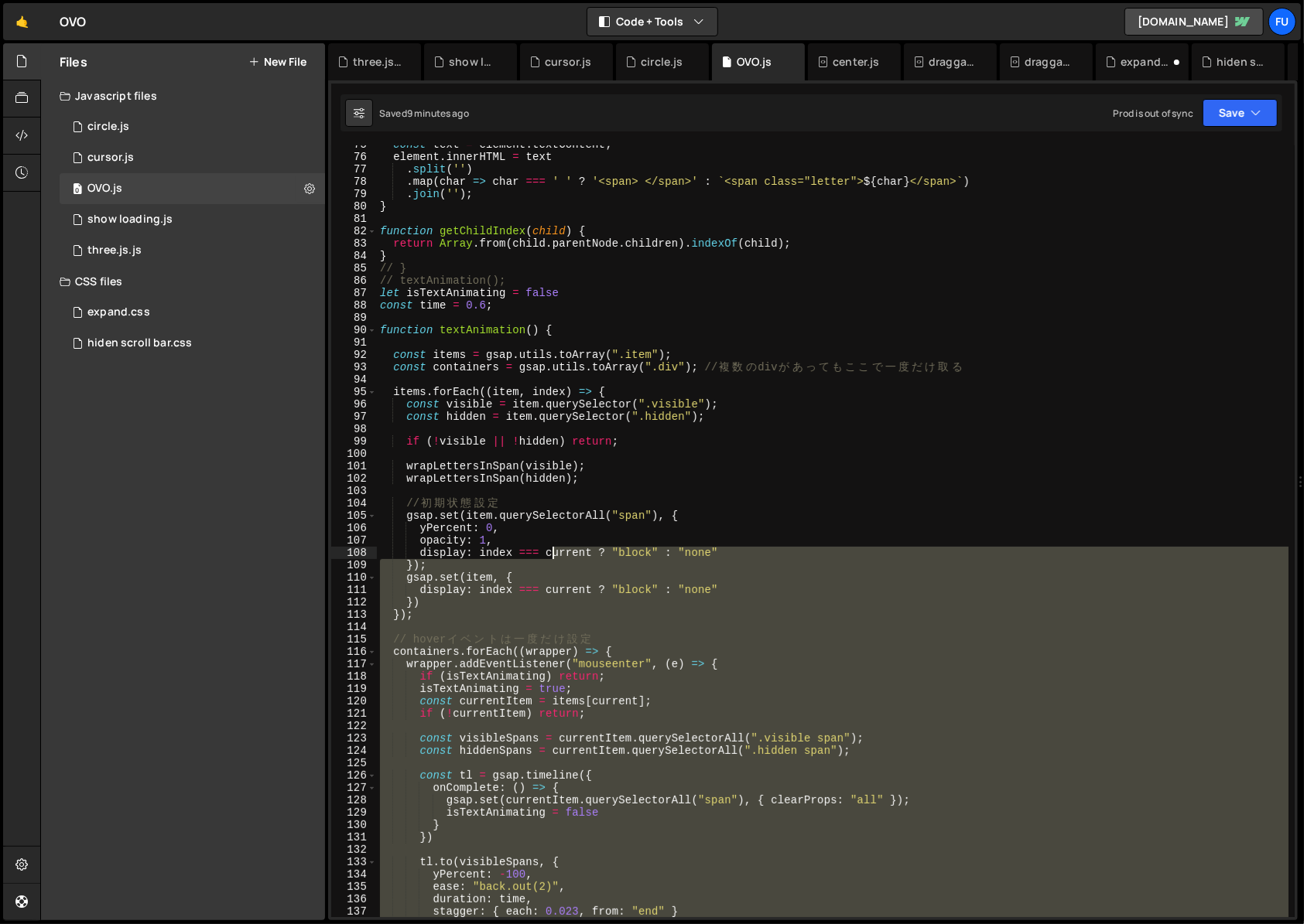
scroll to position [0, 0]
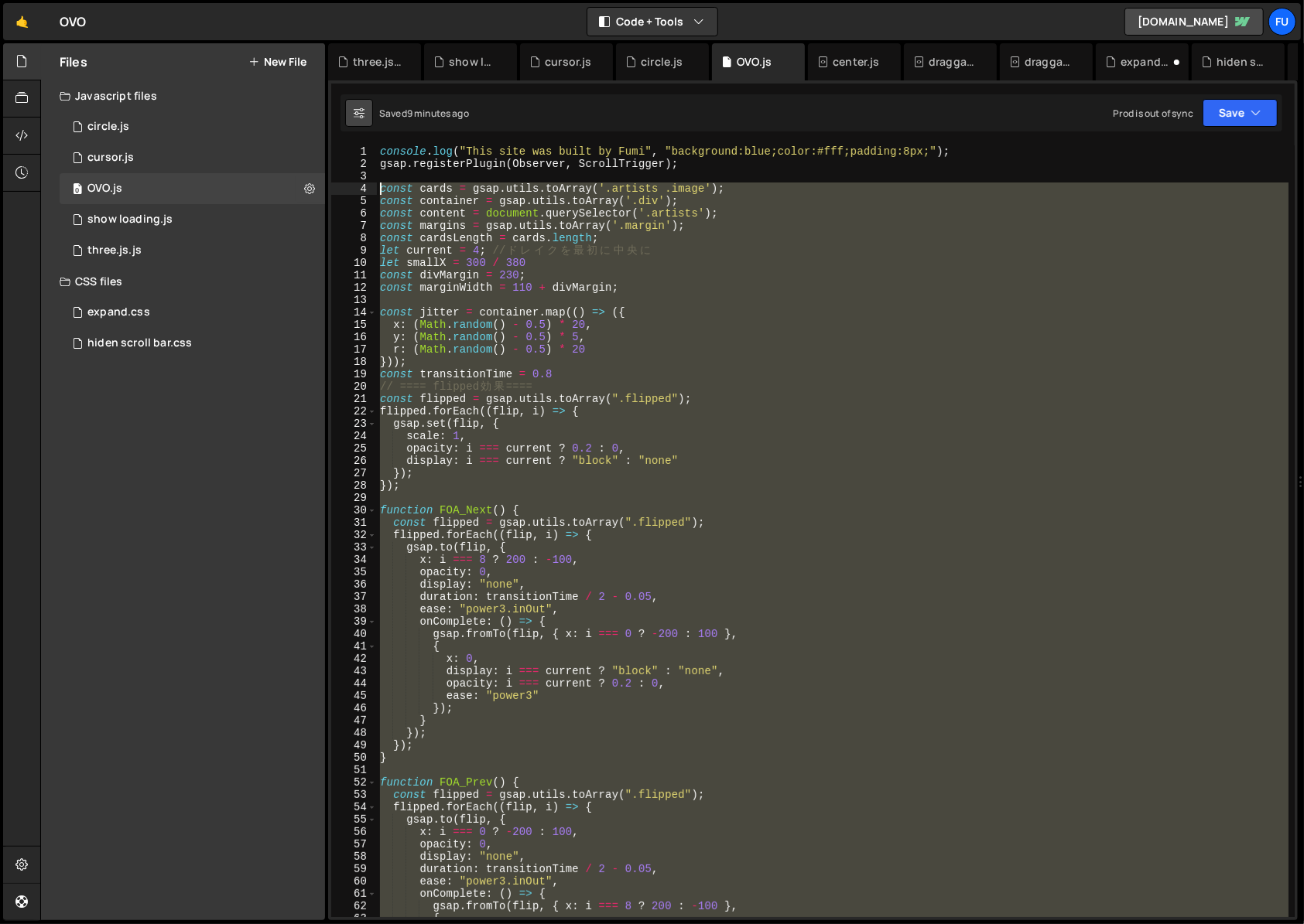
drag, startPoint x: 557, startPoint y: 878, endPoint x: 345, endPoint y: 121, distance: 786.1
click at [345, 116] on div "Debug Explain Copy three.js.js show loading.js cursor.js circle.js OVO.js cente…" at bounding box center [812, 483] width 969 height 878
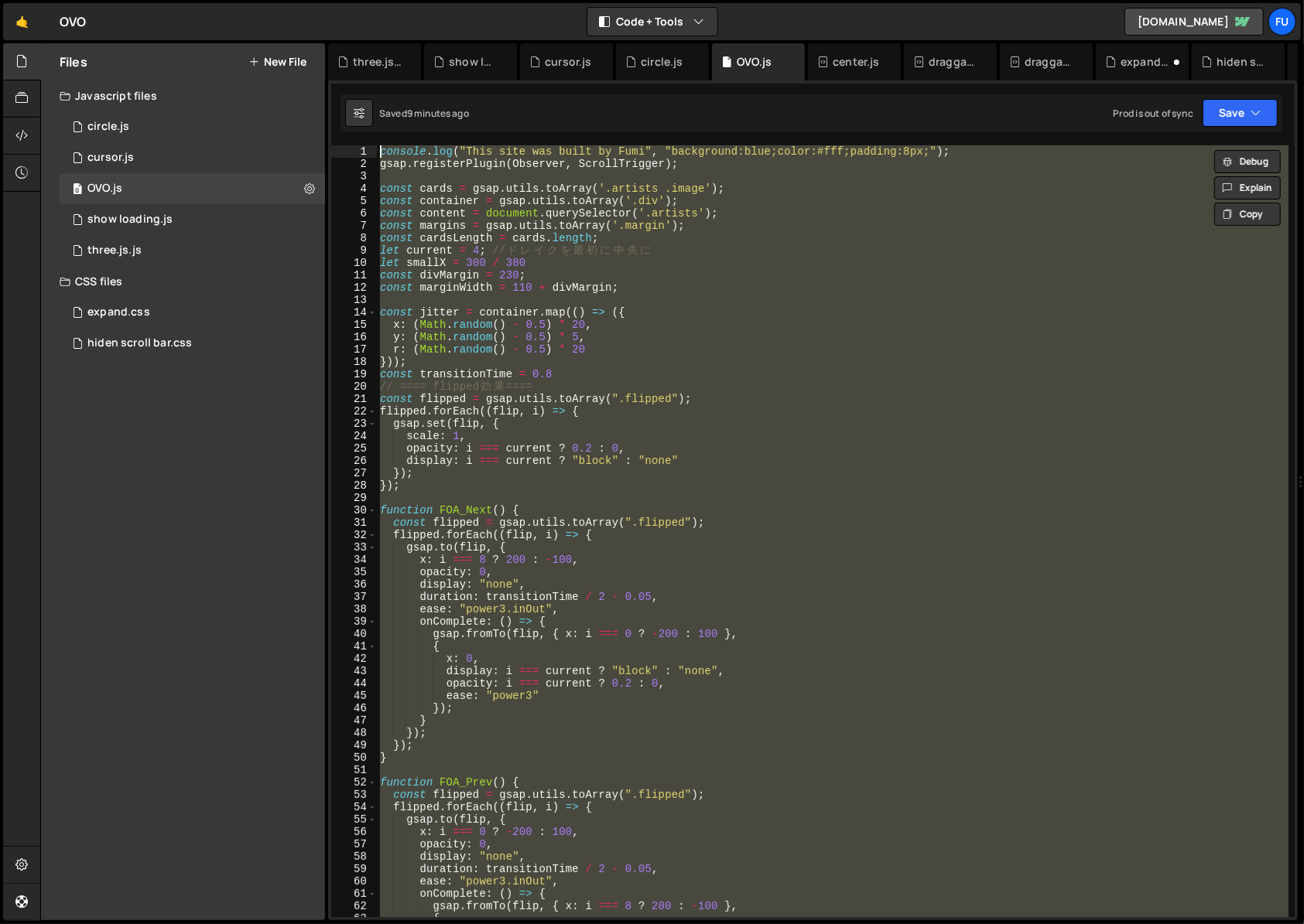
click at [495, 292] on div "console . log ( "This site was built by Fumi" , "background:blue;color:#fff;pad…" at bounding box center [832, 531] width 912 height 772
type textarea "const marginWidth = 110 + divMargin;"
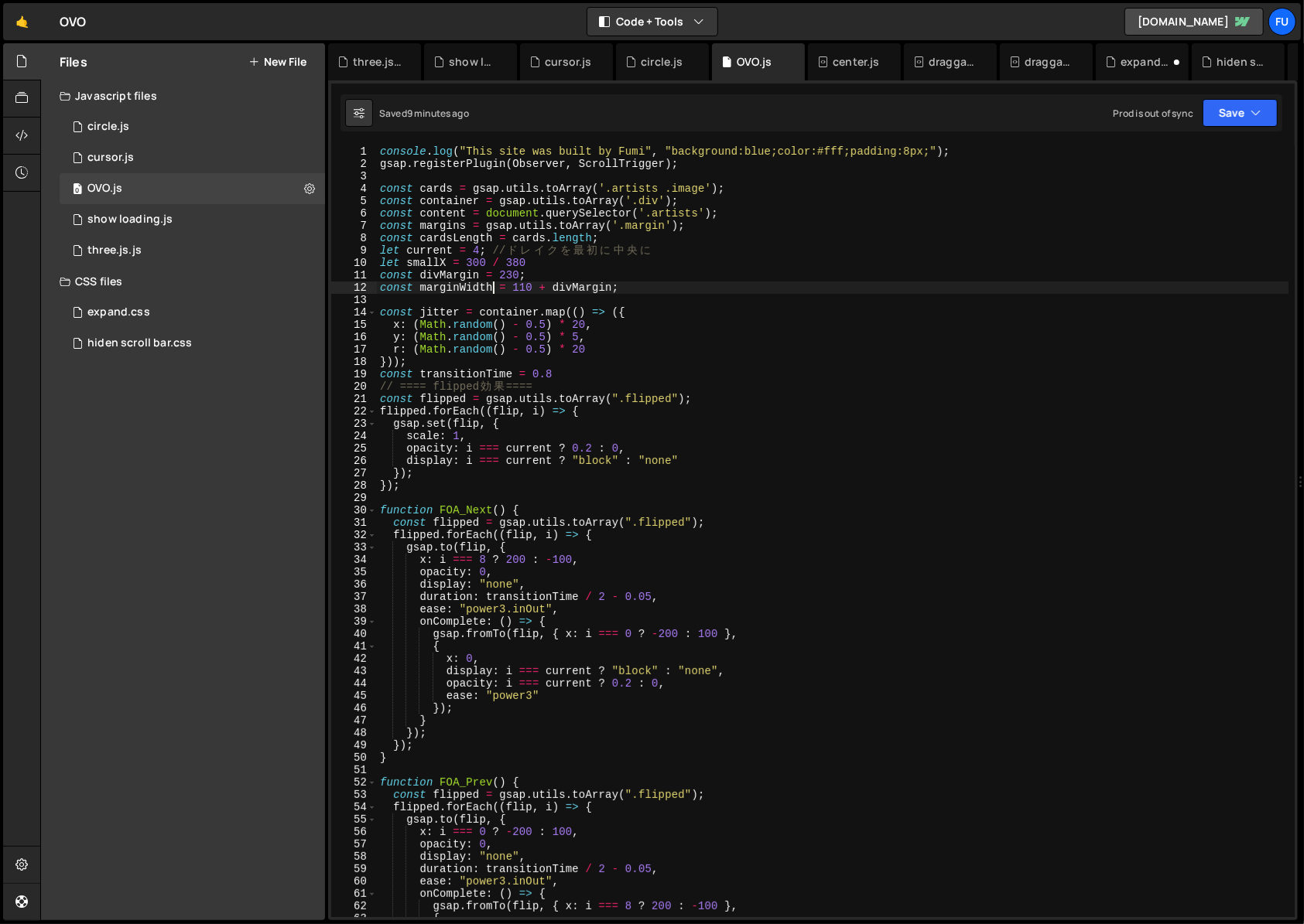
click at [240, 266] on div "CSS files" at bounding box center [182, 281] width 284 height 31
click at [241, 245] on div "0 three.js.js 0" at bounding box center [195, 250] width 271 height 31
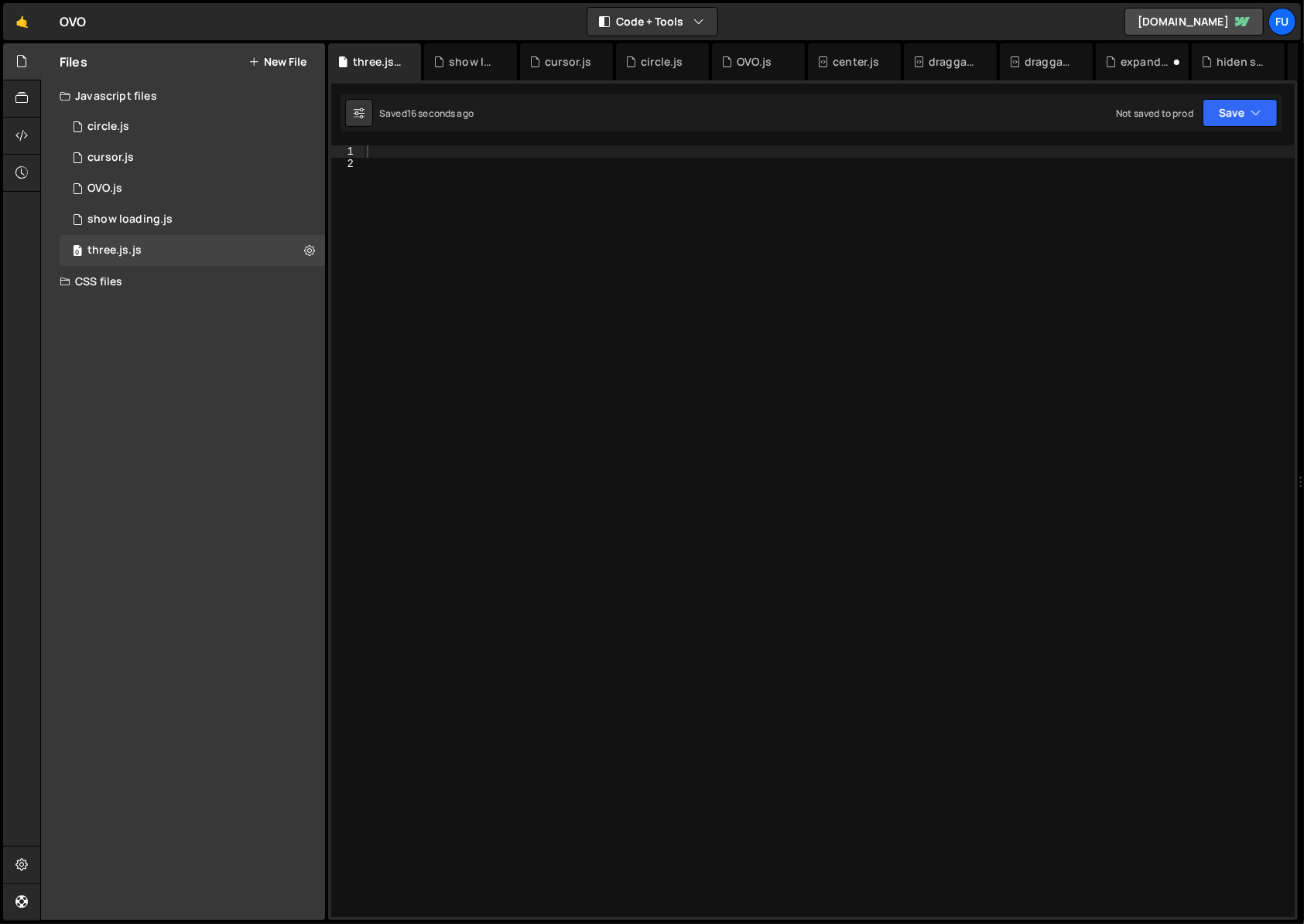
click at [427, 193] on div at bounding box center [829, 544] width 931 height 797
click at [428, 151] on div at bounding box center [829, 544] width 931 height 797
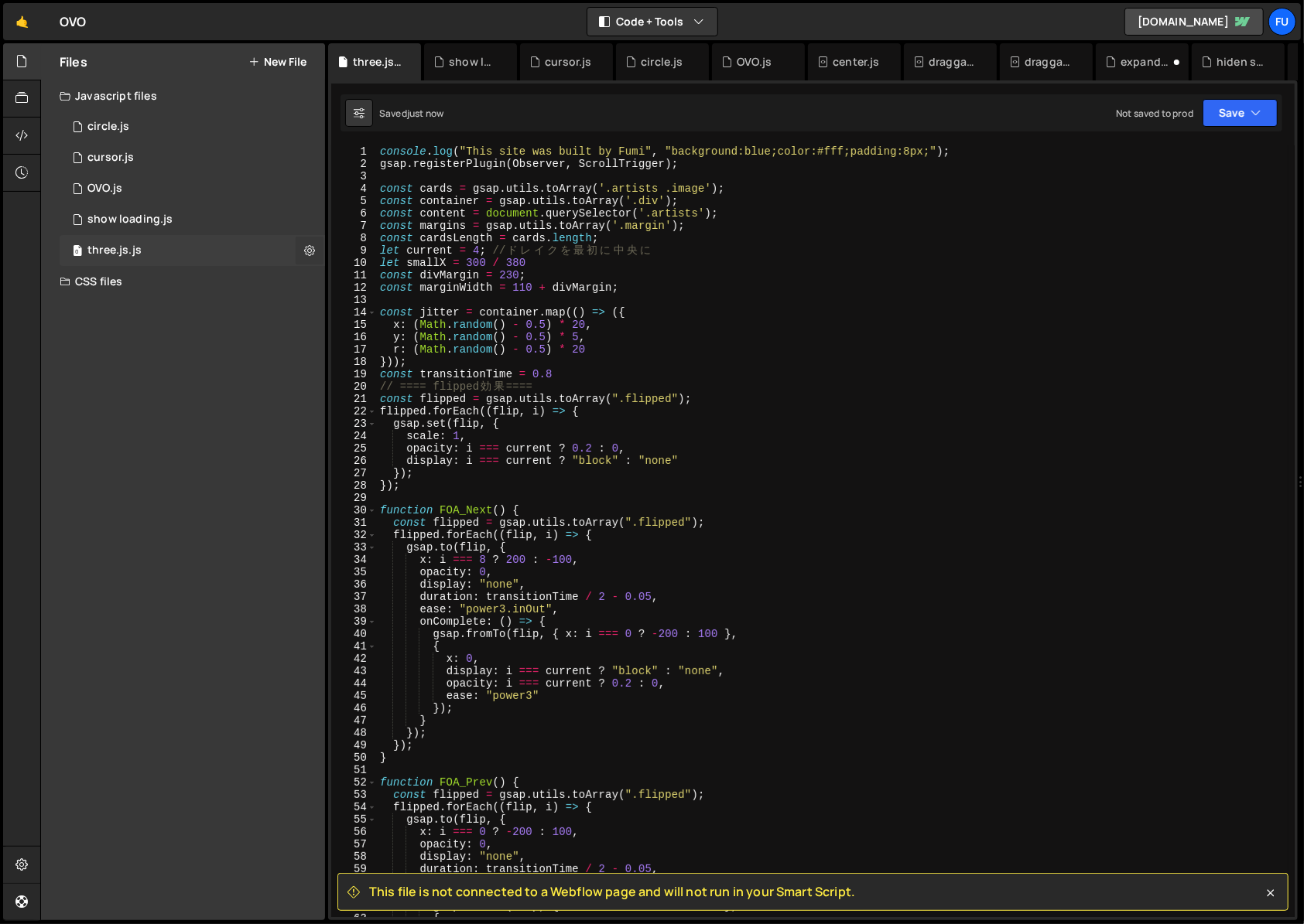
click at [318, 248] on button at bounding box center [310, 251] width 28 height 28
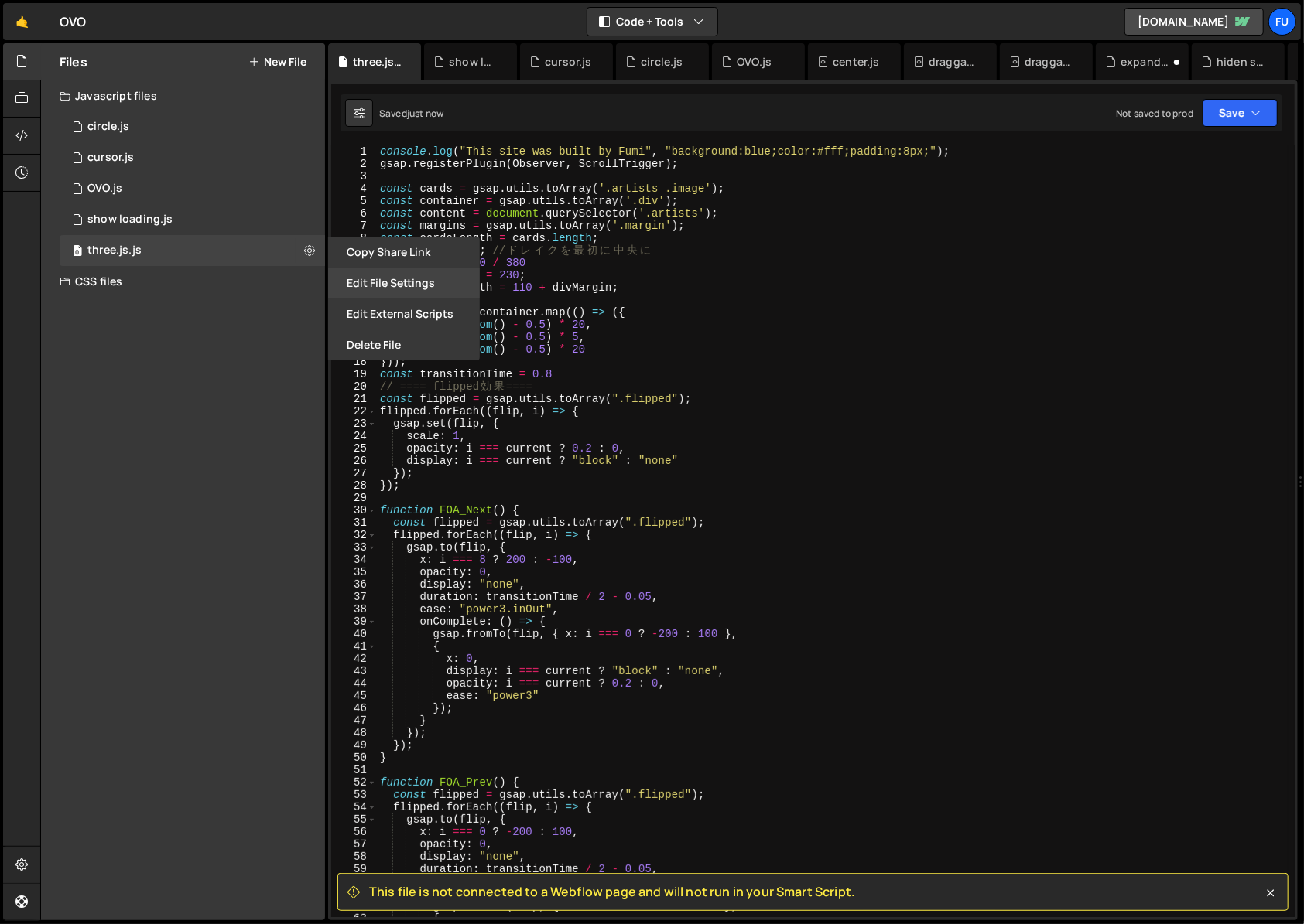
click at [349, 283] on button "Edit File Settings" at bounding box center [403, 283] width 151 height 31
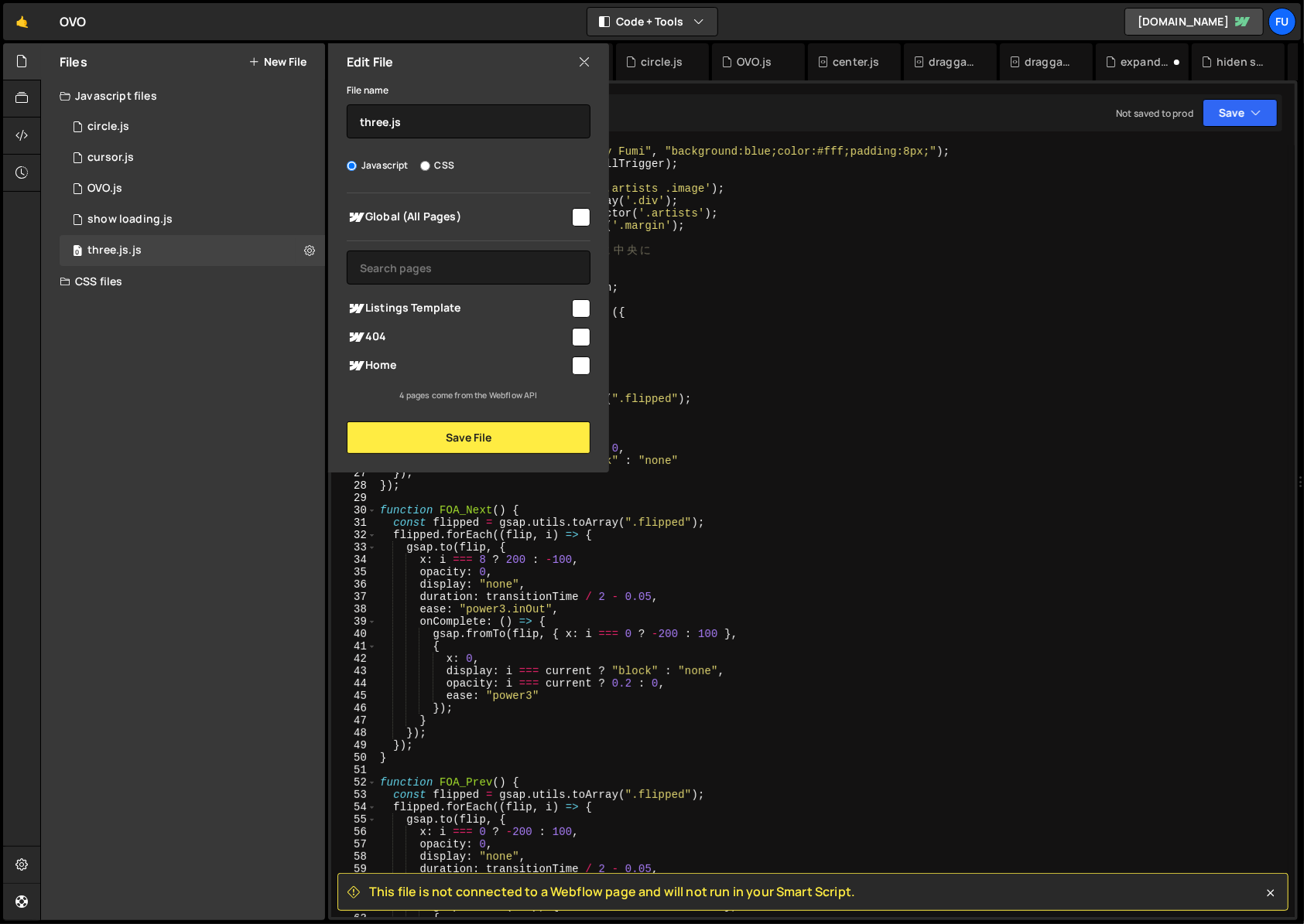
click at [582, 368] on input "checkbox" at bounding box center [581, 365] width 19 height 19
click at [553, 437] on button "Save File" at bounding box center [468, 437] width 244 height 33
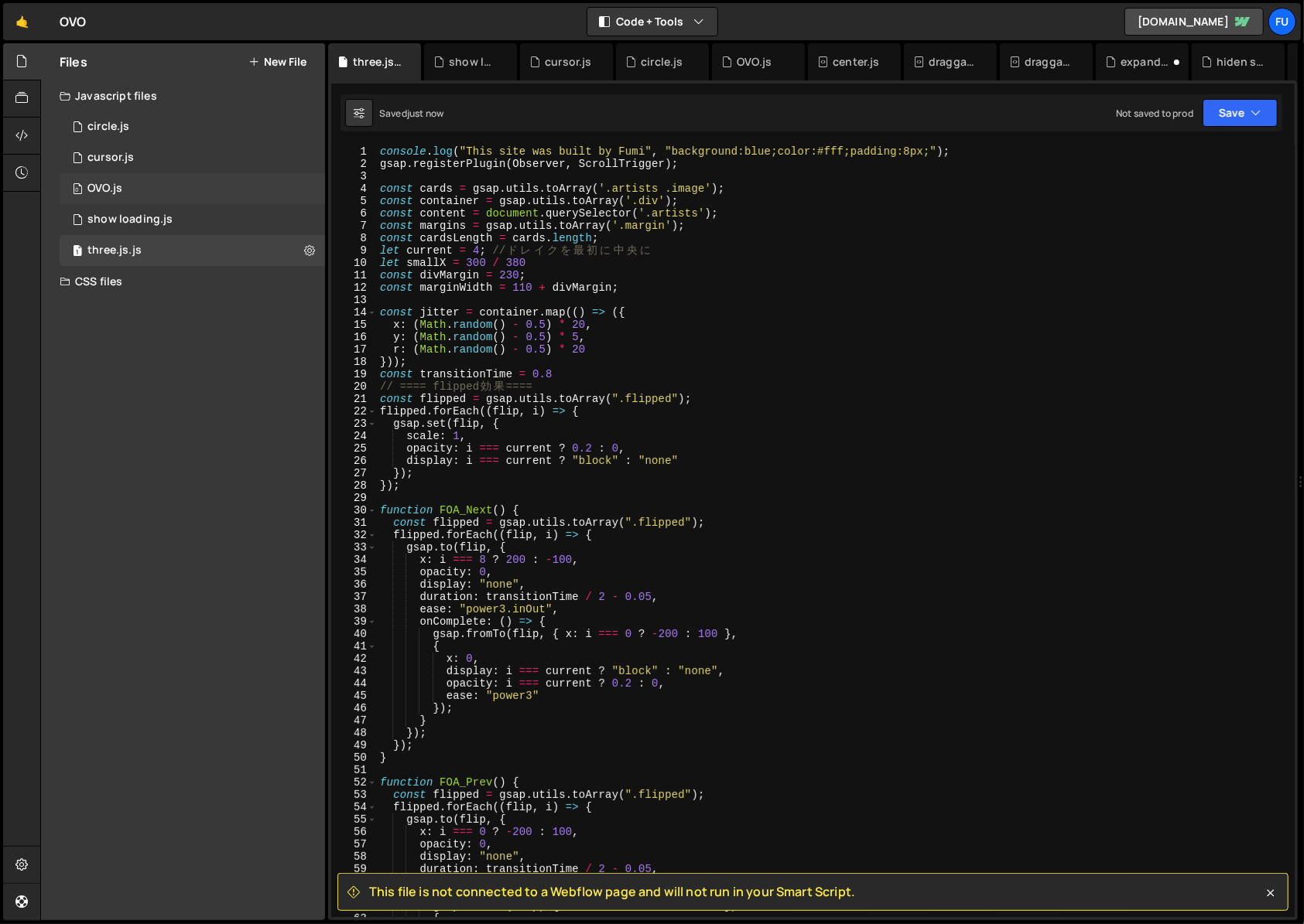
click at [319, 189] on div "0 OVO.js 0" at bounding box center [195, 188] width 271 height 31
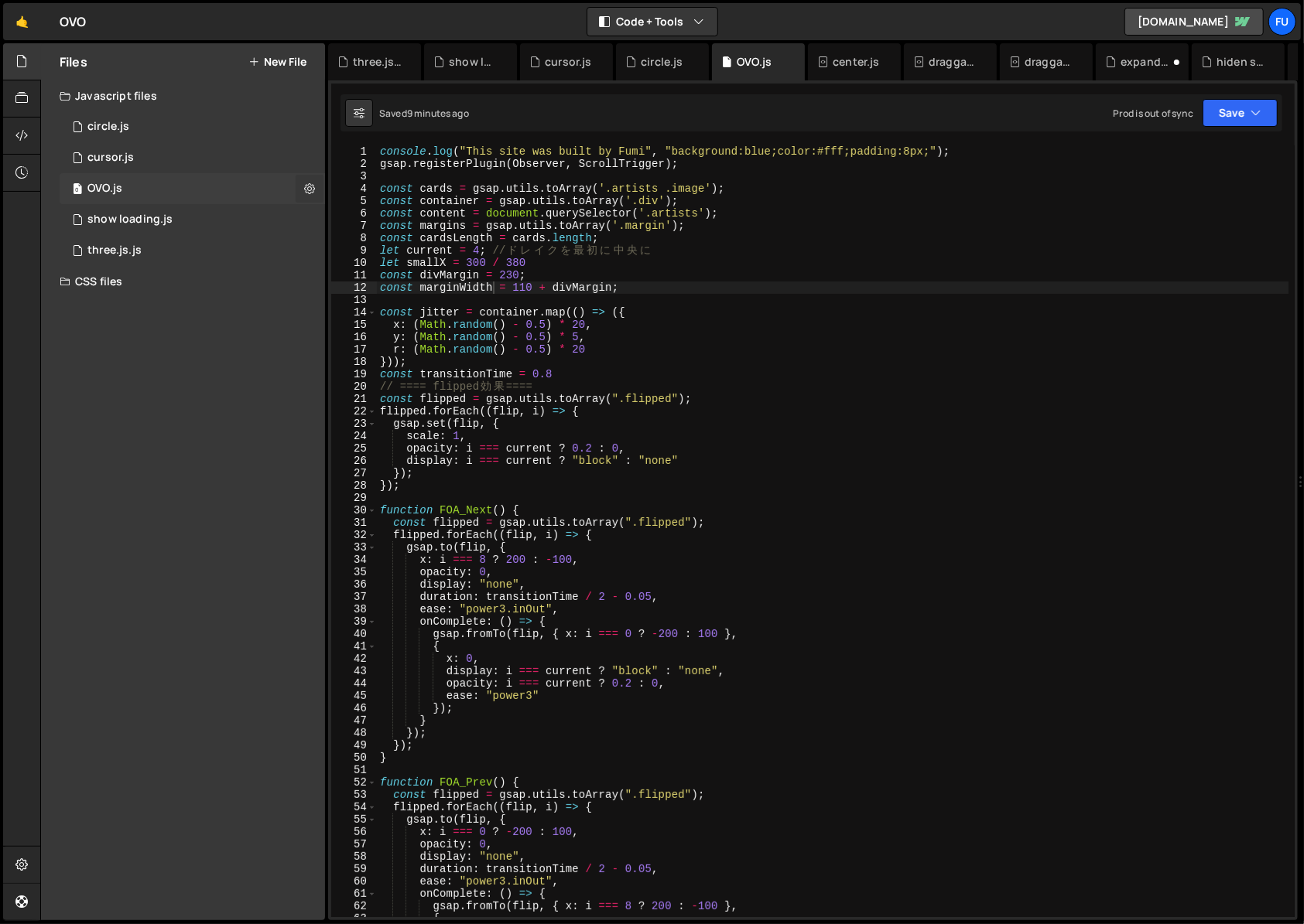
click at [309, 187] on icon at bounding box center [309, 188] width 11 height 15
click at [417, 258] on button "Edit External Scripts" at bounding box center [403, 252] width 151 height 31
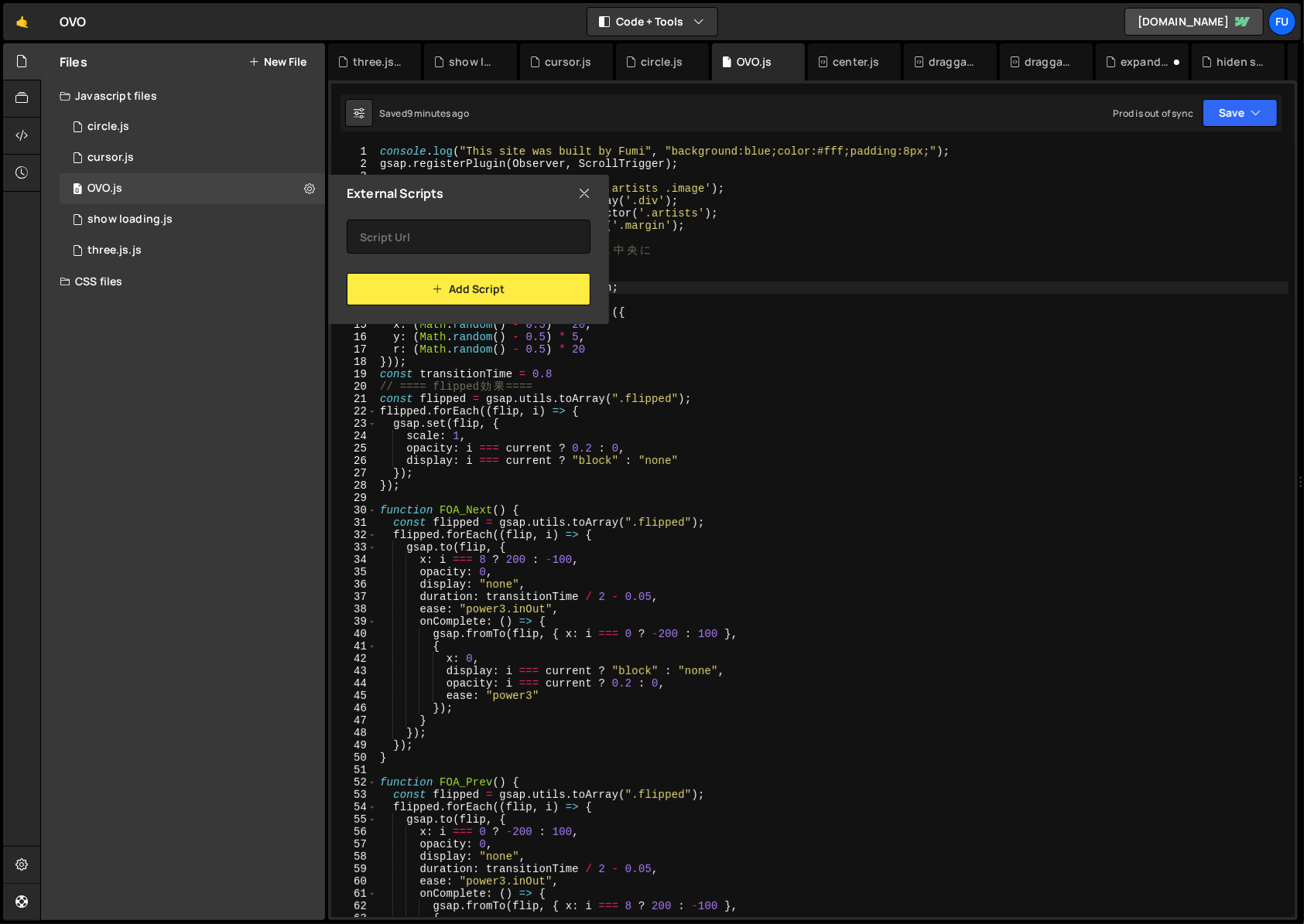
click at [565, 185] on div "External Scripts" at bounding box center [468, 193] width 281 height 37
click at [588, 196] on icon at bounding box center [584, 193] width 12 height 17
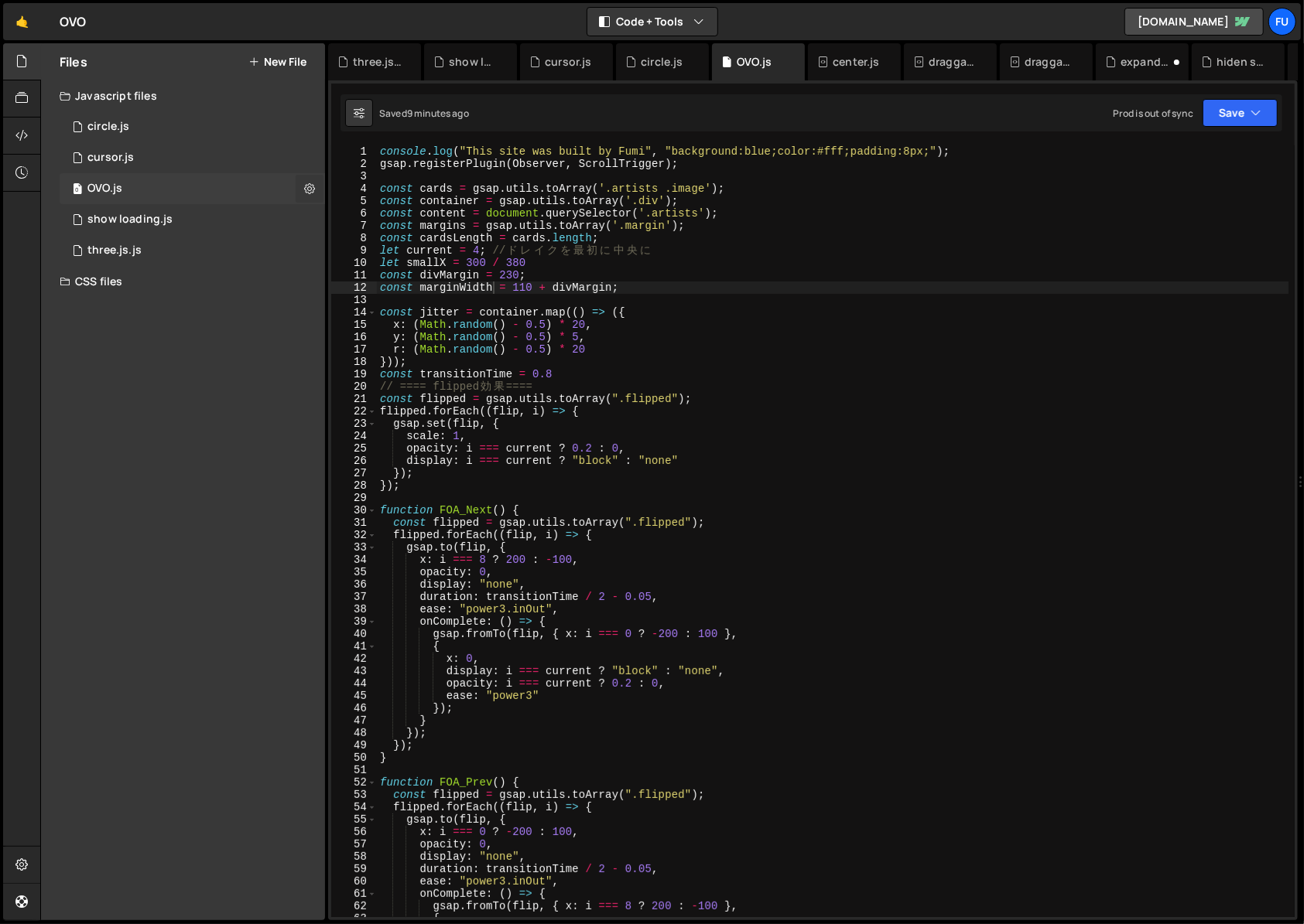
click at [316, 187] on button at bounding box center [310, 189] width 28 height 28
click at [372, 207] on button "Edit File Settings" at bounding box center [403, 221] width 151 height 31
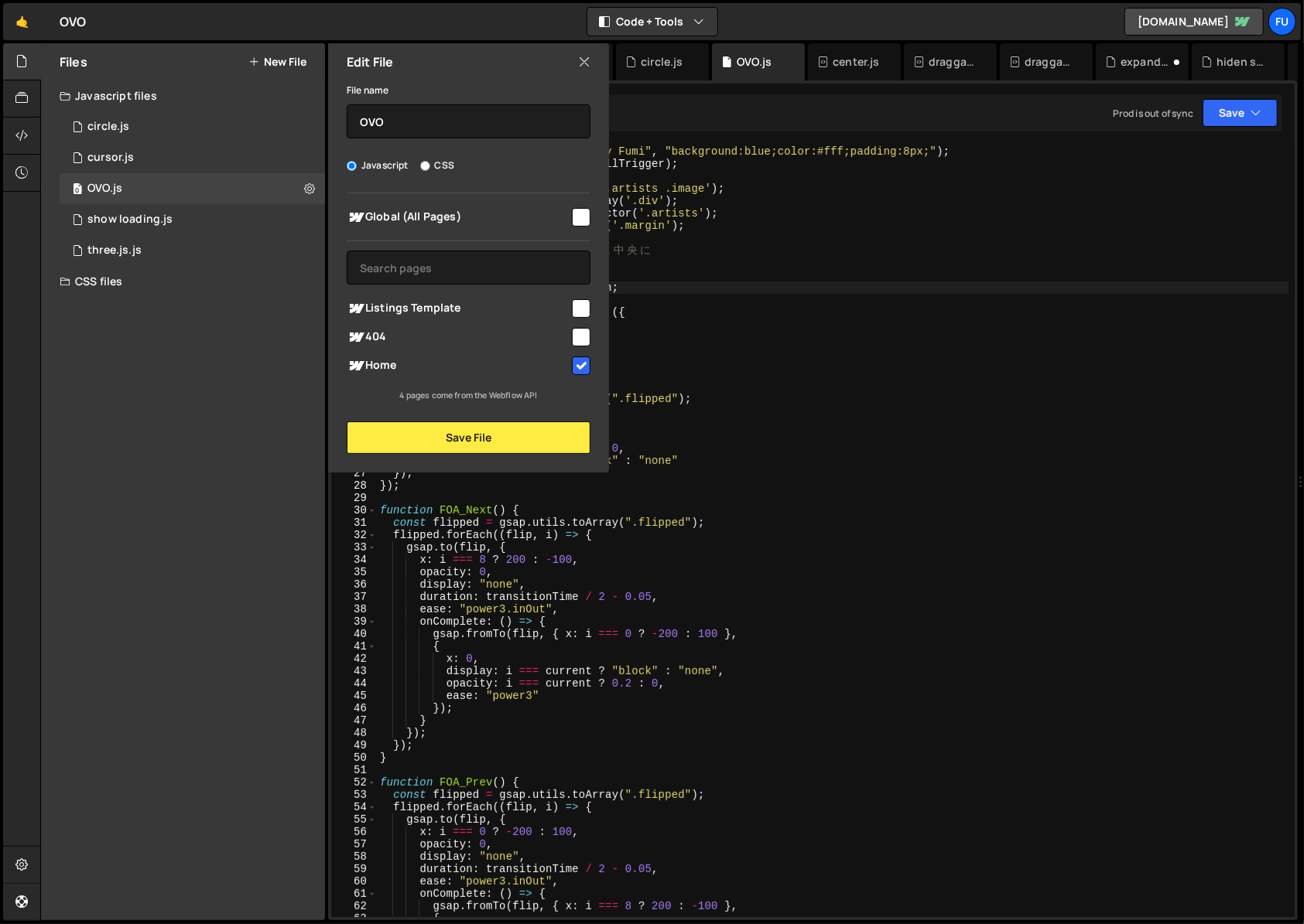
click at [577, 357] on input "checkbox" at bounding box center [581, 365] width 19 height 19
checkbox input "false"
click at [543, 421] on button "Save File" at bounding box center [468, 437] width 244 height 33
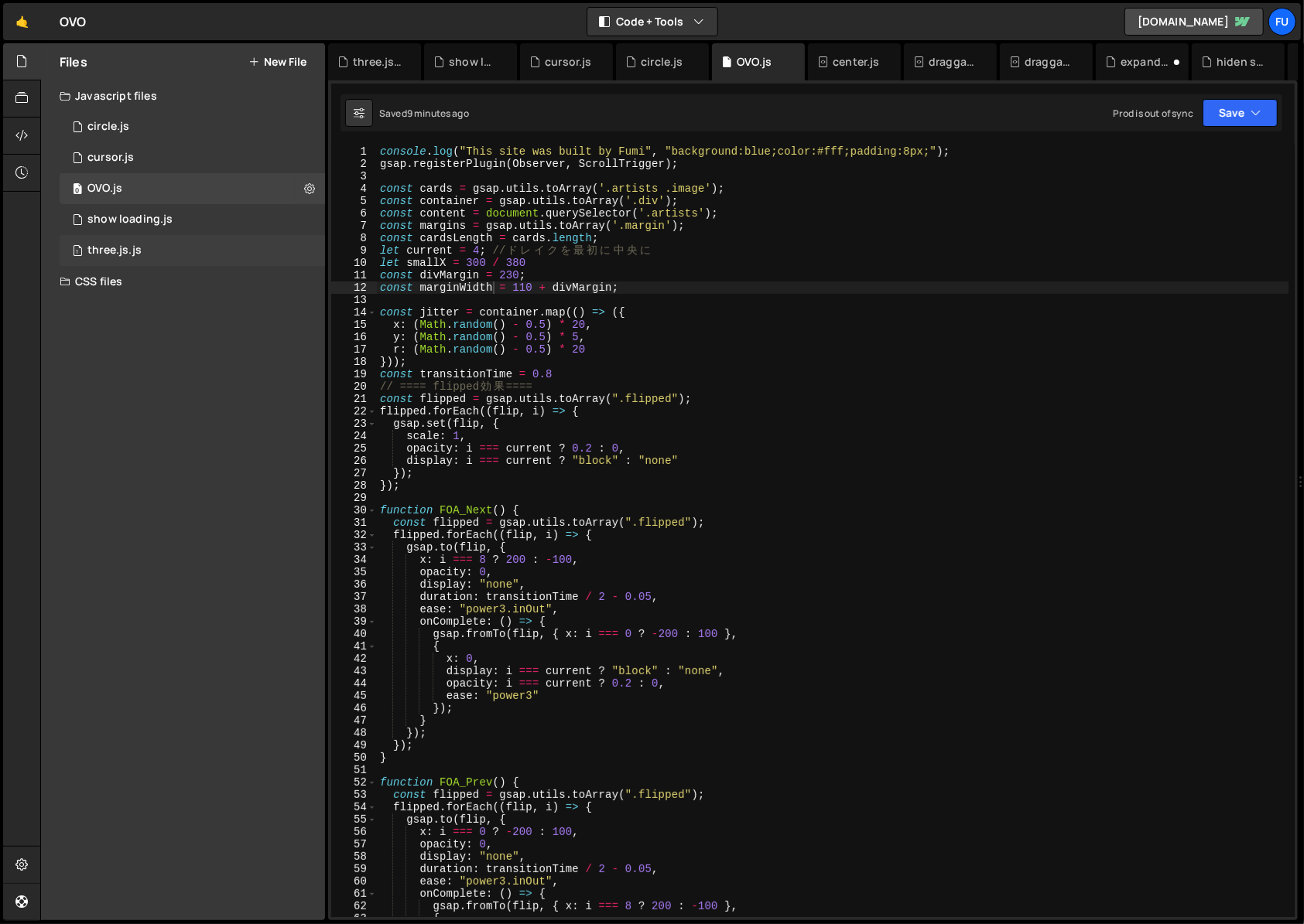
click at [197, 248] on div "1 three.js.js 0" at bounding box center [195, 250] width 271 height 31
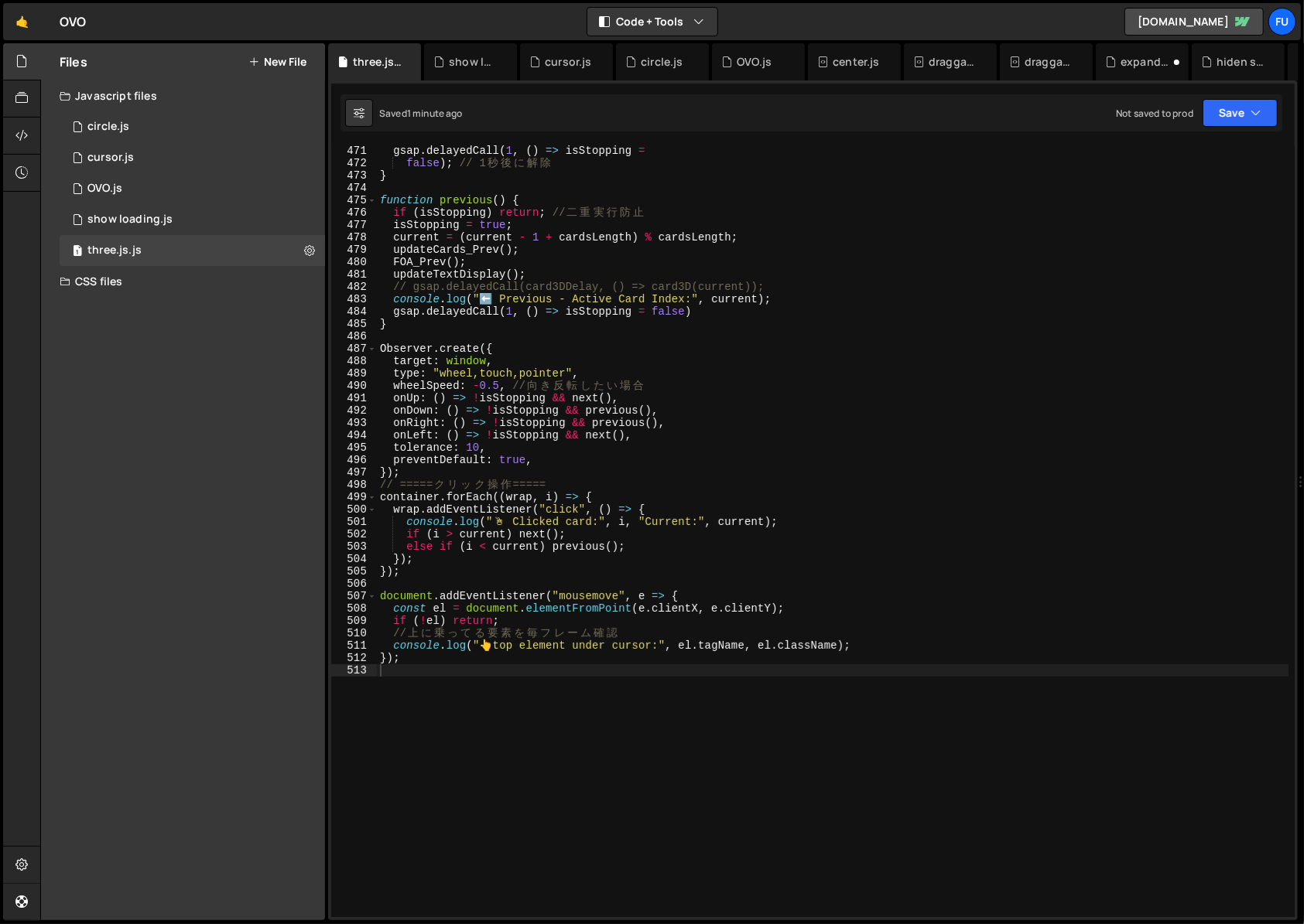
scroll to position [5956, 0]
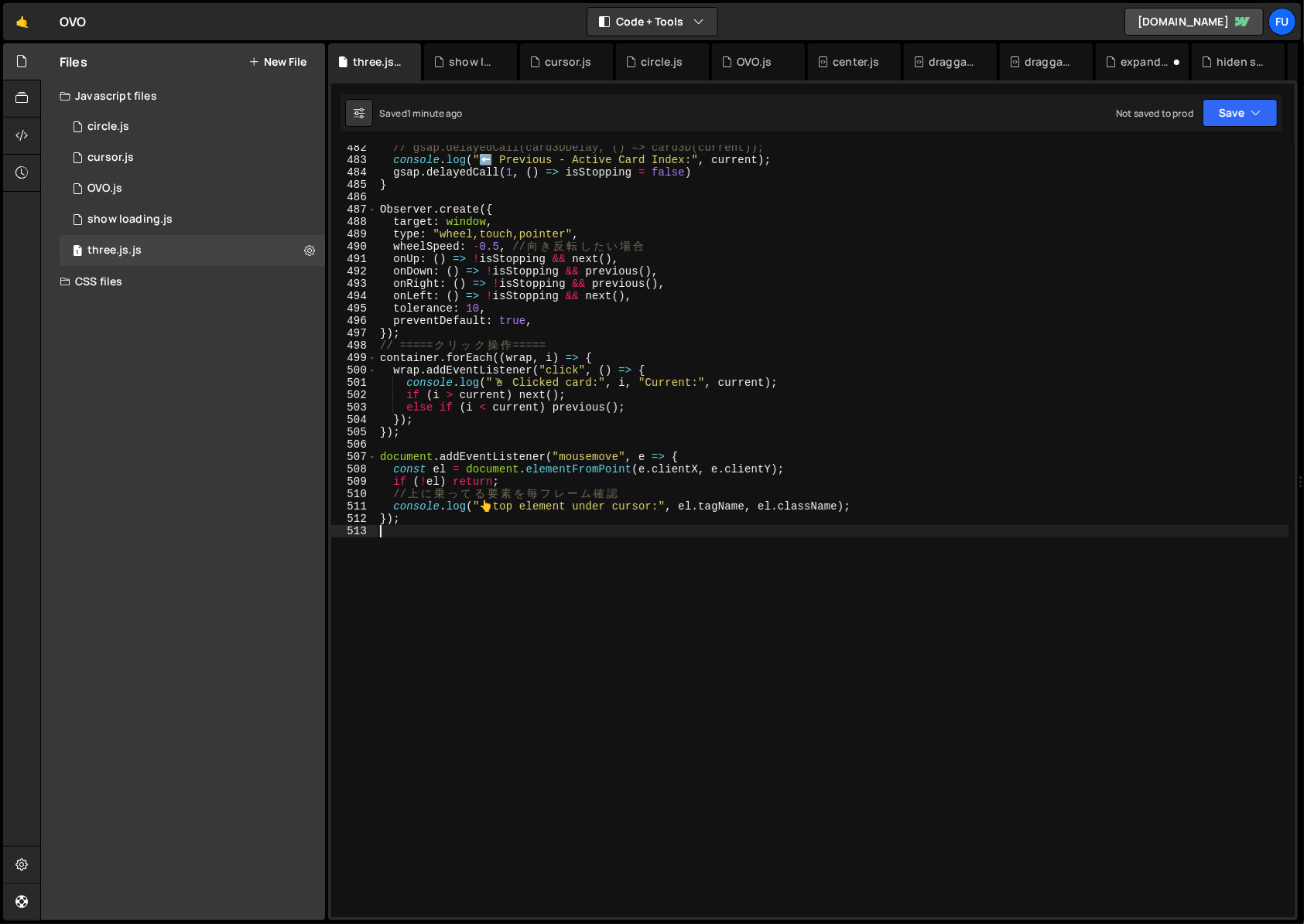
click at [495, 563] on div "// gsap.delayedCall(card3DDelay, () => card3D(current)); console . log ( "⬅️ Pr…" at bounding box center [832, 540] width 912 height 797
paste textarea "animate();"
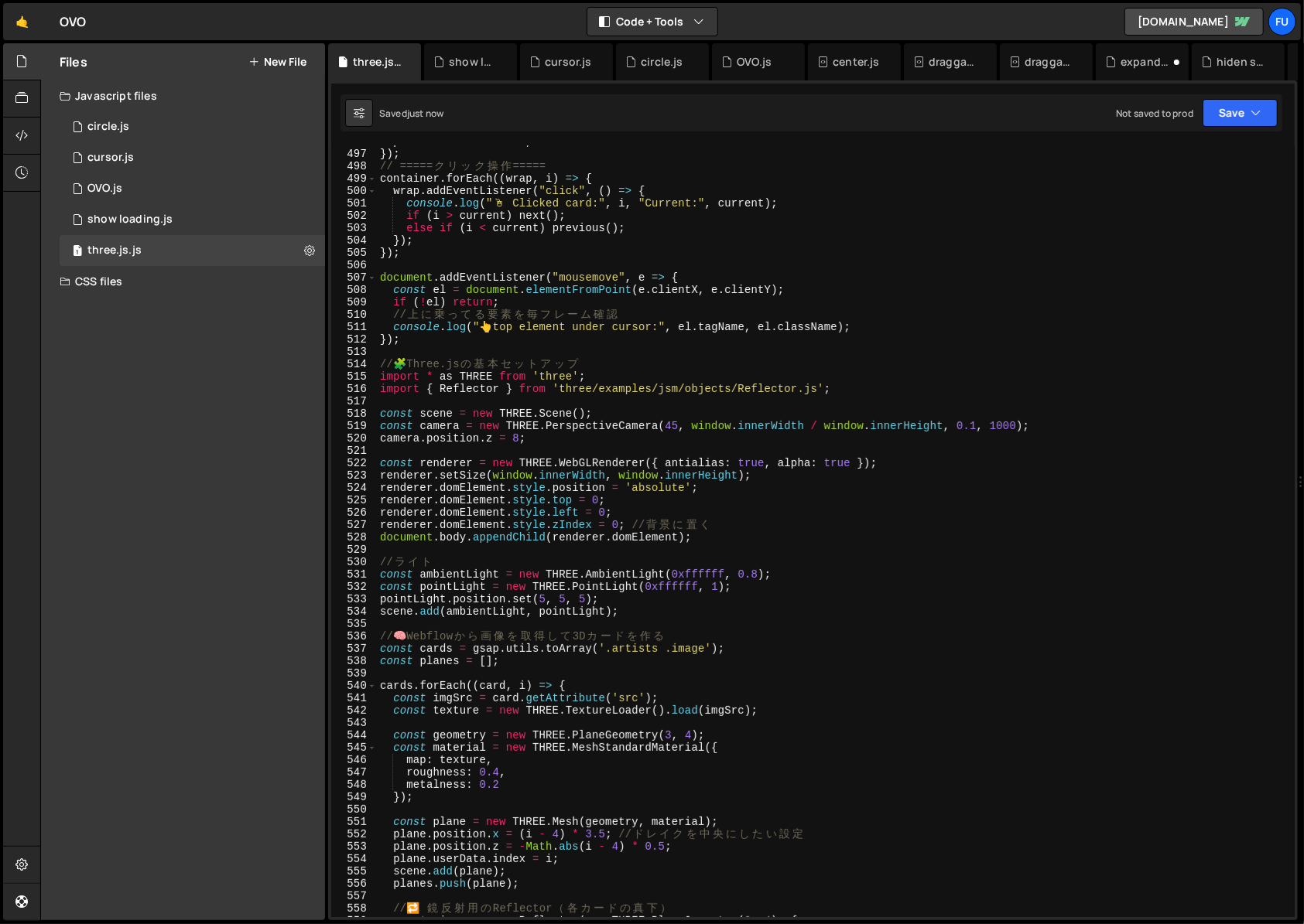
scroll to position [6135, 0]
type textarea "animate();"
click at [955, 111] on button "Save" at bounding box center [1239, 113] width 75 height 28
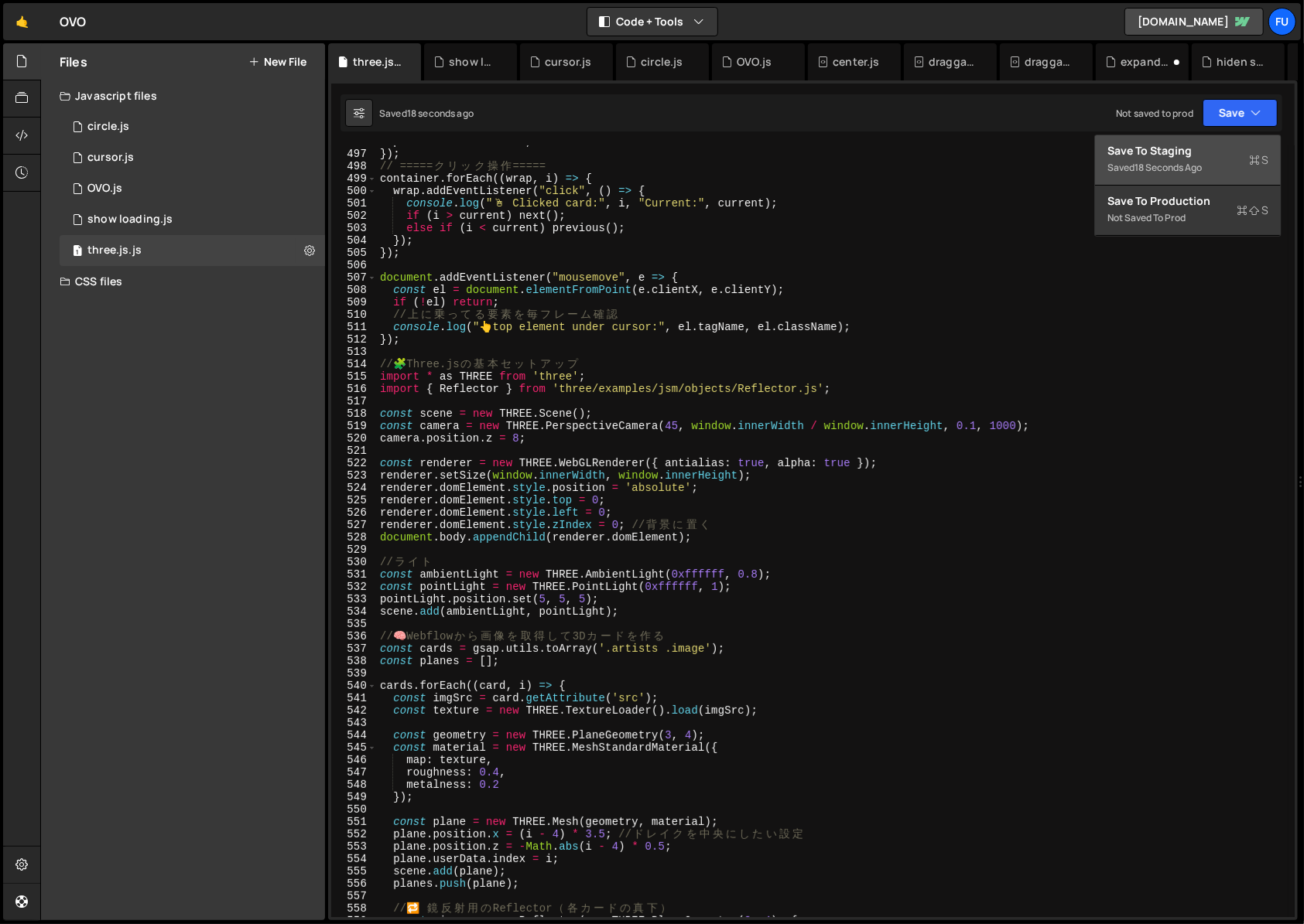
click at [955, 155] on div "Save to Staging S" at bounding box center [1188, 151] width 161 height 16
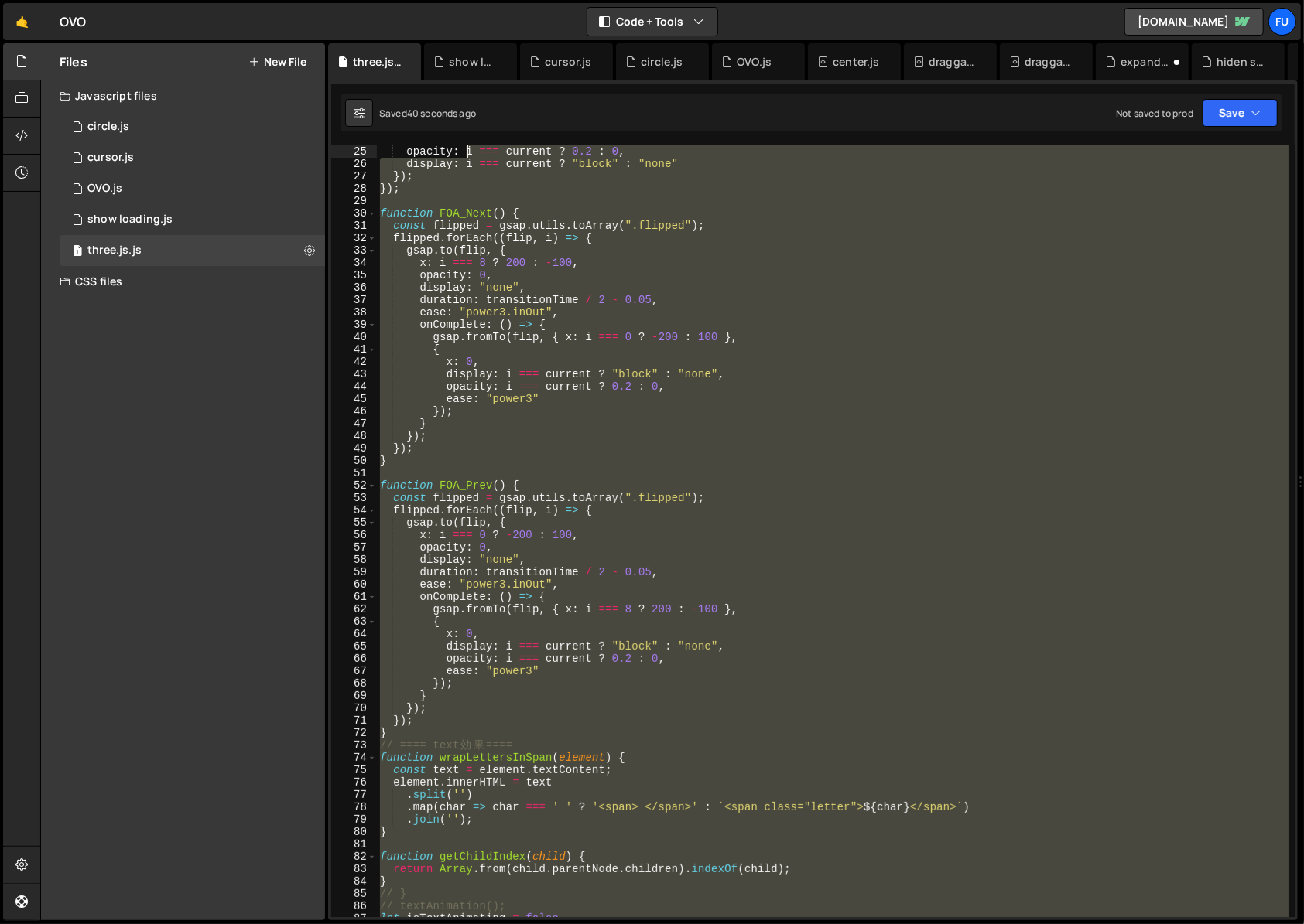
scroll to position [0, 0]
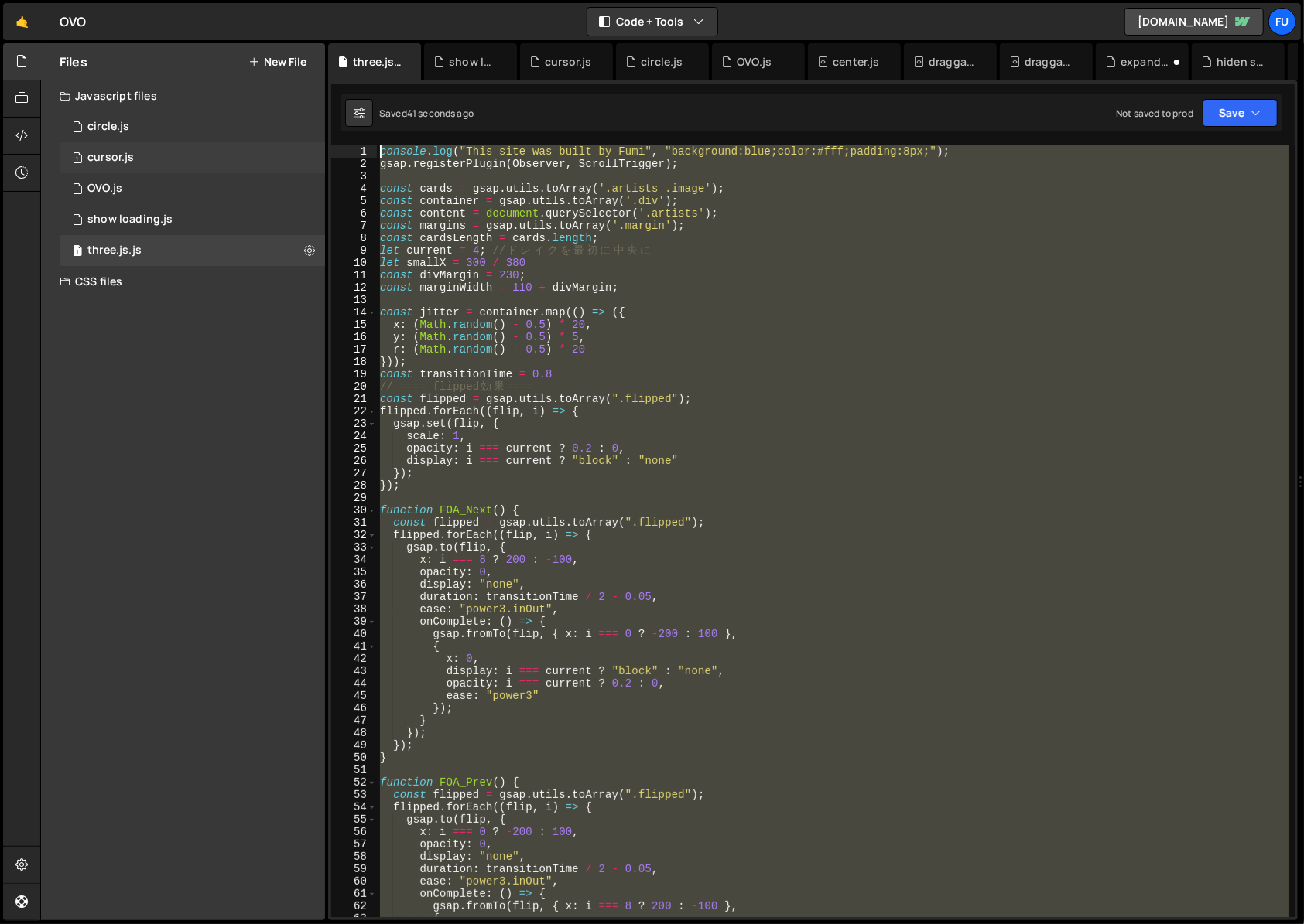
drag, startPoint x: 750, startPoint y: 604, endPoint x: 287, endPoint y: 149, distance: 649.1
click at [287, 149] on div "Files New File Javascript files 1 circle.js 0 1 cursor.js 0 0 OVO.js 0 1 1 0" at bounding box center [671, 483] width 1264 height 878
click at [657, 394] on div "console . log ( "This site was built by Fumi" , "background:blue;color:#fff;pad…" at bounding box center [832, 531] width 912 height 772
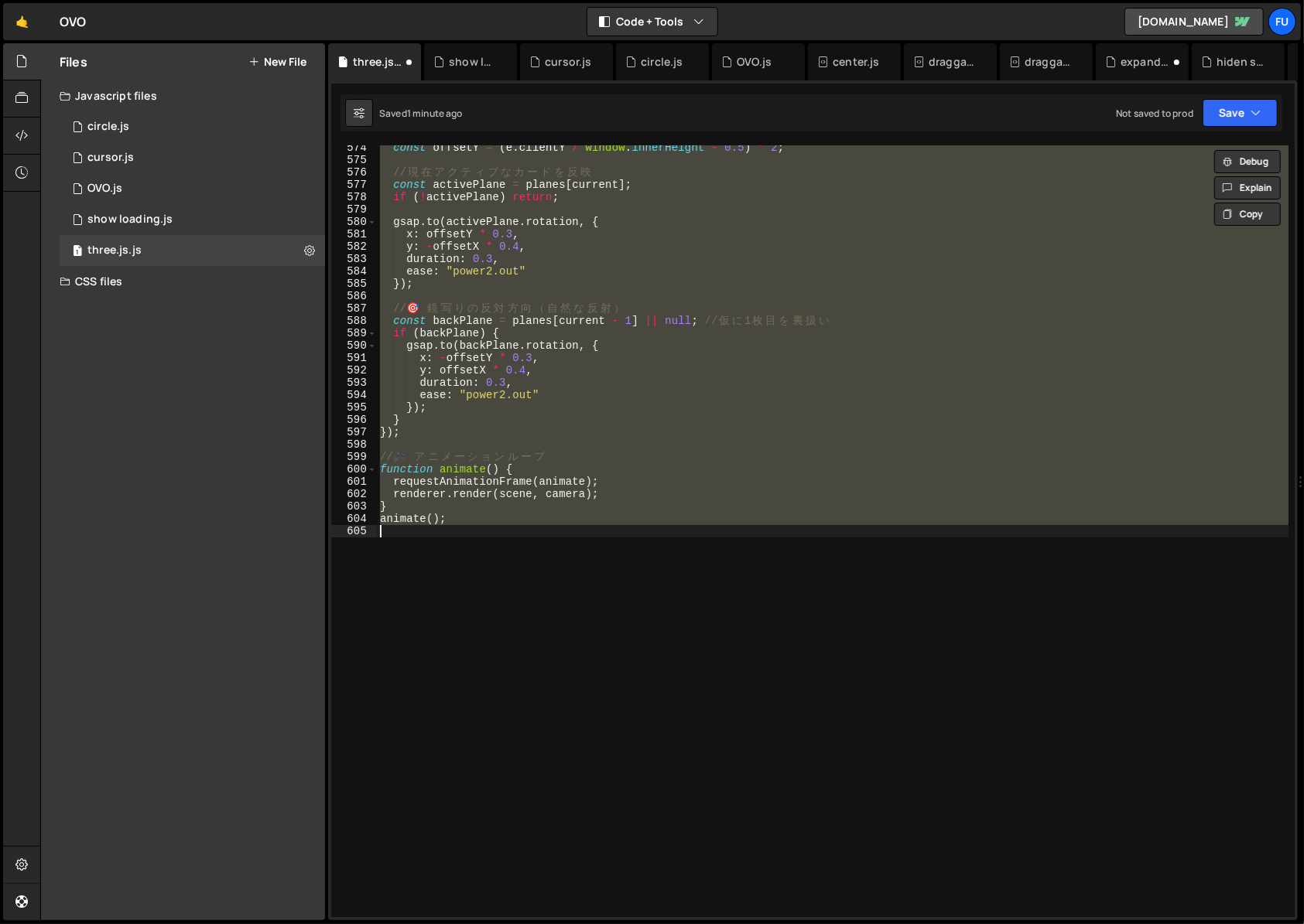
type textarea "} animate();"
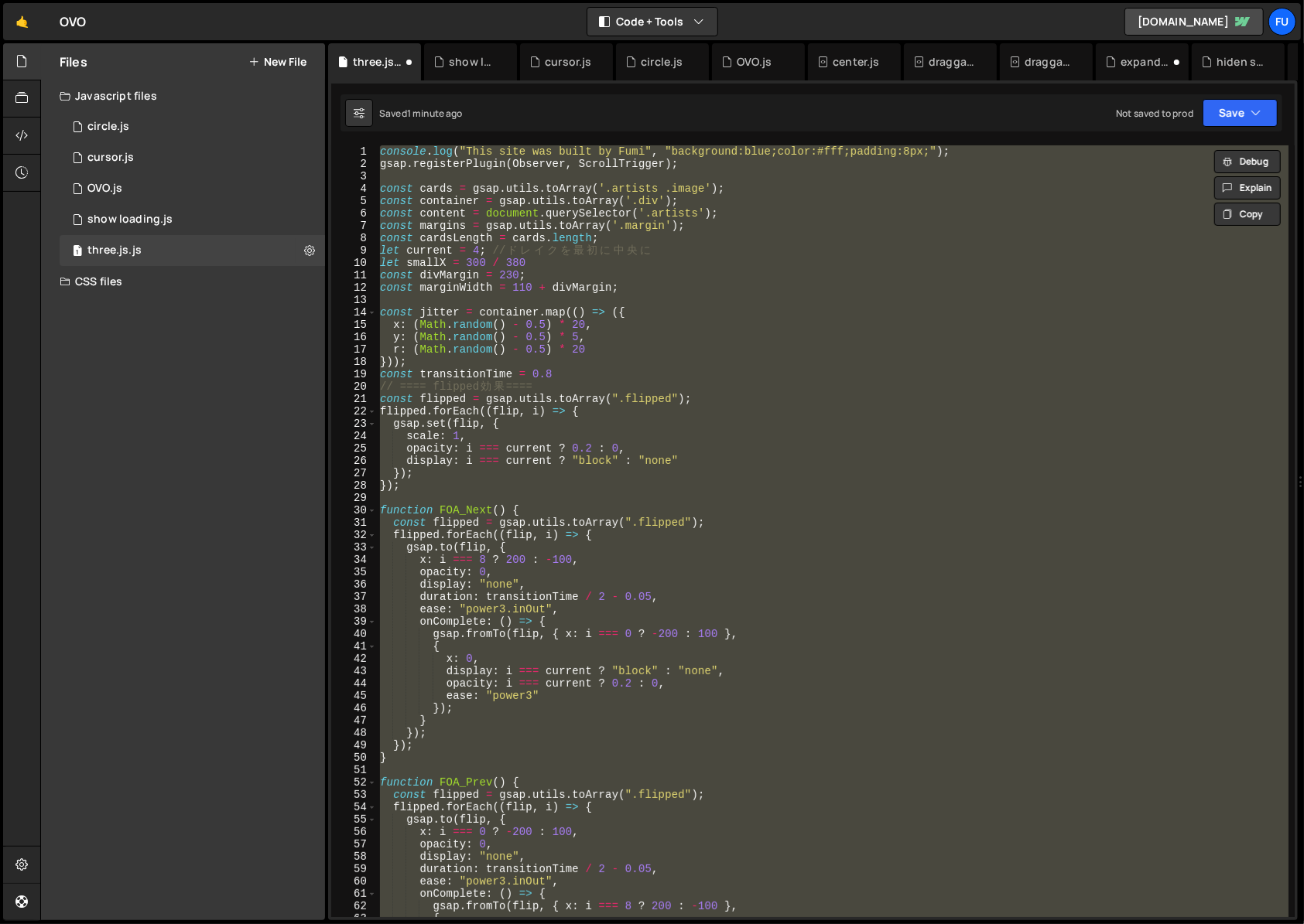
paste textarea "</script>"
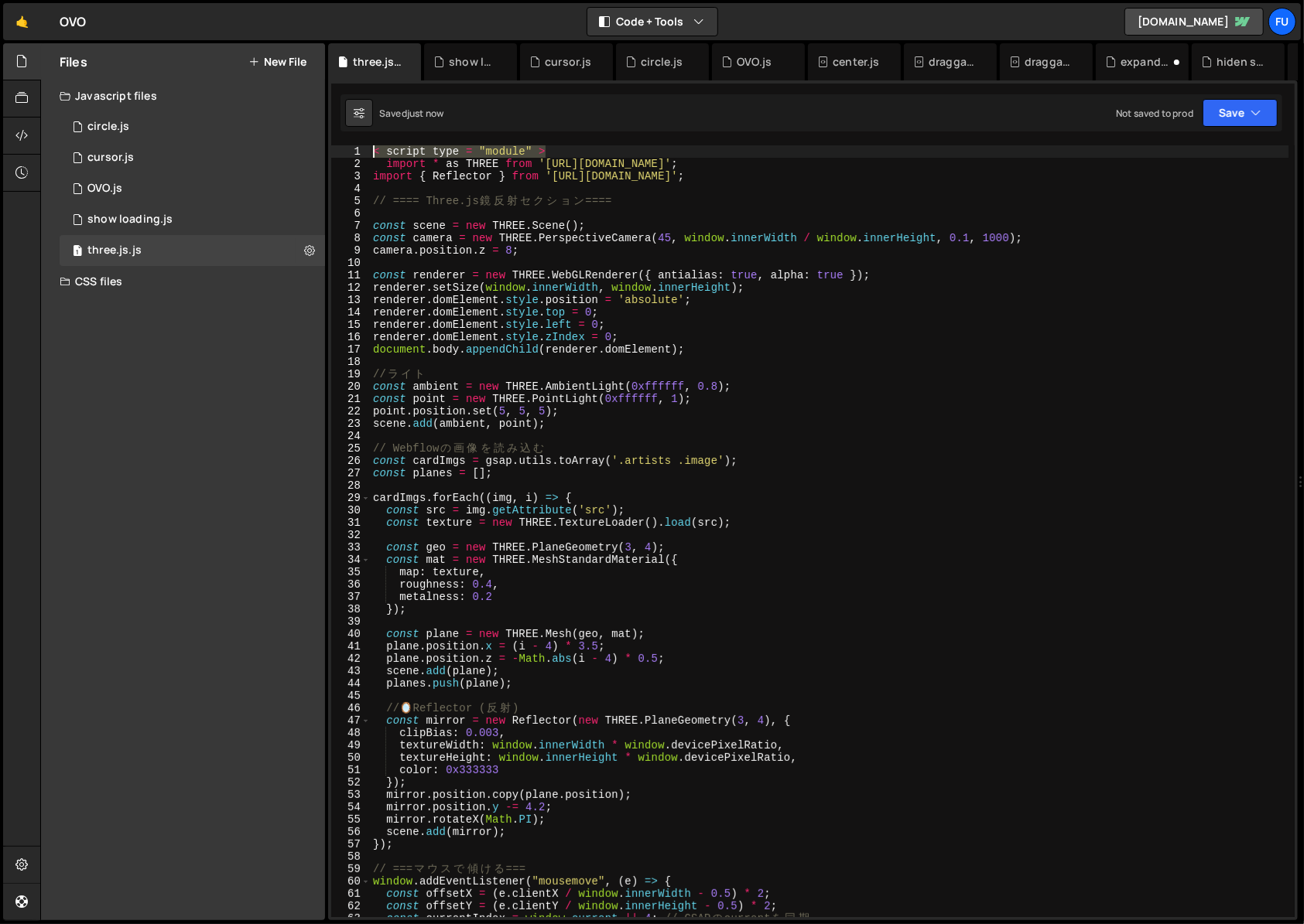
drag, startPoint x: 564, startPoint y: 149, endPoint x: 352, endPoint y: 147, distance: 212.0
click at [352, 147] on div "/script> 1 2 3 4 5 6 7 8 9 10 11 12 13 14 15 16 17 18 19 20 21 22 23 24 25 26 2…" at bounding box center [812, 531] width 963 height 772
click at [475, 196] on div "< script type = "module" > import * as THREE from '[URL][DOMAIN_NAME]' ; import…" at bounding box center [829, 544] width 918 height 797
type textarea "// ==== Three.js鏡反射セクション ===="
click at [298, 192] on div "0 OVO.js 0" at bounding box center [195, 188] width 271 height 31
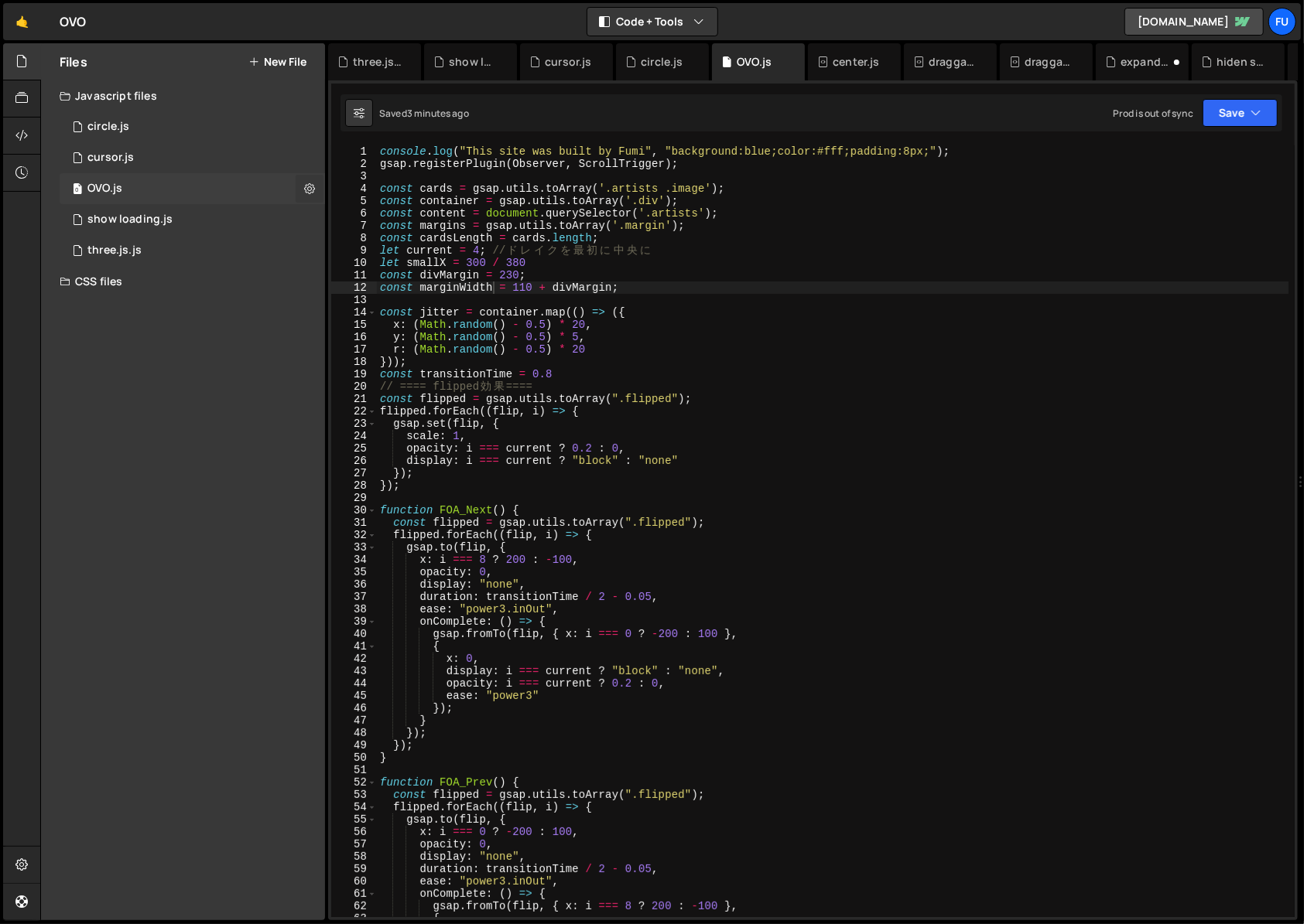
click at [310, 192] on icon at bounding box center [309, 188] width 11 height 15
click at [370, 220] on button "Edit File Settings" at bounding box center [403, 221] width 151 height 31
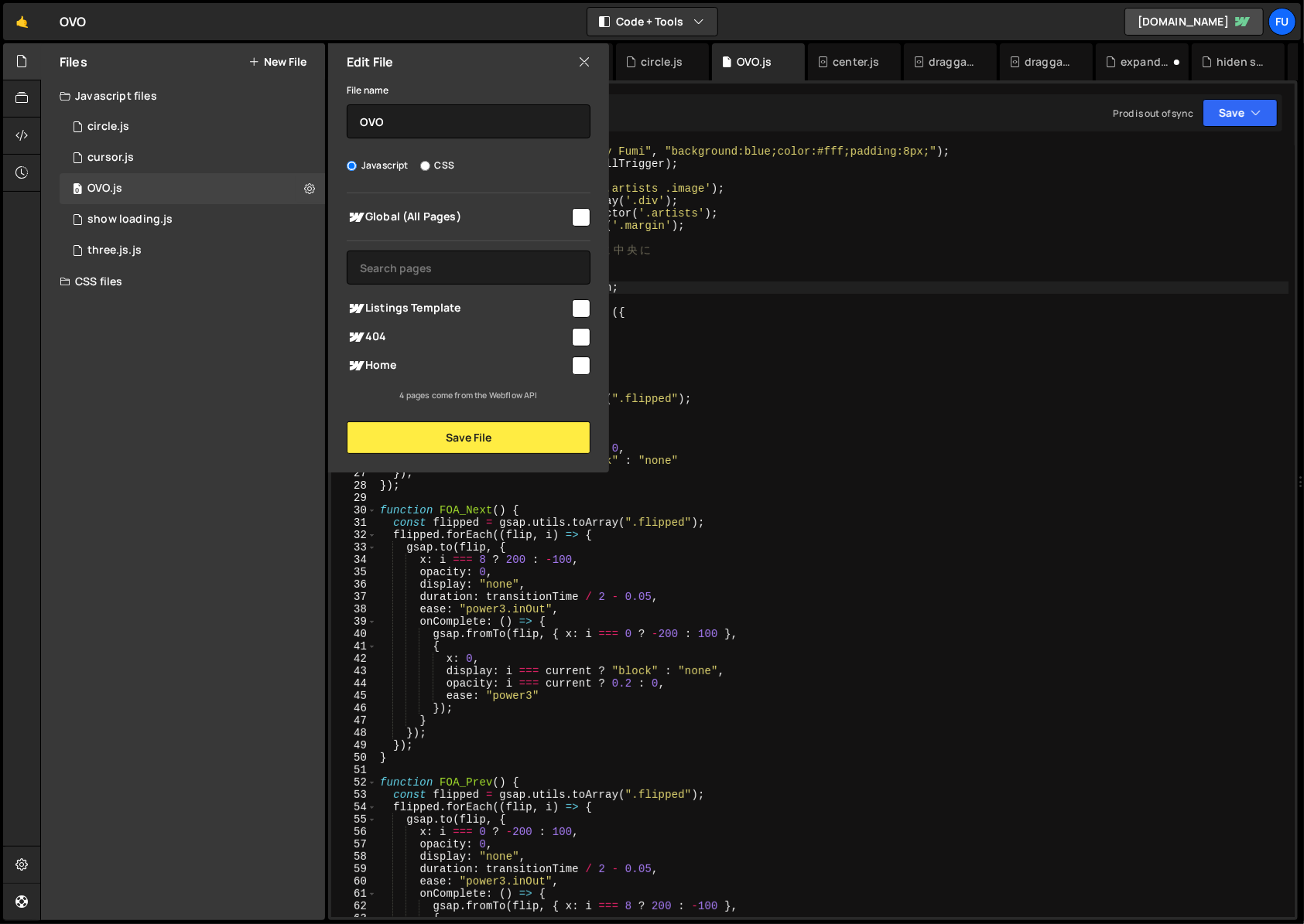
click at [576, 368] on input "checkbox" at bounding box center [581, 365] width 19 height 19
checkbox input "true"
click at [515, 425] on button "Save File" at bounding box center [468, 437] width 244 height 33
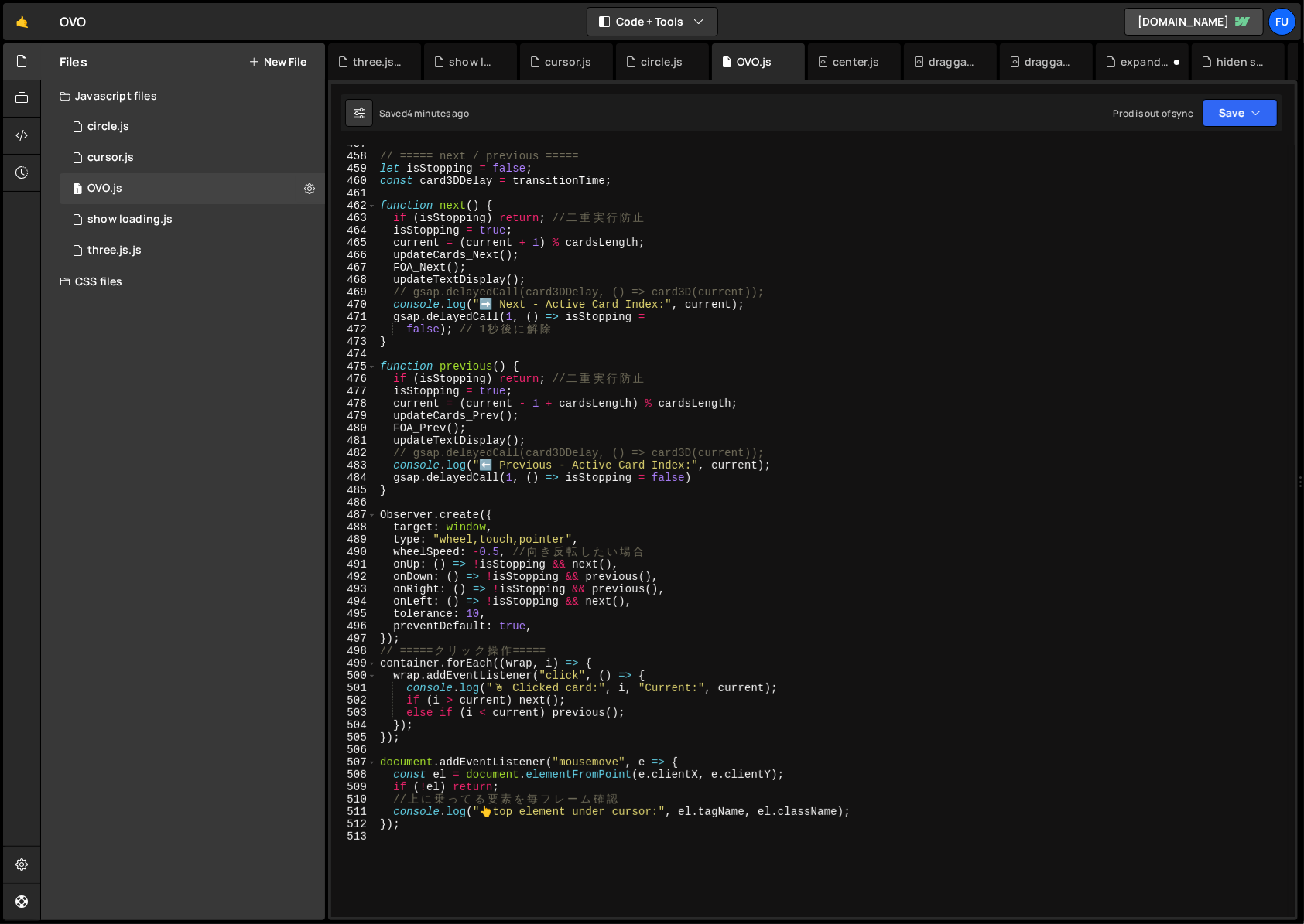
scroll to position [5651, 0]
type textarea "current = (current - 1 + cardsLength) % cardsLength;"
click at [759, 407] on div "// ===== next / previous ===== let isStopping = false ; const card3DDelay = tra…" at bounding box center [832, 536] width 912 height 797
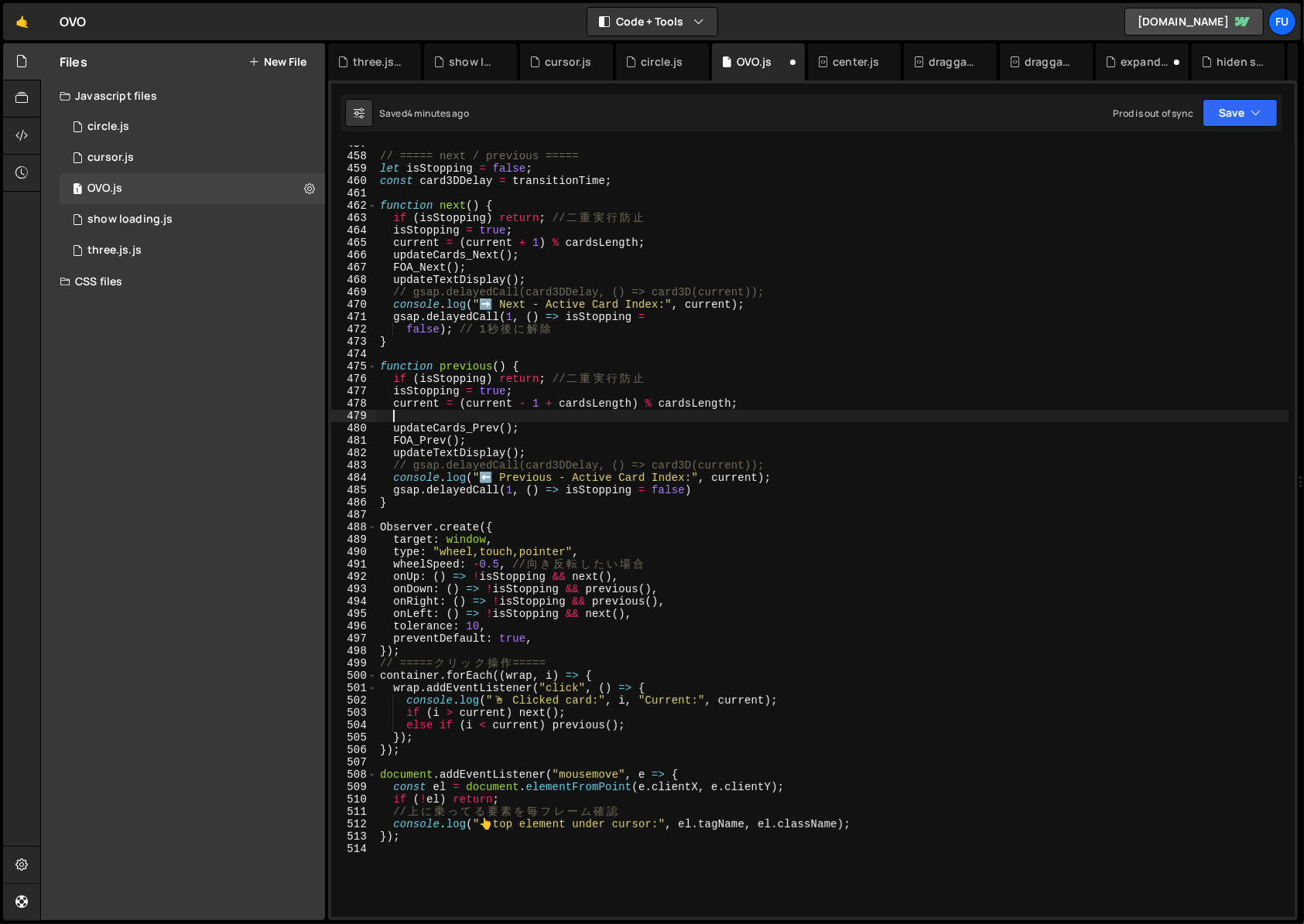
paste textarea "window.current = current;"
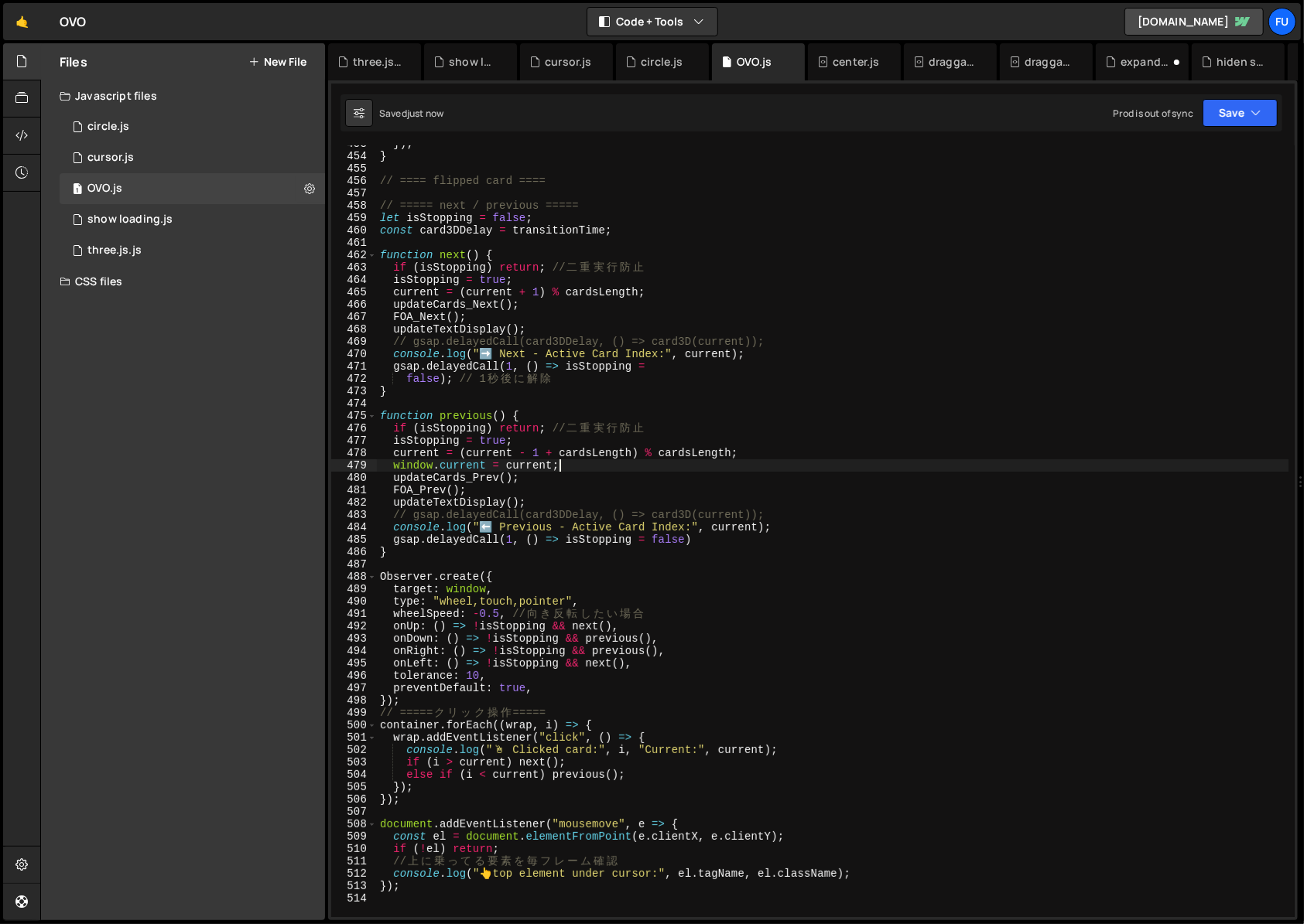
scroll to position [5579, 0]
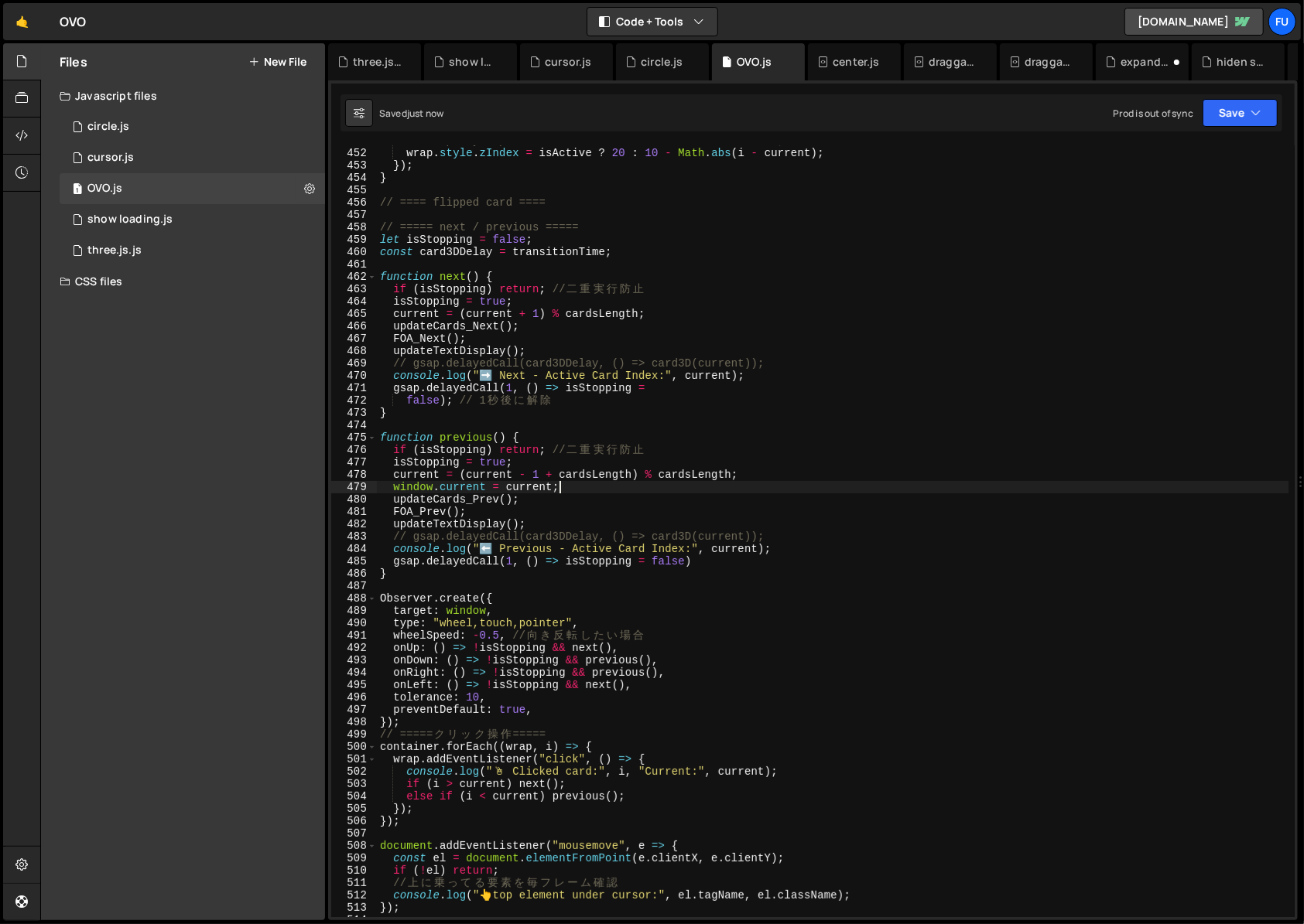
click at [663, 319] on div "// wrap.style.pointerEvents = isActive ? 'auto' : 'none'; wrap . style . zIndex…" at bounding box center [832, 533] width 912 height 797
type textarea "current = (current + 1) % cardsLength;"
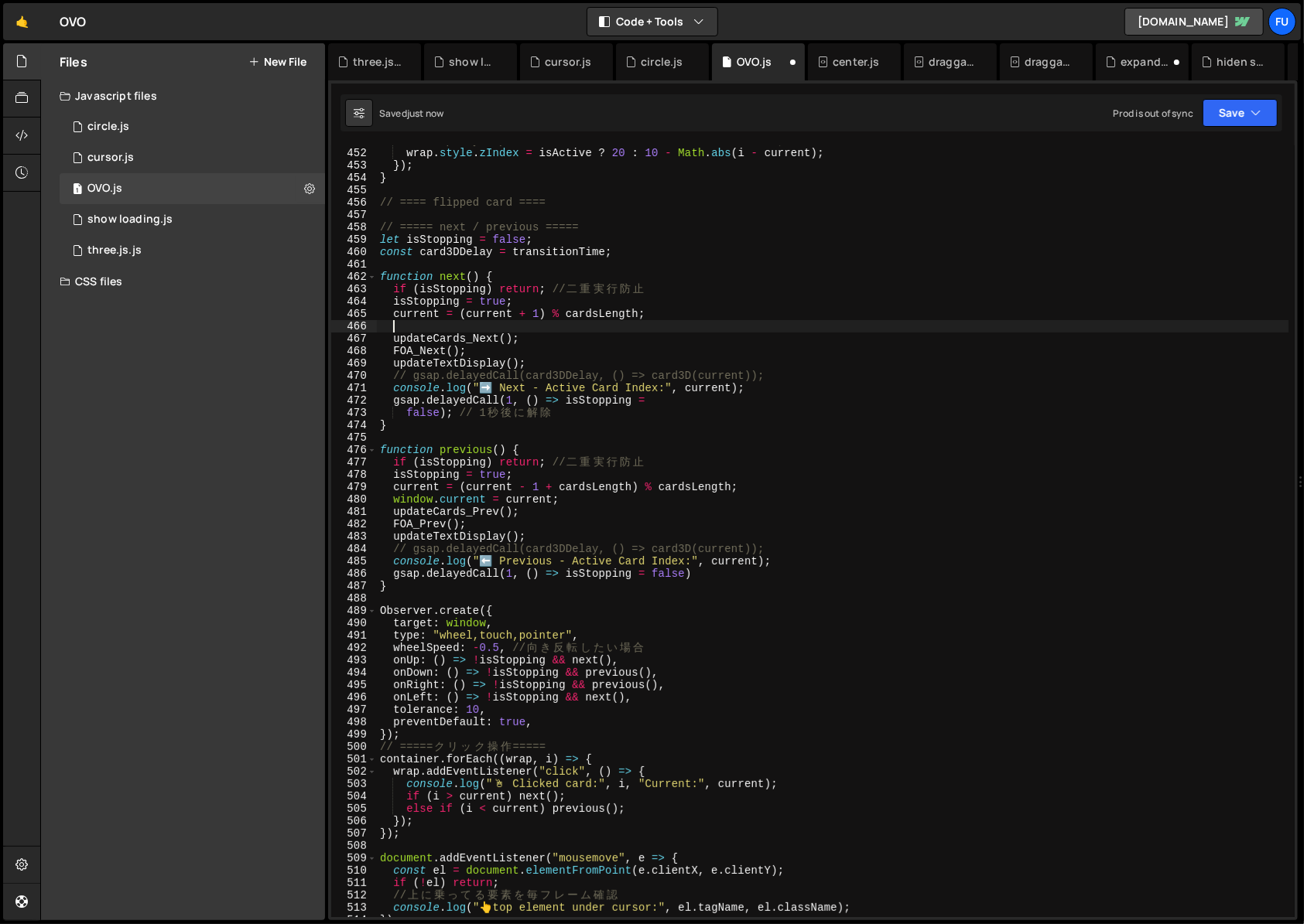
paste textarea "window.current = current;"
type textarea "window.current = current;"
click at [135, 280] on div "CSS files" at bounding box center [182, 281] width 284 height 31
click at [133, 316] on div "expand.css" at bounding box center [119, 313] width 63 height 14
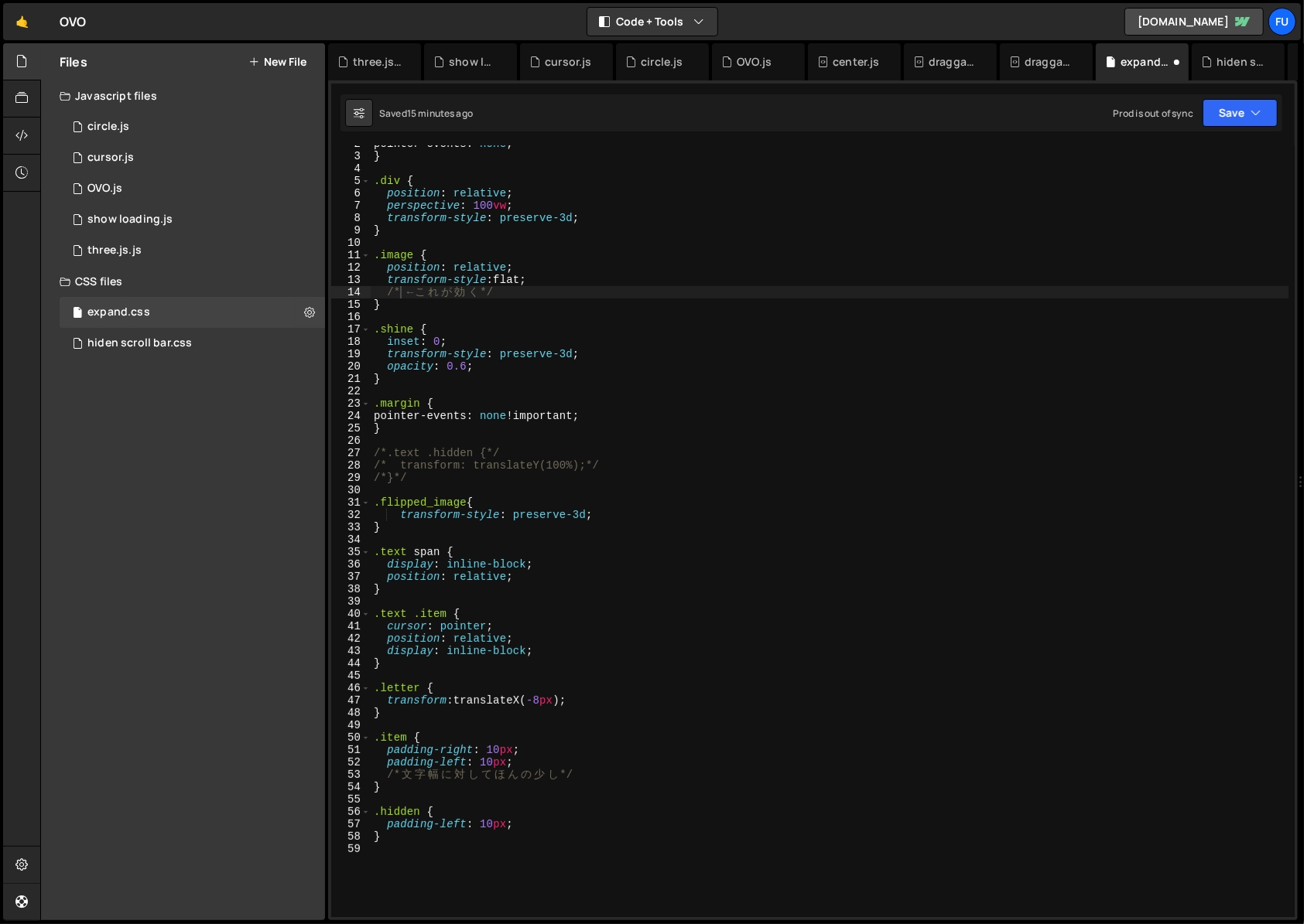
scroll to position [6, 0]
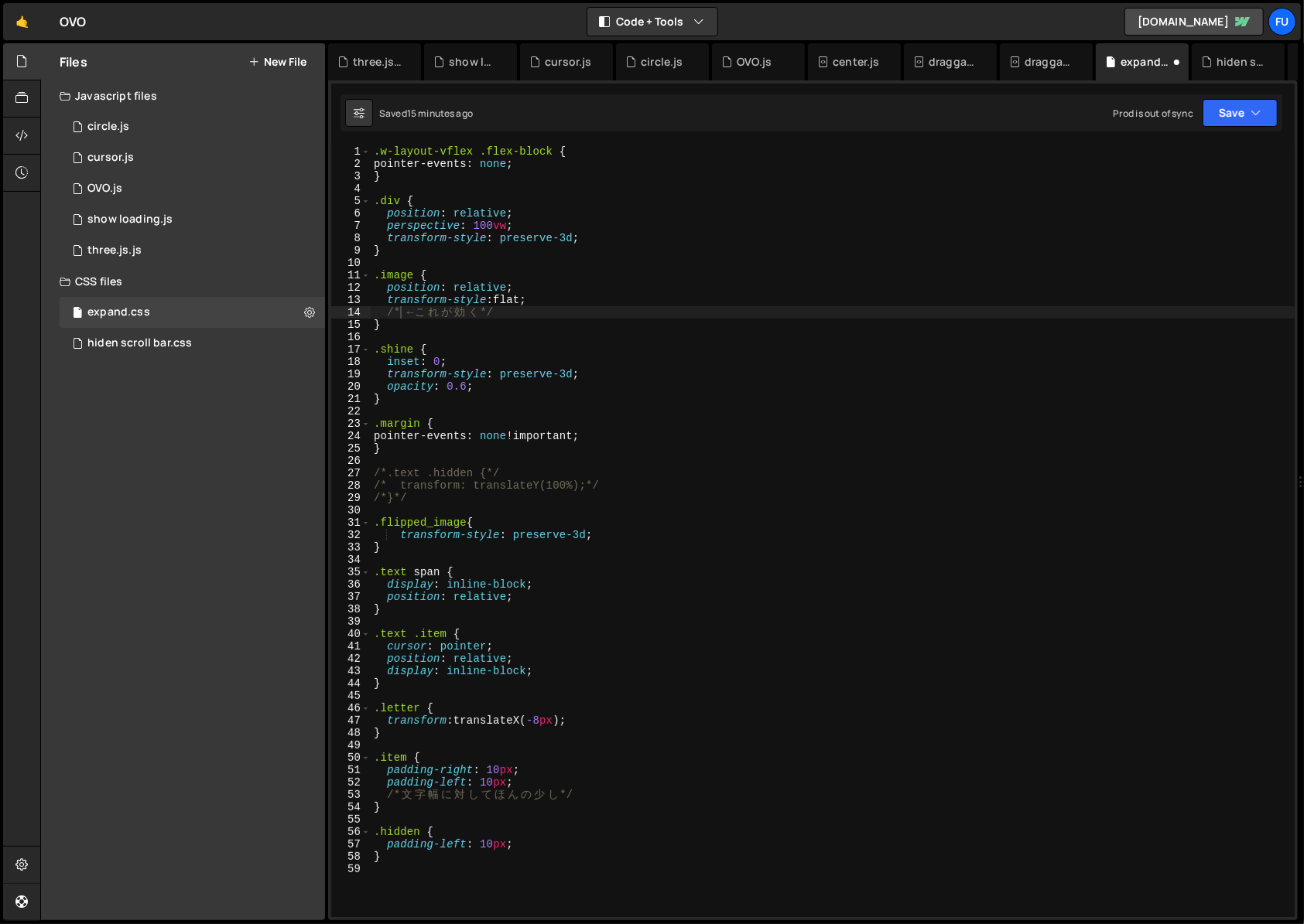
click at [459, 340] on div ".w-layout-vflex .flex-block { pointer-events : none ; } .div { position : relat…" at bounding box center [833, 544] width 924 height 797
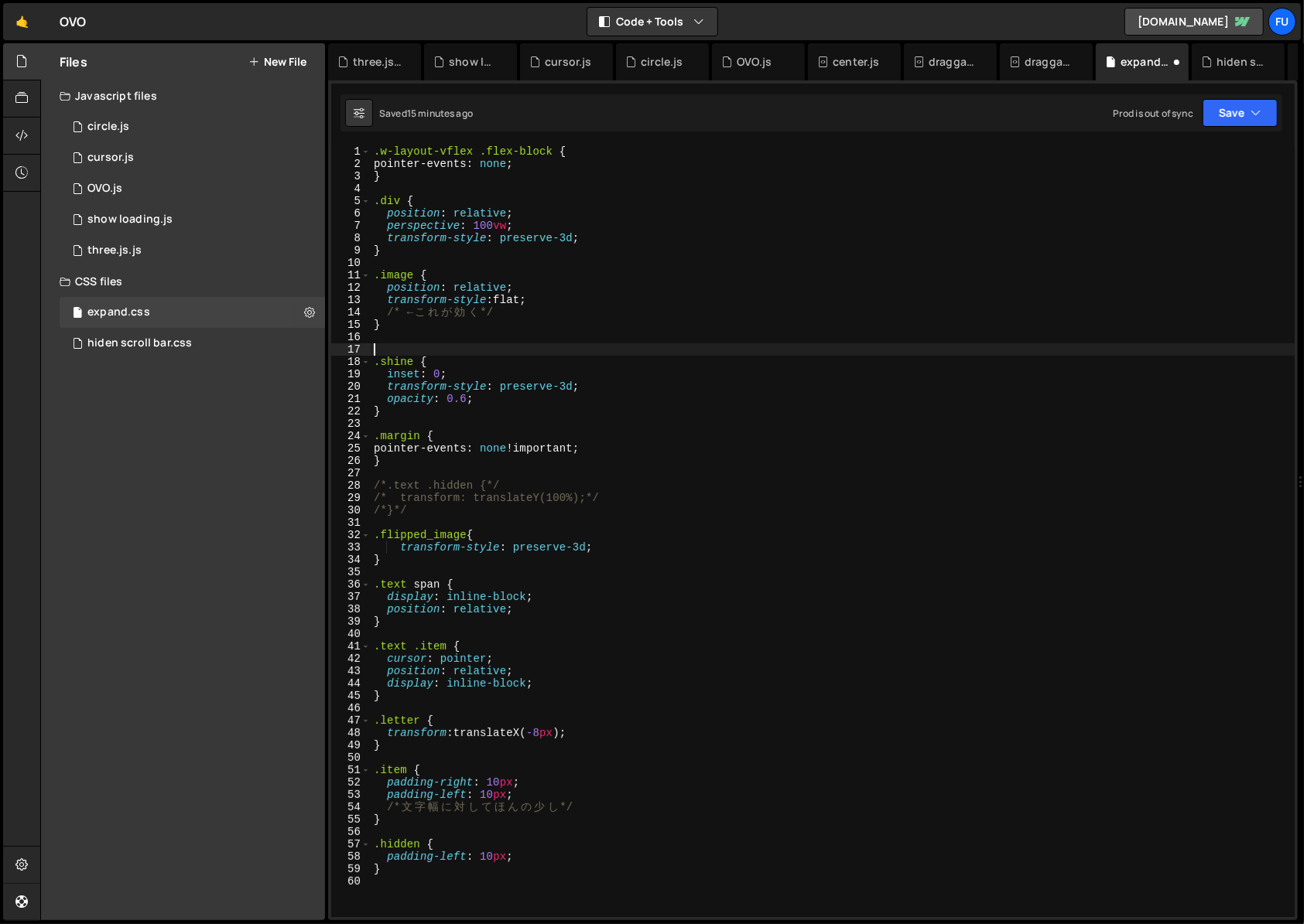
paste textarea "}"
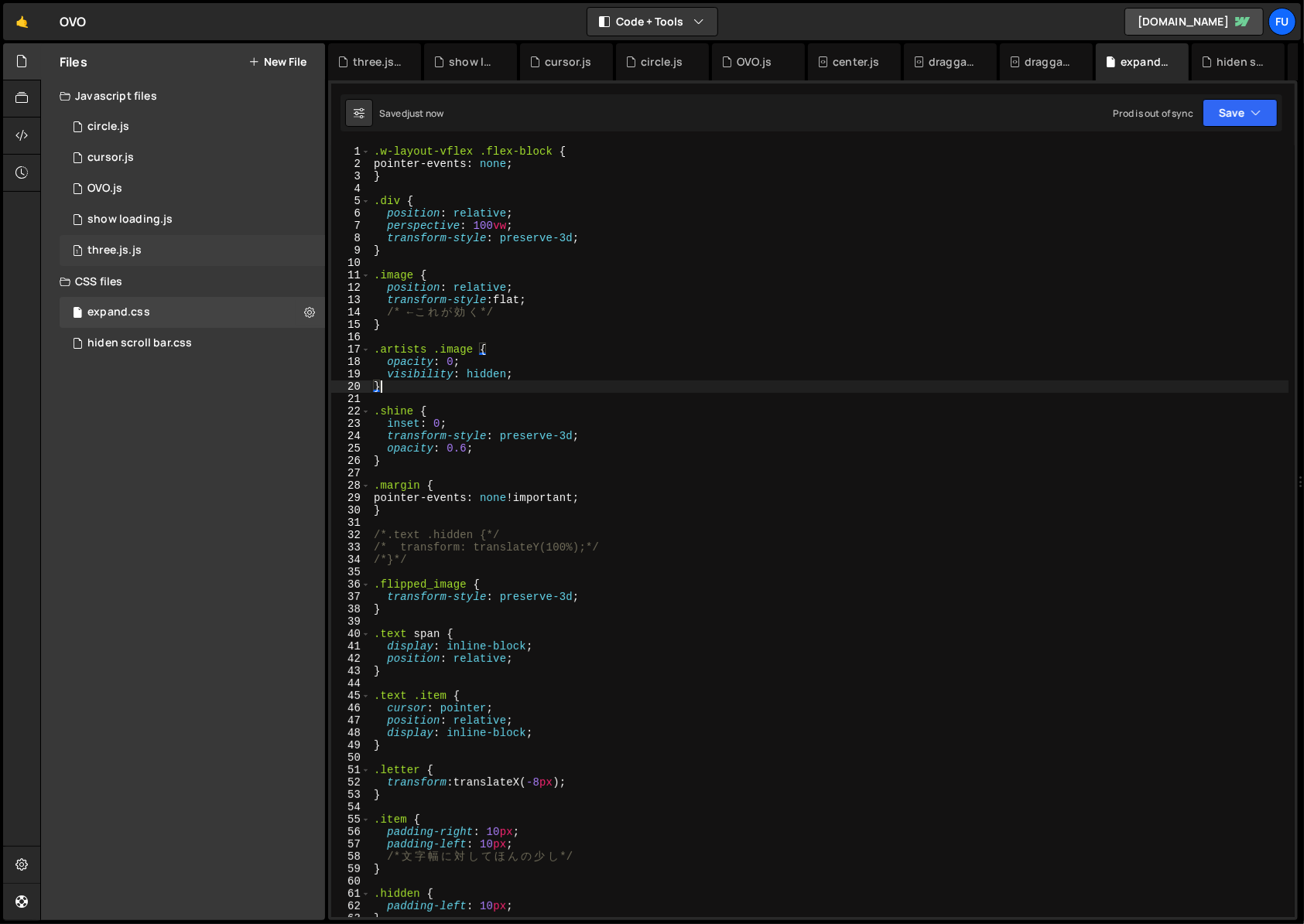
type textarea "}"
click at [124, 237] on div "1 three.js.js 0" at bounding box center [195, 250] width 271 height 31
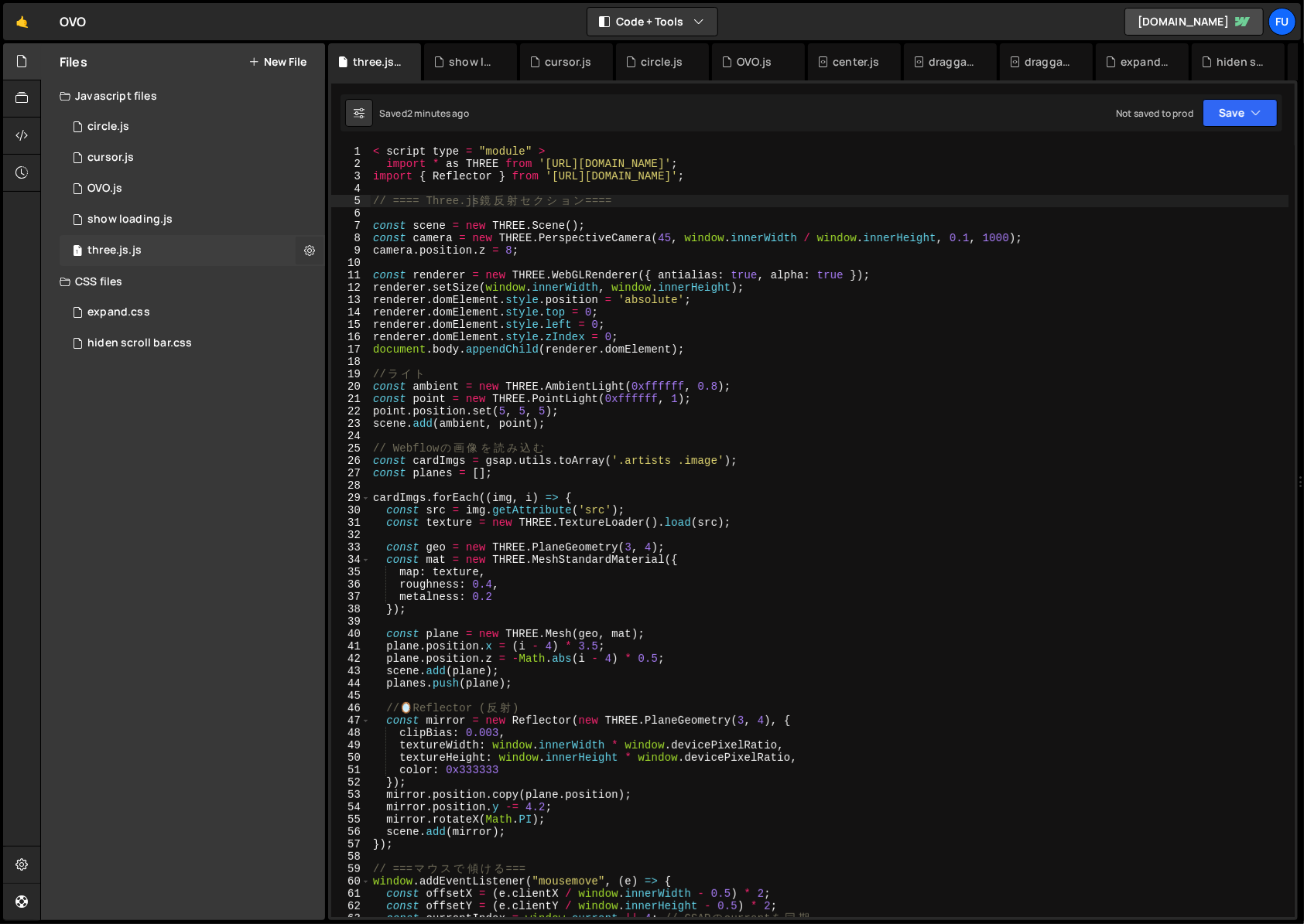
click at [312, 248] on icon at bounding box center [309, 250] width 11 height 15
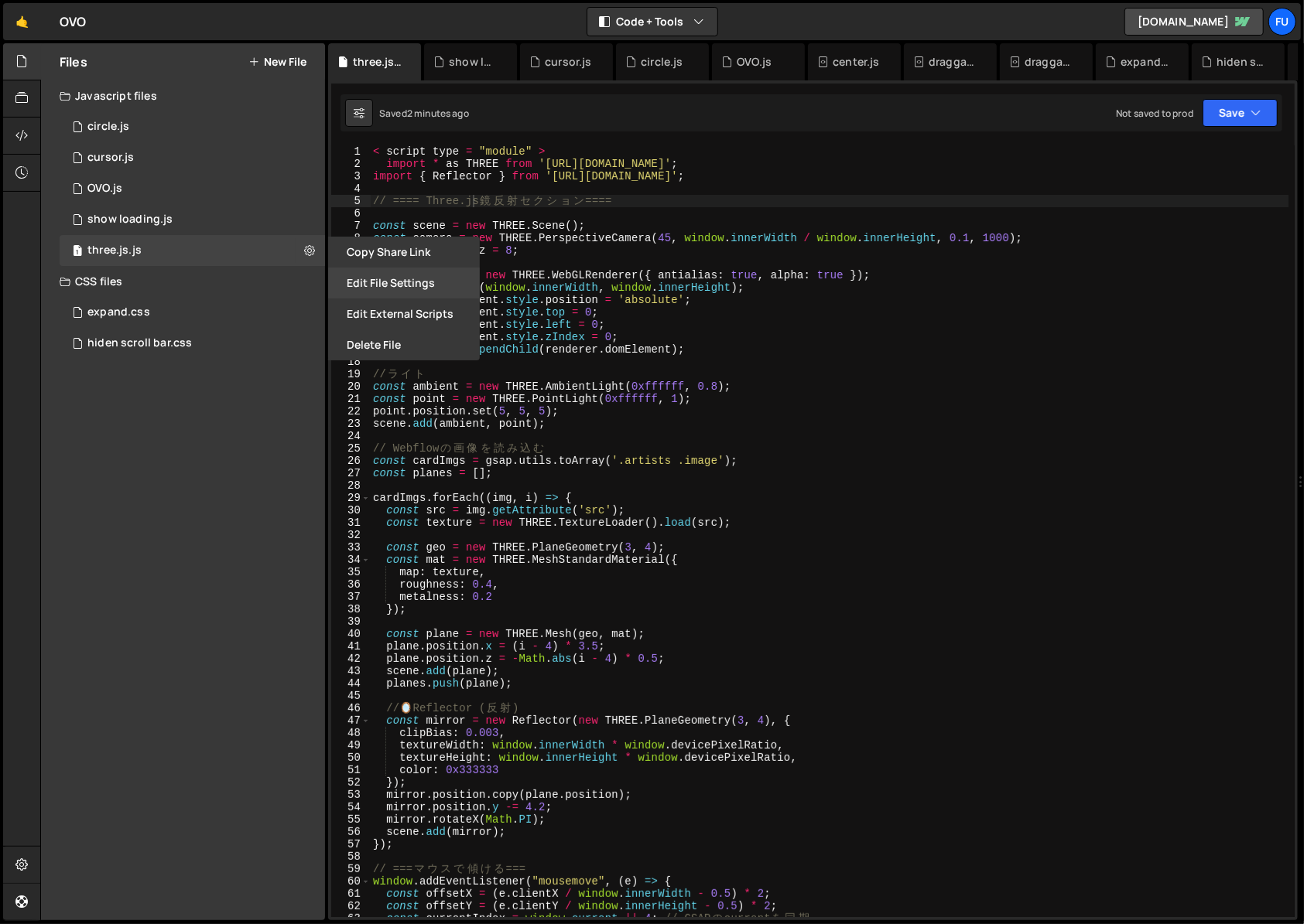
click at [383, 284] on button "Edit File Settings" at bounding box center [403, 283] width 151 height 31
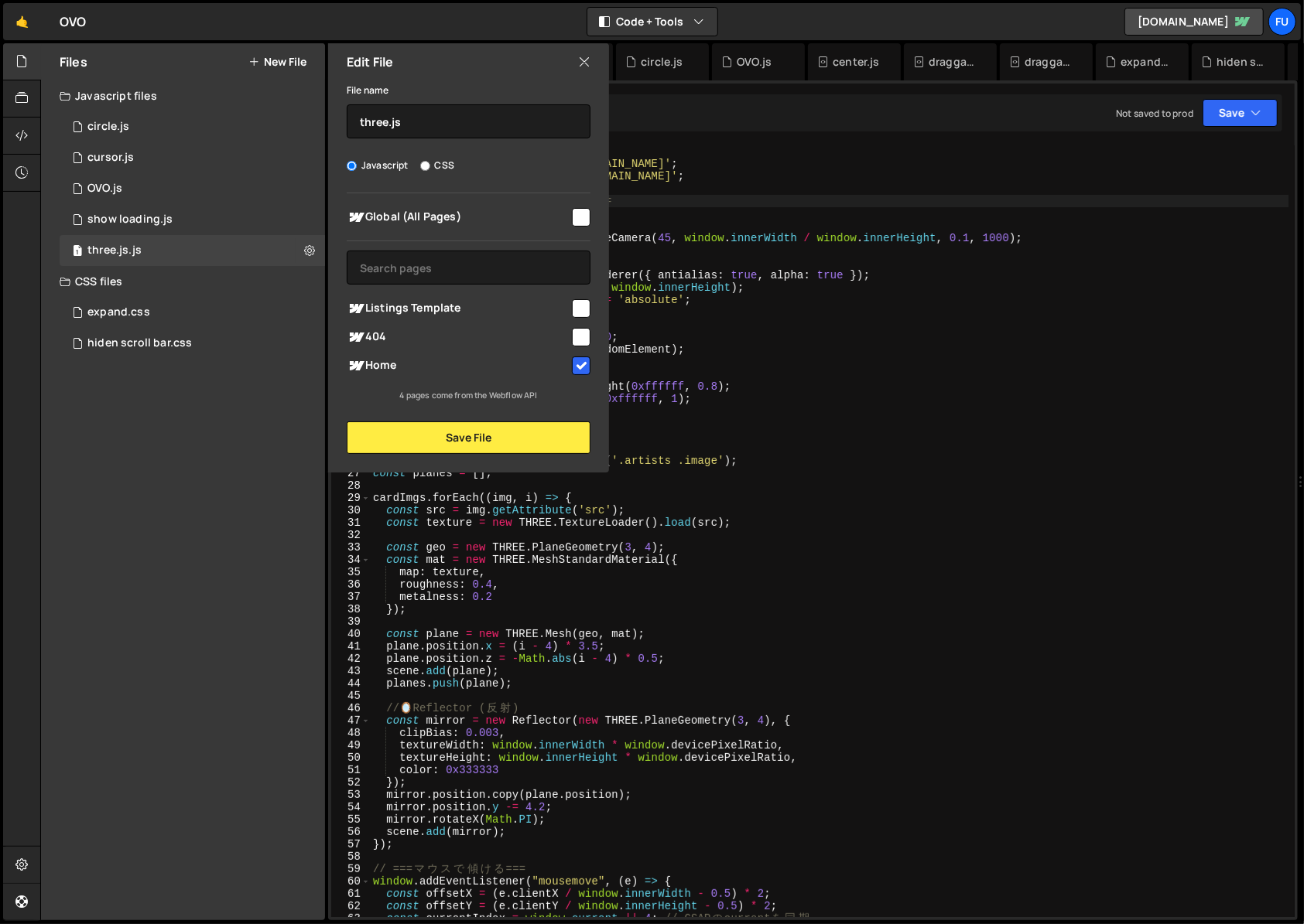
click at [462, 458] on div "Edit File File name three.js Javascript CSS Global (All Pages)" at bounding box center [466, 258] width 284 height 429
click at [463, 443] on button "Save File" at bounding box center [468, 437] width 244 height 33
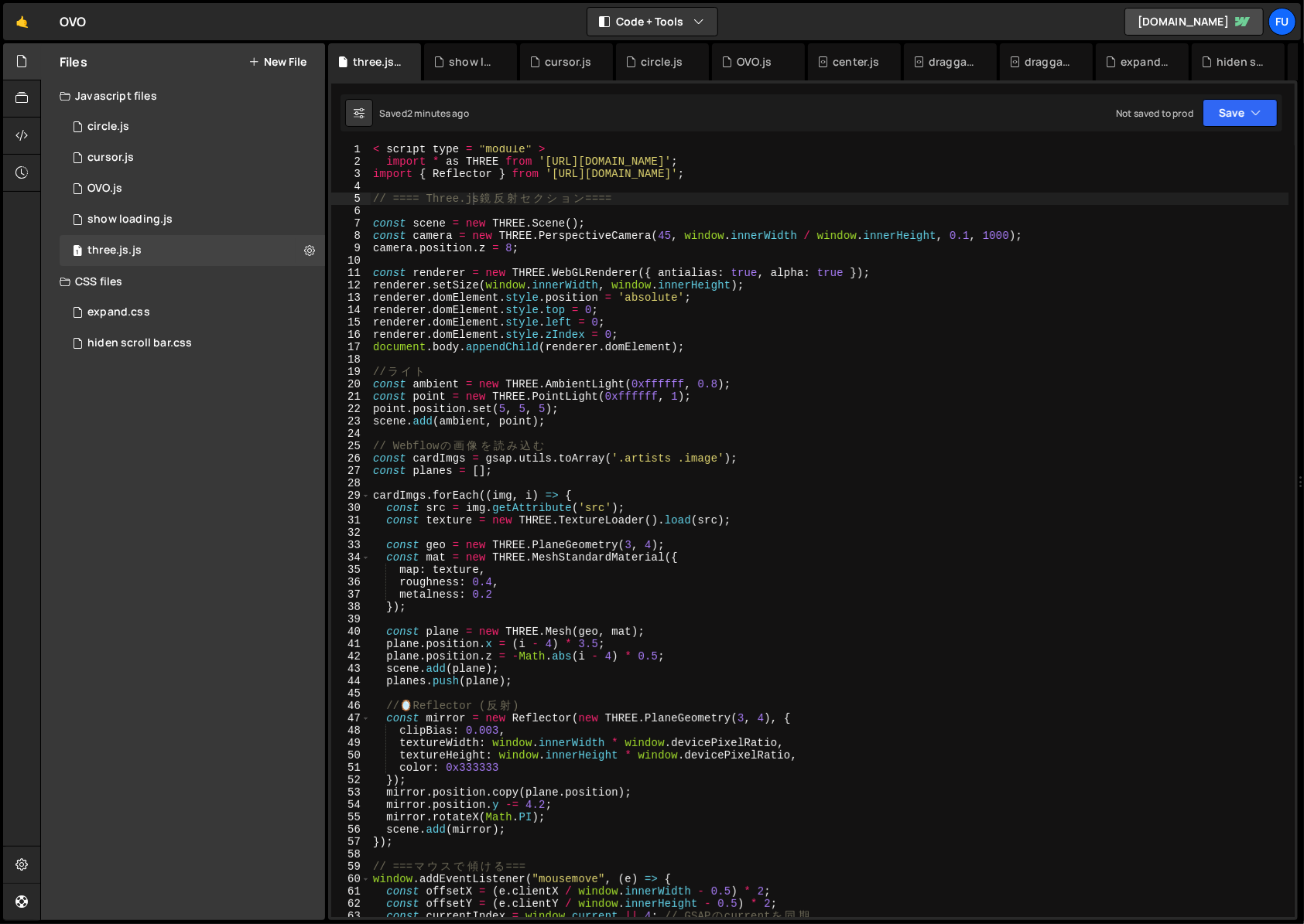
scroll to position [635, 0]
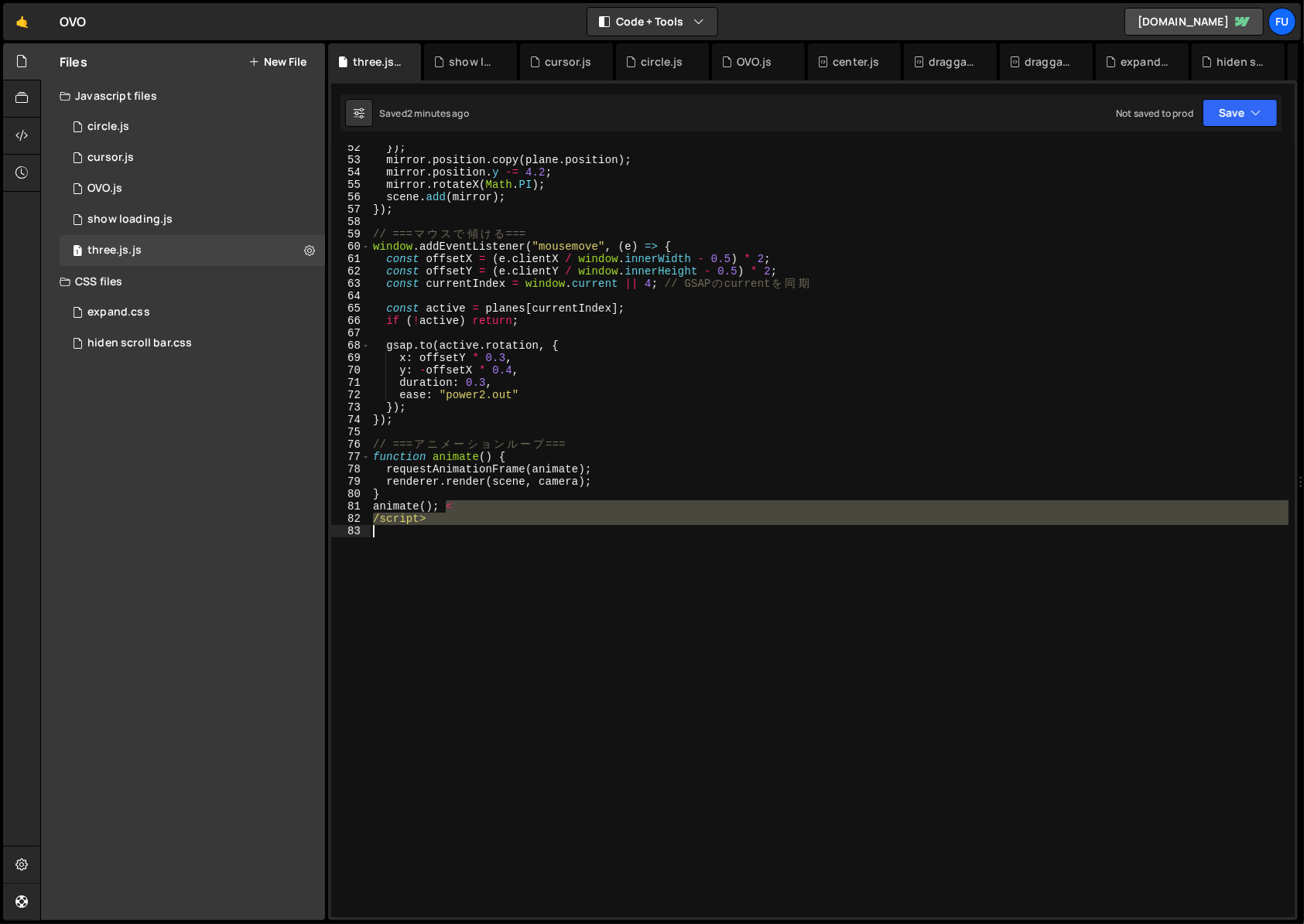
drag, startPoint x: 446, startPoint y: 506, endPoint x: 445, endPoint y: 526, distance: 20.0
click at [445, 526] on div "}) ; mirror . position . copy ( plane . position ) ; mirror . position . y -= 4…" at bounding box center [829, 540] width 918 height 797
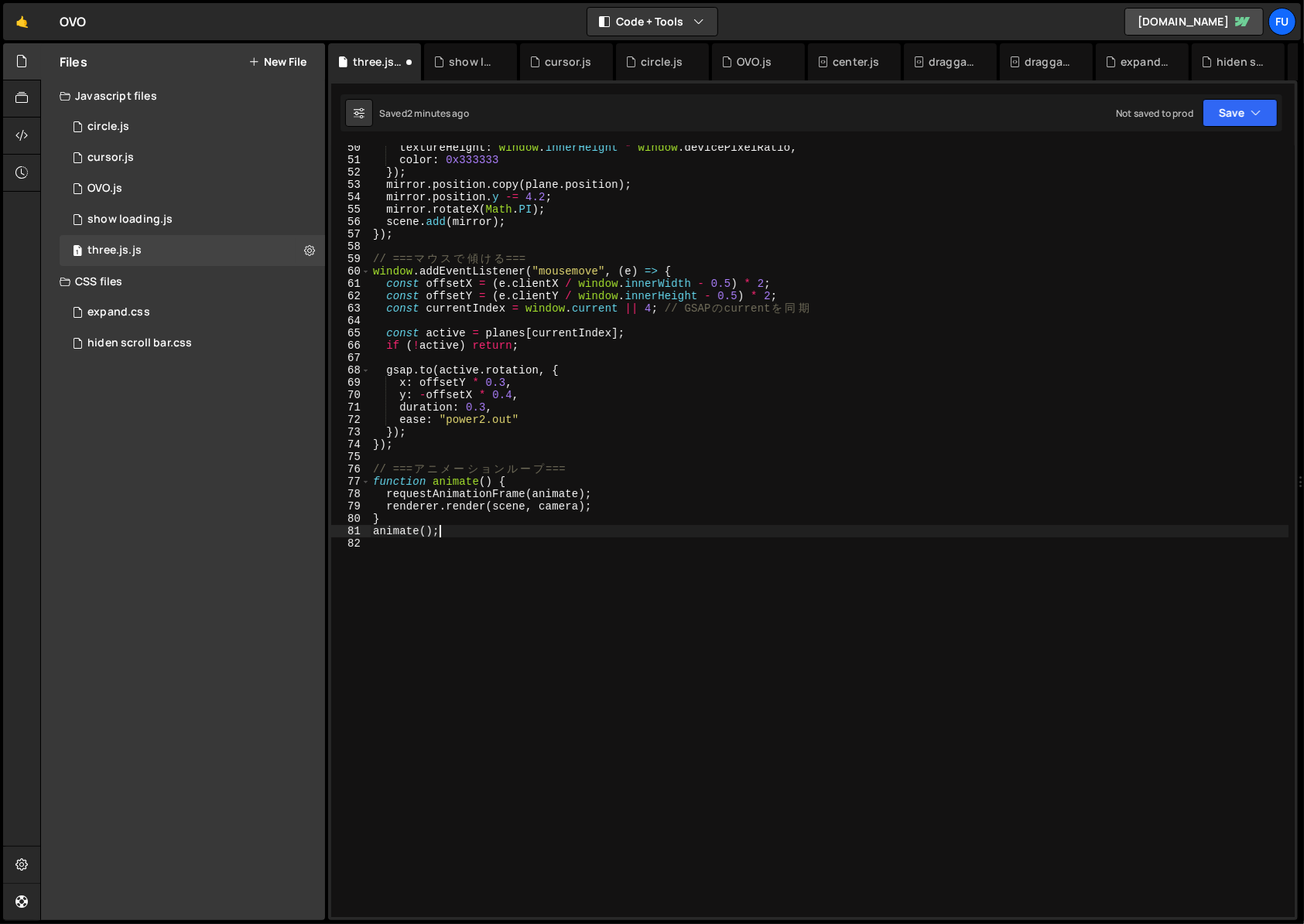
scroll to position [0, 0]
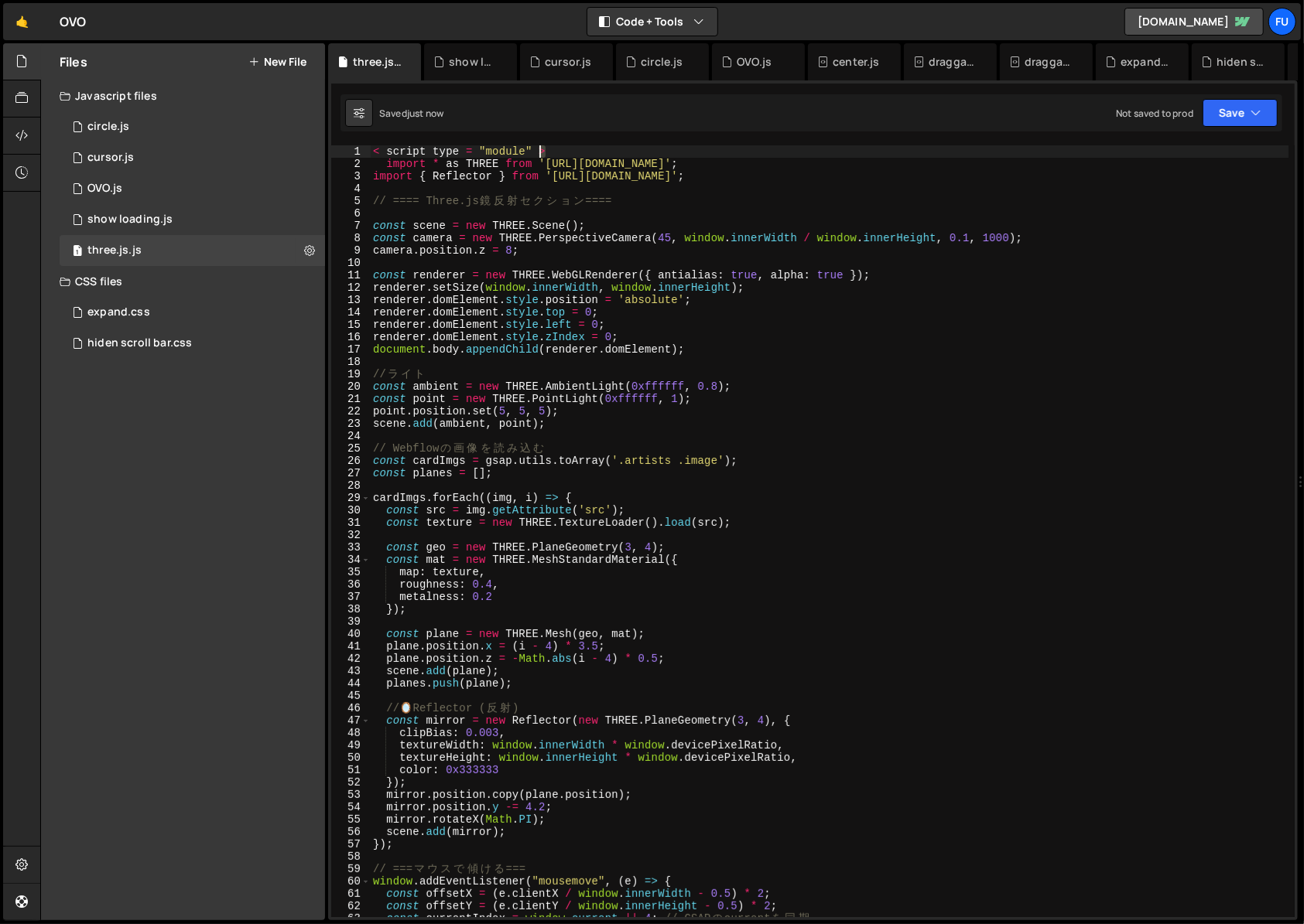
drag, startPoint x: 579, startPoint y: 148, endPoint x: 336, endPoint y: 156, distance: 243.1
click at [336, 156] on div "animate(); 1 2 3 4 5 6 7 8 9 10 11 12 13 14 15 16 17 18 19 20 21 22 23 24 25 26…" at bounding box center [812, 531] width 963 height 772
type textarea "< script type = "module" >"
click at [384, 161] on div "import * as THREE from '[URL][DOMAIN_NAME]' ; import { Reflector } from '[URL][…" at bounding box center [829, 544] width 918 height 797
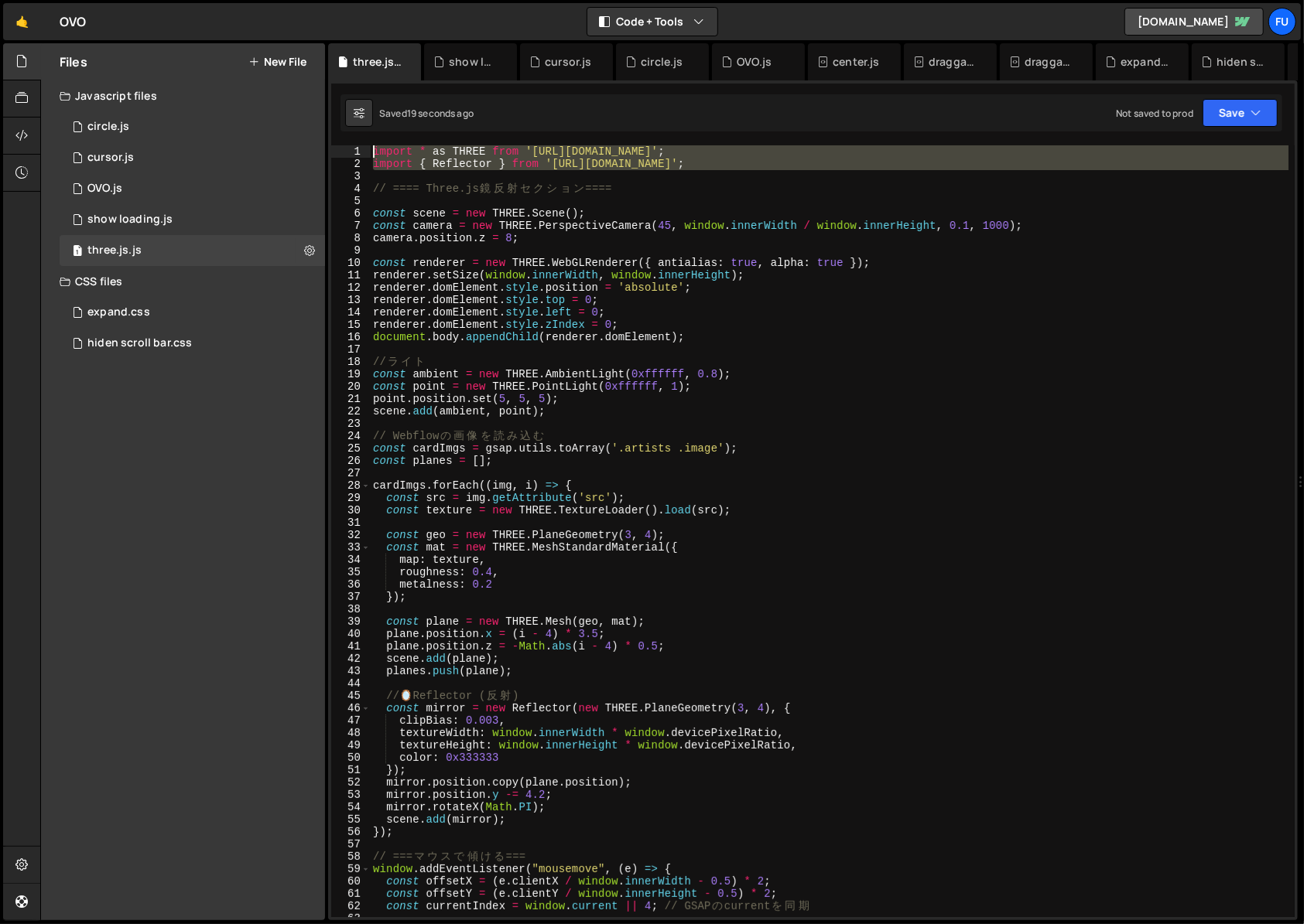
drag, startPoint x: 997, startPoint y: 170, endPoint x: 341, endPoint y: 122, distance: 657.8
click at [341, 122] on div "Debug Explain Copy three.js.js show loading.js cursor.js circle.js OVO.js cente…" at bounding box center [812, 483] width 969 height 878
type textarea "import * as THREE from '[URL][DOMAIN_NAME]'; import { Reflector } from '[URL][D…"
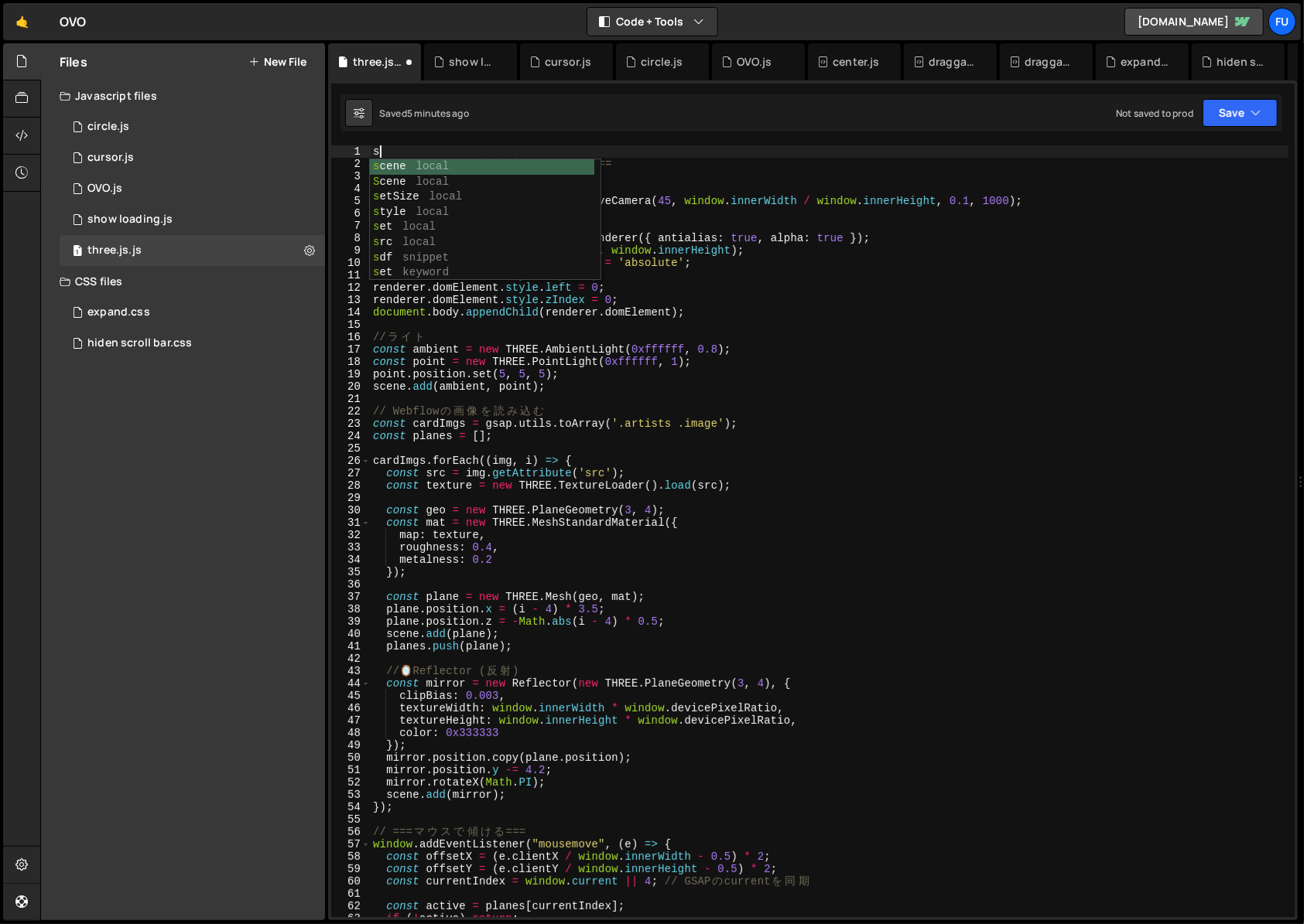
click at [747, 165] on div "s // ==== Three.js 鏡 反 射 セ ク シ ョ ン ==== const scene = new THREE . Scene ( ) ; c…" at bounding box center [829, 544] width 918 height 797
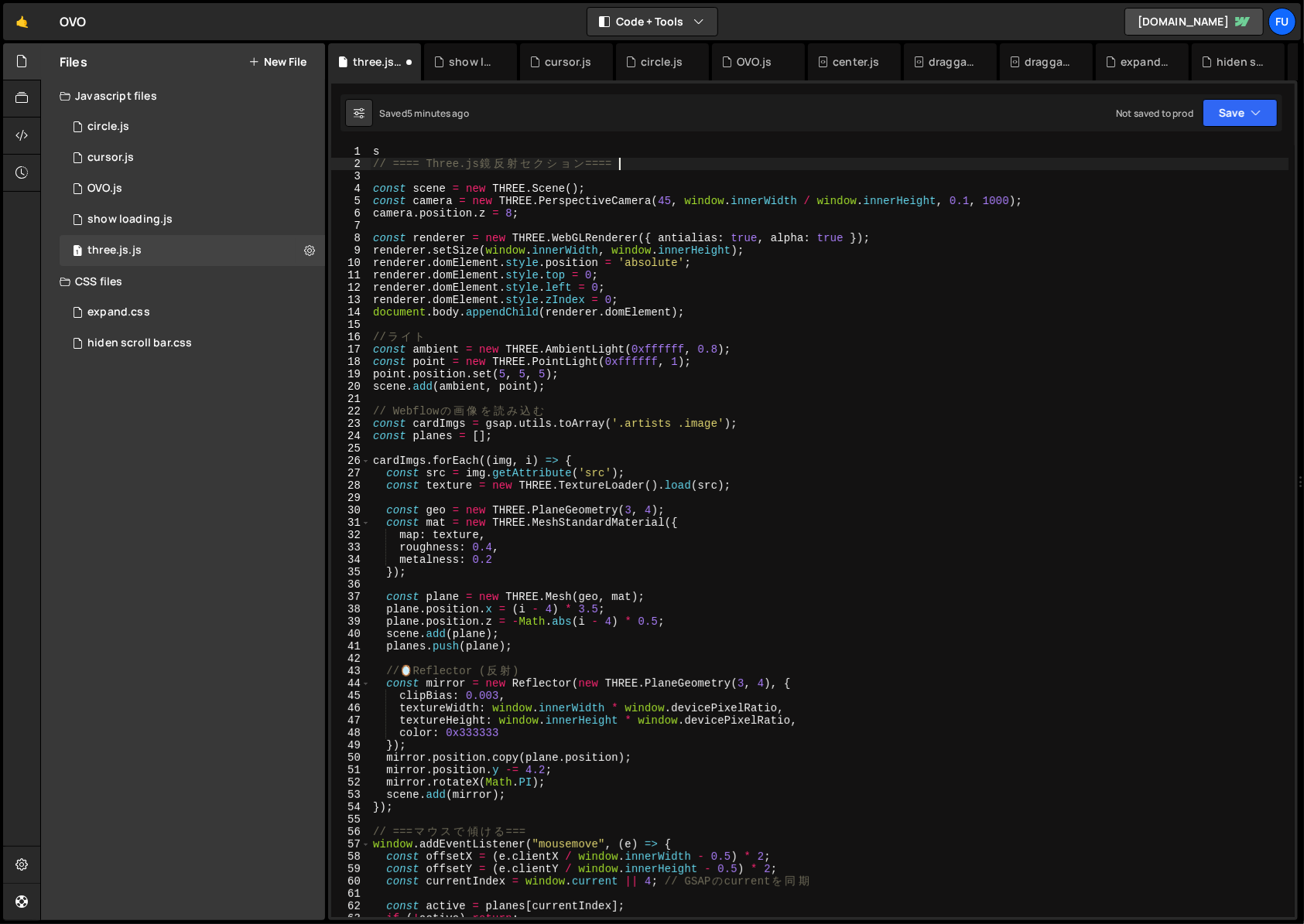
click at [482, 160] on div "s // ==== Three.js 鏡 反 射 セ ク シ ョ ン ==== const scene = new THREE . Scene ( ) ; c…" at bounding box center [829, 544] width 918 height 797
click at [482, 149] on div "s // ==== Three.js 鏡 反 射 セ ク シ ョ ン ==== const scene = new THREE . Scene ( ) ; c…" at bounding box center [829, 544] width 918 height 797
type textarea "s"
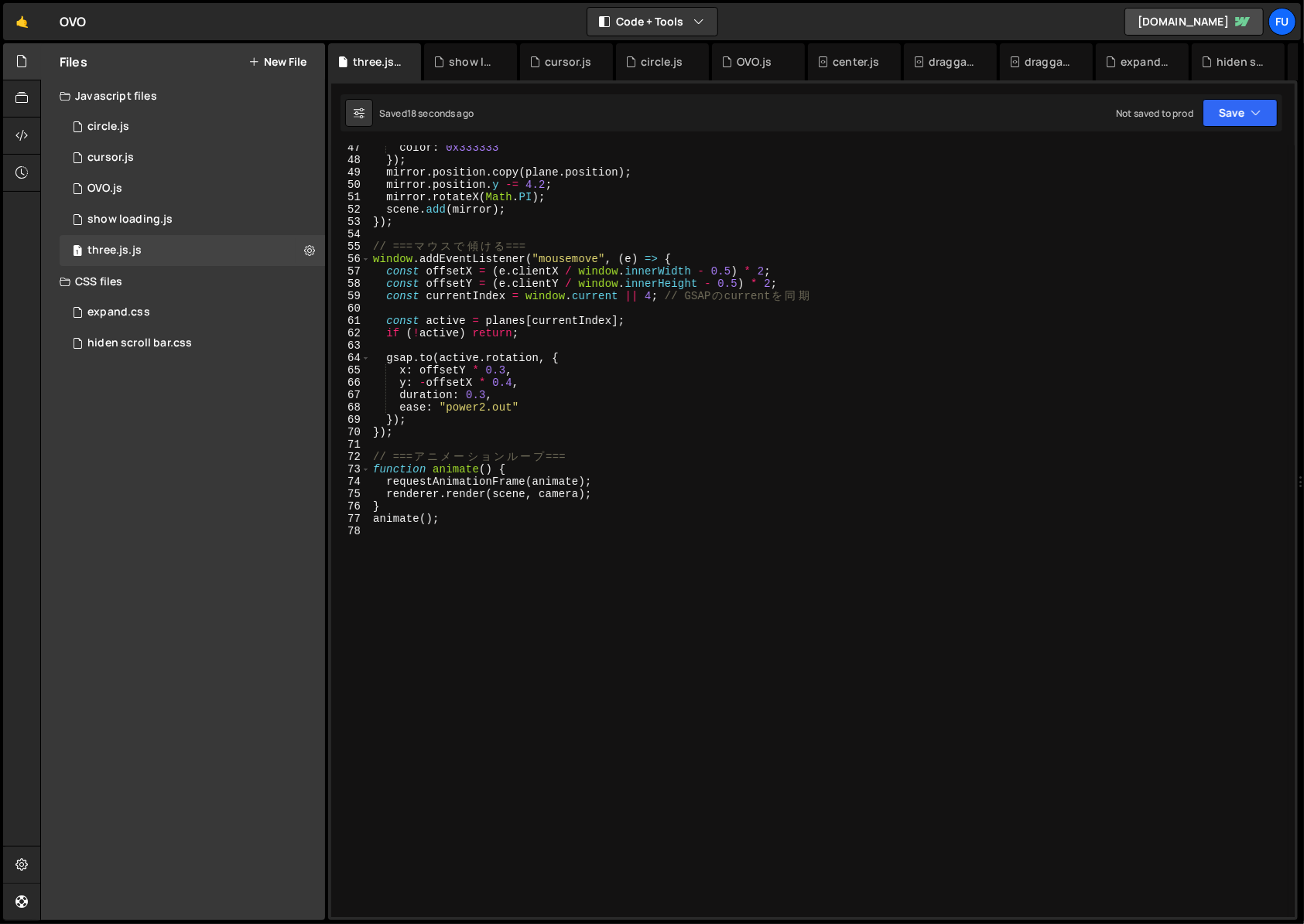
scroll to position [574, 0]
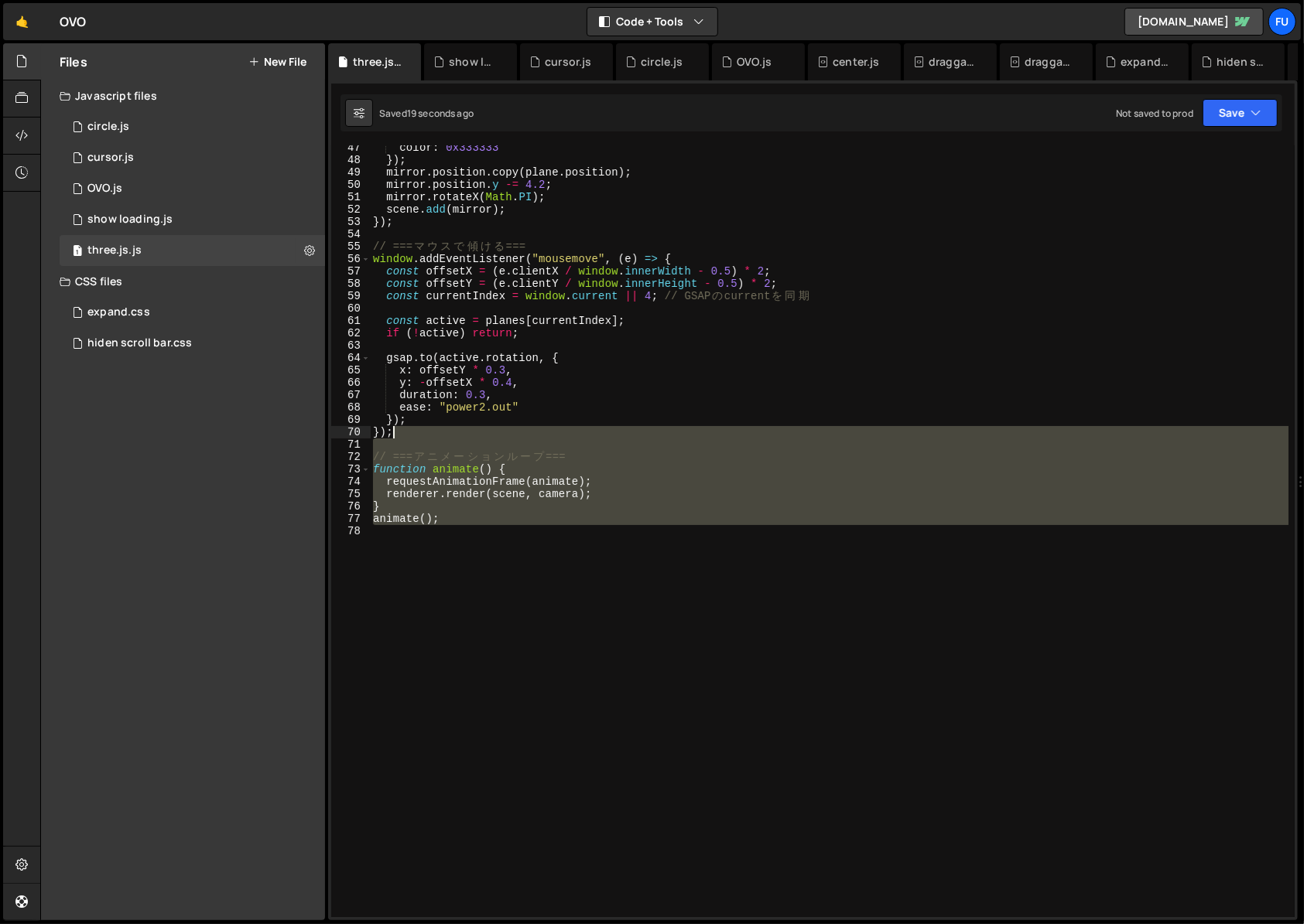
drag, startPoint x: 609, startPoint y: 570, endPoint x: 552, endPoint y: 458, distance: 125.7
click at [553, 445] on div "color : 0x333333 }) ; mirror . position . copy ( plane . position ) ; mirror . …" at bounding box center [829, 540] width 918 height 797
type textarea "// === アニメーションループ ==="
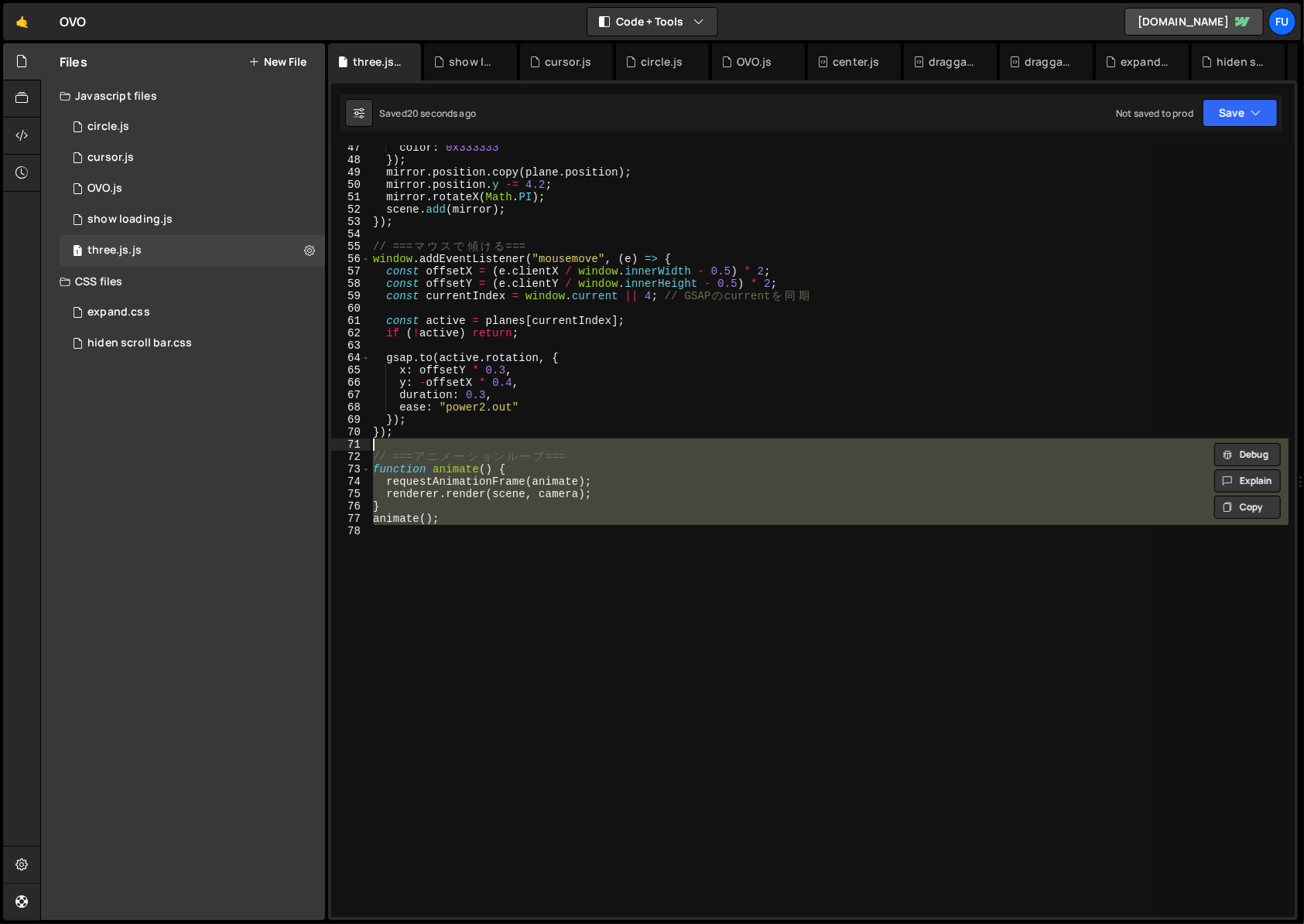
click at [543, 557] on div "color : 0x333333 }) ; mirror . position . copy ( plane . position ) ; mirror . …" at bounding box center [829, 531] width 918 height 772
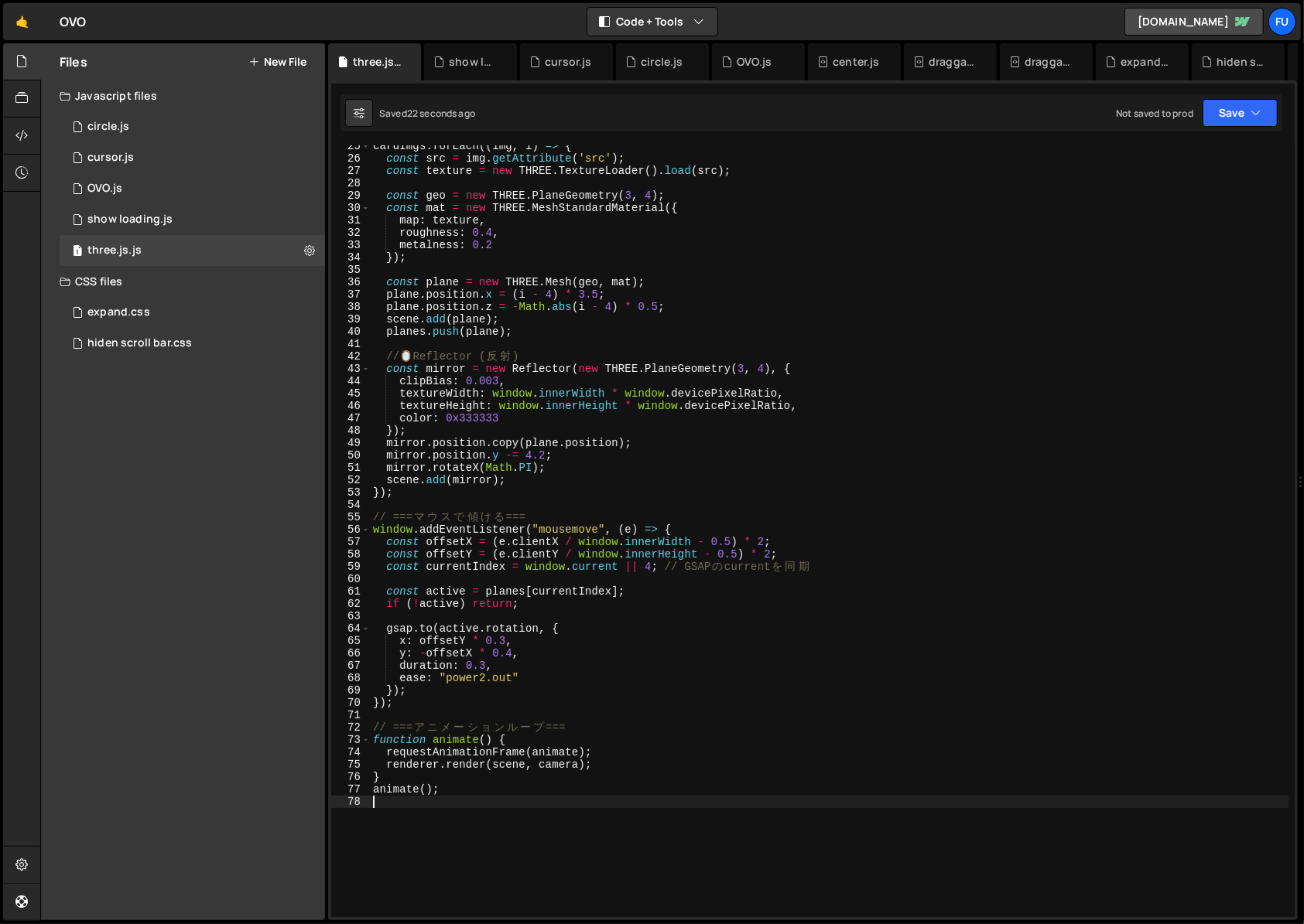
scroll to position [0, 0]
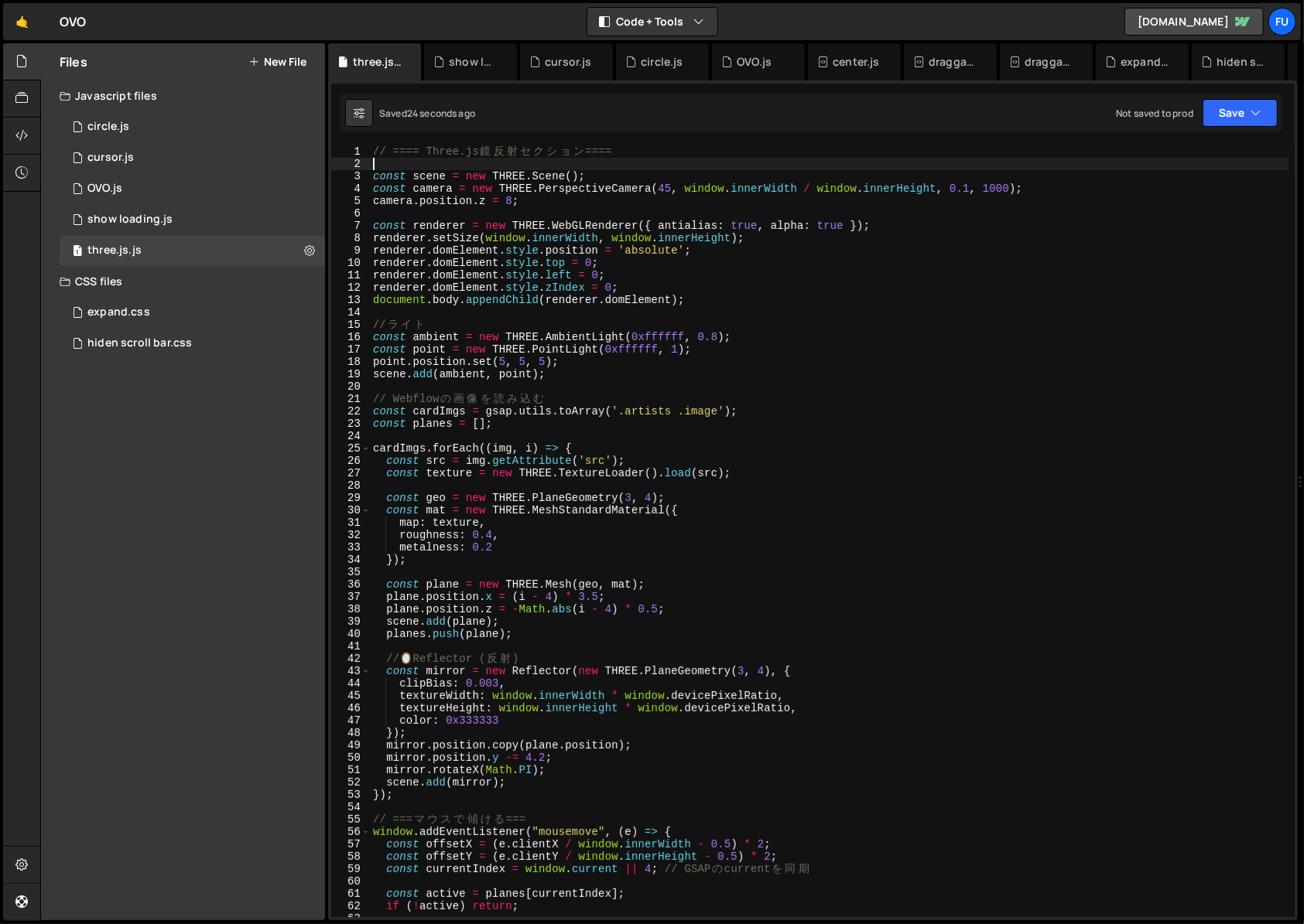
click at [417, 166] on div "// ==== Three.js 鏡 反 射 セ ク シ ョ ン ==== const scene = new THREE . Scene ( ) ; con…" at bounding box center [829, 544] width 918 height 797
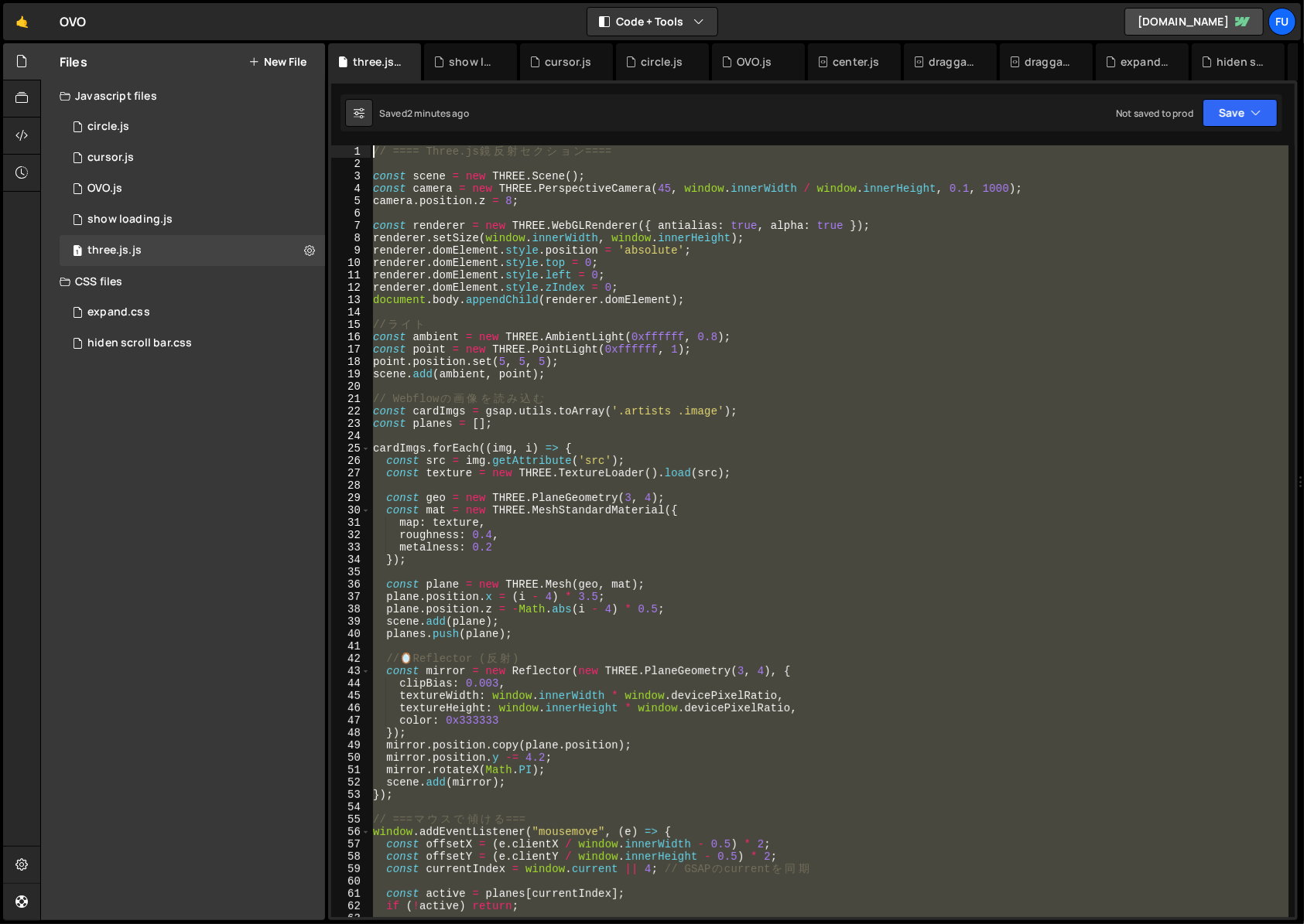
drag, startPoint x: 621, startPoint y: 563, endPoint x: 259, endPoint y: 63, distance: 617.3
click at [259, 63] on div "Files New File Javascript files 1 circle.js 0 1 cursor.js 0 1 OVO.js 0 1 1 0" at bounding box center [671, 483] width 1264 height 878
type textarea "// ==== Three.js鏡反射セクション ===="
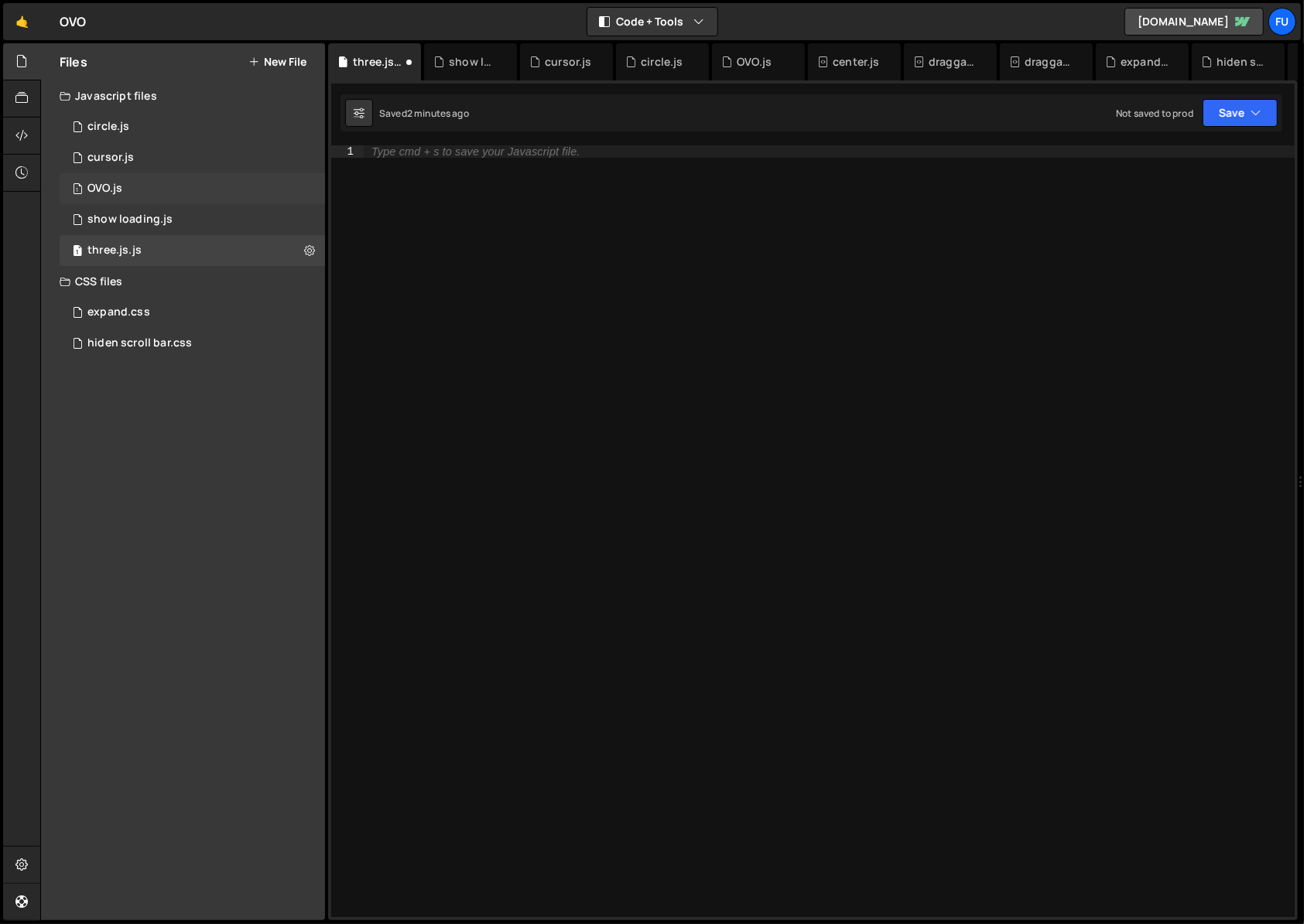
click at [269, 201] on div "1 OVO.js 0" at bounding box center [195, 188] width 271 height 31
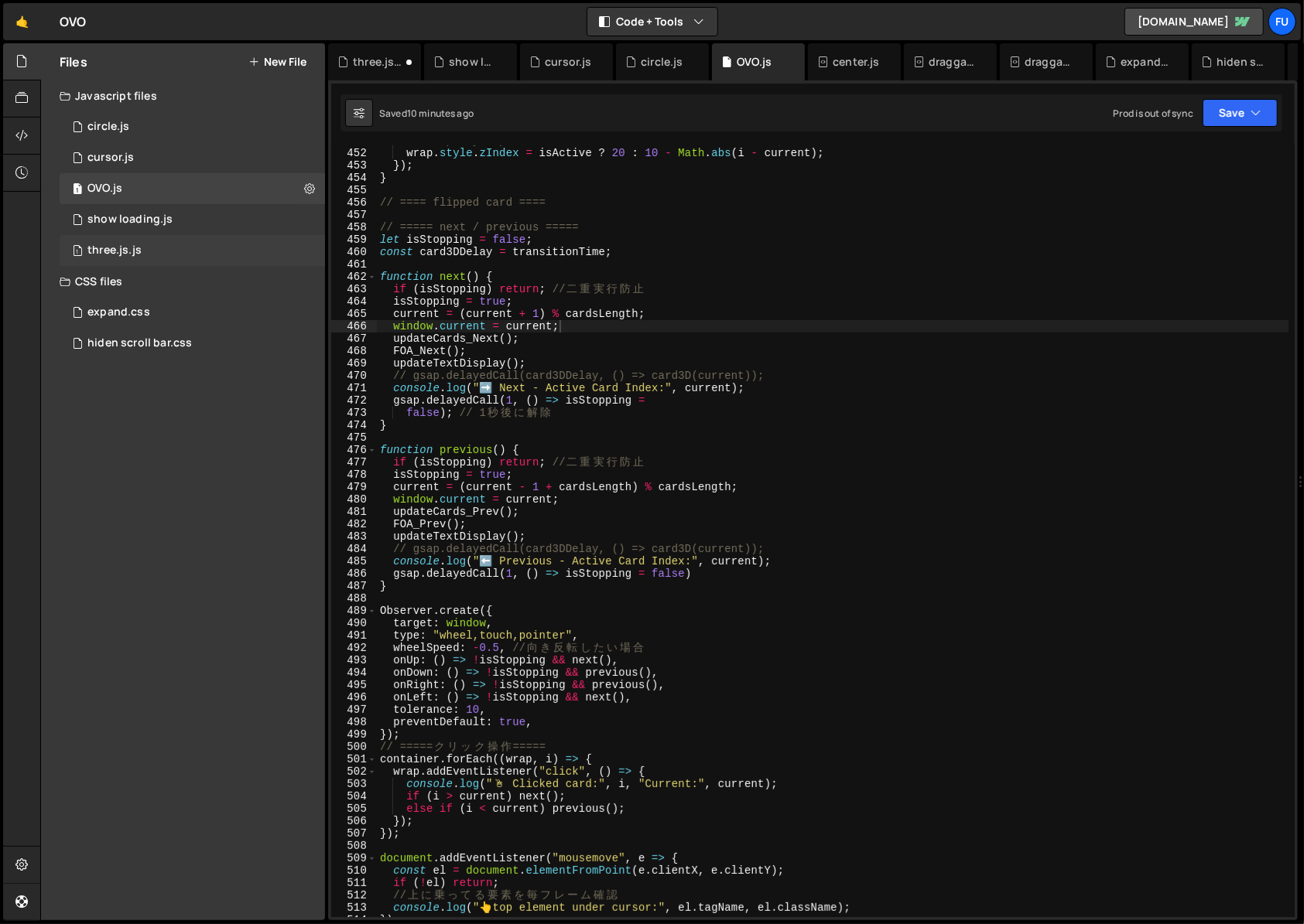
scroll to position [4800, 0]
click at [264, 259] on div "1 three.js.js 0" at bounding box center [195, 250] width 271 height 31
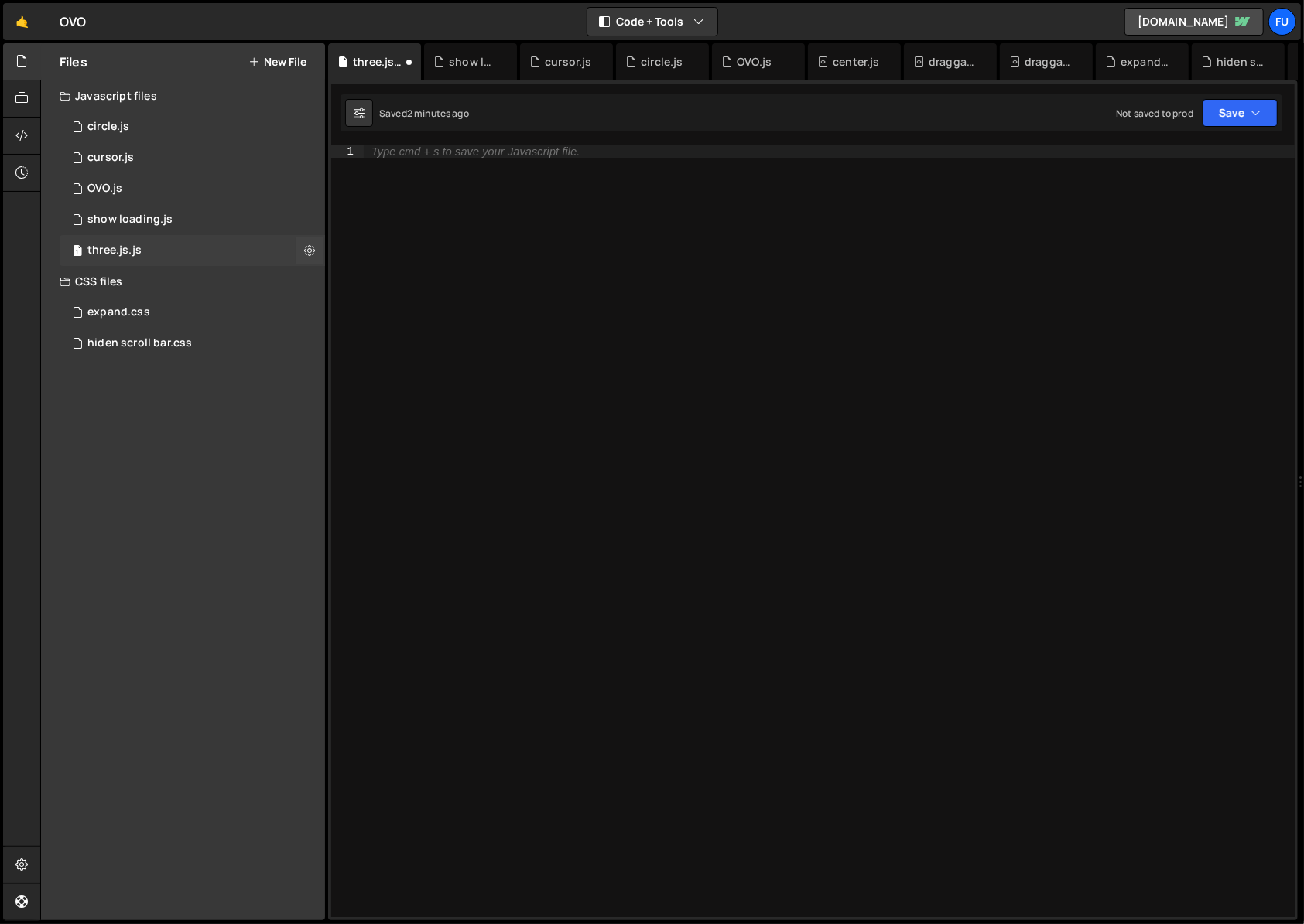
scroll to position [0, 0]
click at [250, 195] on div "1 OVO.js 0" at bounding box center [195, 188] width 271 height 31
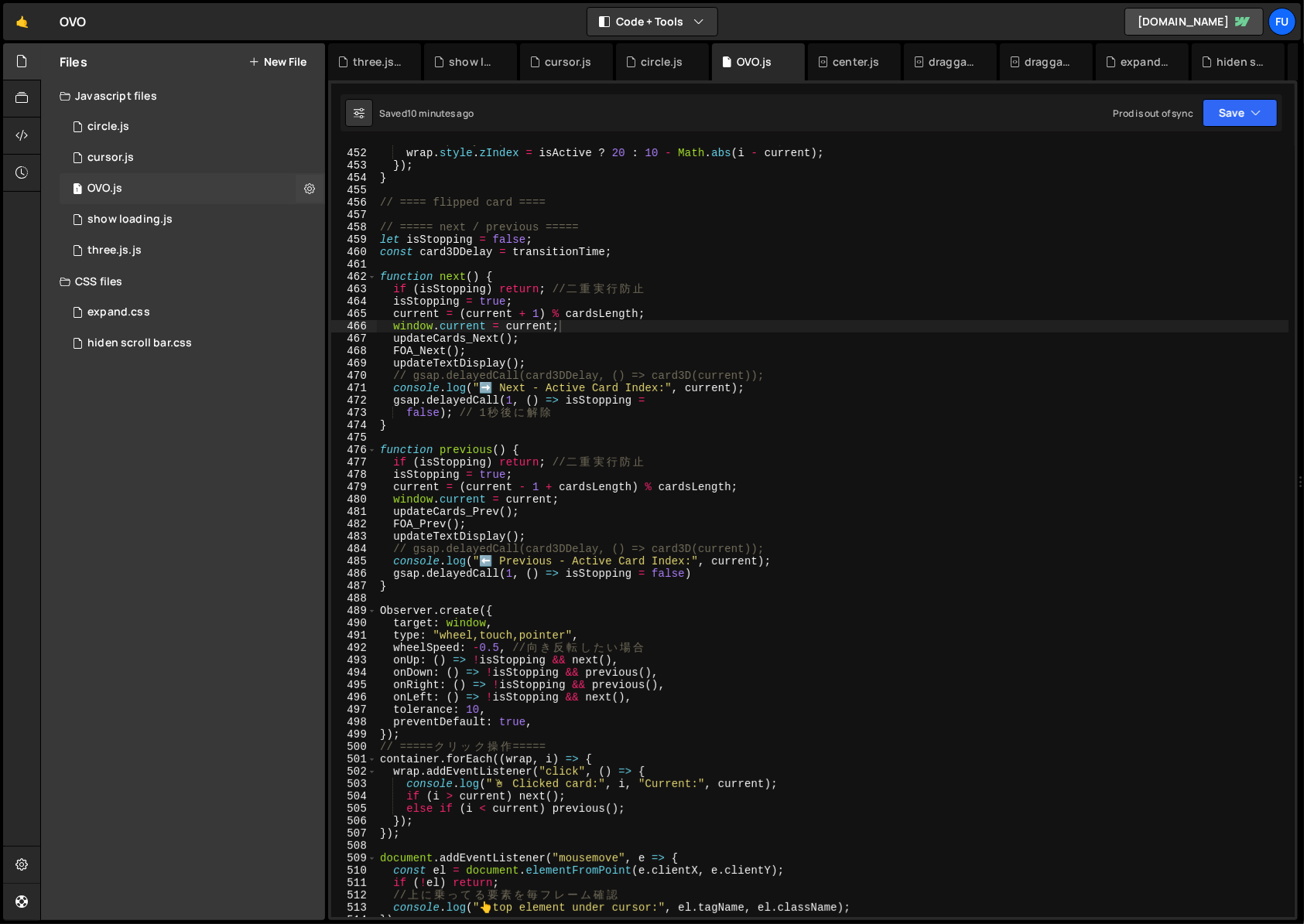
scroll to position [4800, 0]
